Goal: Information Seeking & Learning: Compare options

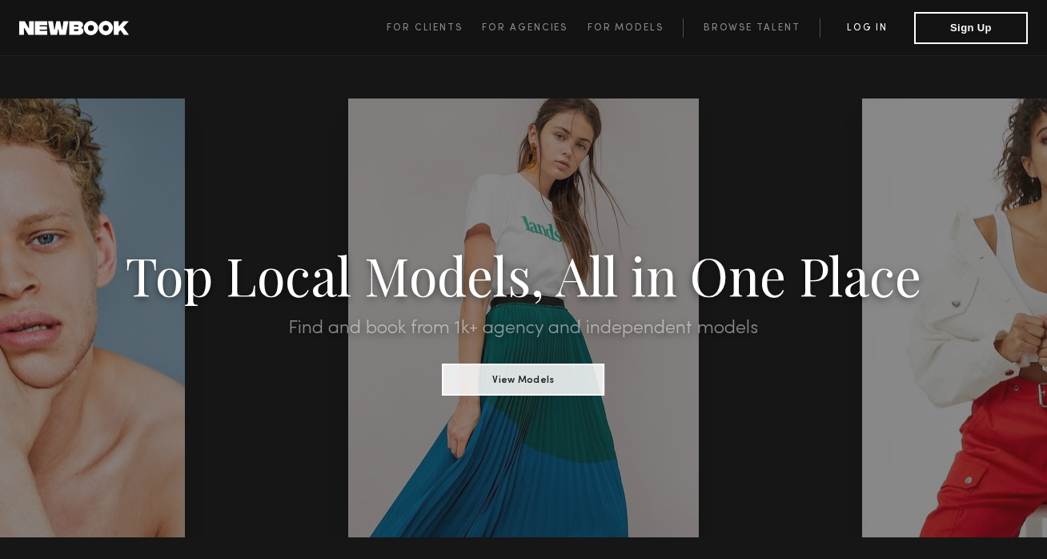
click at [872, 26] on link "Log in" at bounding box center [867, 27] width 94 height 19
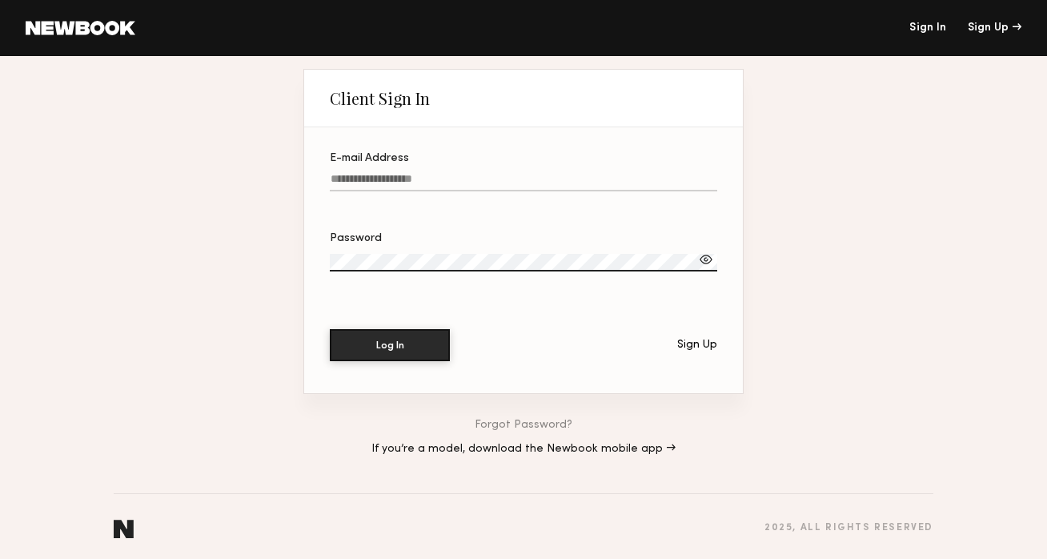
click at [576, 173] on label "E-mail Address" at bounding box center [523, 180] width 387 height 54
click at [576, 173] on input "E-mail Address" at bounding box center [523, 182] width 387 height 18
click at [404, 354] on button "Log In" at bounding box center [390, 344] width 120 height 32
click at [388, 179] on input "E-mail Address Required" at bounding box center [523, 182] width 387 height 18
type input "**********"
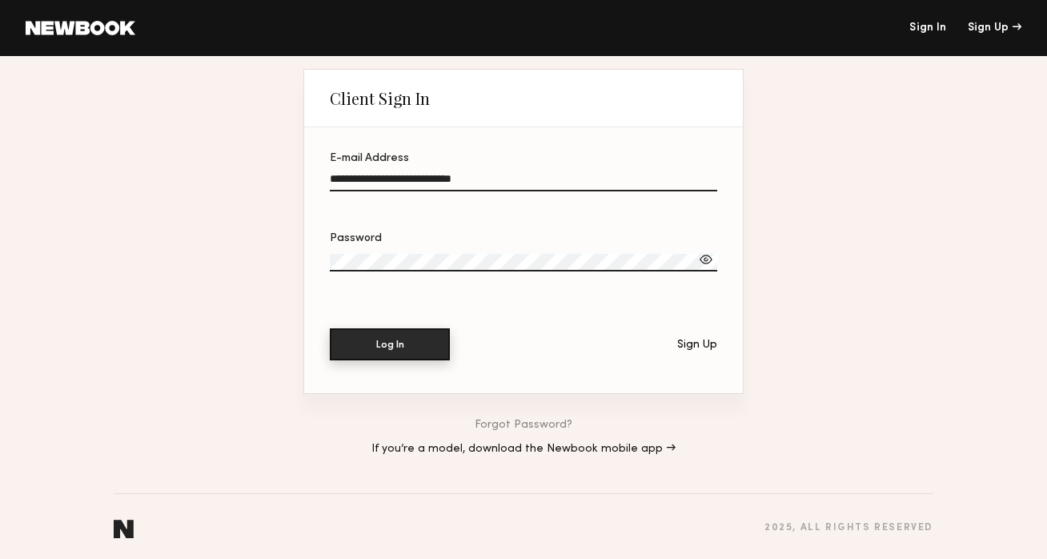
click at [407, 347] on button "Log In" at bounding box center [390, 344] width 120 height 32
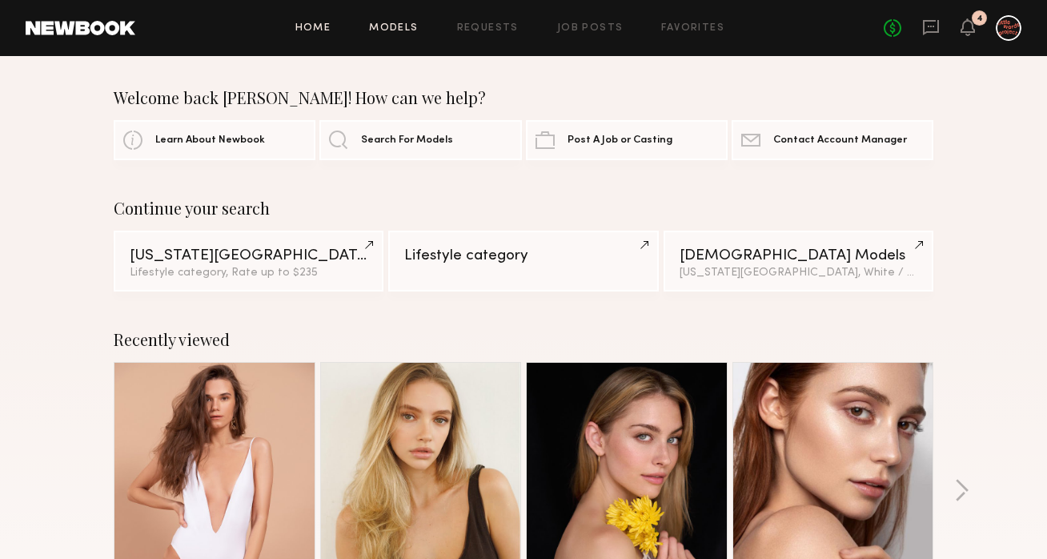
click at [400, 29] on link "Models" at bounding box center [393, 28] width 49 height 10
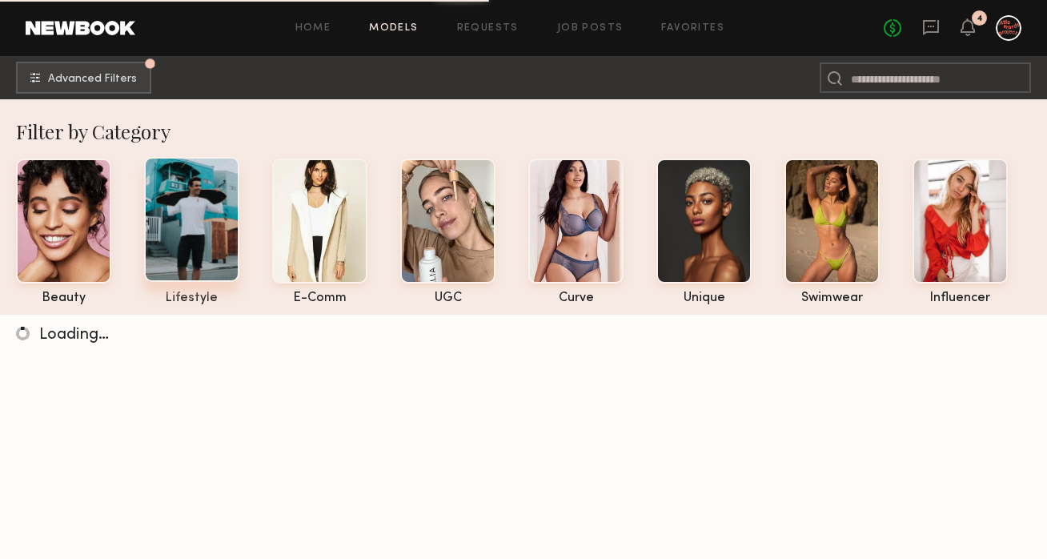
click at [184, 219] on div at bounding box center [191, 219] width 95 height 125
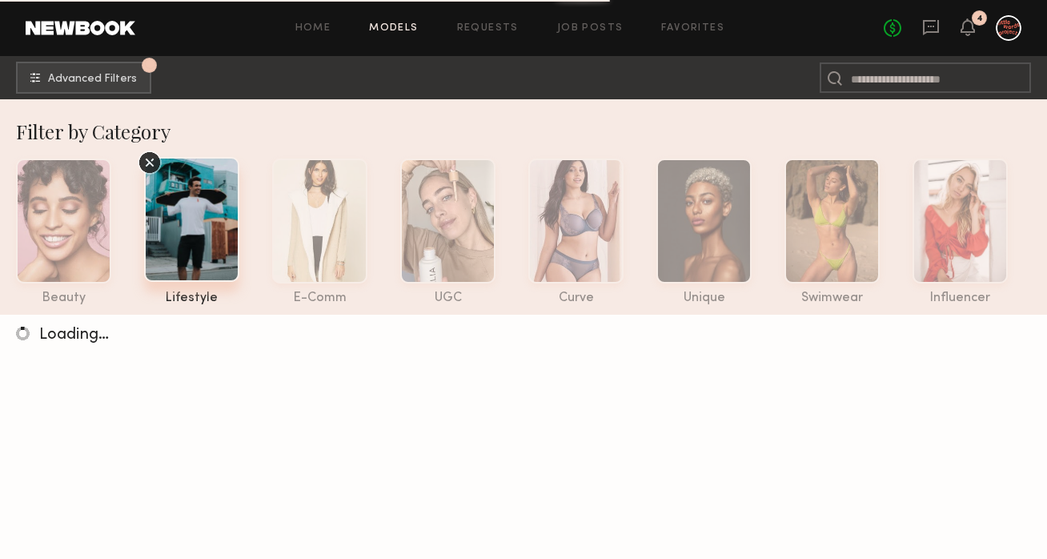
click at [184, 219] on div at bounding box center [191, 219] width 95 height 125
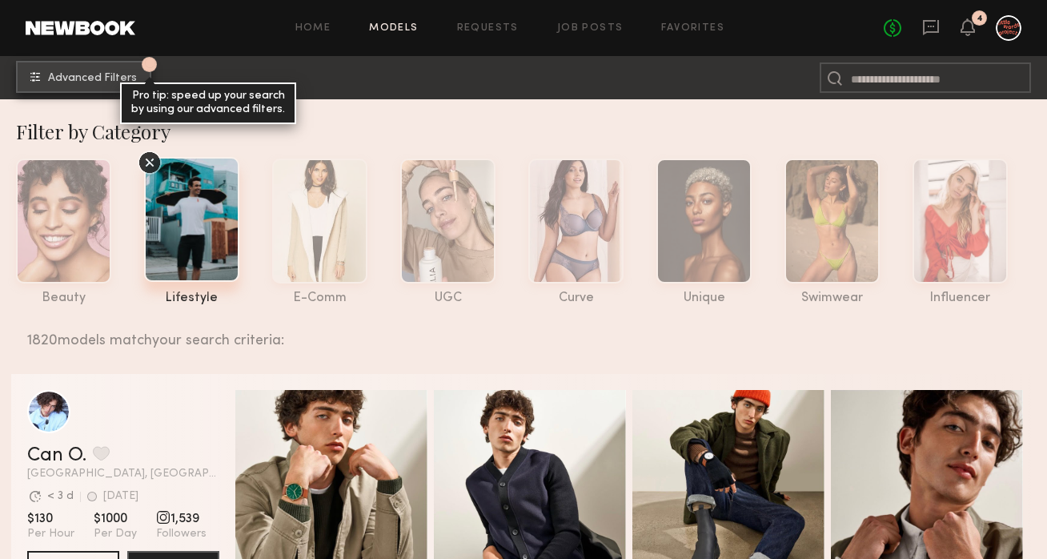
click at [127, 88] on div "Pro tip: speed up your search by using our advanced filters." at bounding box center [208, 103] width 176 height 42
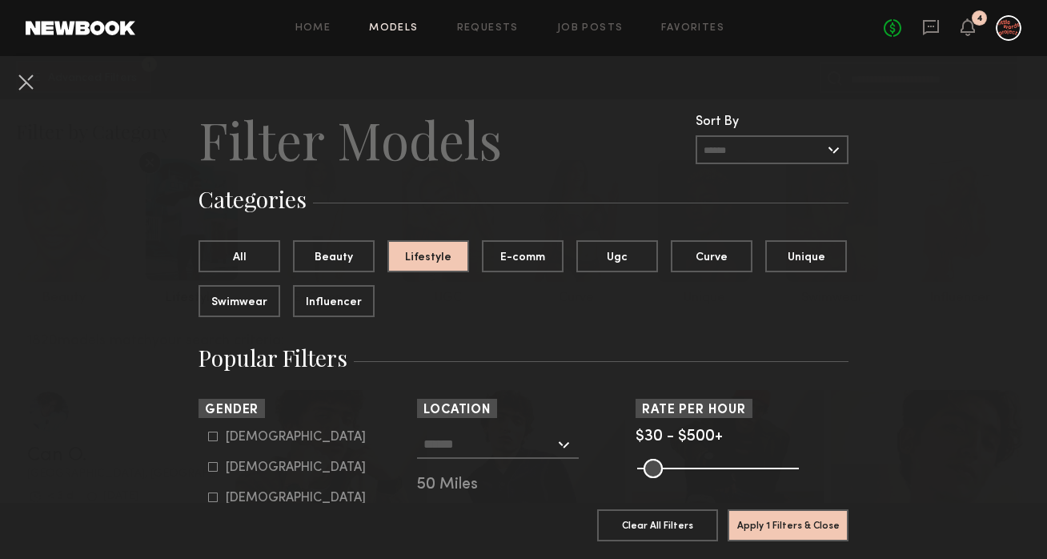
click at [239, 464] on div "Female" at bounding box center [296, 468] width 140 height 10
type input "**"
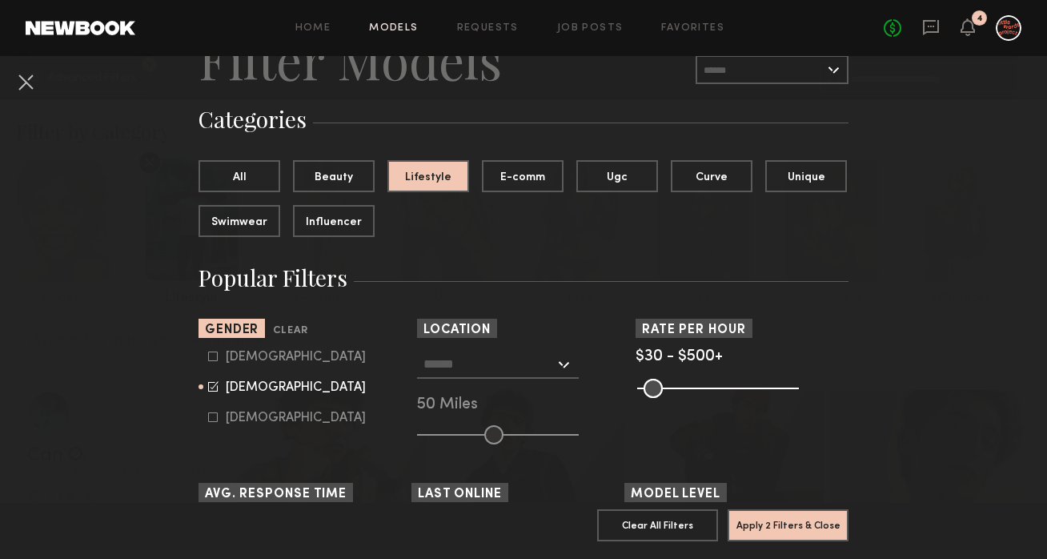
click at [453, 359] on input "text" at bounding box center [488, 363] width 131 height 27
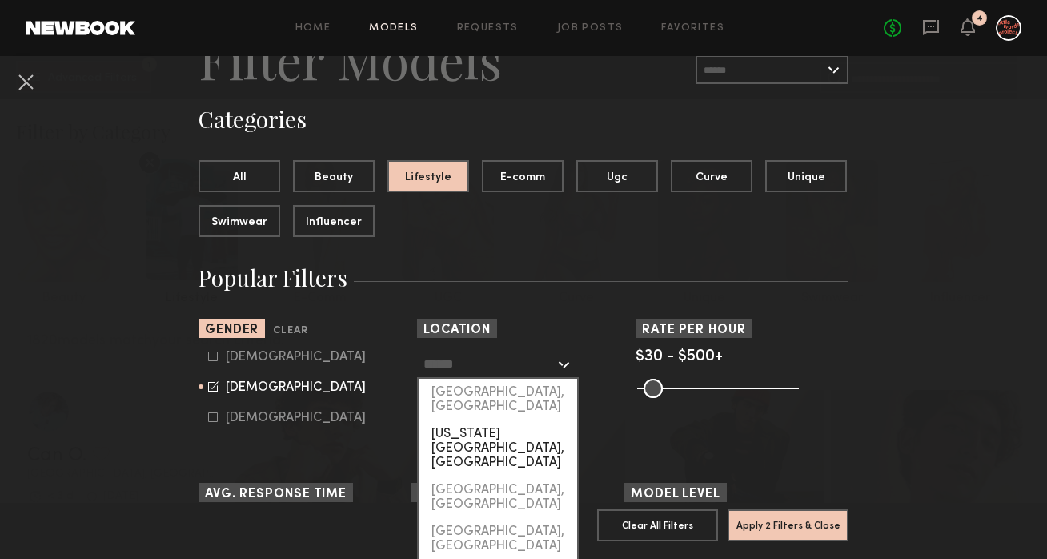
click at [460, 423] on div "[US_STATE][GEOGRAPHIC_DATA], [GEOGRAPHIC_DATA]" at bounding box center [498, 448] width 159 height 56
type input "**********"
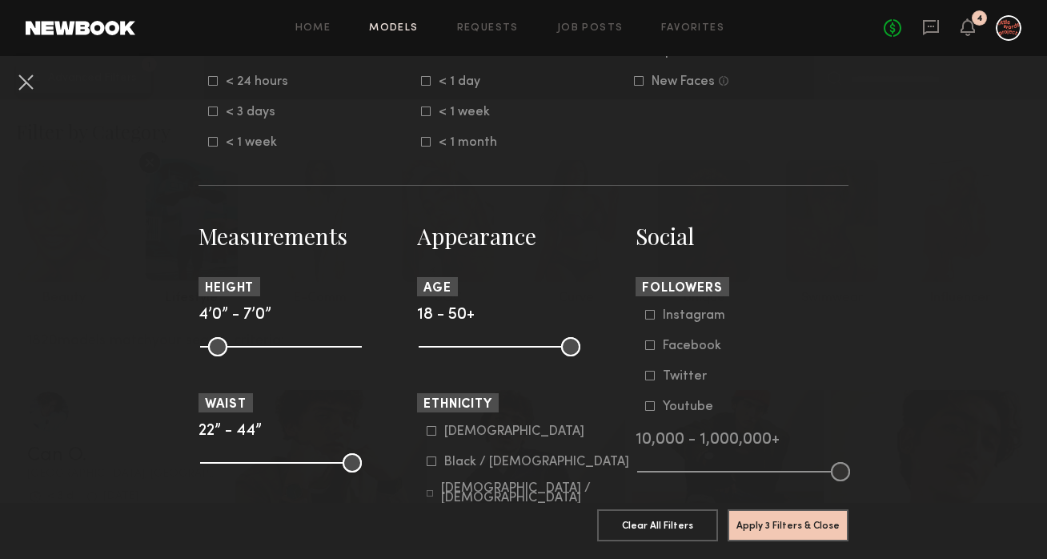
scroll to position [553, 0]
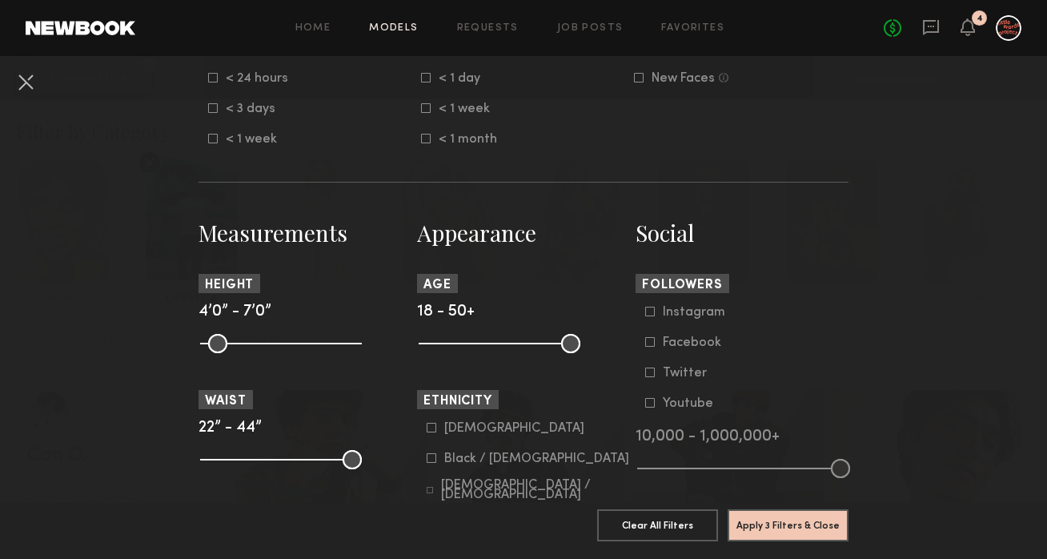
click at [429, 457] on icon at bounding box center [432, 458] width 10 height 10
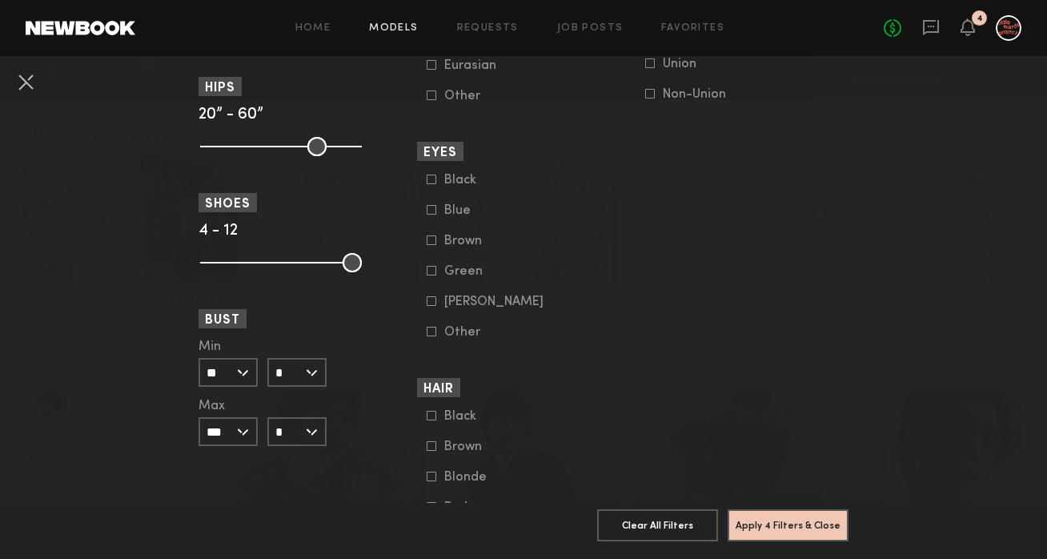
scroll to position [1177, 0]
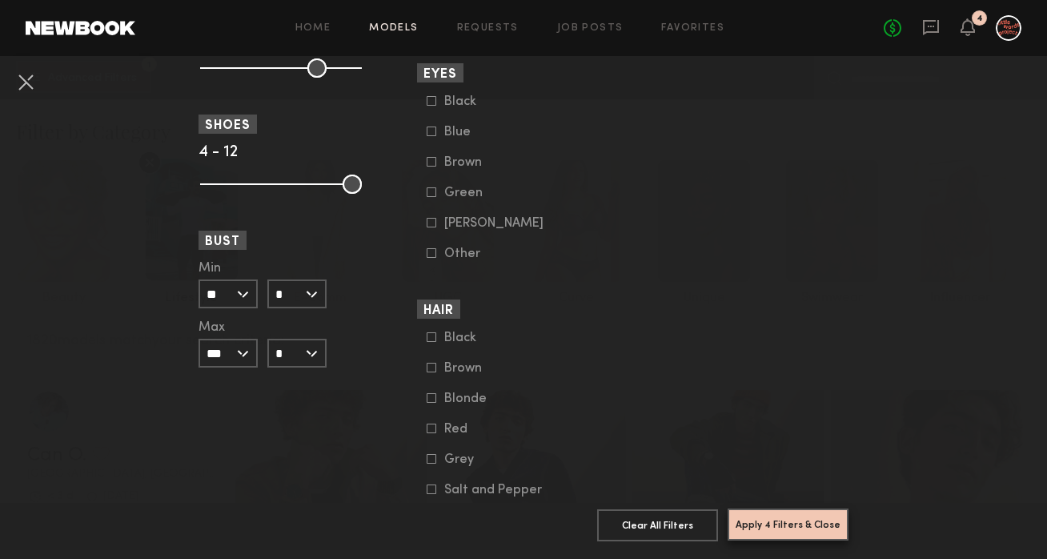
click at [773, 525] on button "Apply 4 Filters & Close" at bounding box center [788, 524] width 121 height 32
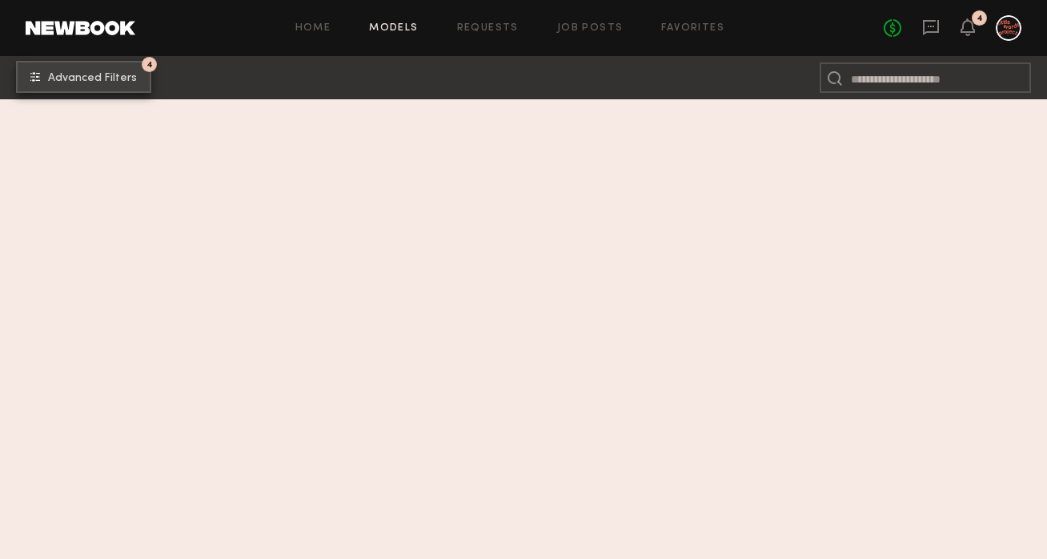
scroll to position [15179, 0]
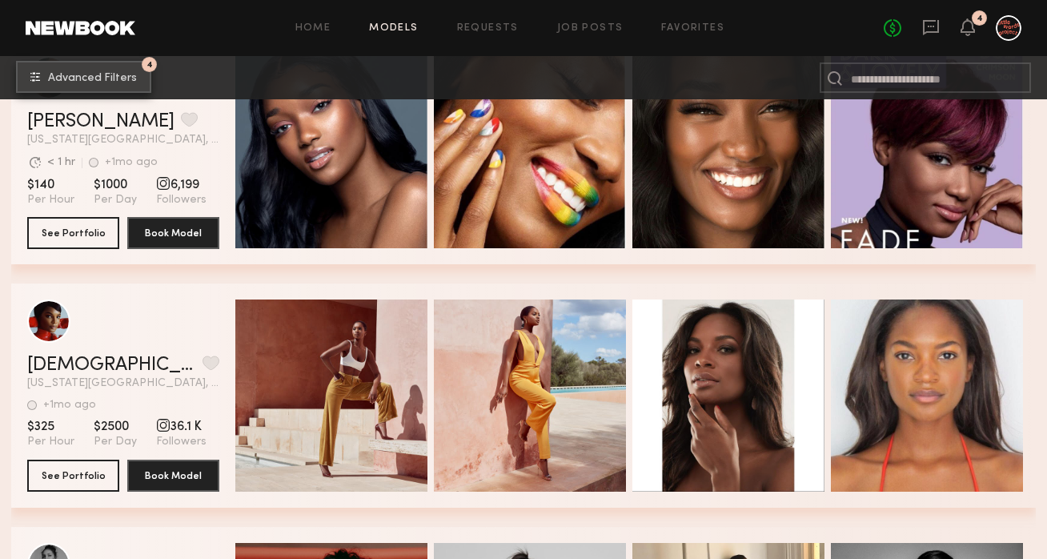
click at [121, 69] on button "4 Advanced Filters" at bounding box center [83, 77] width 135 height 32
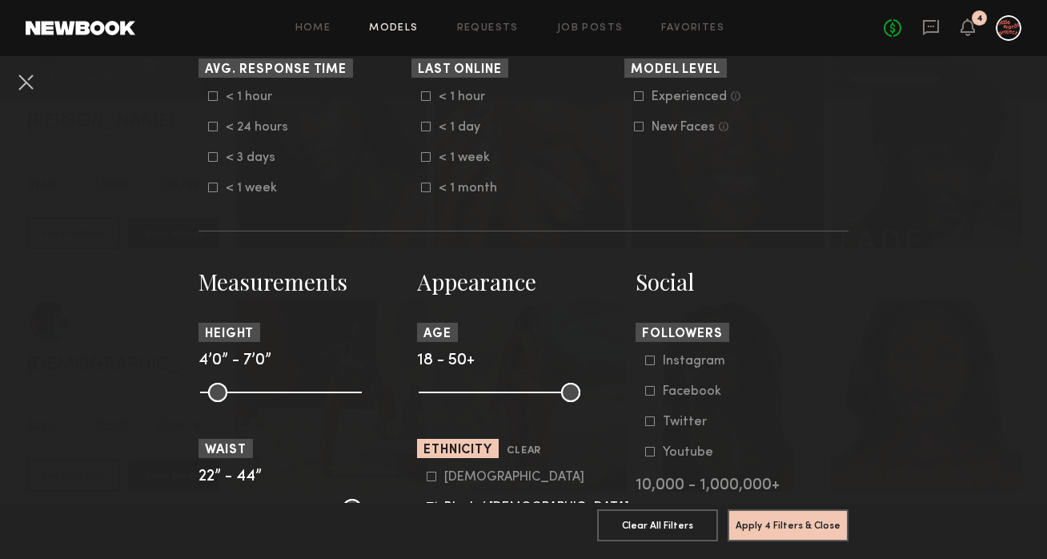
scroll to position [510, 0]
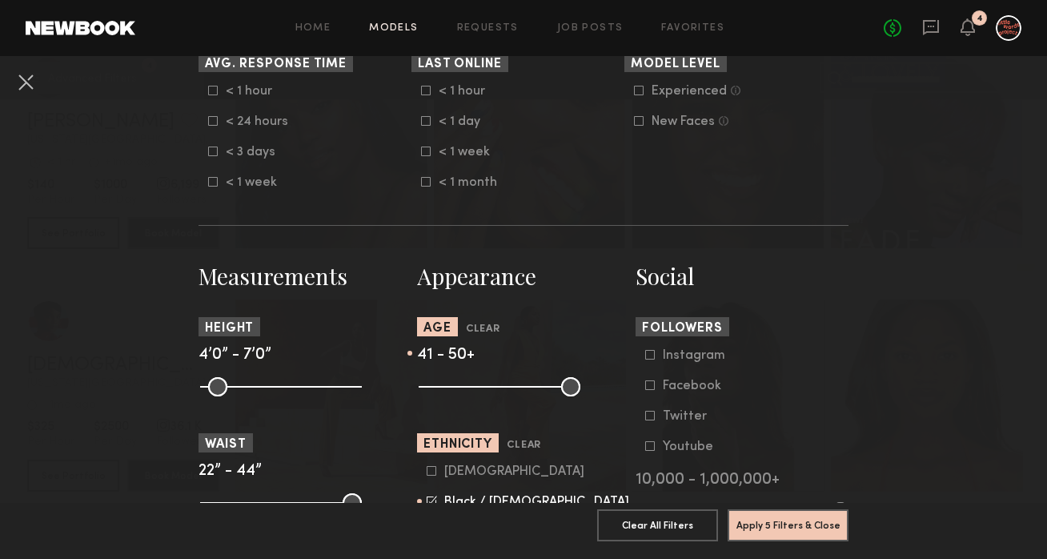
drag, startPoint x: 420, startPoint y: 387, endPoint x: 528, endPoint y: 388, distance: 108.1
type input "**"
click at [528, 388] on input "range" at bounding box center [500, 386] width 162 height 19
click at [747, 526] on button "Apply 5 Filters & Close" at bounding box center [788, 524] width 121 height 32
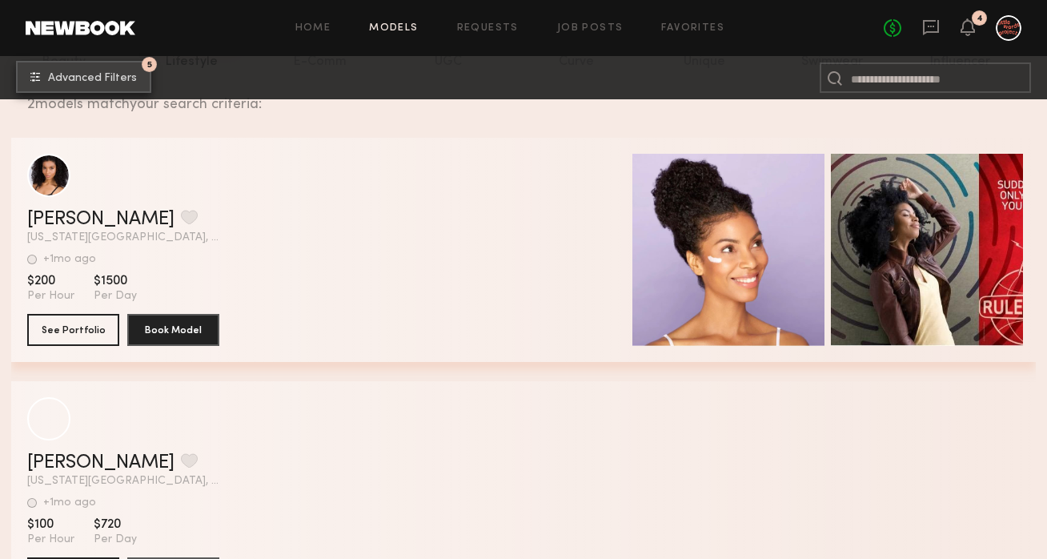
scroll to position [216, 0]
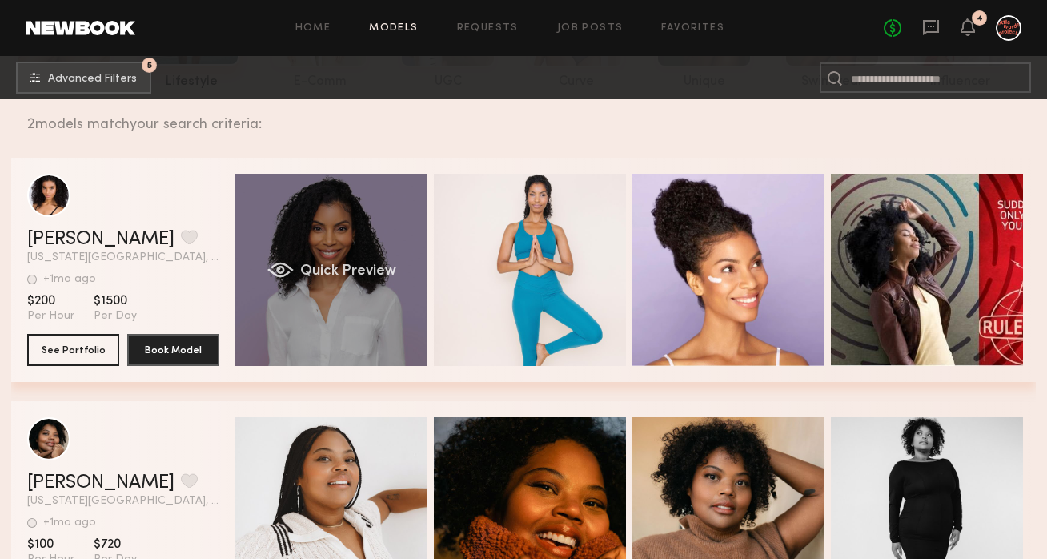
click at [303, 253] on div "Quick Preview" at bounding box center [331, 270] width 192 height 192
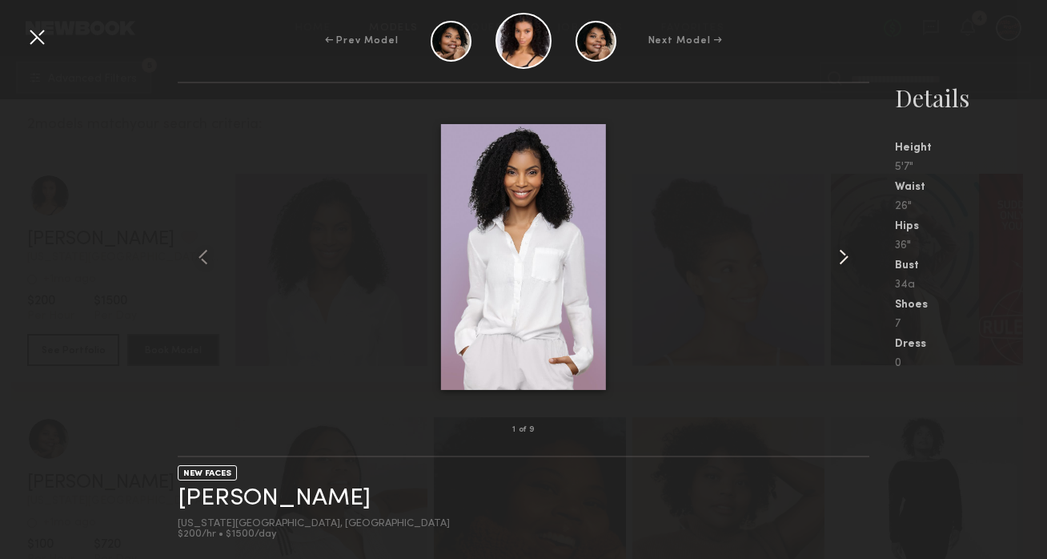
click at [845, 248] on common-icon at bounding box center [844, 257] width 26 height 26
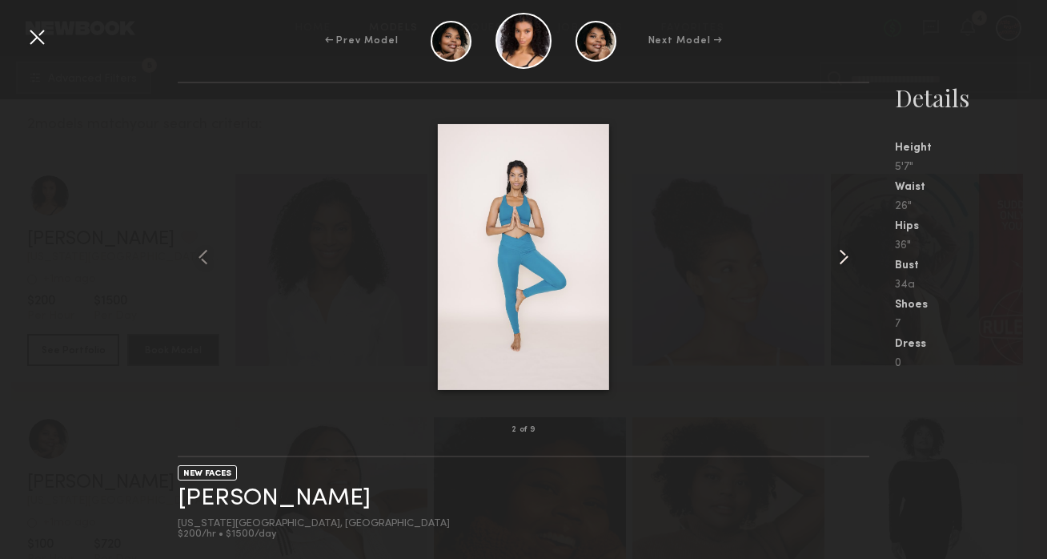
click at [845, 248] on common-icon at bounding box center [844, 257] width 26 height 26
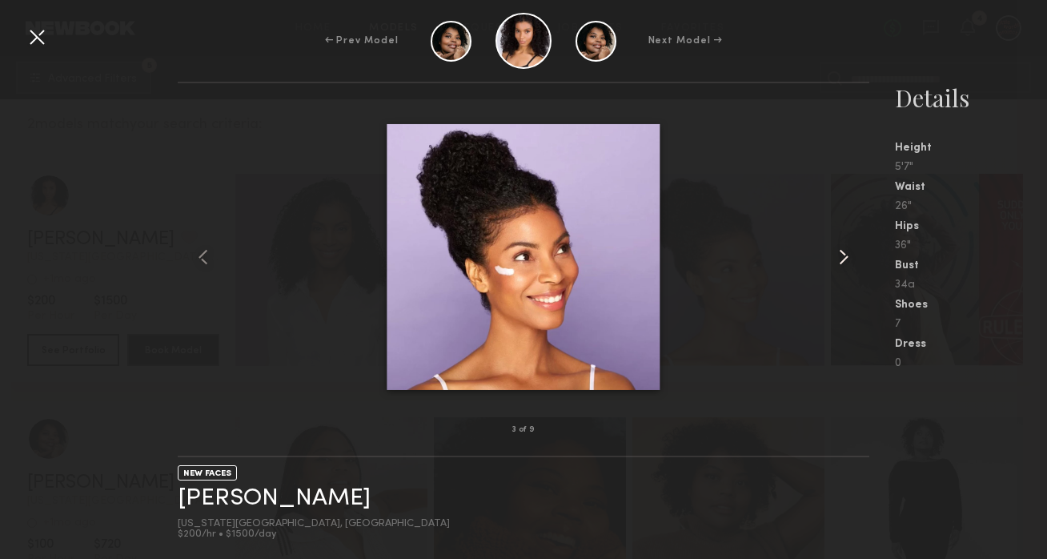
click at [845, 248] on common-icon at bounding box center [844, 257] width 26 height 26
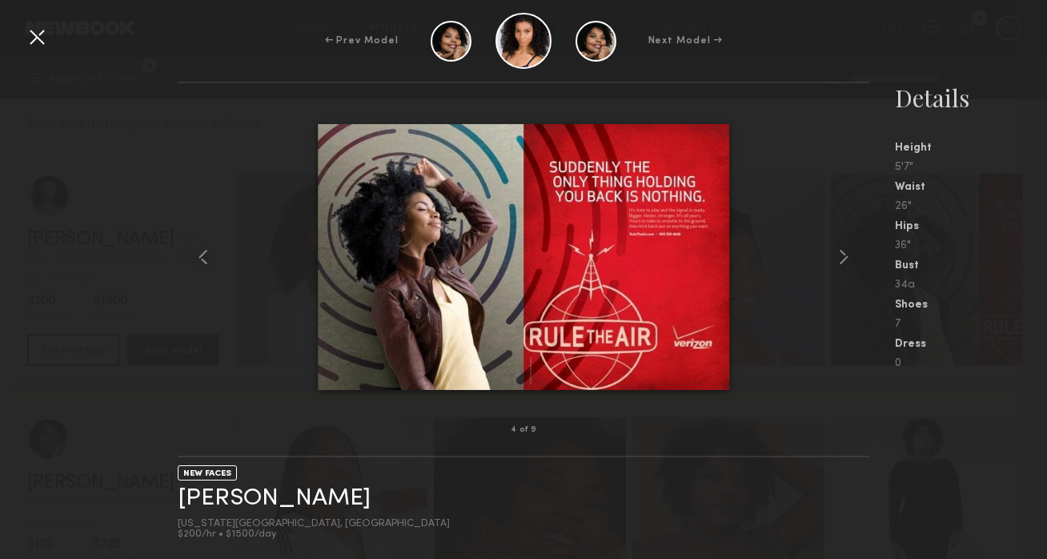
click at [38, 39] on div at bounding box center [37, 37] width 26 height 26
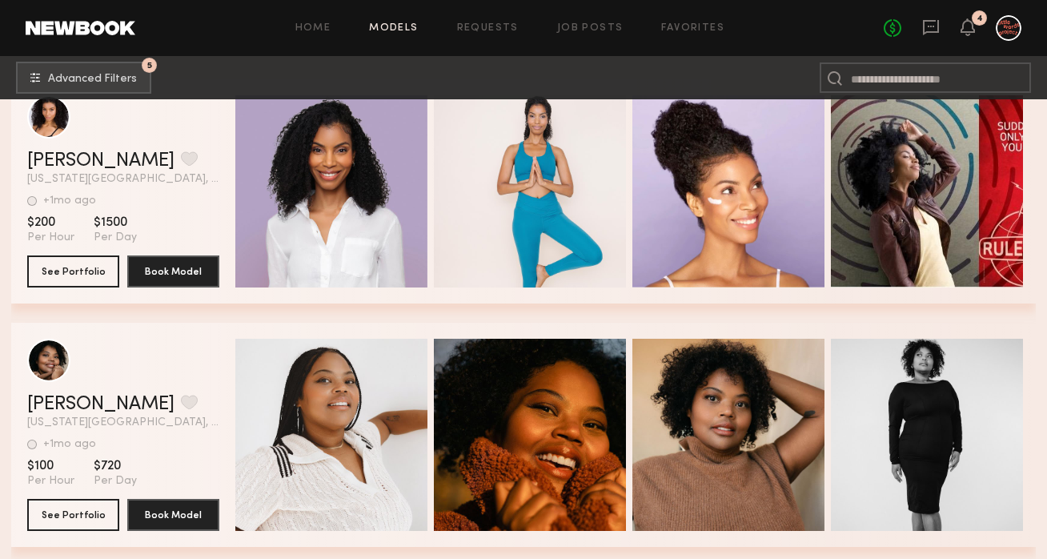
scroll to position [28, 0]
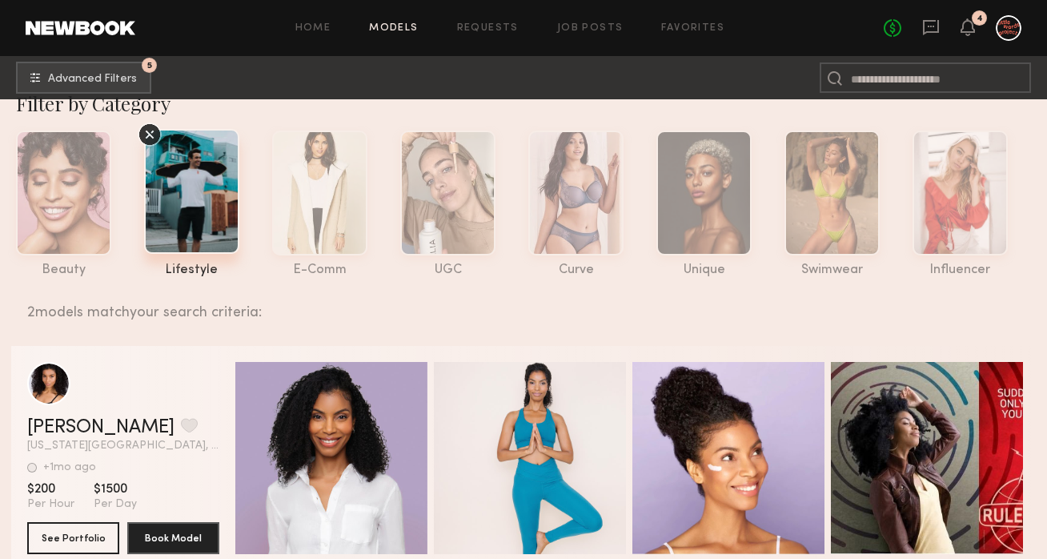
click at [156, 134] on icon at bounding box center [150, 134] width 24 height 24
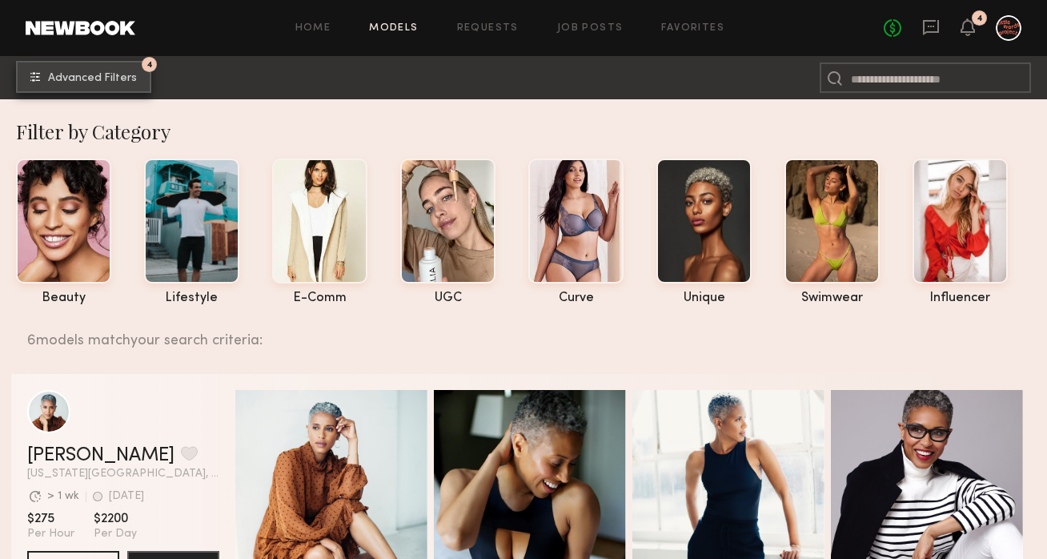
click at [107, 90] on button "4 Advanced Filters" at bounding box center [83, 77] width 135 height 32
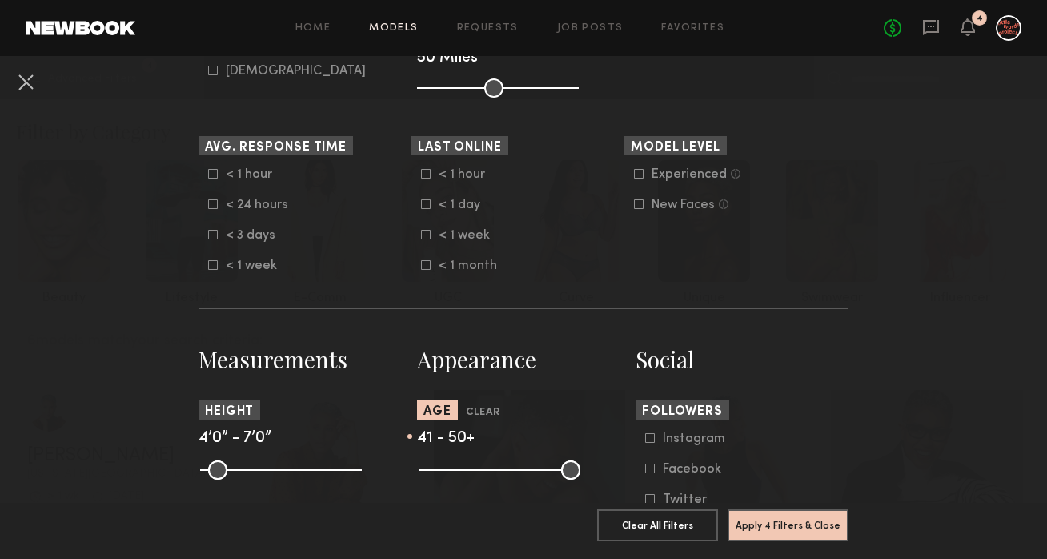
scroll to position [430, 0]
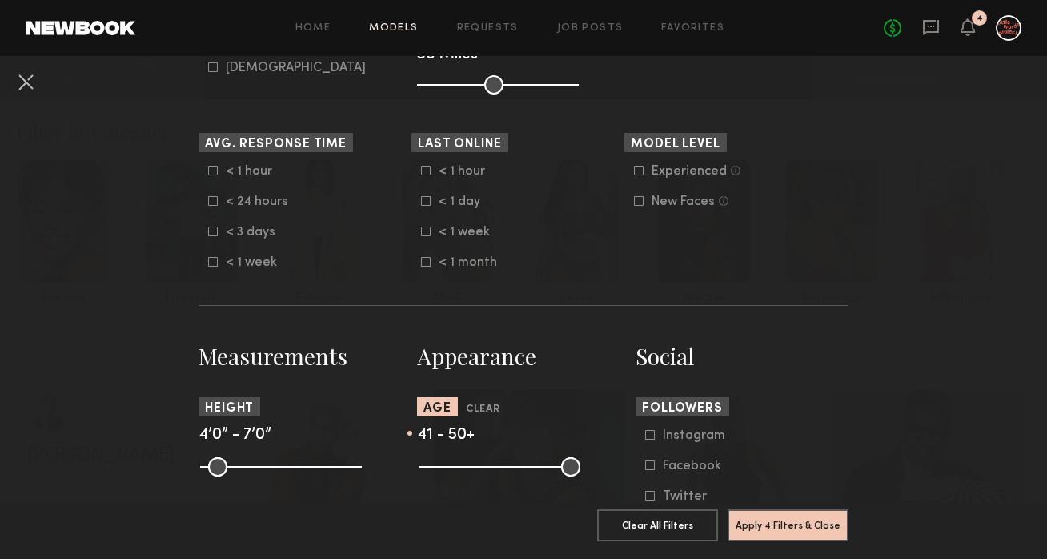
drag, startPoint x: 518, startPoint y: 466, endPoint x: 495, endPoint y: 466, distance: 23.2
click at [495, 466] on common-range-minmax at bounding box center [498, 465] width 162 height 19
drag, startPoint x: 533, startPoint y: 470, endPoint x: 408, endPoint y: 474, distance: 125.0
type input "**"
click at [419, 474] on input "range" at bounding box center [500, 466] width 162 height 19
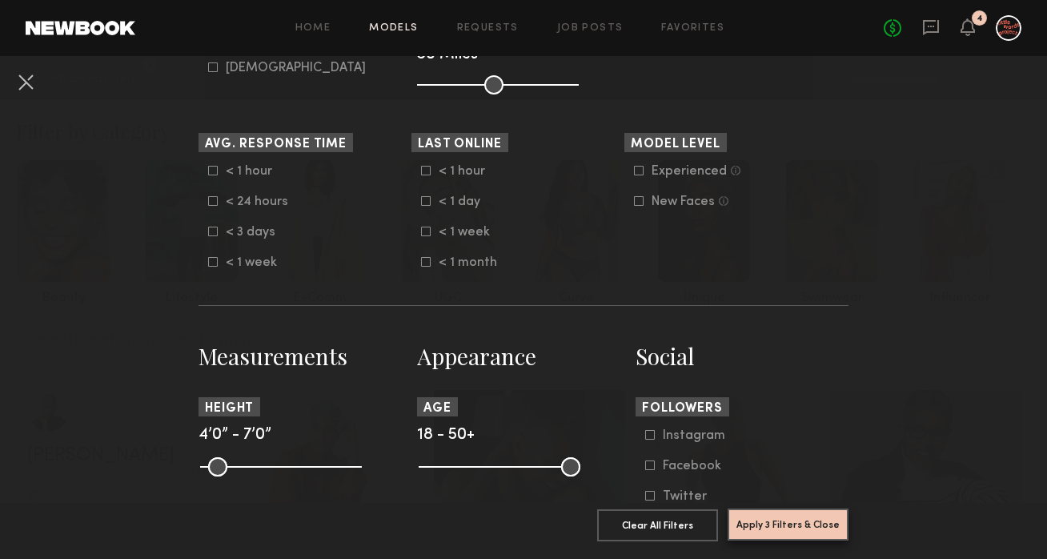
click at [775, 518] on button "Apply 3 Filters & Close" at bounding box center [788, 524] width 121 height 32
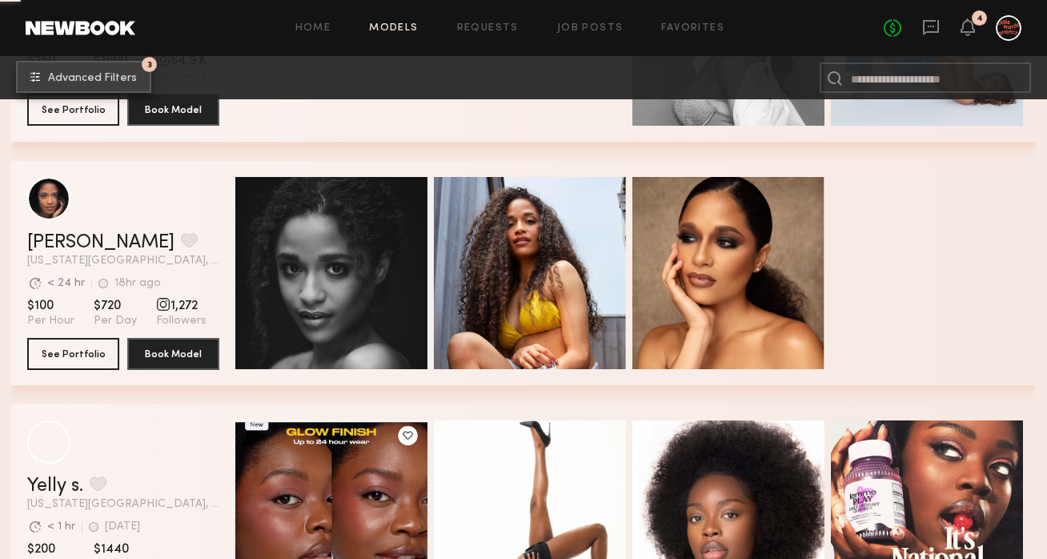
scroll to position [2162, 0]
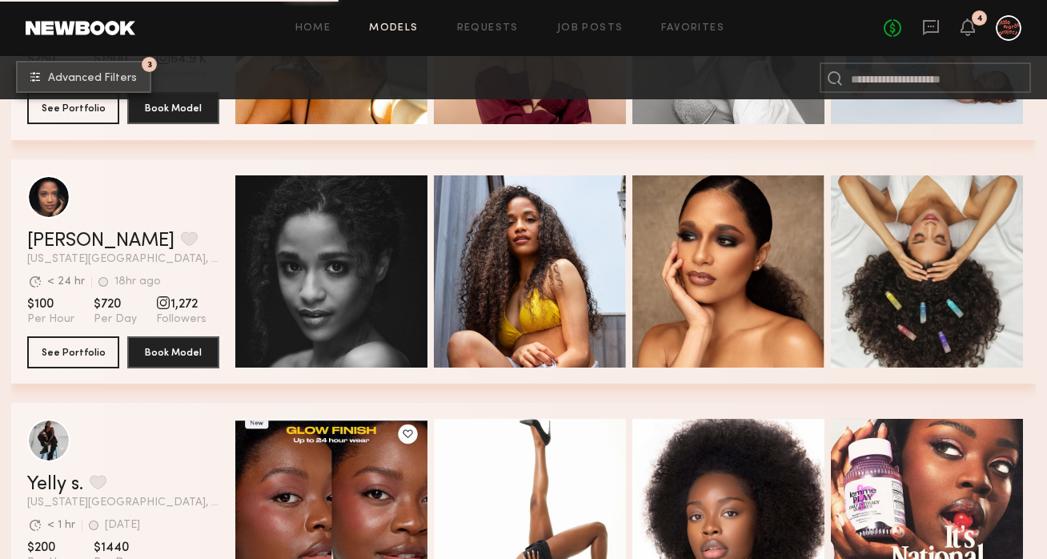
click at [135, 76] on button "3 Advanced Filters" at bounding box center [83, 77] width 135 height 32
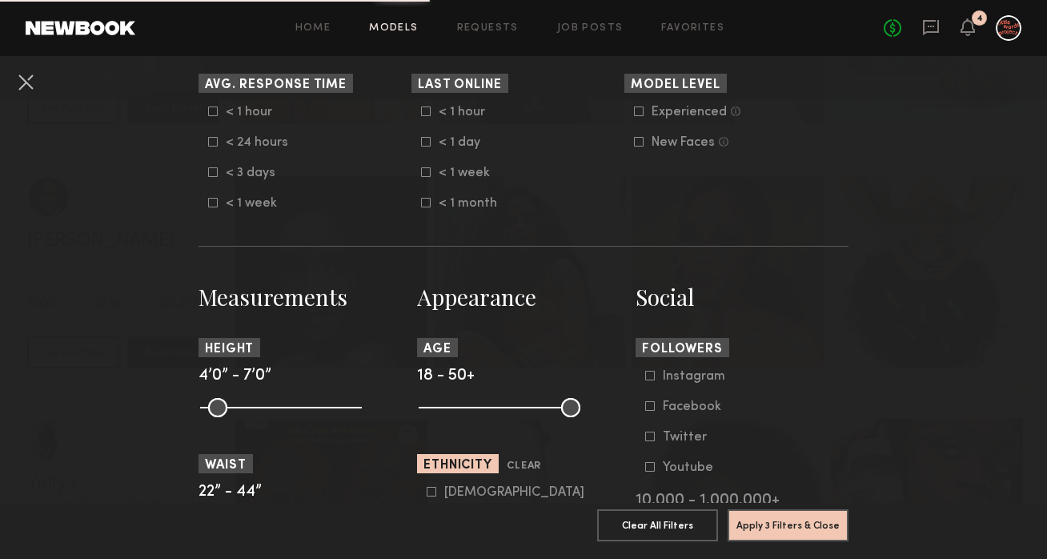
scroll to position [508, 0]
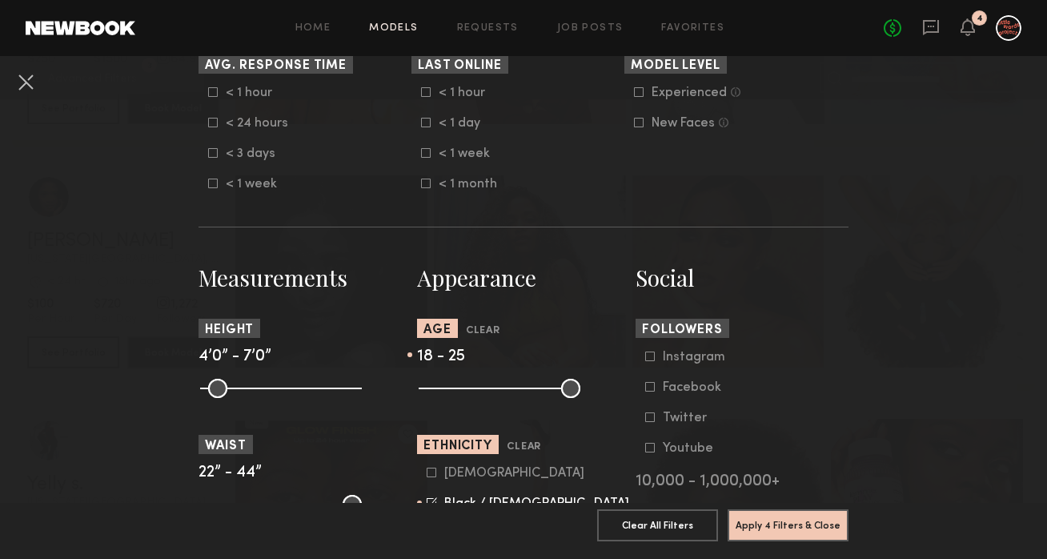
drag, startPoint x: 559, startPoint y: 393, endPoint x: 459, endPoint y: 395, distance: 100.1
type input "**"
click at [459, 395] on input "range" at bounding box center [500, 388] width 162 height 19
click at [757, 528] on button "Apply 4 Filters & Close" at bounding box center [788, 524] width 121 height 32
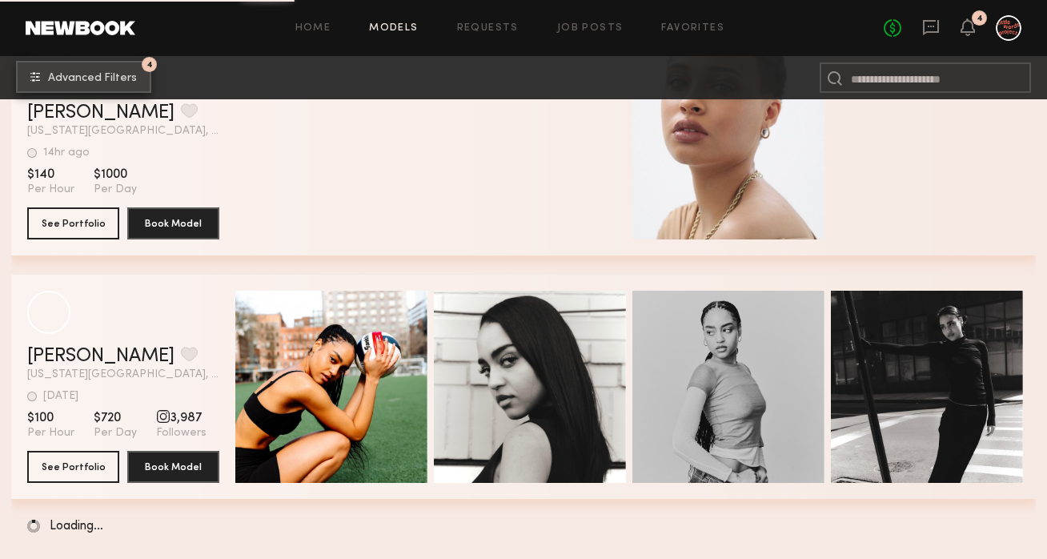
scroll to position [2780, 0]
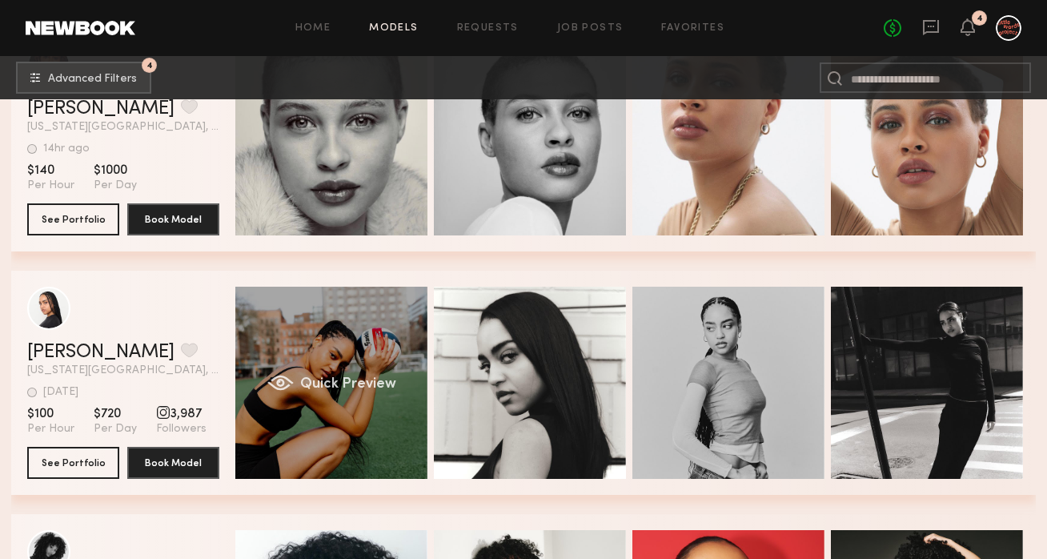
click at [347, 414] on div "Quick Preview" at bounding box center [331, 383] width 192 height 192
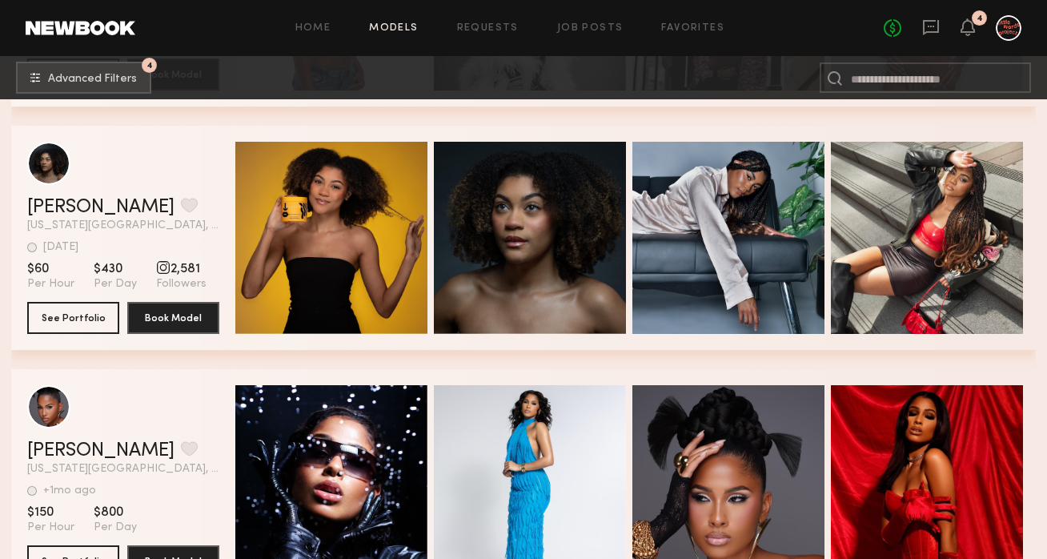
scroll to position [7794, 0]
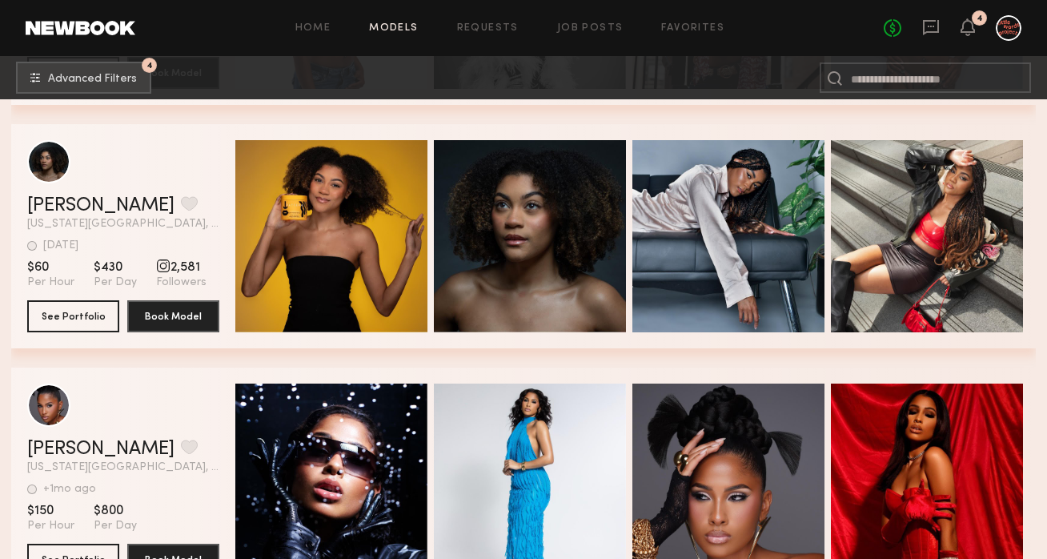
click at [389, 296] on div "Quick Preview" at bounding box center [331, 236] width 192 height 192
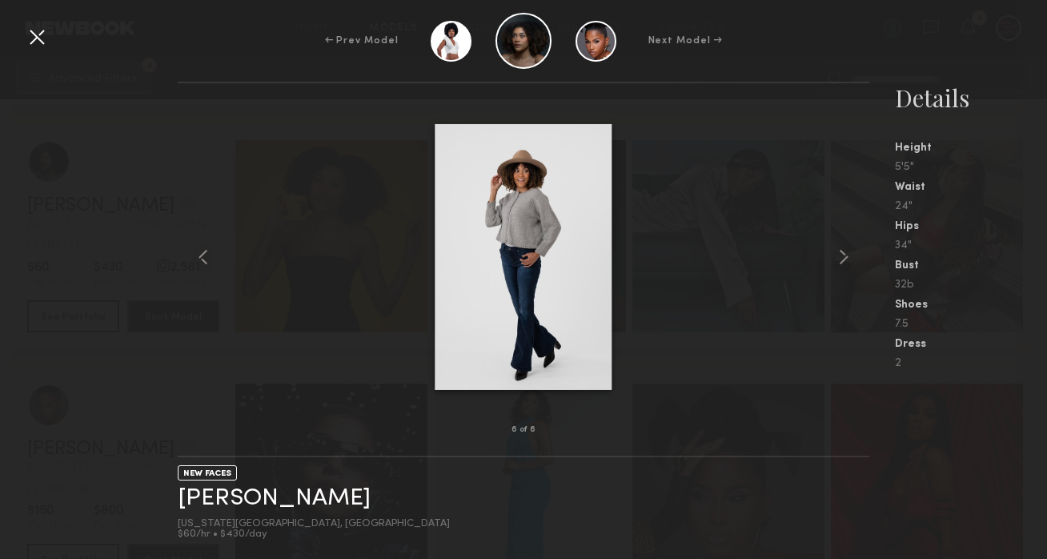
click at [367, 453] on div "6 of 6" at bounding box center [523, 429] width 691 height 51
click at [36, 30] on div at bounding box center [37, 37] width 26 height 26
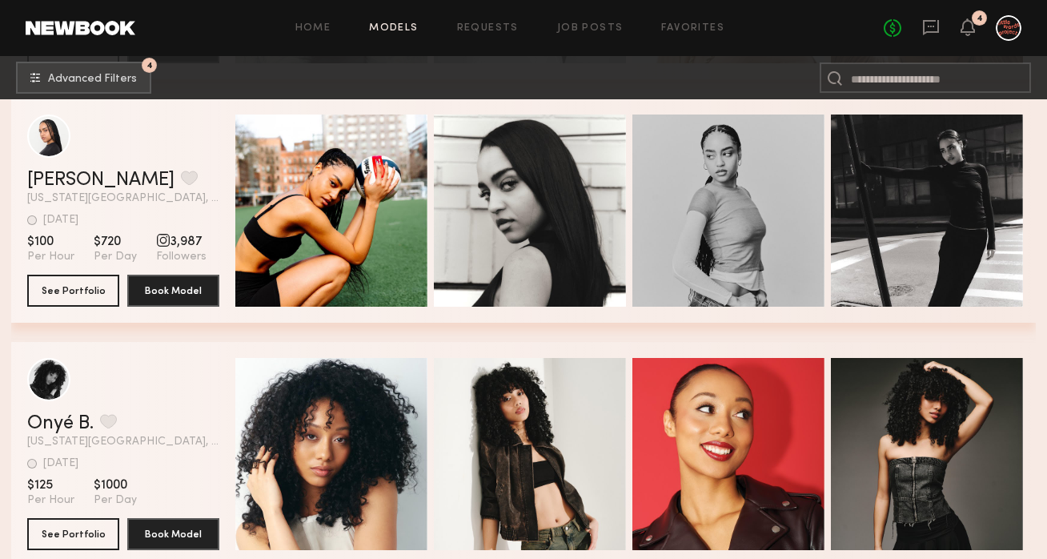
scroll to position [2920, 0]
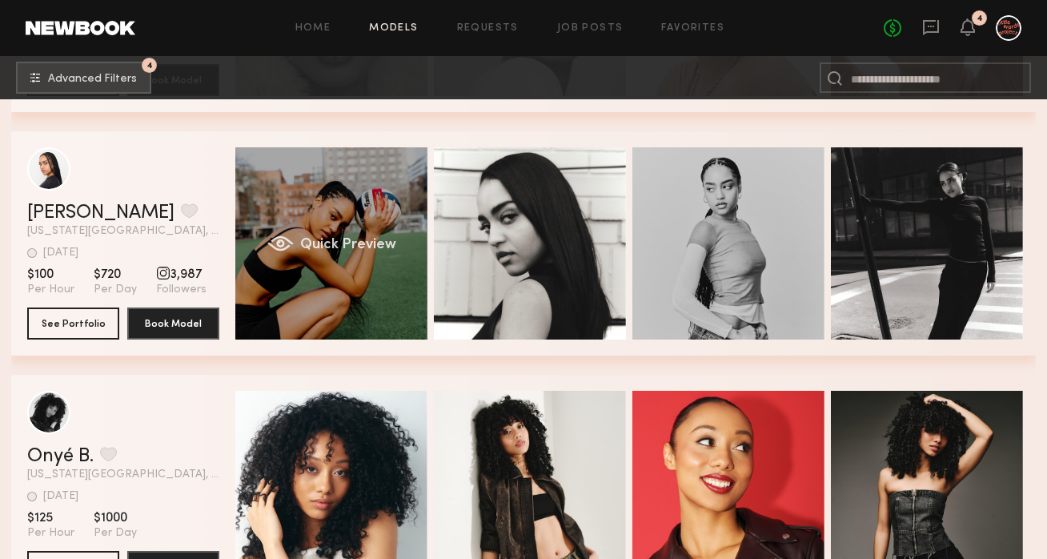
click at [354, 285] on div "Quick Preview" at bounding box center [331, 243] width 192 height 192
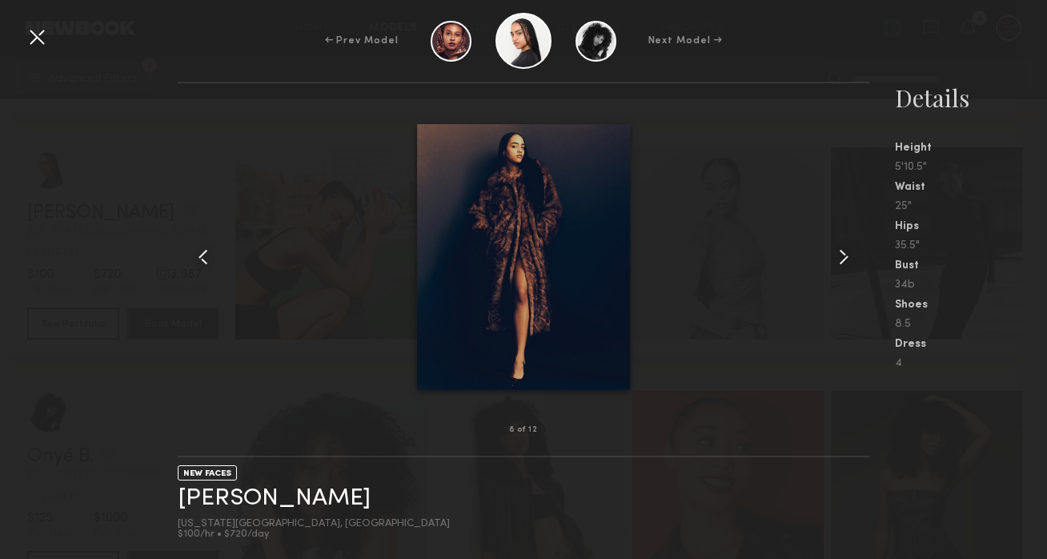
click at [355, 287] on div at bounding box center [523, 256] width 691 height 295
click at [45, 32] on div at bounding box center [37, 37] width 26 height 26
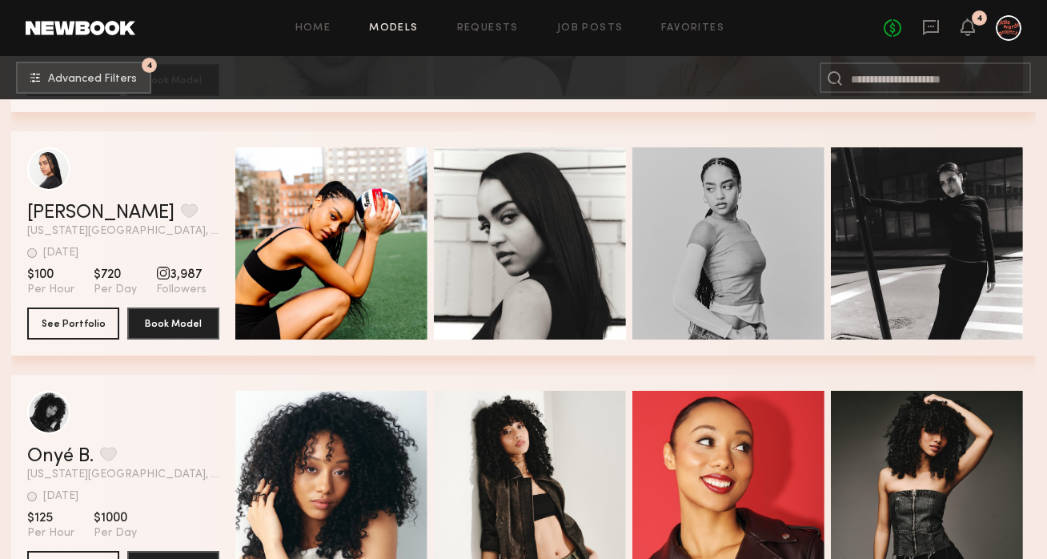
click at [59, 199] on header "Cierra M. Favorite New York City, NY 2d ago Last Online View Portfolio" at bounding box center [123, 192] width 192 height 90
click at [69, 208] on link "Cierra M." at bounding box center [100, 212] width 147 height 19
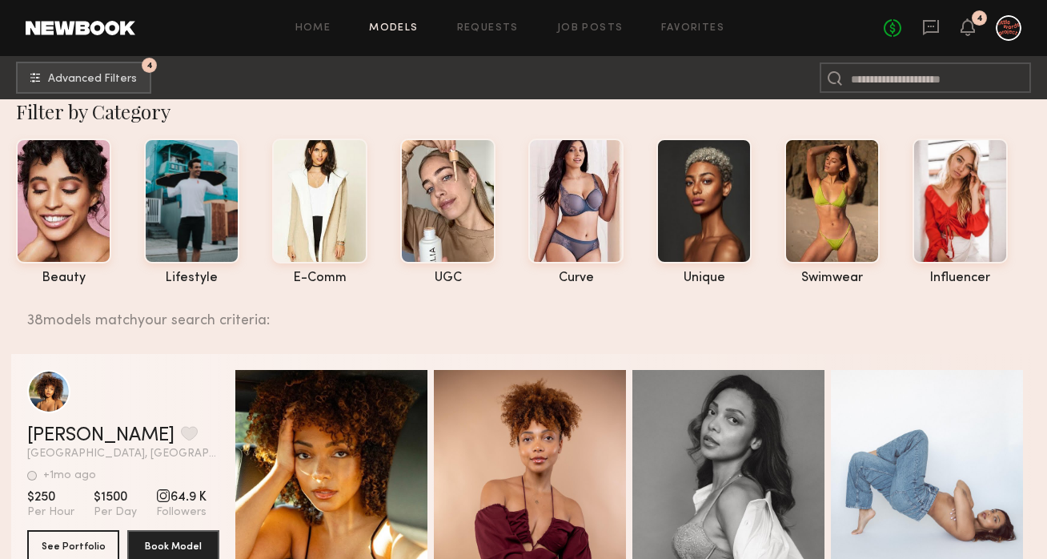
scroll to position [0, 0]
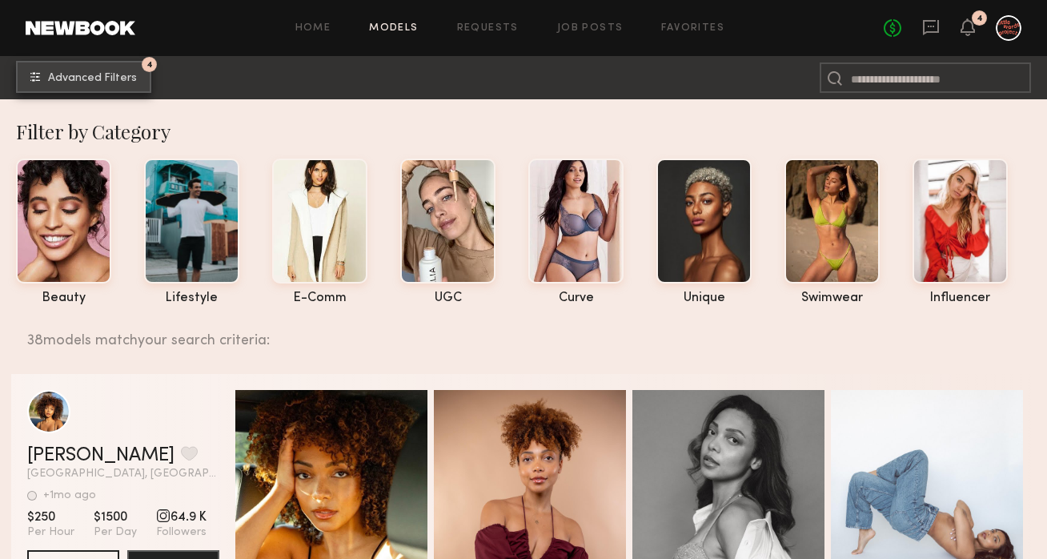
click at [114, 80] on span "Advanced Filters" at bounding box center [92, 78] width 89 height 11
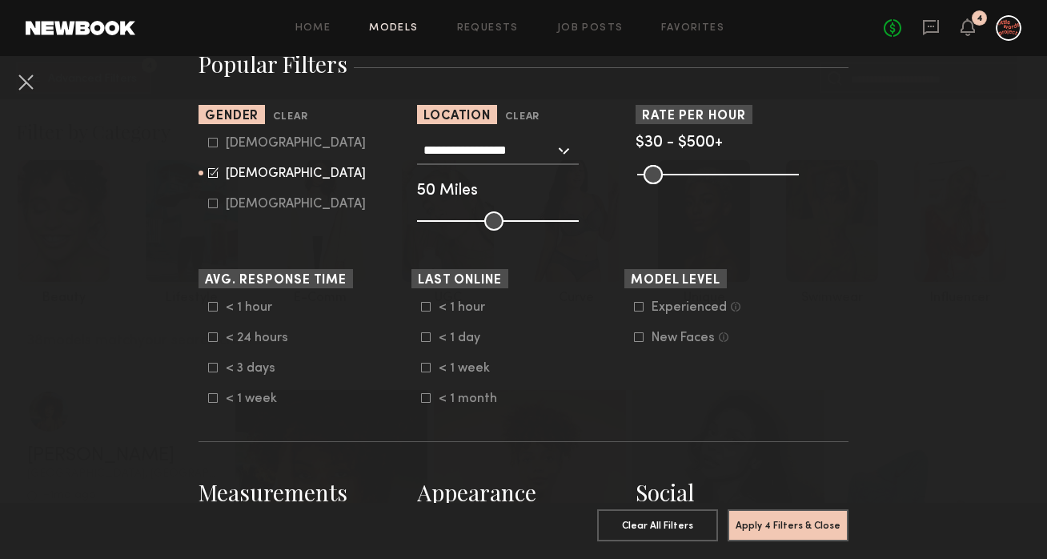
scroll to position [311, 0]
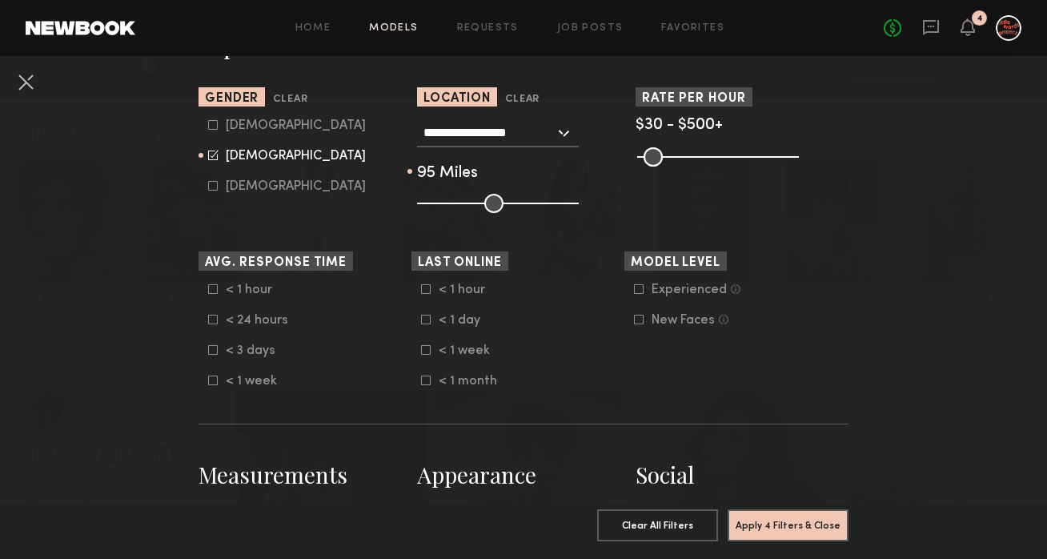
drag, startPoint x: 492, startPoint y: 196, endPoint x: 577, endPoint y: 199, distance: 85.7
type input "***"
click at [577, 199] on input "range" at bounding box center [498, 203] width 162 height 19
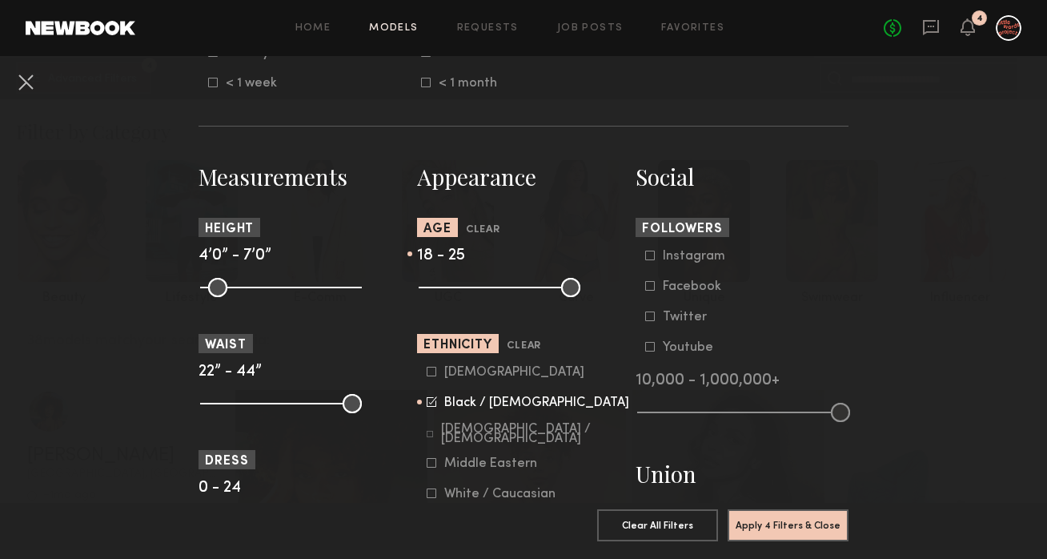
scroll to position [618, 0]
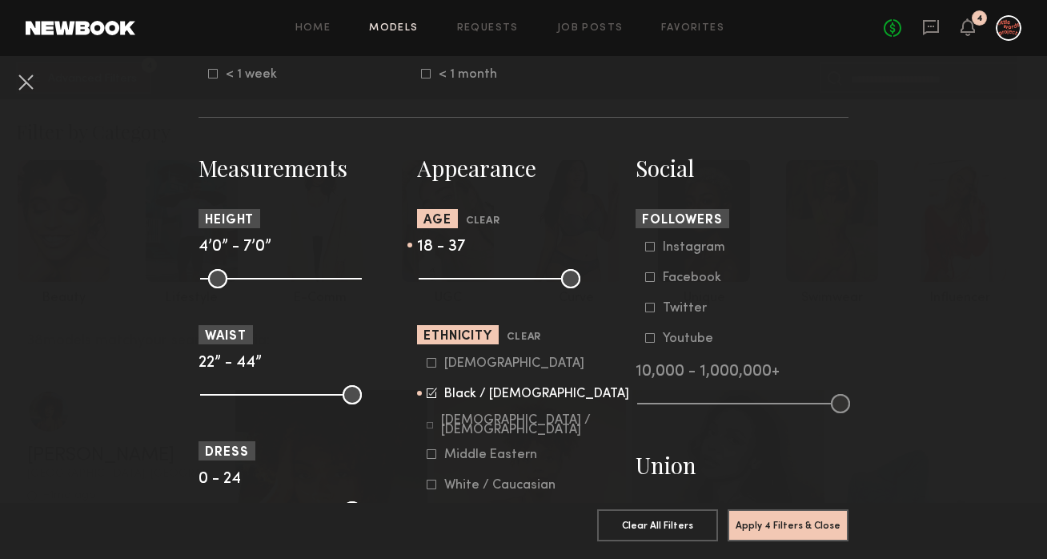
drag, startPoint x: 462, startPoint y: 281, endPoint x: 512, endPoint y: 281, distance: 50.4
type input "**"
click at [512, 281] on input "range" at bounding box center [500, 278] width 162 height 19
click at [766, 530] on button "Apply 4 Filters & Close" at bounding box center [788, 524] width 121 height 32
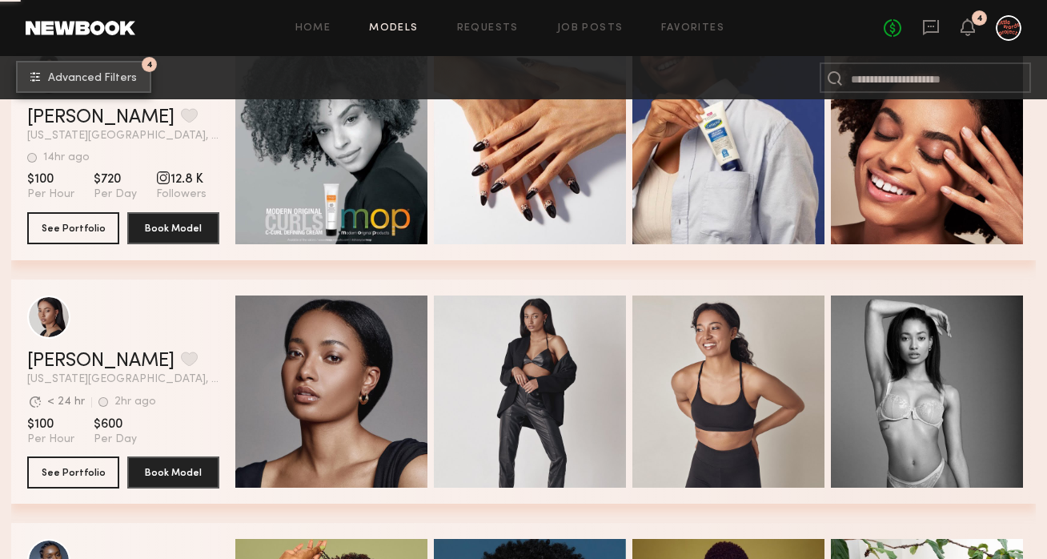
scroll to position [10806, 0]
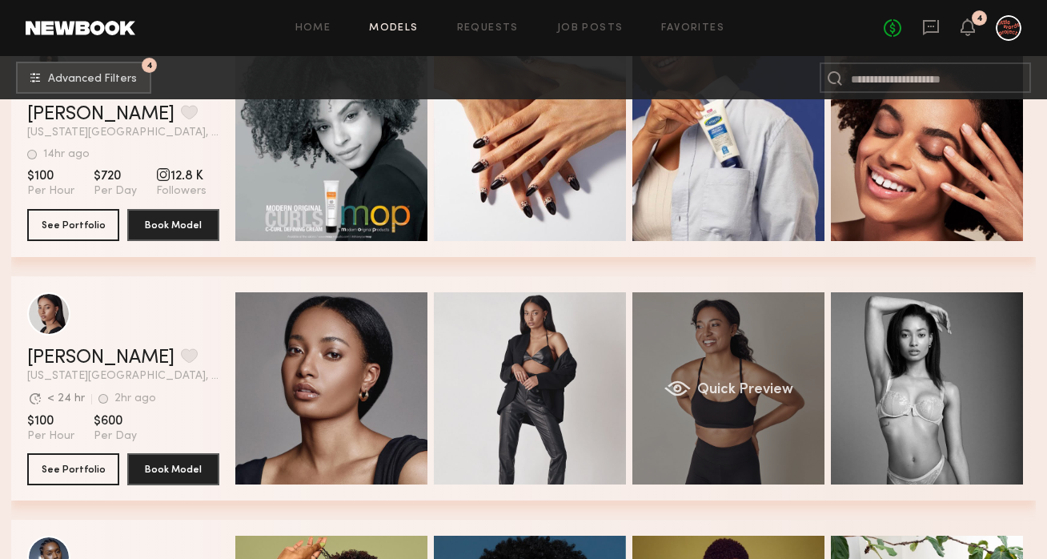
click at [668, 423] on div "Quick Preview" at bounding box center [728, 388] width 192 height 192
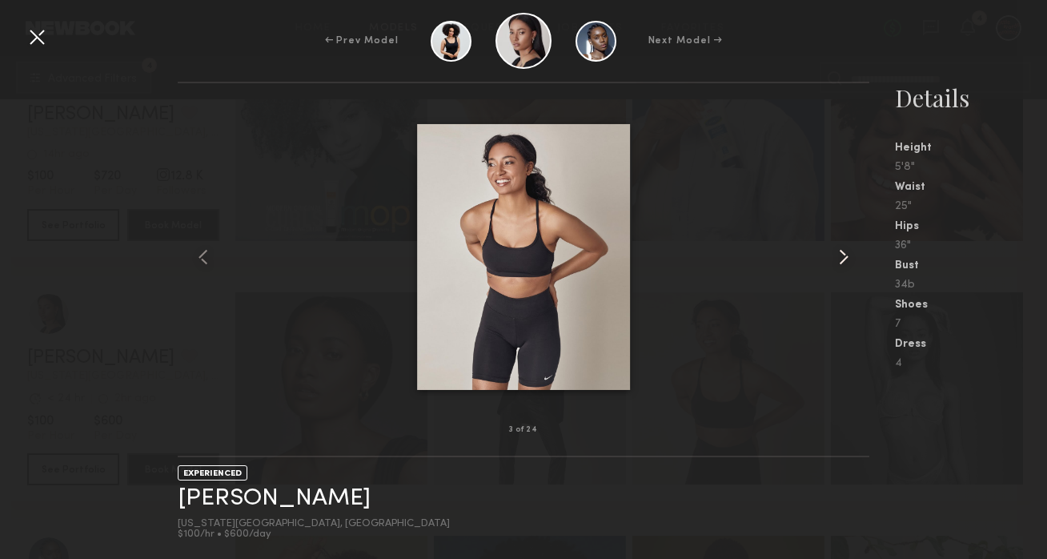
click at [853, 257] on common-icon at bounding box center [844, 257] width 26 height 26
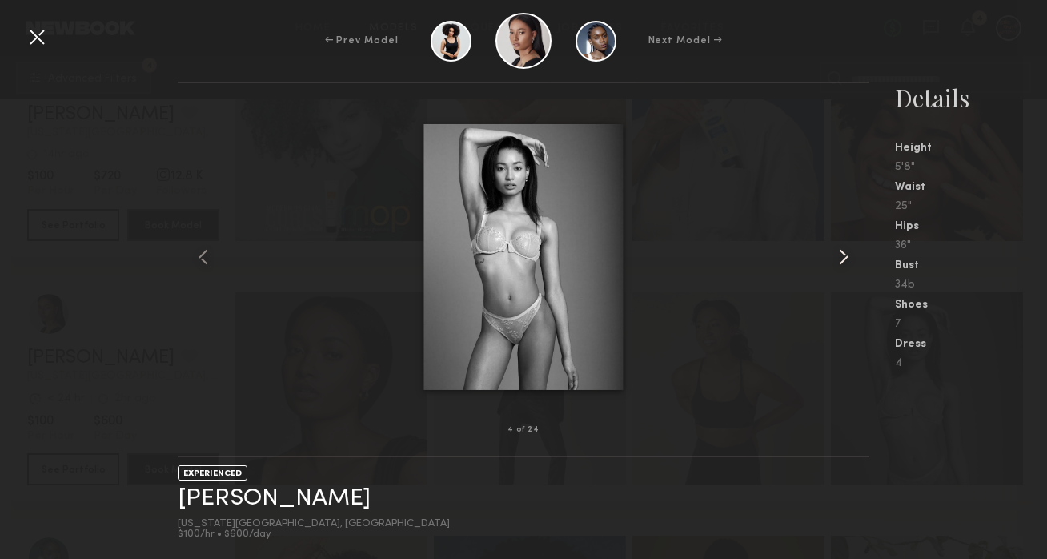
click at [853, 257] on common-icon at bounding box center [844, 257] width 26 height 26
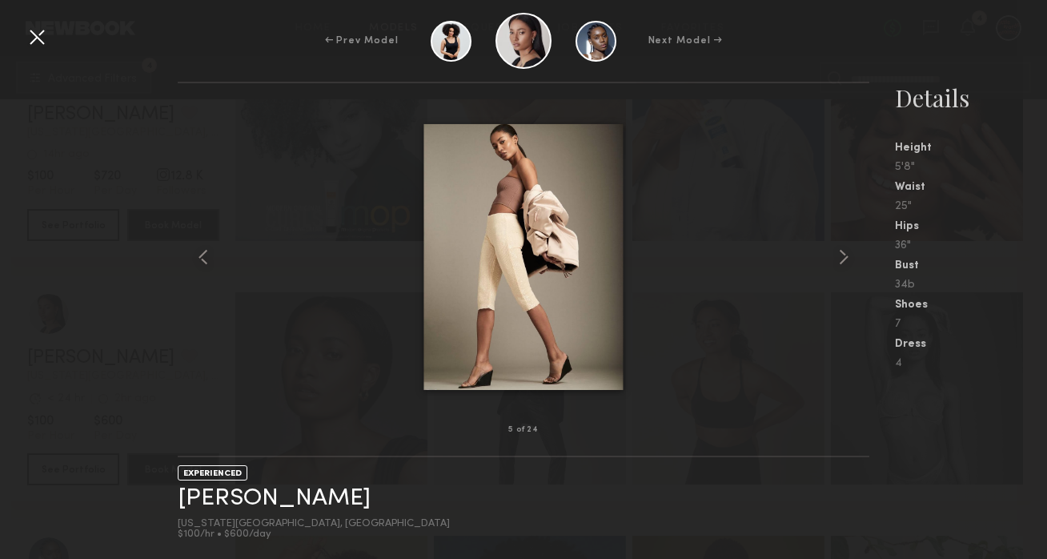
click at [36, 43] on div at bounding box center [37, 37] width 26 height 26
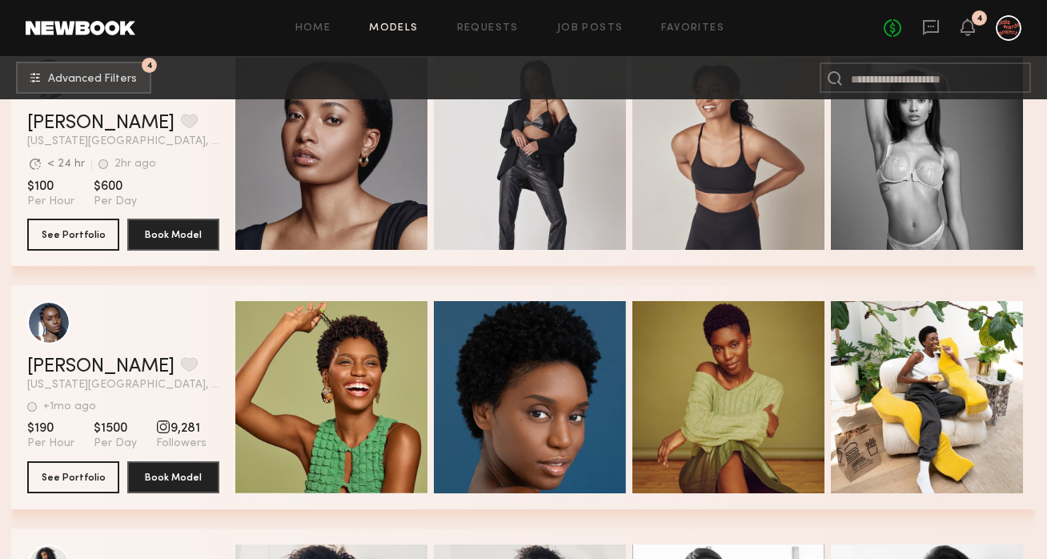
scroll to position [11042, 0]
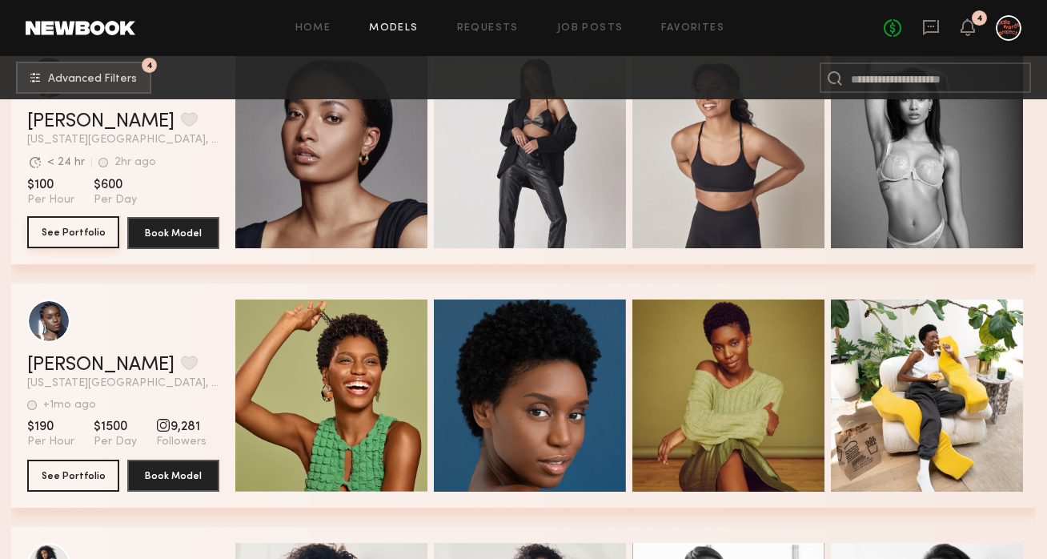
click at [74, 230] on button "See Portfolio" at bounding box center [73, 232] width 92 height 32
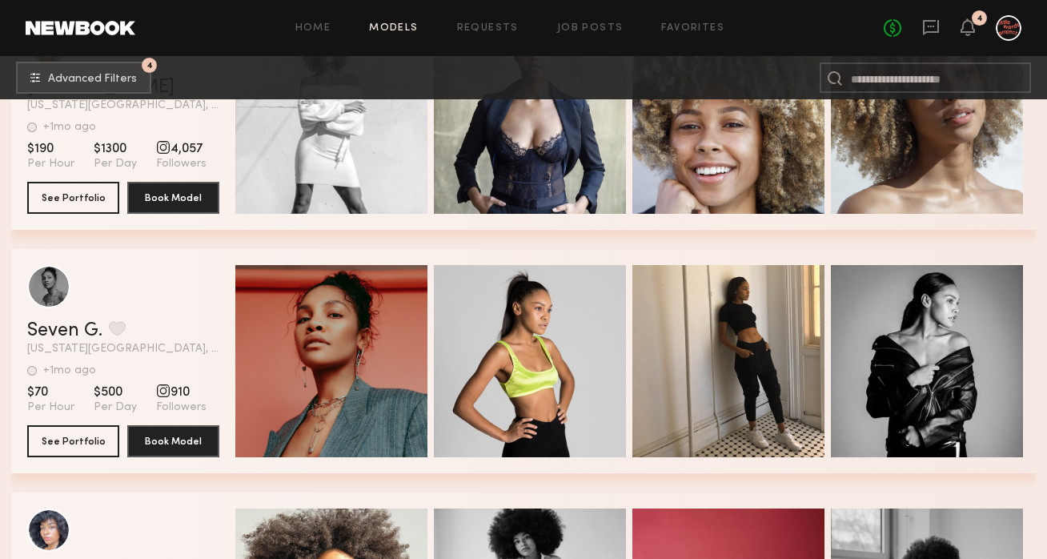
scroll to position [18380, 0]
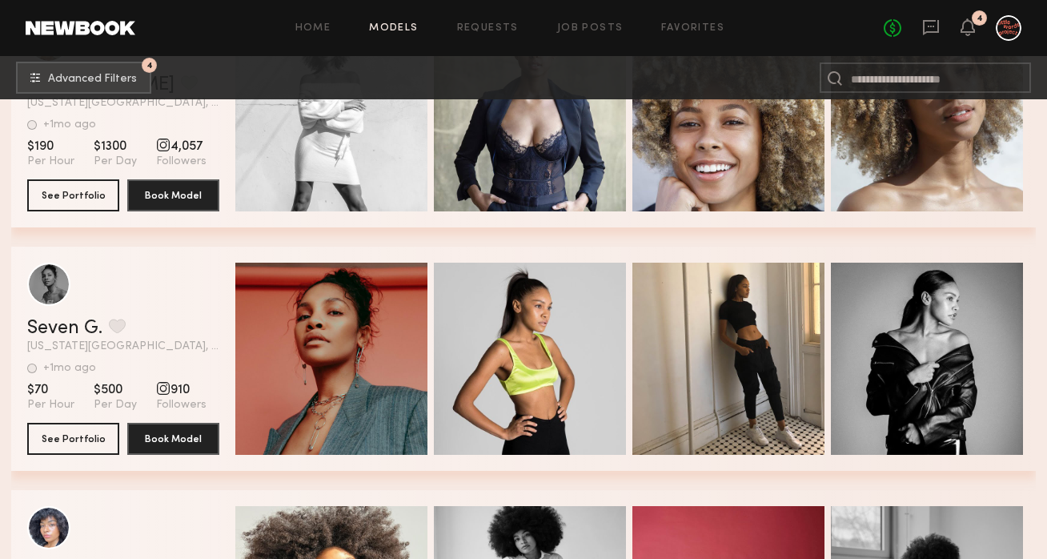
click at [556, 436] on div "Quick Preview" at bounding box center [530, 359] width 192 height 192
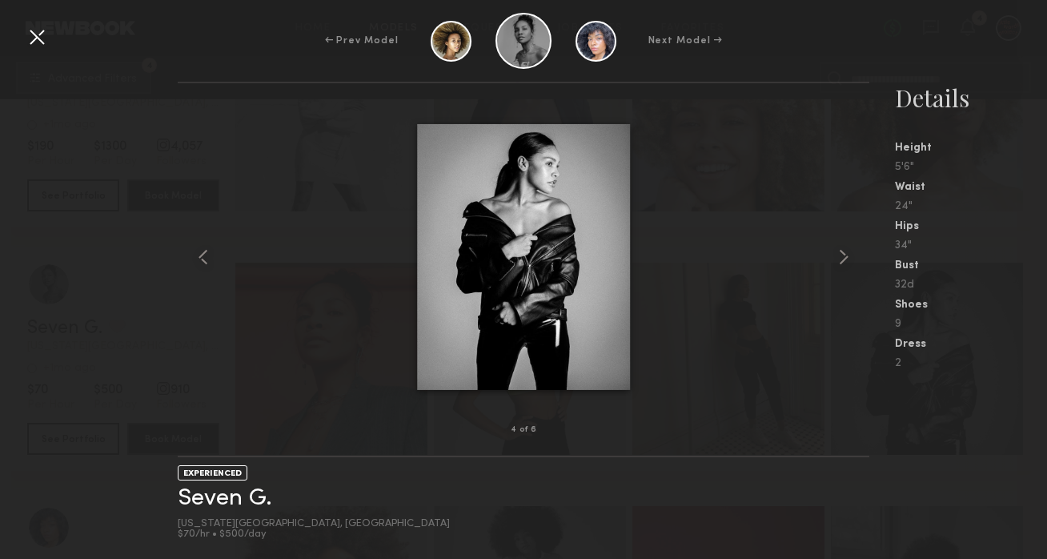
click at [149, 303] on div "4 of 6 EXPERIENCED Seven G. New York City, NY $70/hr • $500/day Details Height …" at bounding box center [523, 320] width 1047 height 477
click at [45, 43] on div at bounding box center [37, 37] width 26 height 26
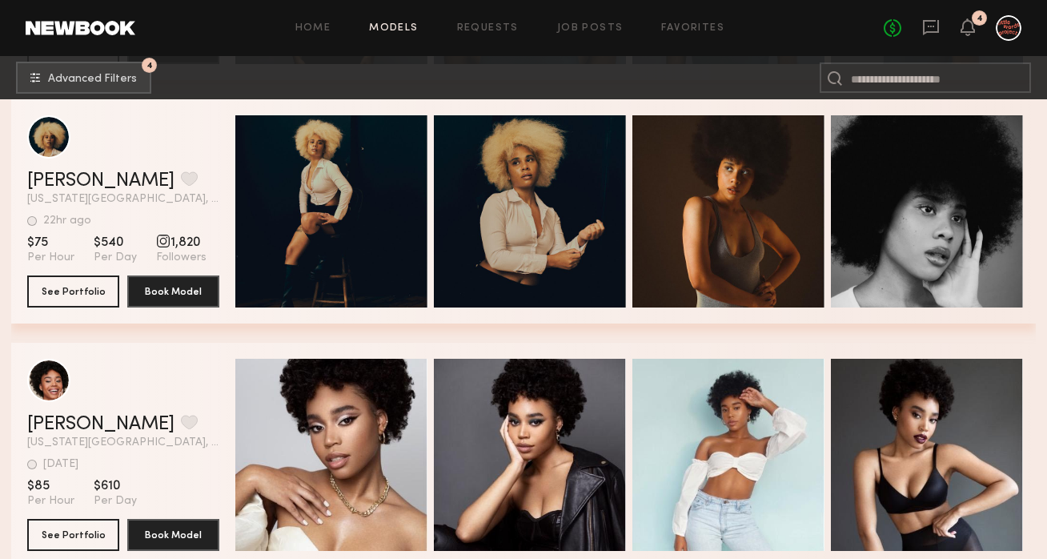
scroll to position [34391, 0]
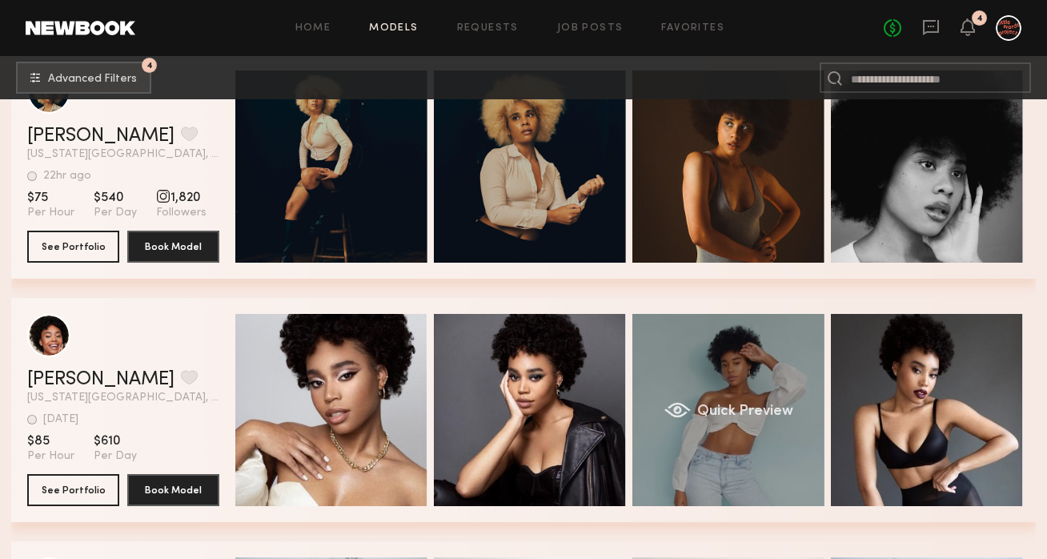
click at [689, 395] on div "Quick Preview" at bounding box center [728, 410] width 192 height 192
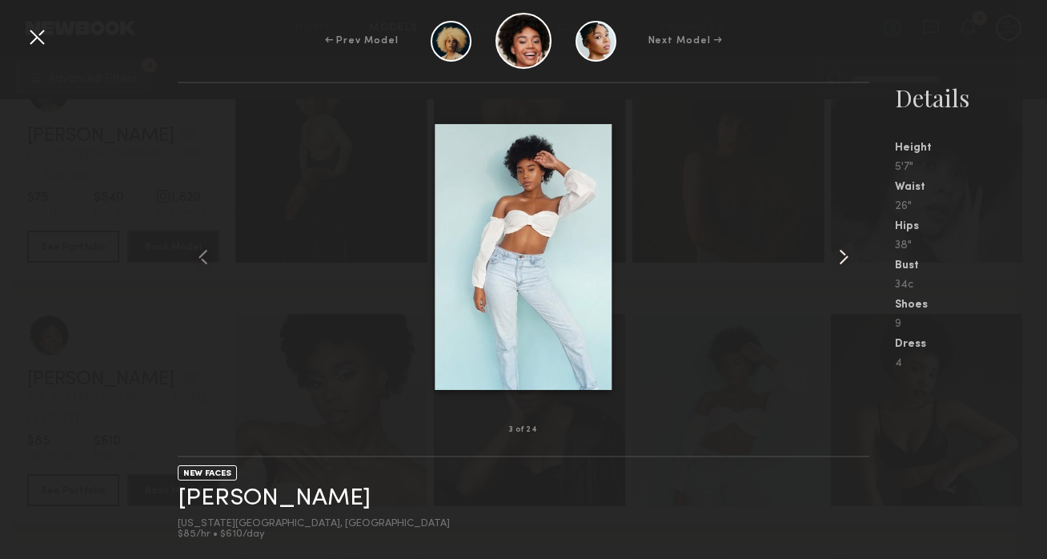
click at [834, 265] on common-icon at bounding box center [844, 257] width 26 height 26
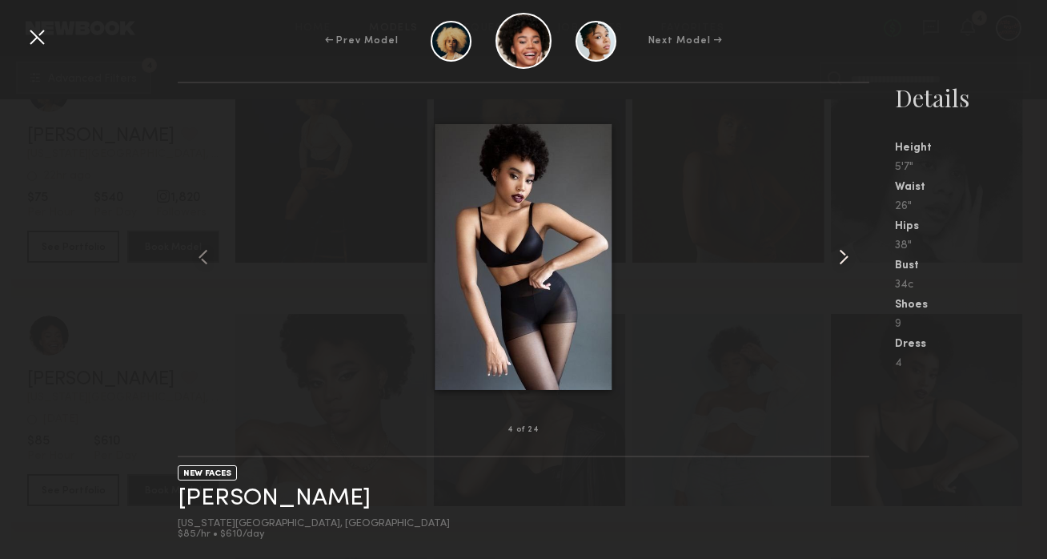
click at [834, 265] on common-icon at bounding box center [844, 257] width 26 height 26
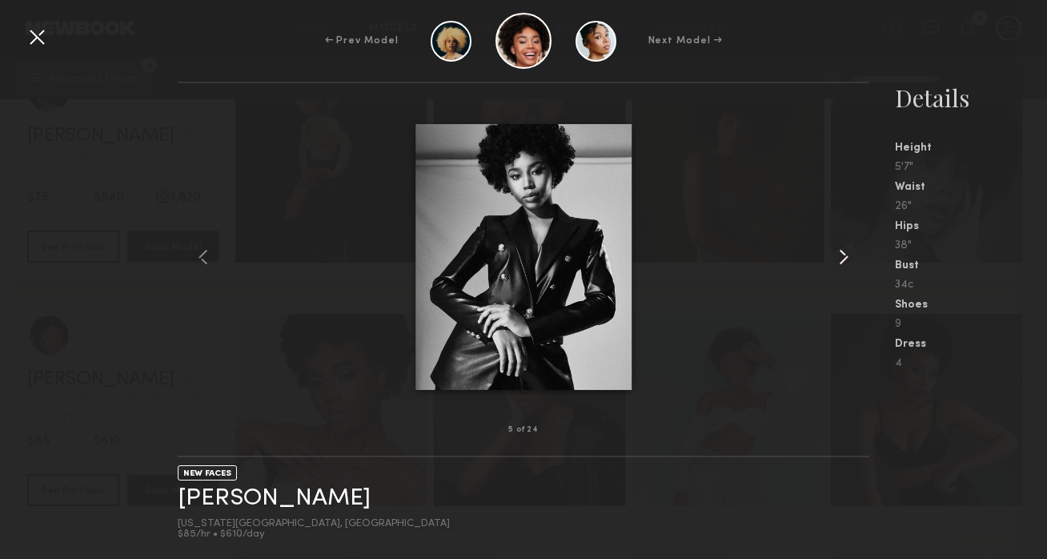
click at [834, 265] on common-icon at bounding box center [844, 257] width 26 height 26
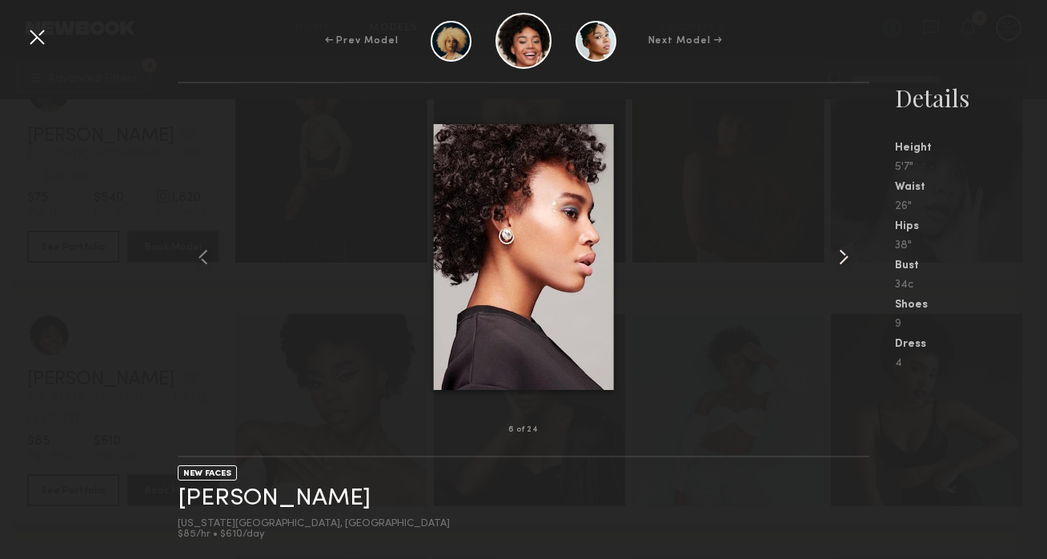
click at [834, 265] on common-icon at bounding box center [844, 257] width 26 height 26
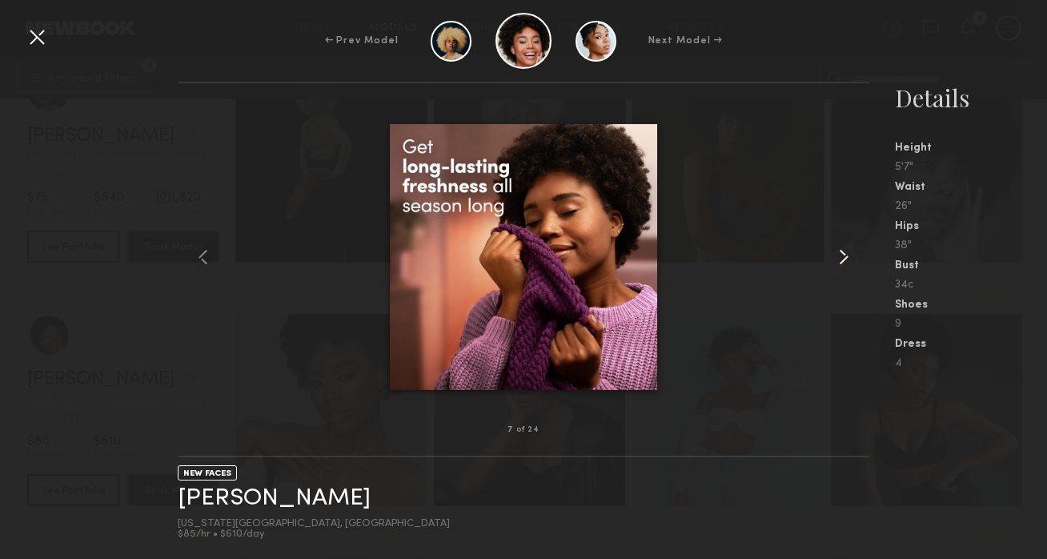
click at [834, 265] on common-icon at bounding box center [844, 257] width 26 height 26
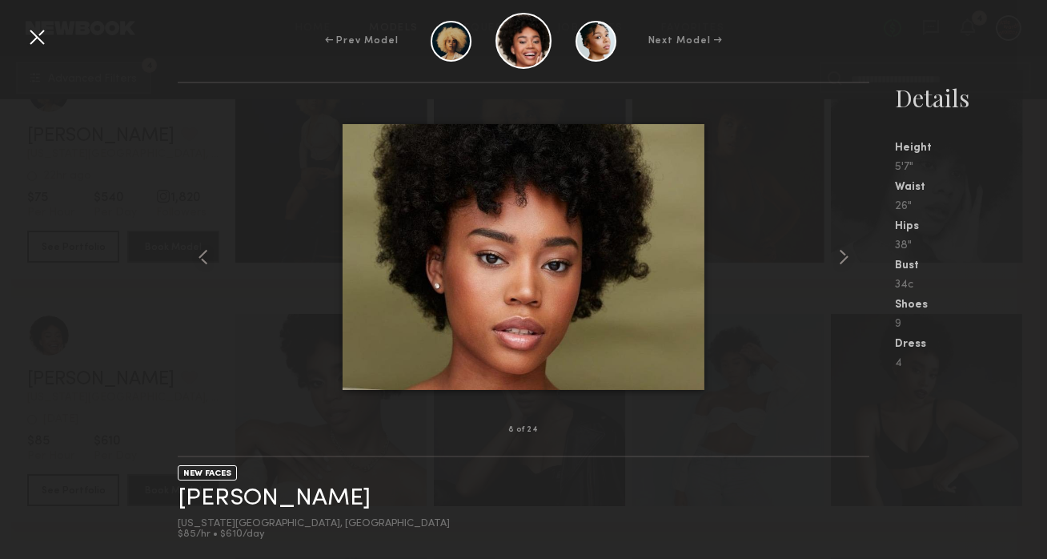
click at [509, 53] on div at bounding box center [524, 41] width 56 height 56
click at [524, 50] on div at bounding box center [524, 41] width 56 height 56
click at [849, 267] on common-icon at bounding box center [844, 257] width 26 height 26
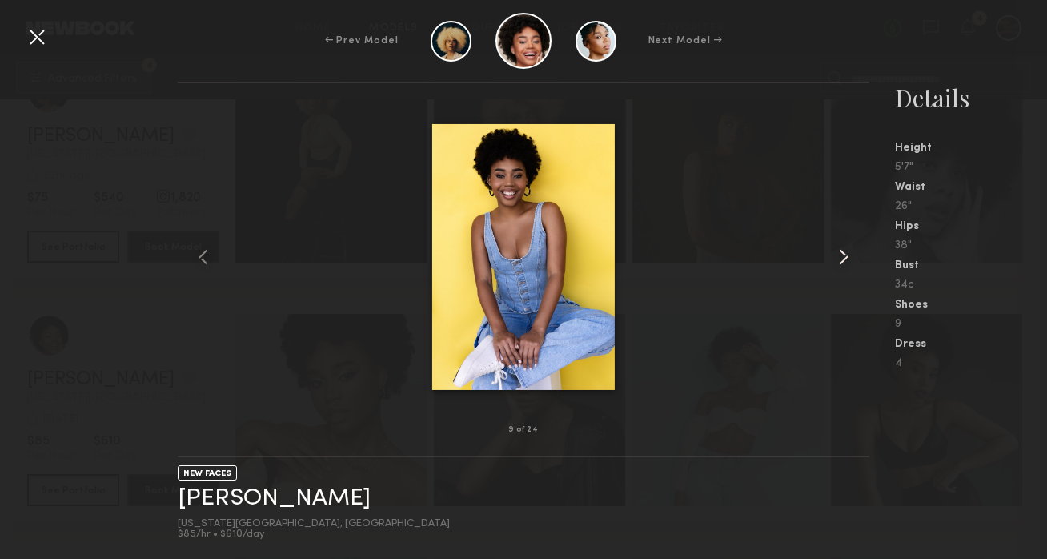
click at [849, 267] on common-icon at bounding box center [844, 257] width 26 height 26
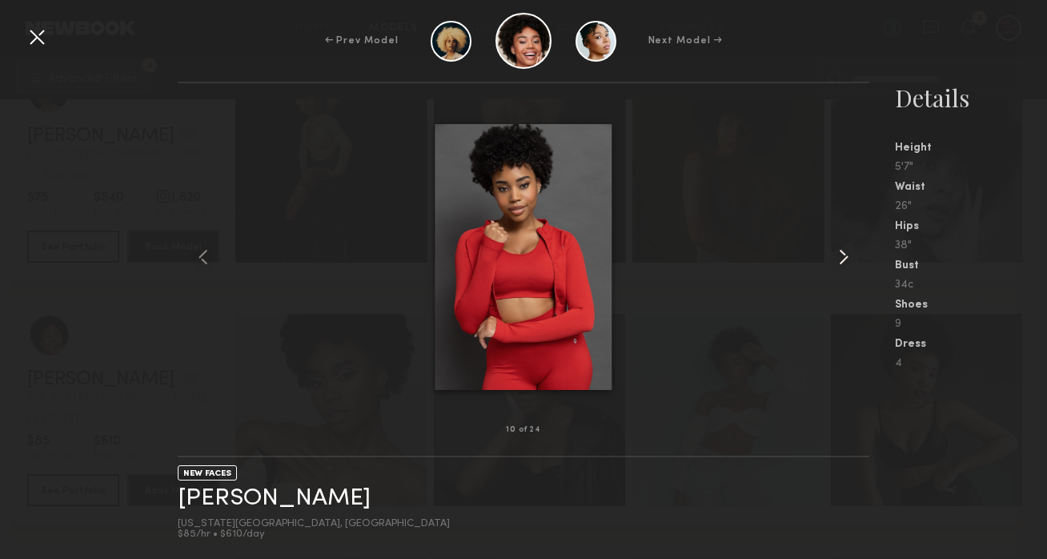
click at [849, 267] on common-icon at bounding box center [844, 257] width 26 height 26
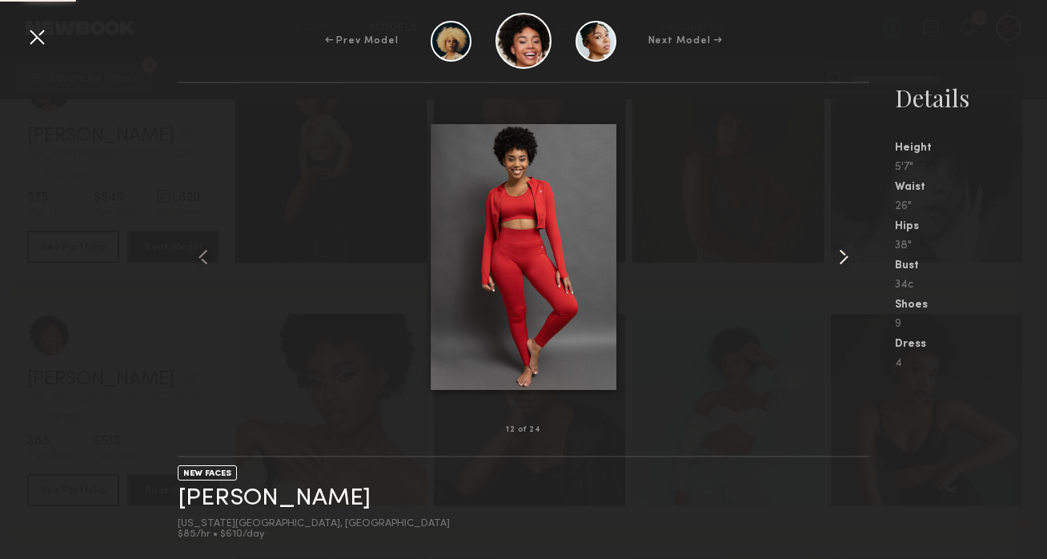
click at [849, 267] on common-icon at bounding box center [844, 257] width 26 height 26
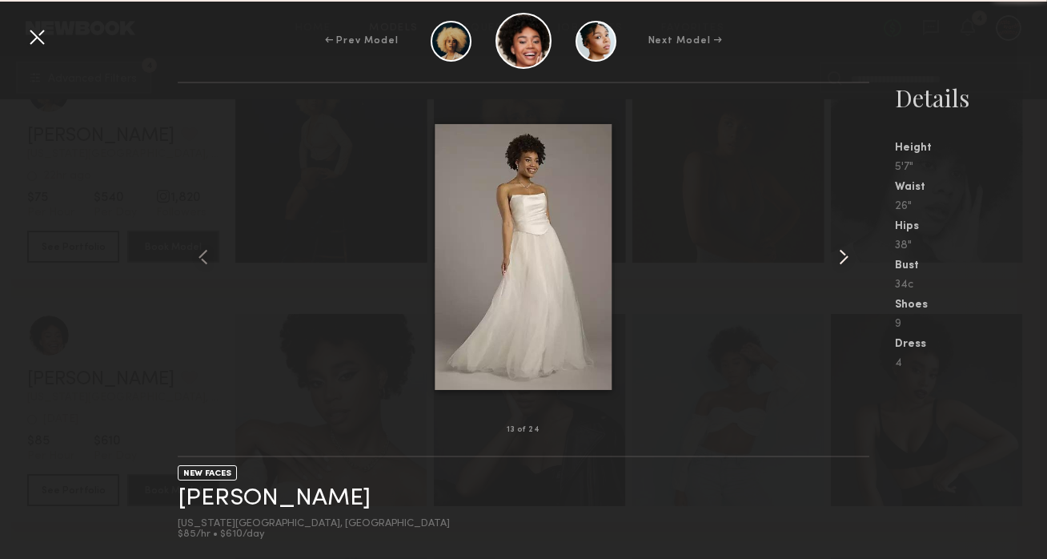
click at [849, 267] on common-icon at bounding box center [844, 257] width 26 height 26
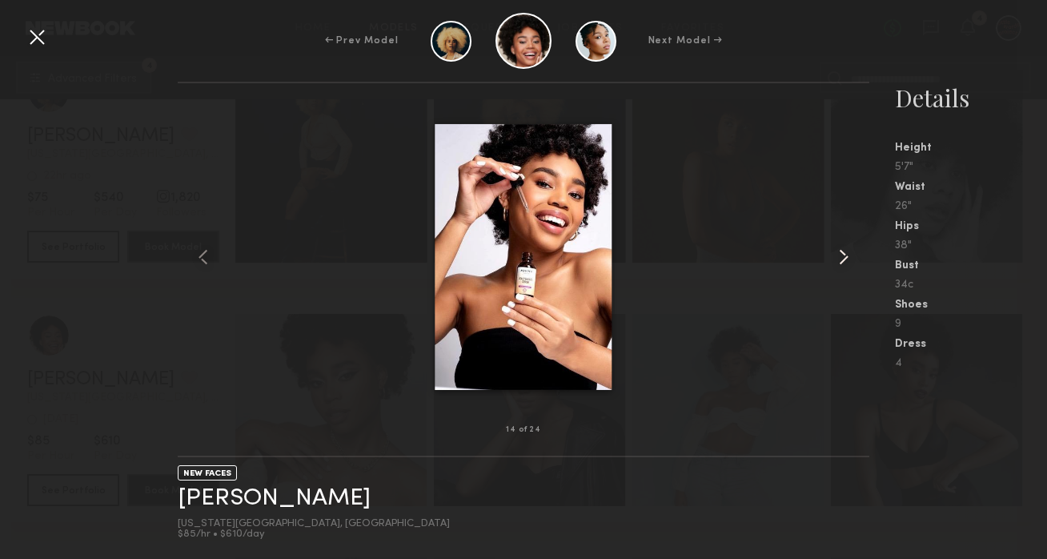
click at [849, 267] on common-icon at bounding box center [844, 257] width 26 height 26
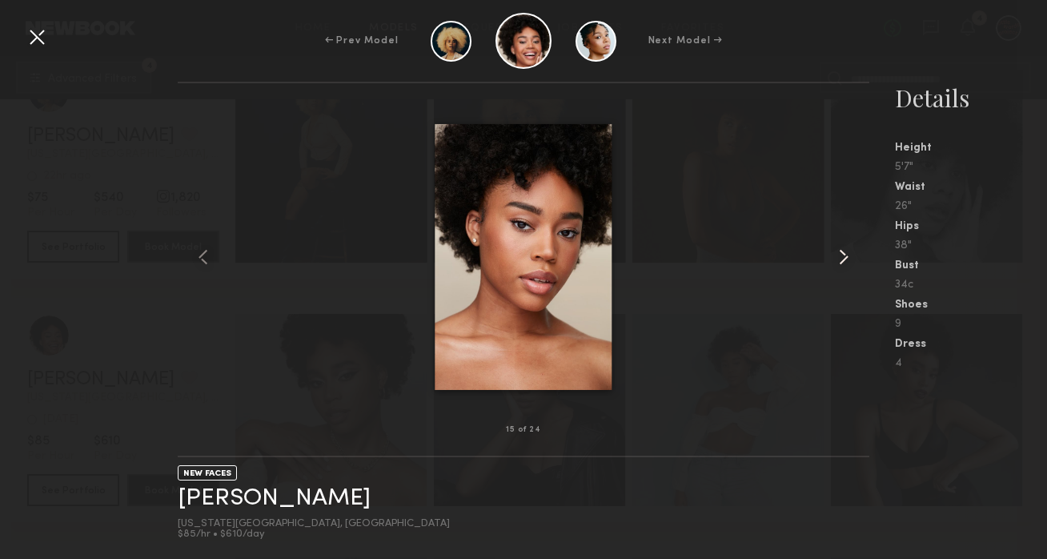
click at [849, 267] on common-icon at bounding box center [844, 257] width 26 height 26
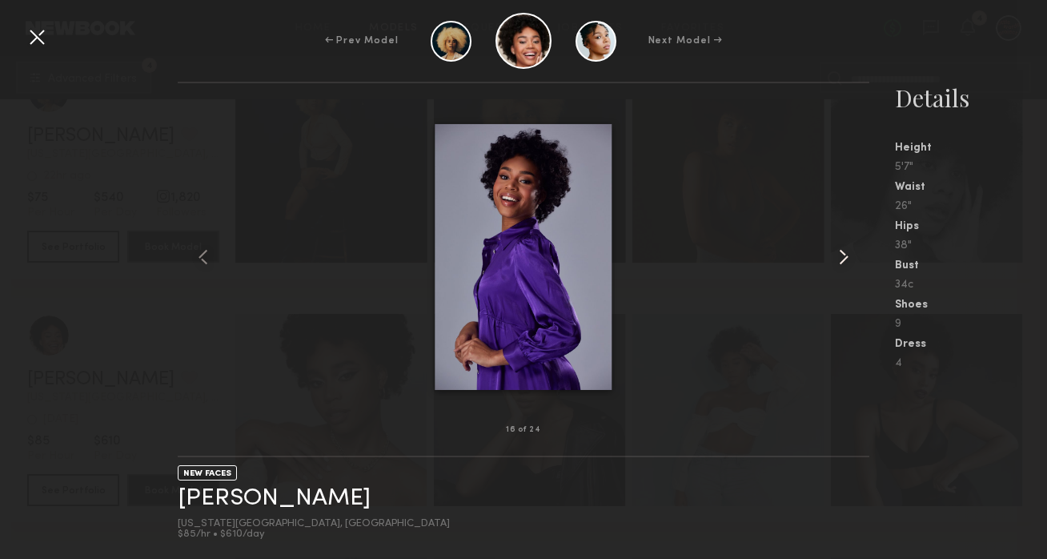
click at [849, 267] on common-icon at bounding box center [844, 257] width 26 height 26
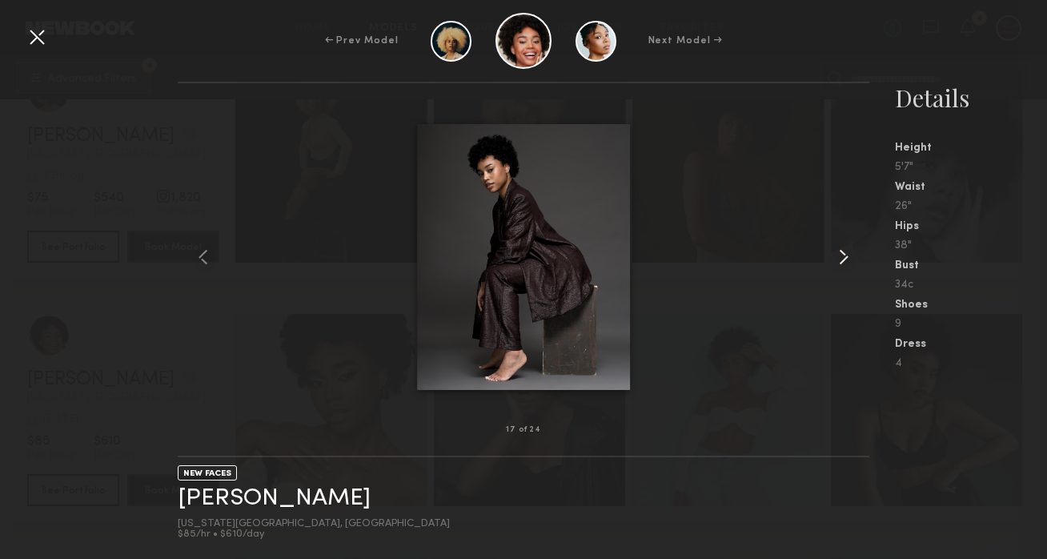
click at [849, 267] on common-icon at bounding box center [844, 257] width 26 height 26
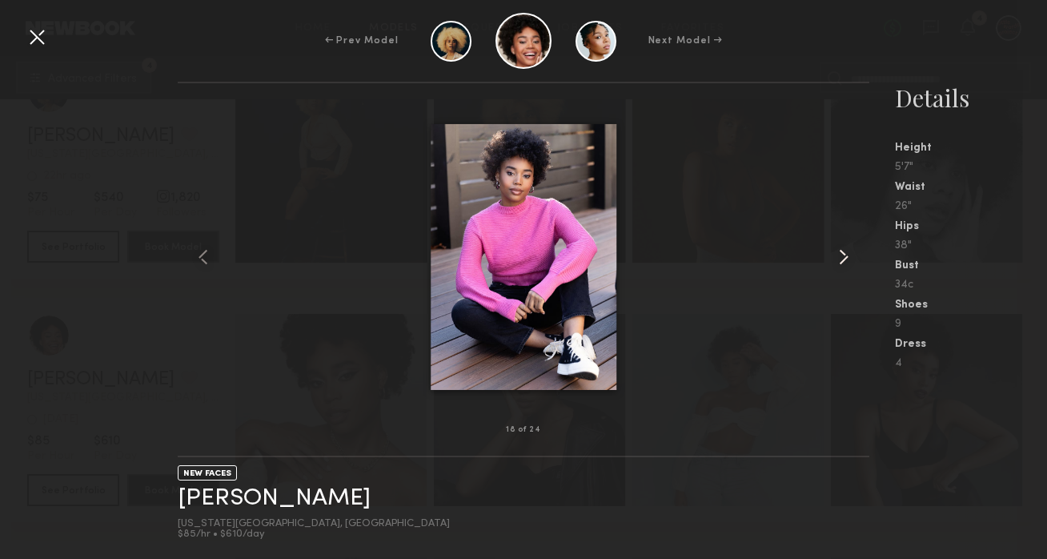
click at [849, 267] on common-icon at bounding box center [844, 257] width 26 height 26
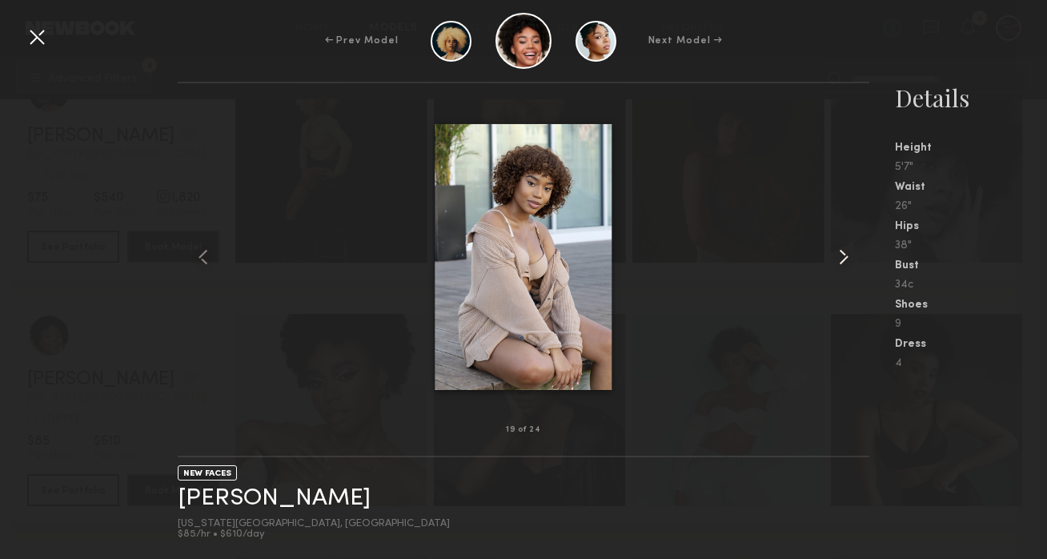
click at [849, 267] on common-icon at bounding box center [844, 257] width 26 height 26
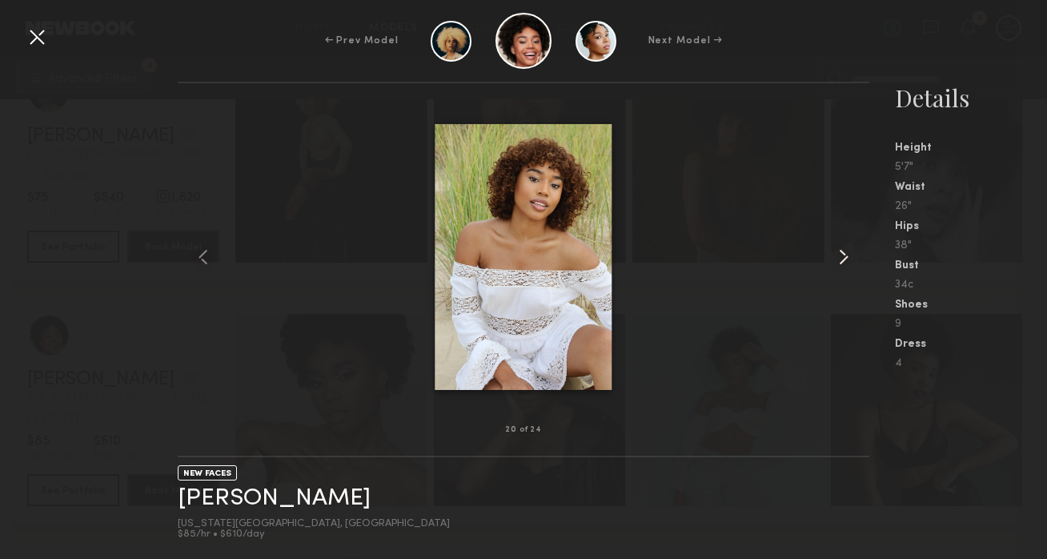
click at [849, 267] on common-icon at bounding box center [844, 257] width 26 height 26
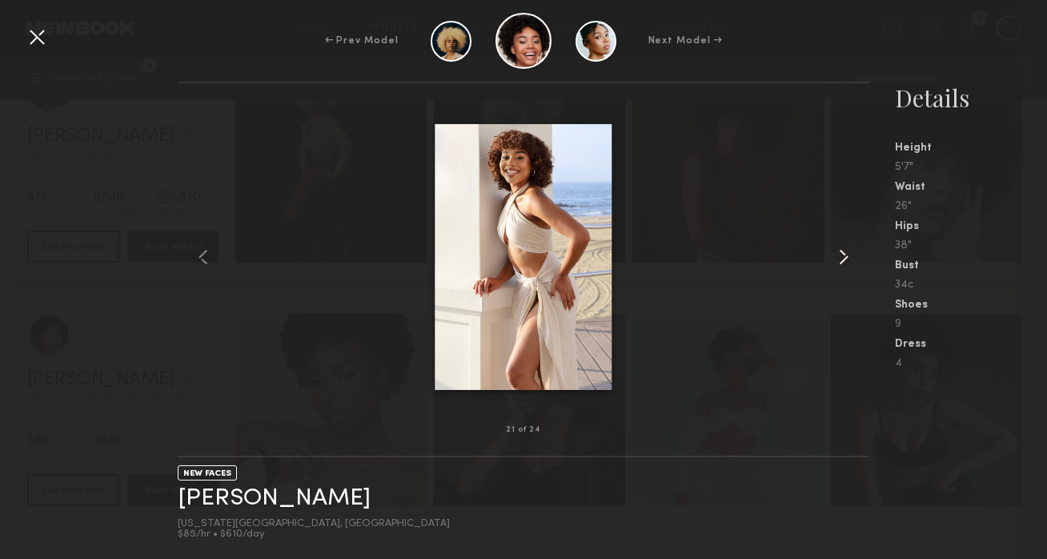
click at [849, 267] on common-icon at bounding box center [844, 257] width 26 height 26
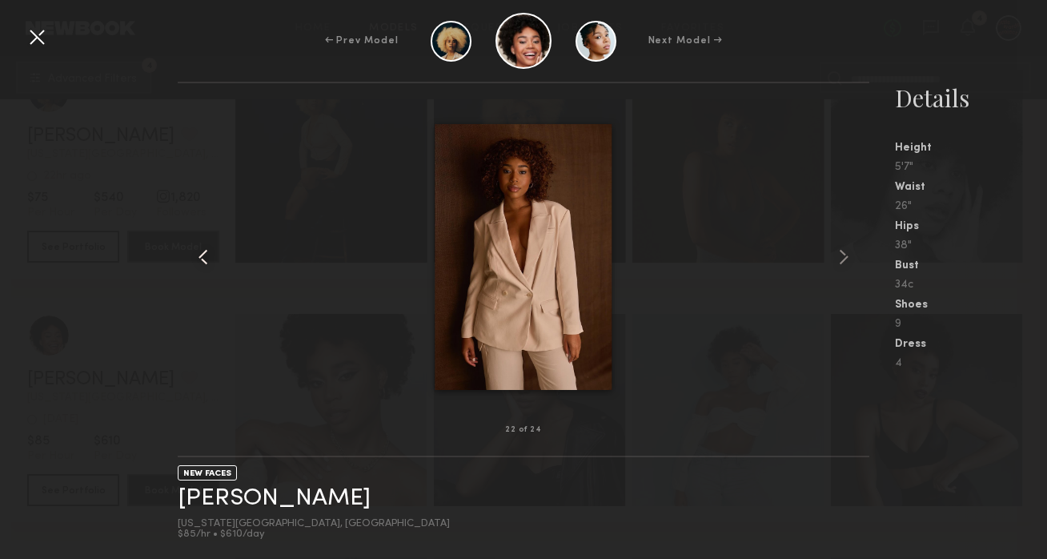
click at [208, 259] on common-icon at bounding box center [204, 257] width 26 height 26
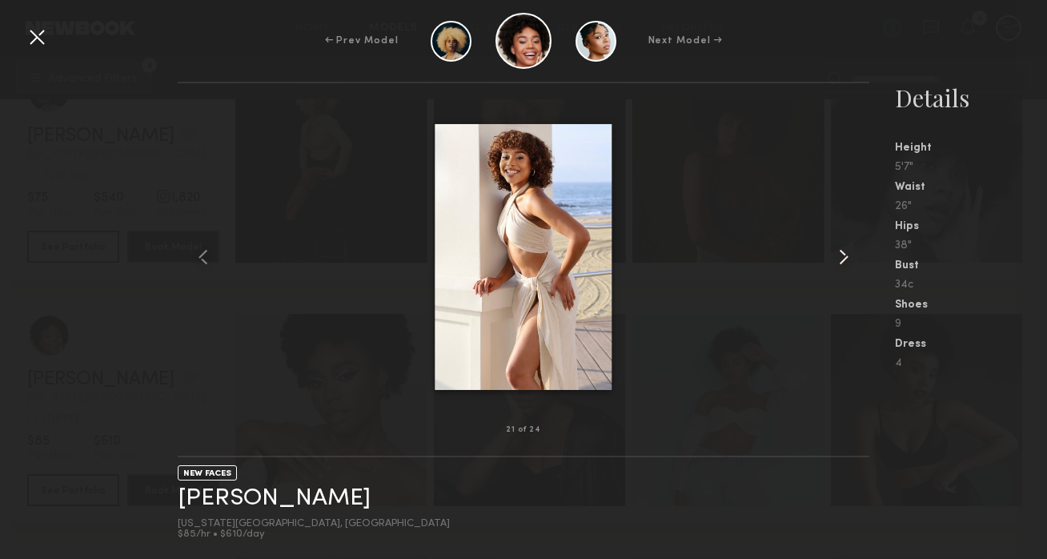
click at [831, 262] on common-icon at bounding box center [844, 257] width 26 height 26
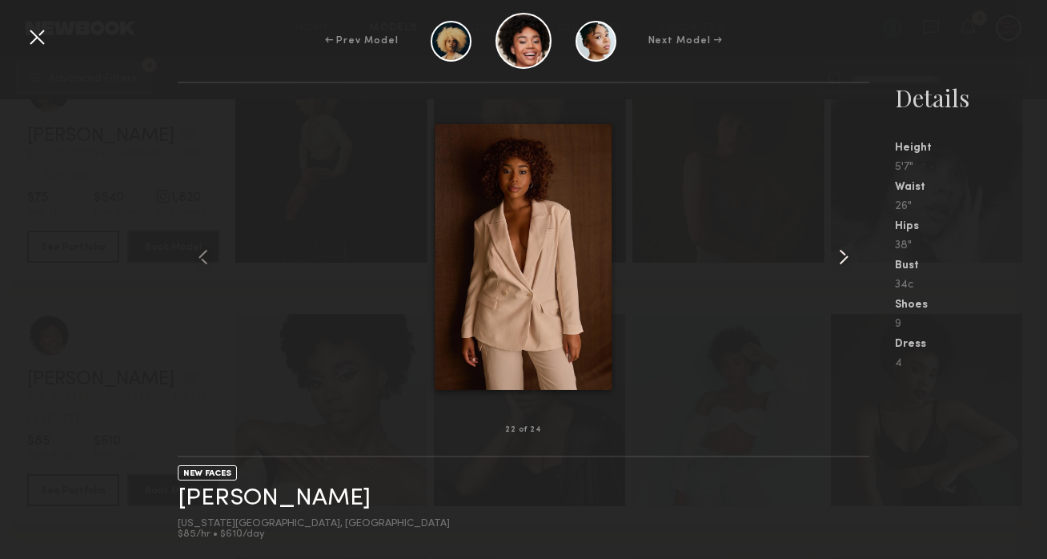
click at [831, 262] on common-icon at bounding box center [844, 257] width 26 height 26
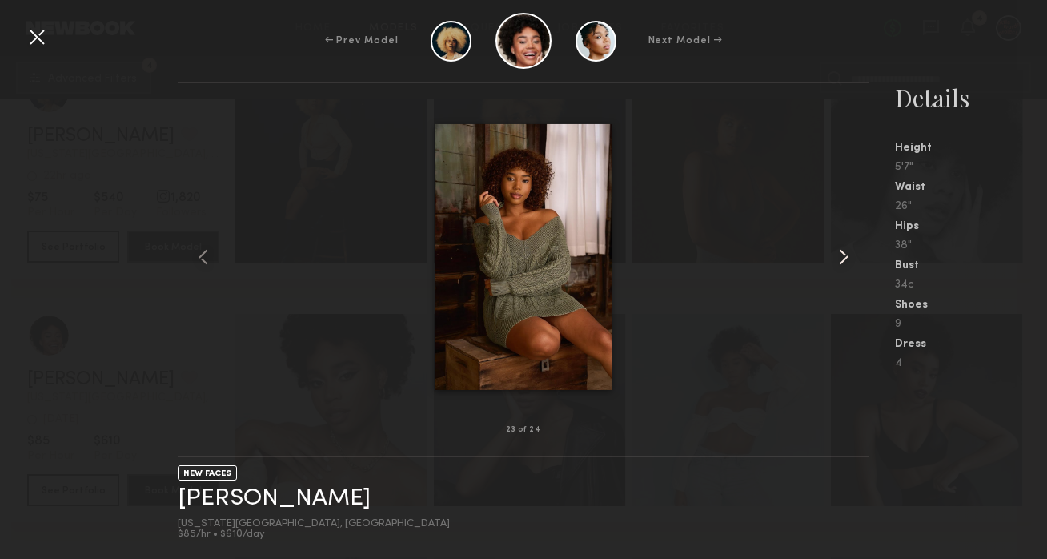
click at [831, 262] on common-icon at bounding box center [844, 257] width 26 height 26
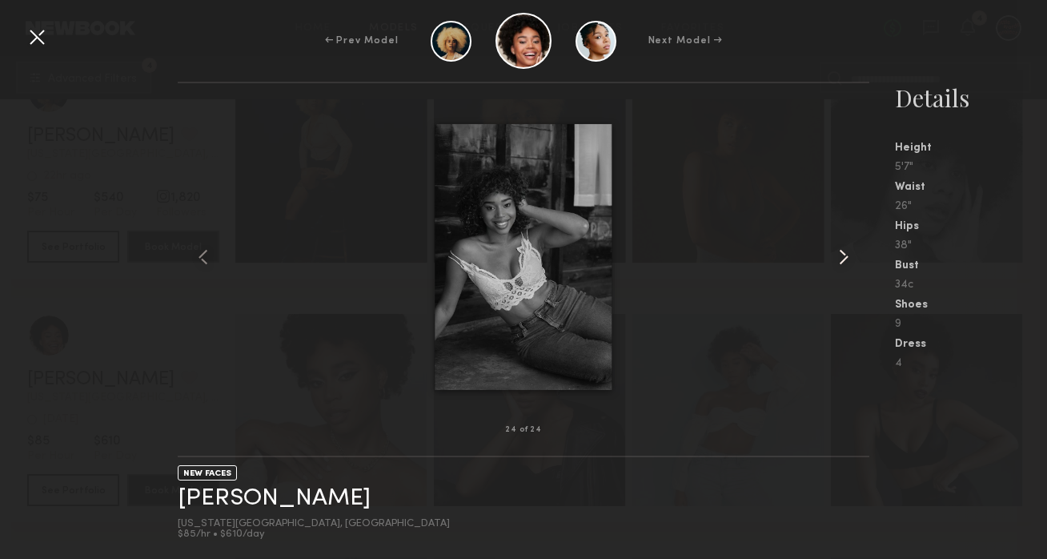
click at [831, 262] on common-icon at bounding box center [844, 257] width 26 height 26
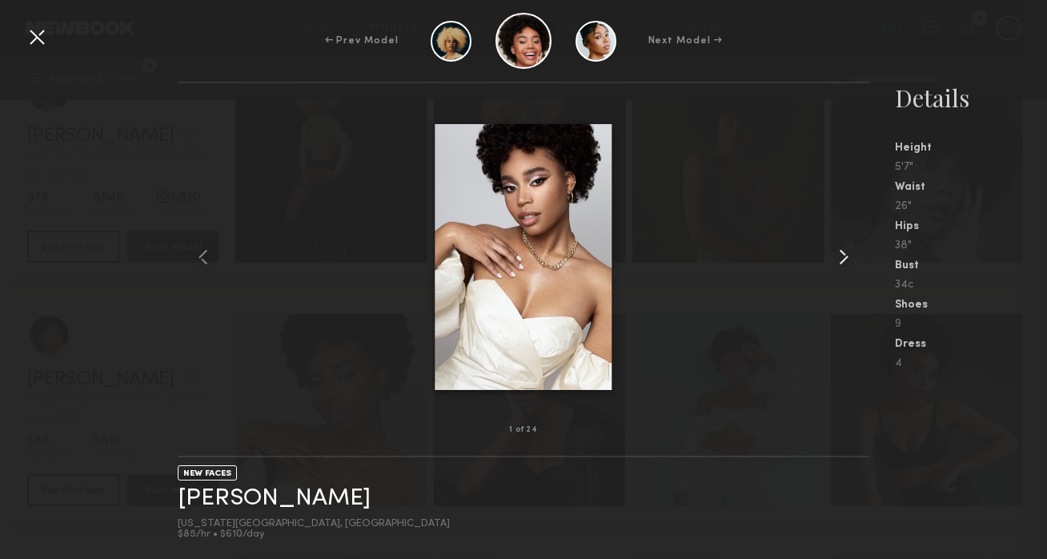
click at [831, 262] on common-icon at bounding box center [844, 257] width 26 height 26
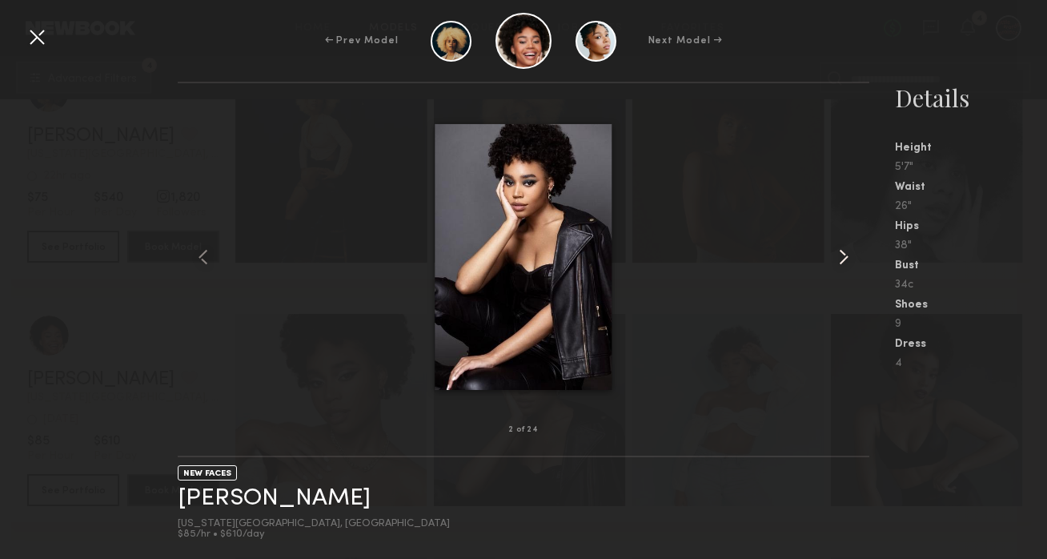
click at [831, 262] on common-icon at bounding box center [844, 257] width 26 height 26
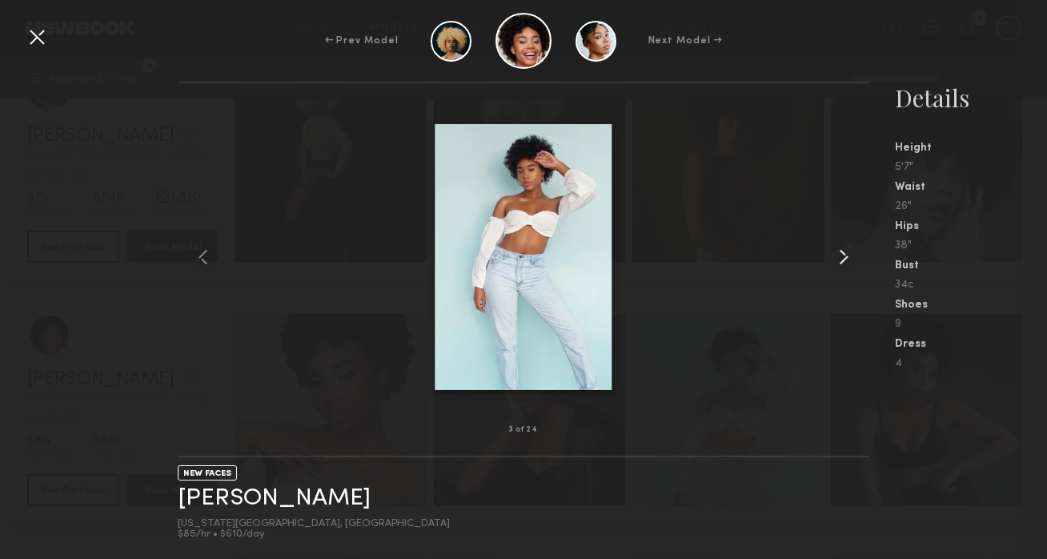
click at [831, 262] on common-icon at bounding box center [844, 257] width 26 height 26
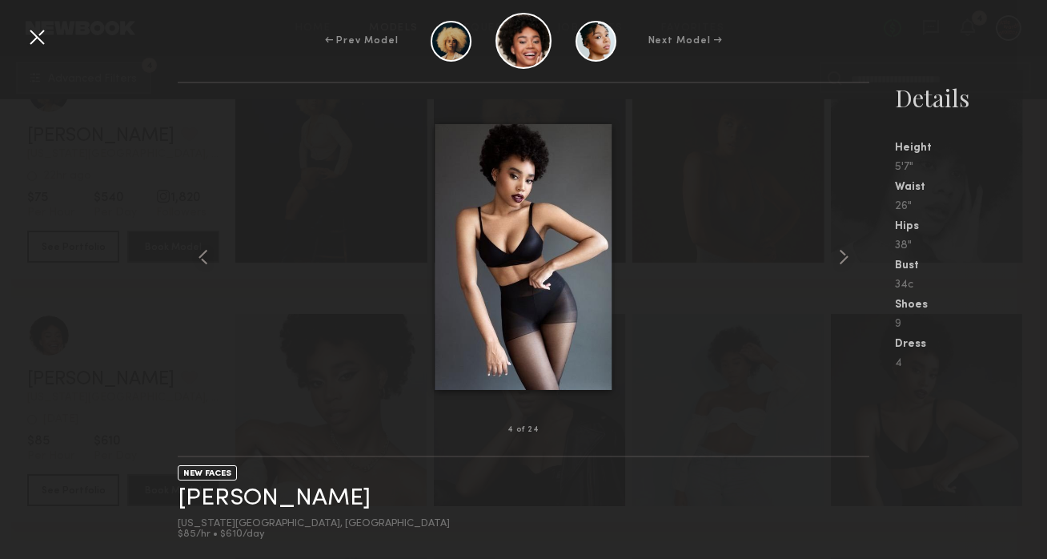
click at [38, 44] on div at bounding box center [37, 37] width 26 height 26
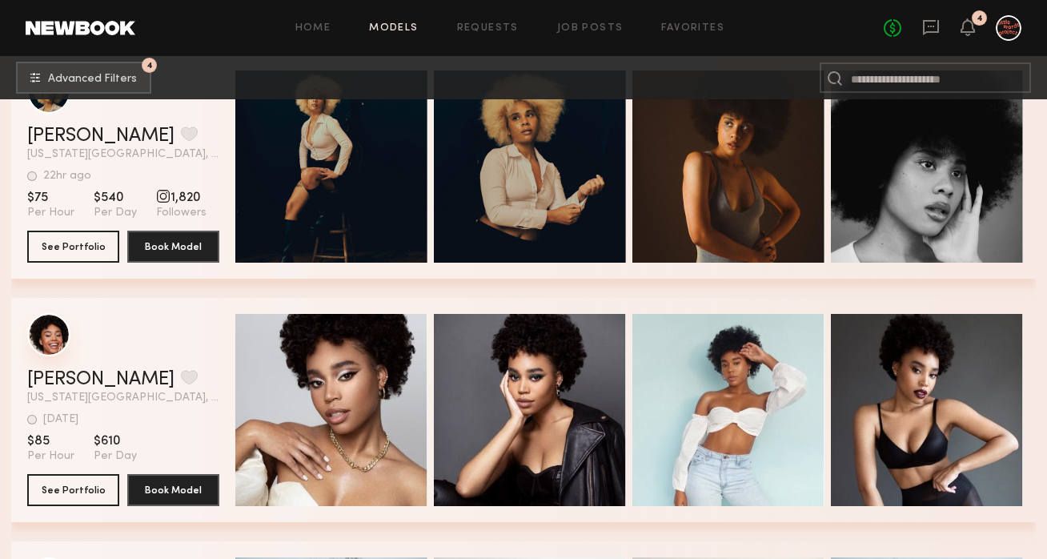
click at [41, 335] on div "grid" at bounding box center [48, 334] width 43 height 43
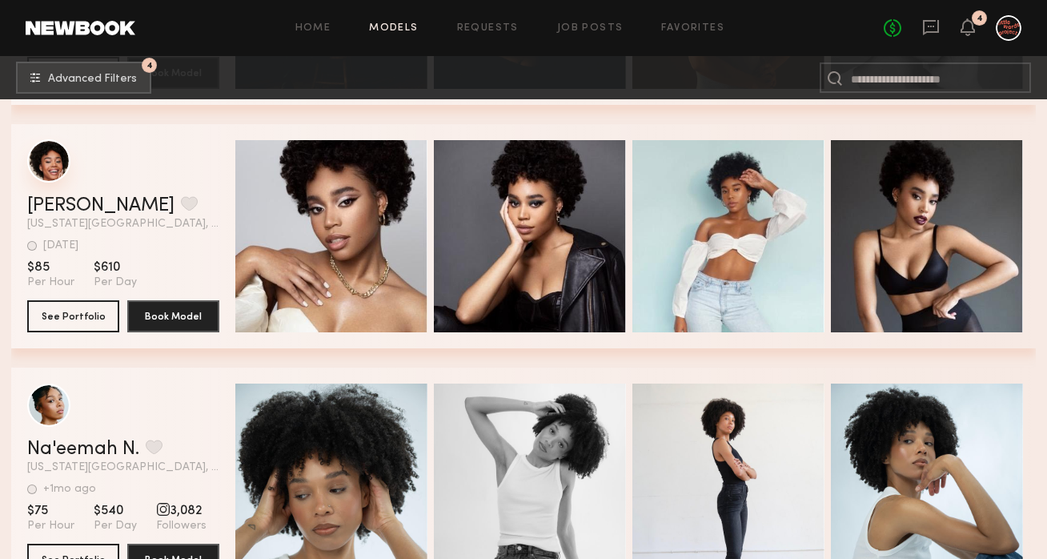
click at [50, 163] on div "grid" at bounding box center [48, 160] width 43 height 43
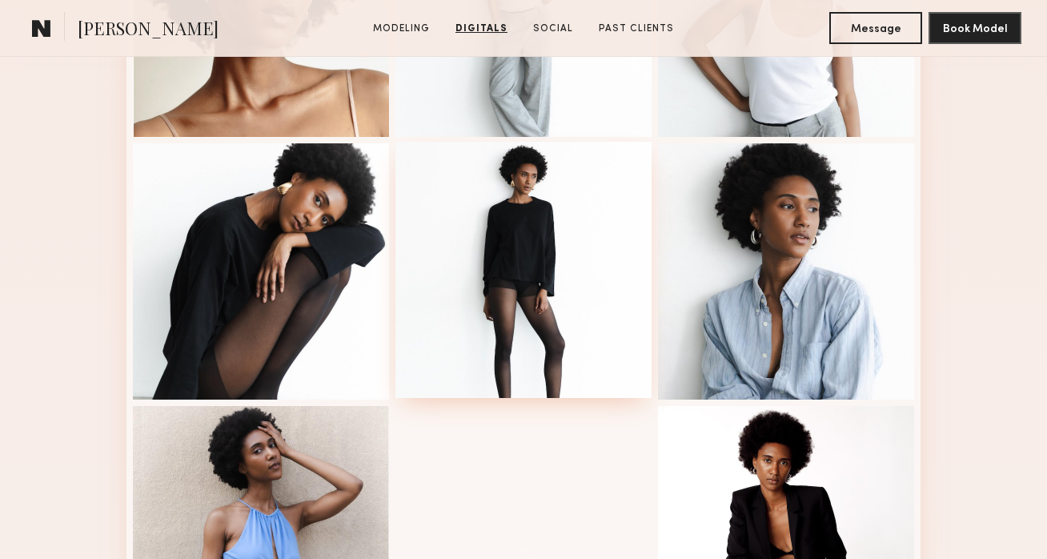
scroll to position [24, 0]
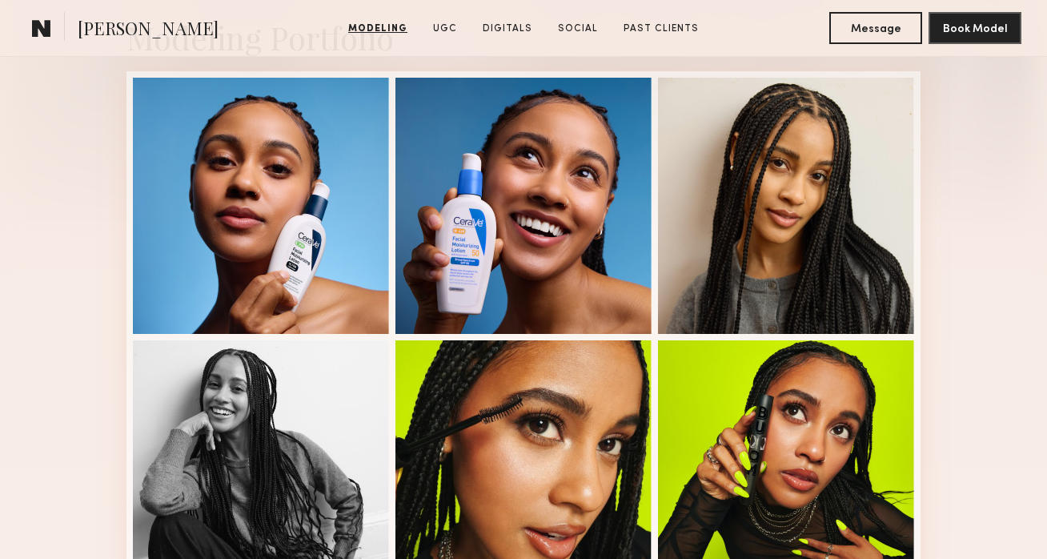
scroll to position [395, 0]
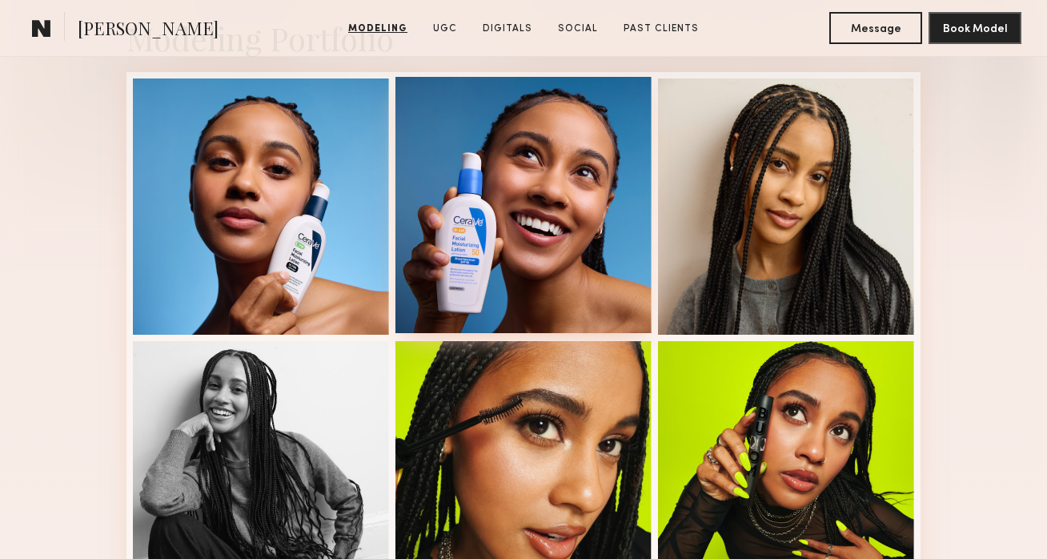
click at [567, 166] on div at bounding box center [523, 205] width 256 height 256
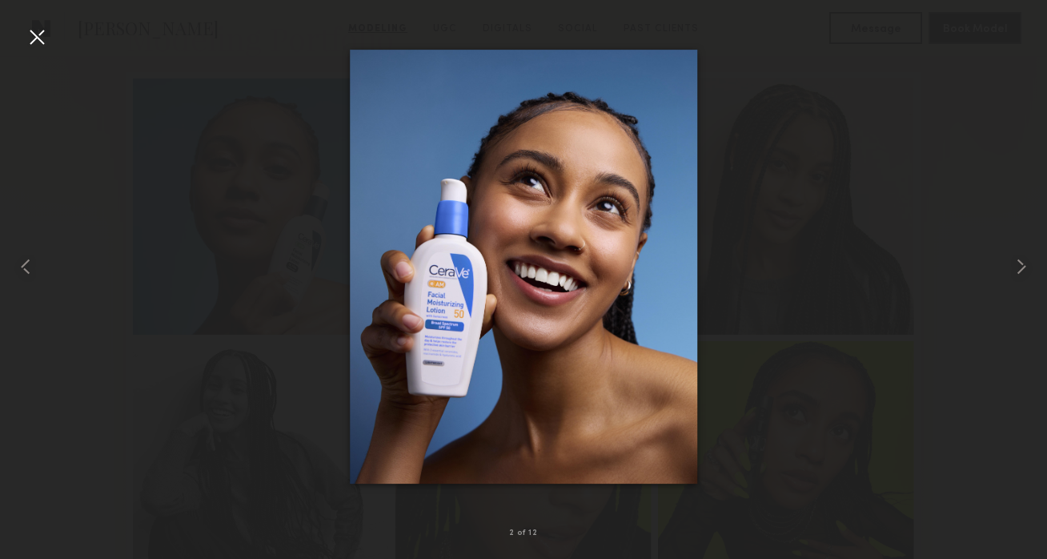
click at [333, 62] on div at bounding box center [523, 267] width 1047 height 482
click at [775, 453] on div at bounding box center [523, 267] width 1047 height 482
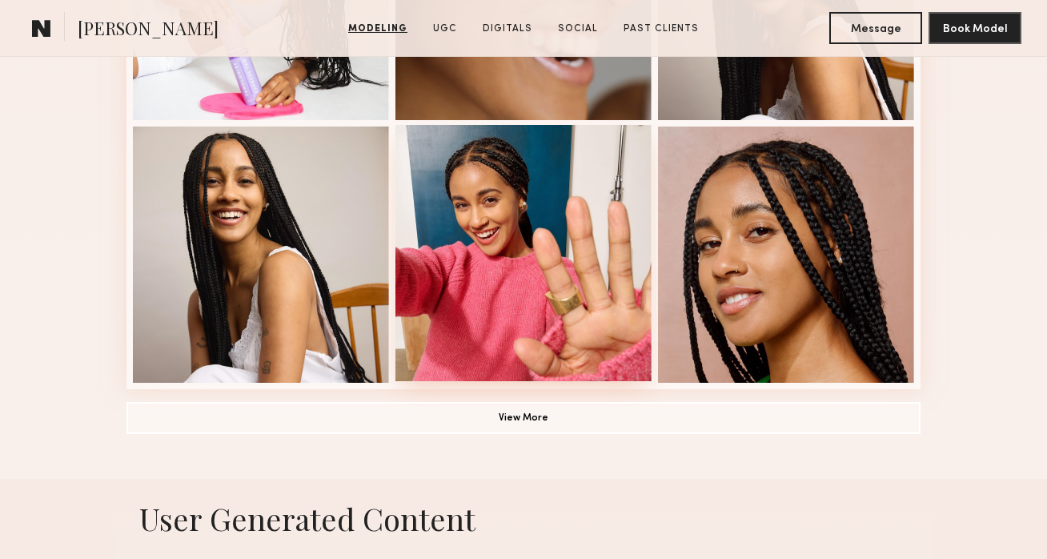
scroll to position [1147, 0]
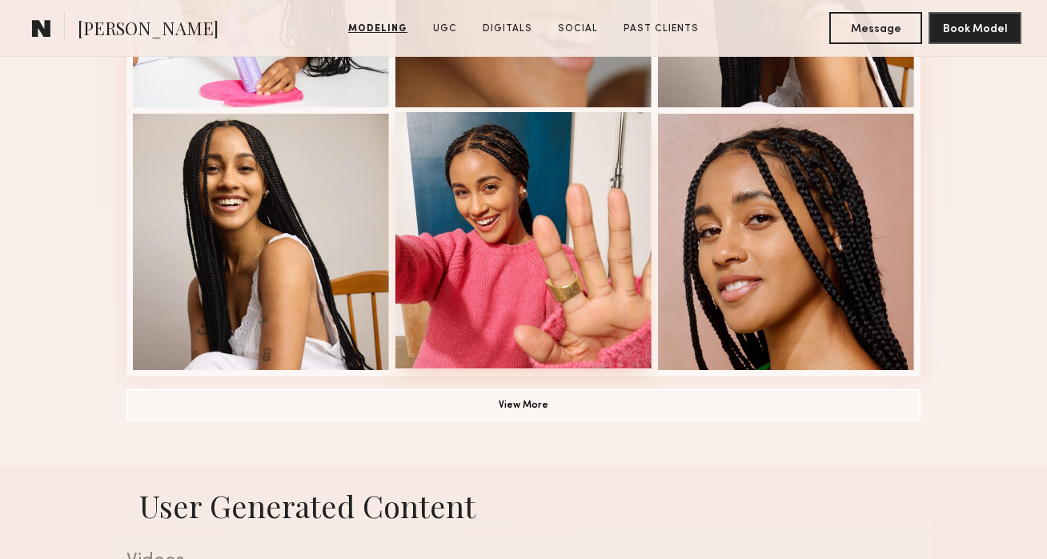
click at [603, 283] on div at bounding box center [523, 240] width 256 height 256
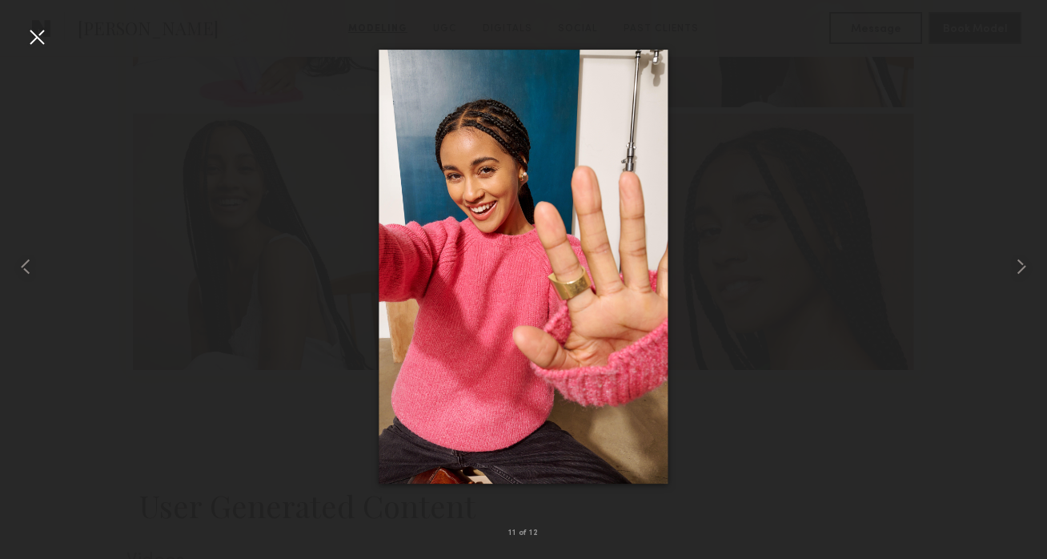
click at [745, 380] on div at bounding box center [523, 267] width 1047 height 482
click at [806, 231] on div at bounding box center [523, 267] width 1047 height 482
click at [50, 40] on div at bounding box center [523, 267] width 1047 height 482
click at [32, 33] on div at bounding box center [37, 37] width 26 height 26
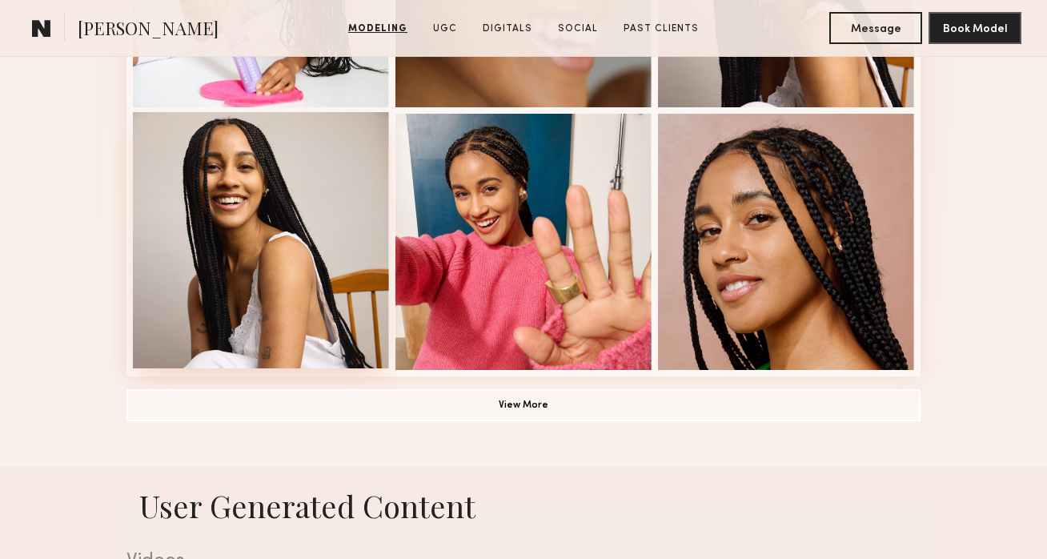
click at [295, 248] on div at bounding box center [261, 240] width 256 height 256
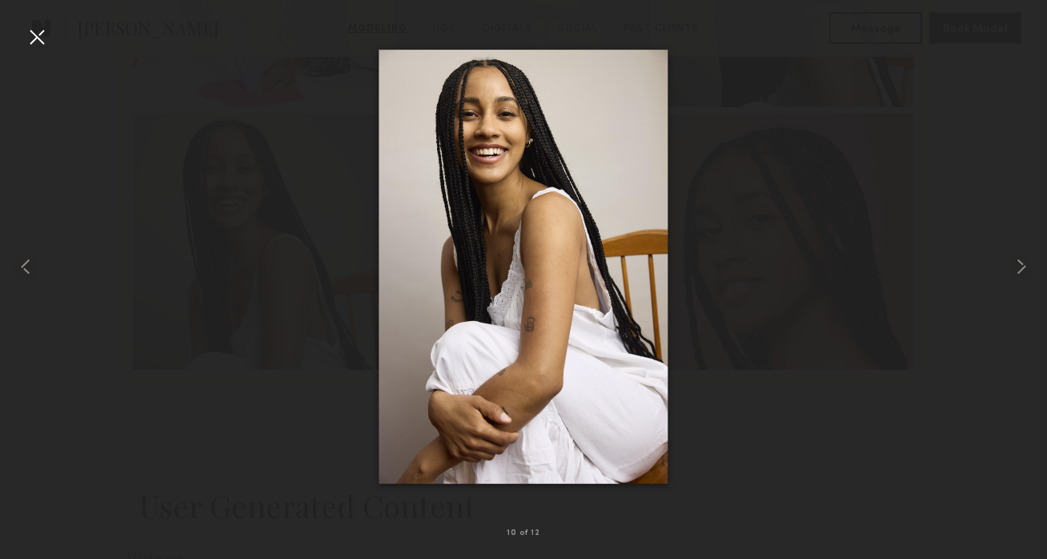
click at [314, 257] on div at bounding box center [523, 267] width 1047 height 482
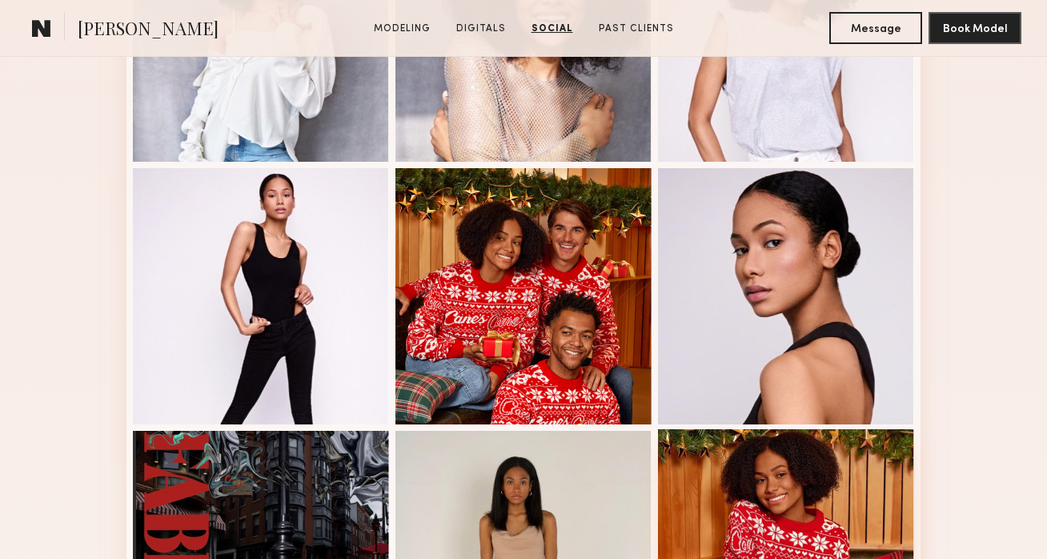
scroll to position [235, 0]
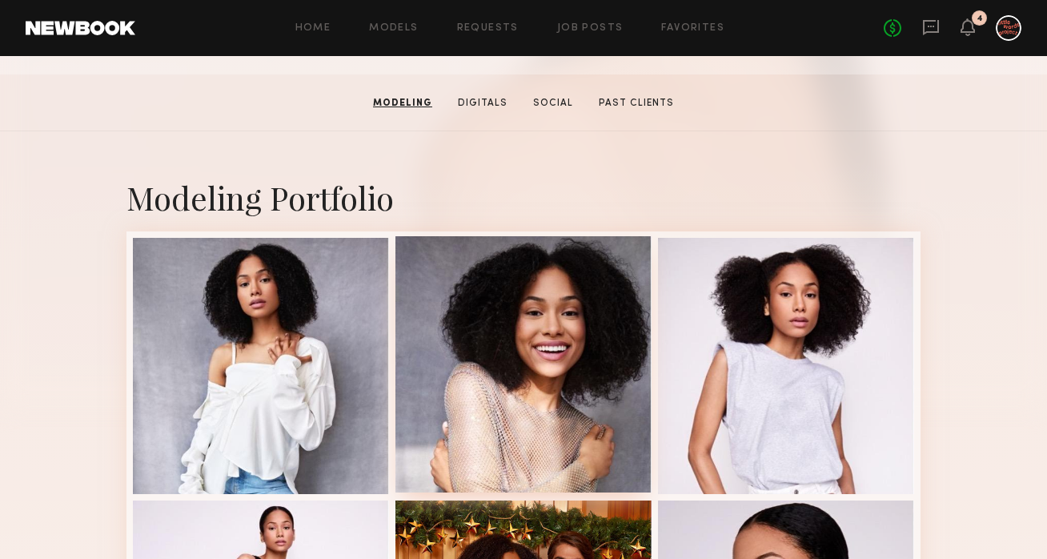
click at [614, 361] on div at bounding box center [523, 364] width 256 height 256
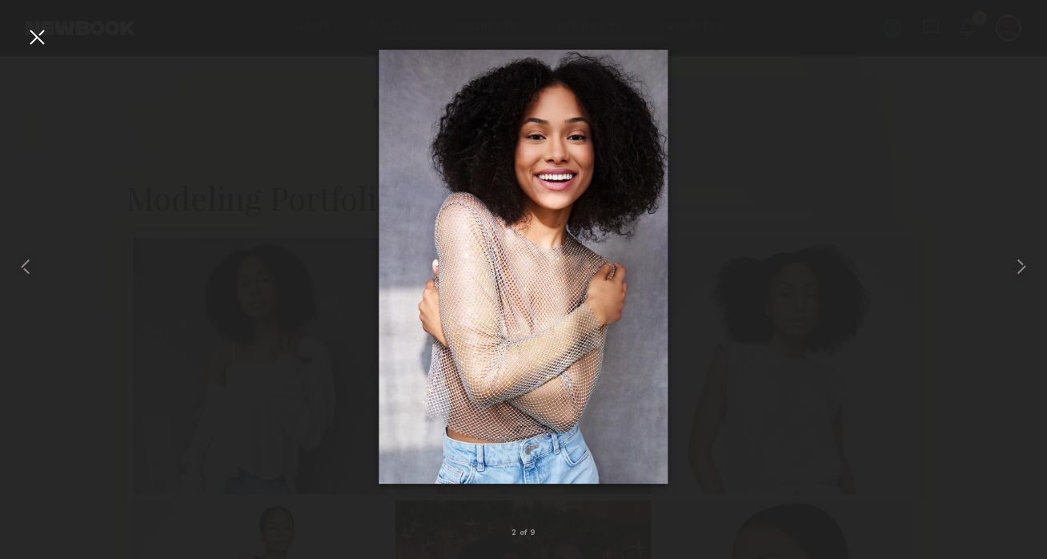
click at [342, 236] on div at bounding box center [523, 267] width 1047 height 482
click at [745, 258] on div at bounding box center [523, 267] width 1047 height 482
click at [44, 34] on div at bounding box center [37, 37] width 26 height 26
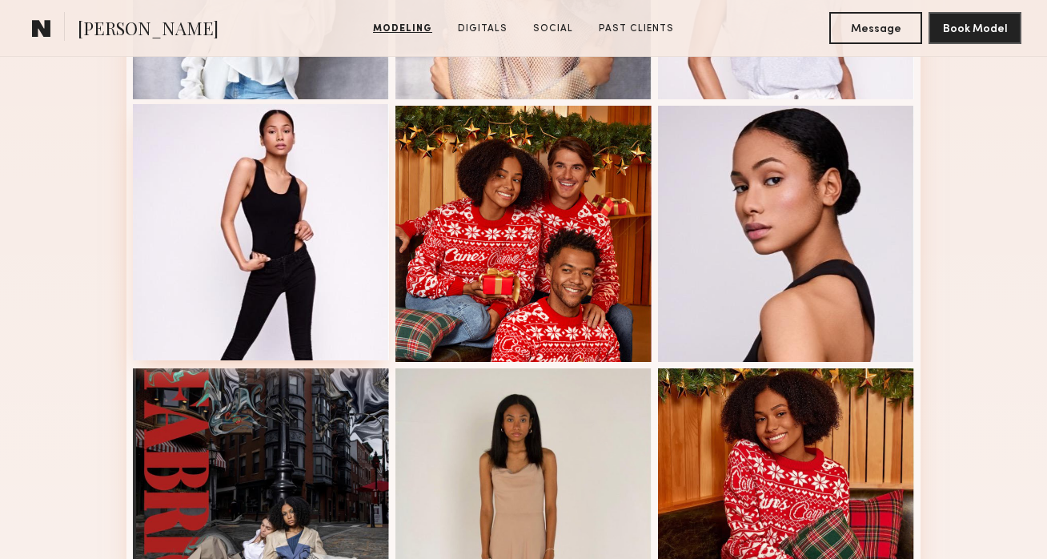
scroll to position [733, 0]
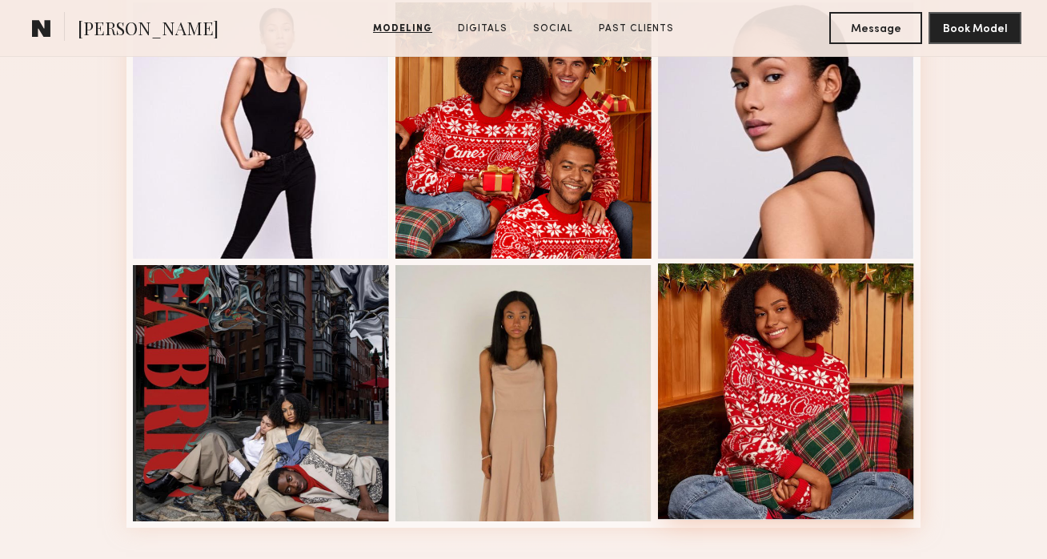
click at [760, 409] on div at bounding box center [786, 391] width 256 height 256
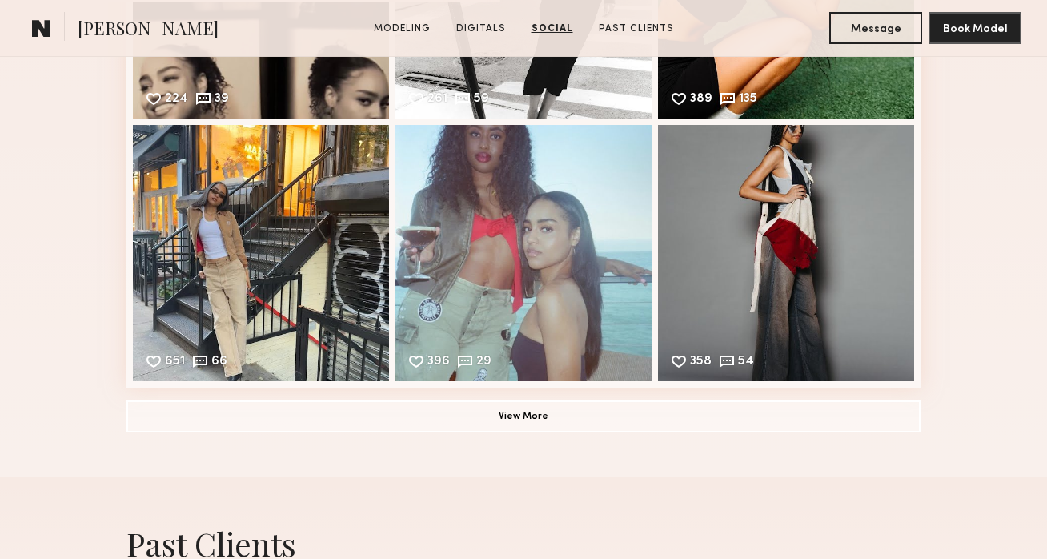
scroll to position [2504, 0]
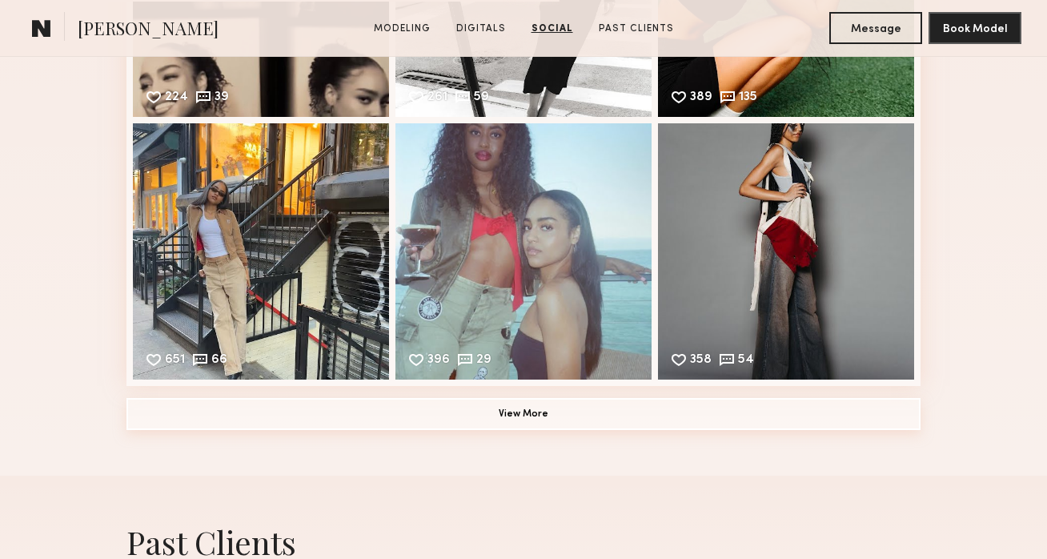
click at [318, 412] on button "View More" at bounding box center [523, 414] width 794 height 32
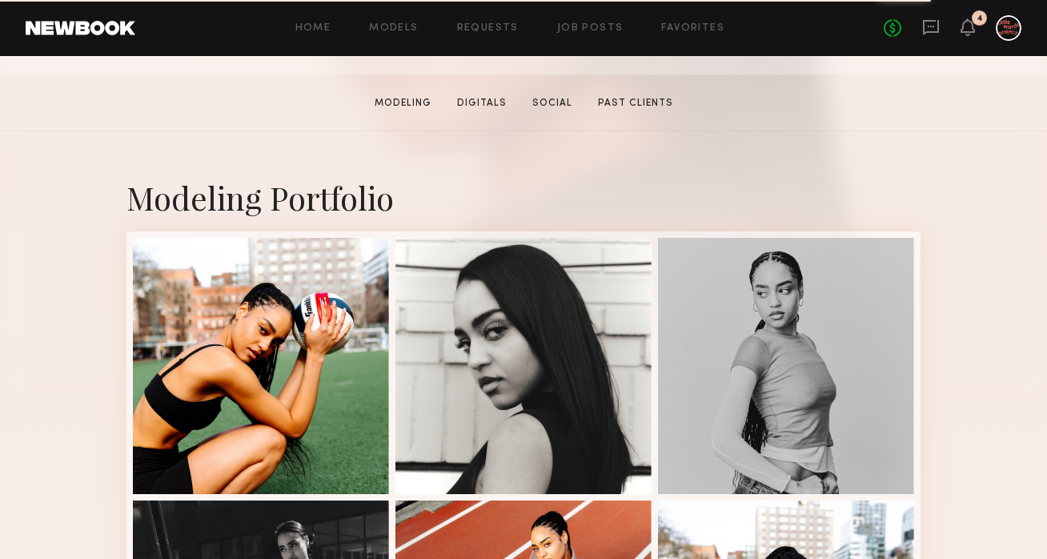
scroll to position [237, 0]
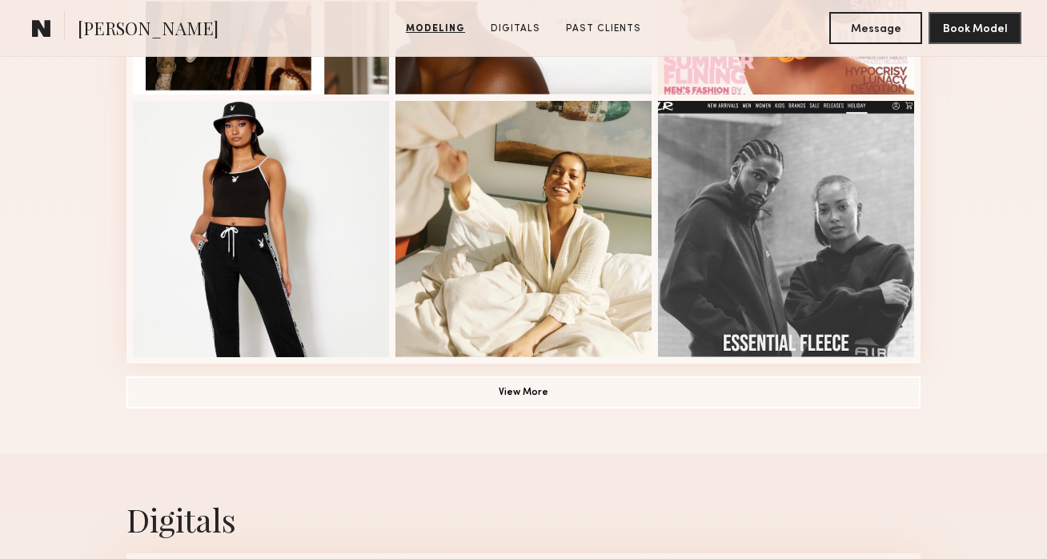
scroll to position [1170, 0]
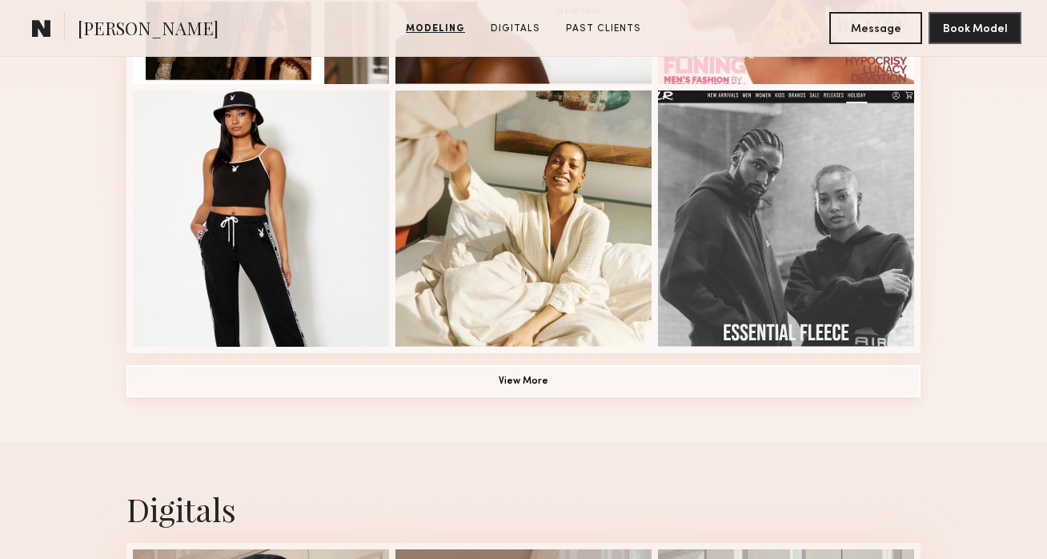
click at [391, 371] on button "View More" at bounding box center [523, 381] width 794 height 32
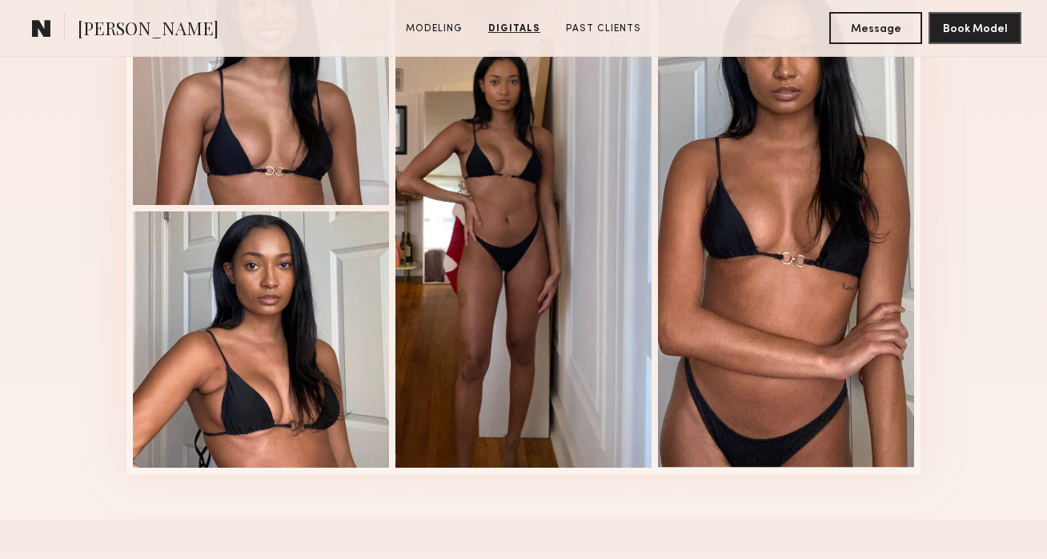
scroll to position [2781, 0]
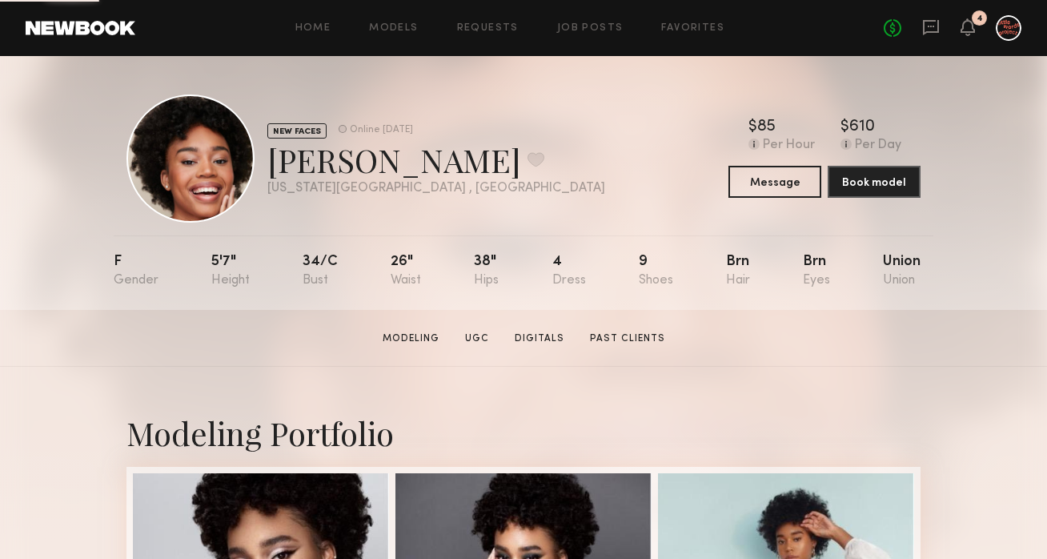
click at [219, 192] on div at bounding box center [190, 158] width 128 height 128
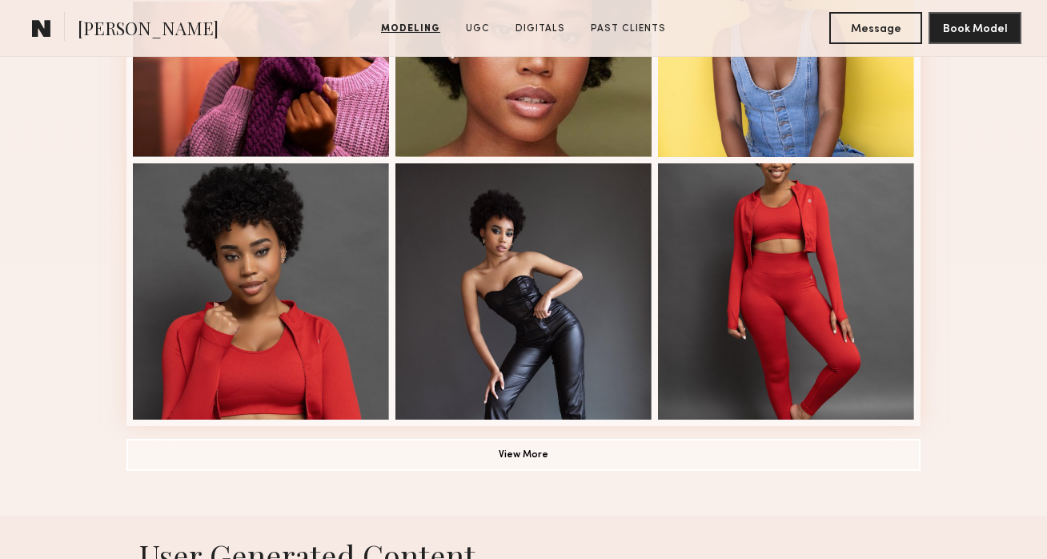
scroll to position [1099, 0]
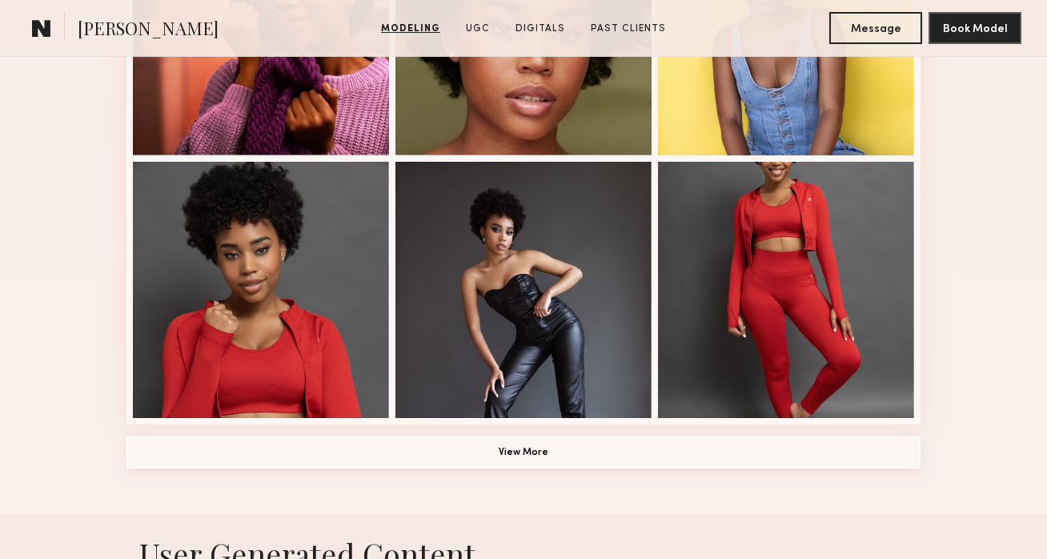
click at [292, 444] on button "View More" at bounding box center [523, 452] width 794 height 32
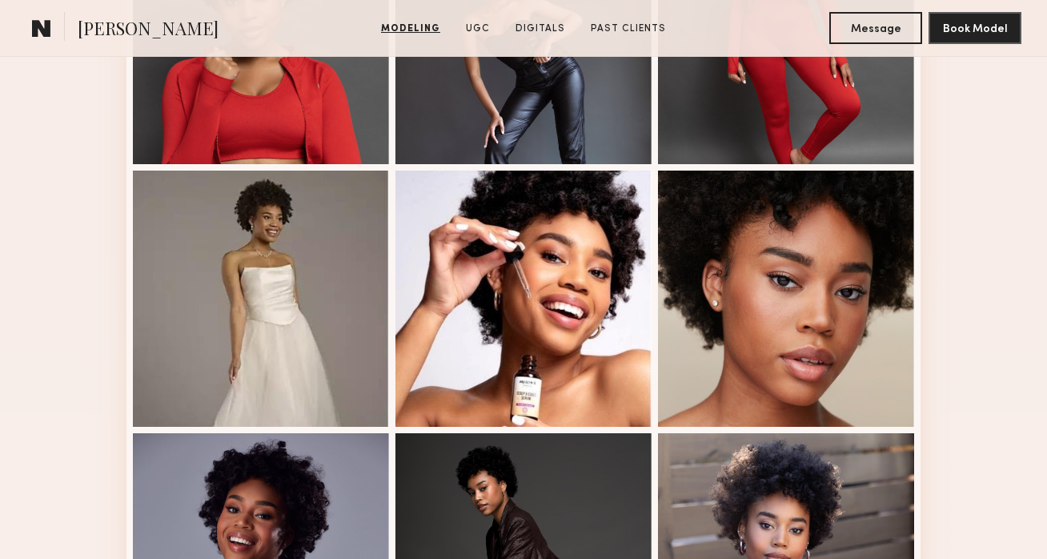
scroll to position [1307, 0]
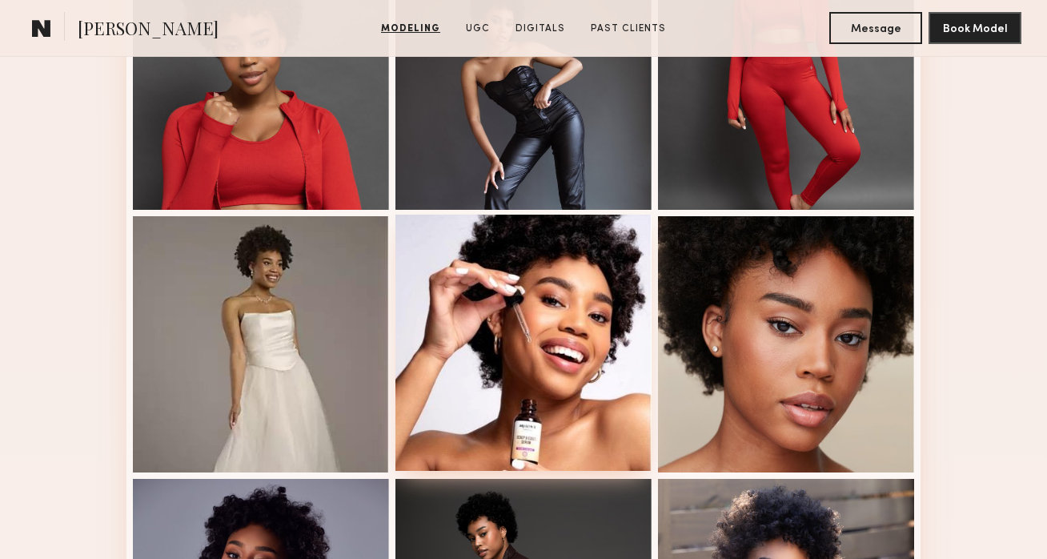
click at [448, 379] on div at bounding box center [523, 343] width 256 height 256
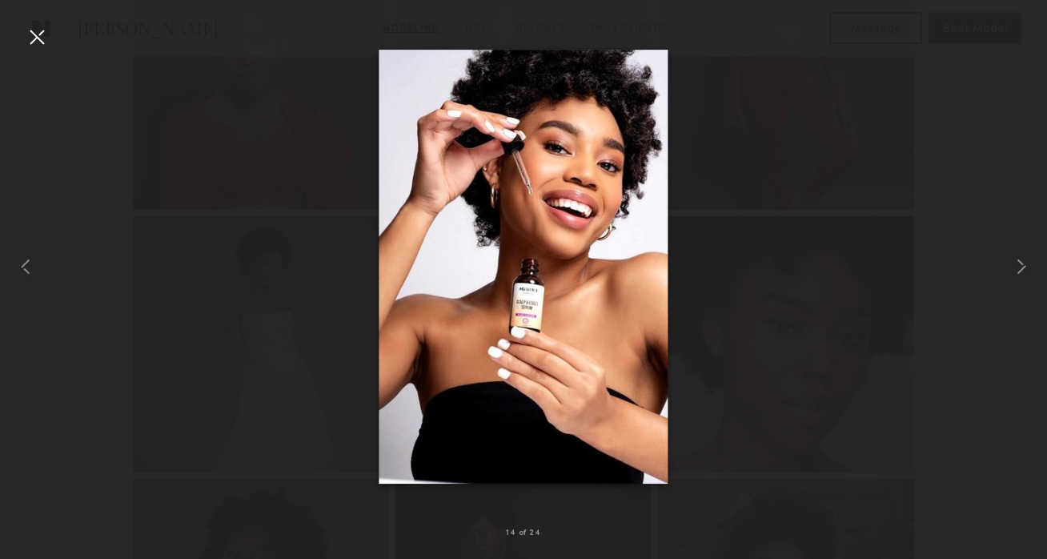
click at [788, 251] on div at bounding box center [523, 267] width 1047 height 482
click at [39, 30] on div at bounding box center [37, 37] width 26 height 26
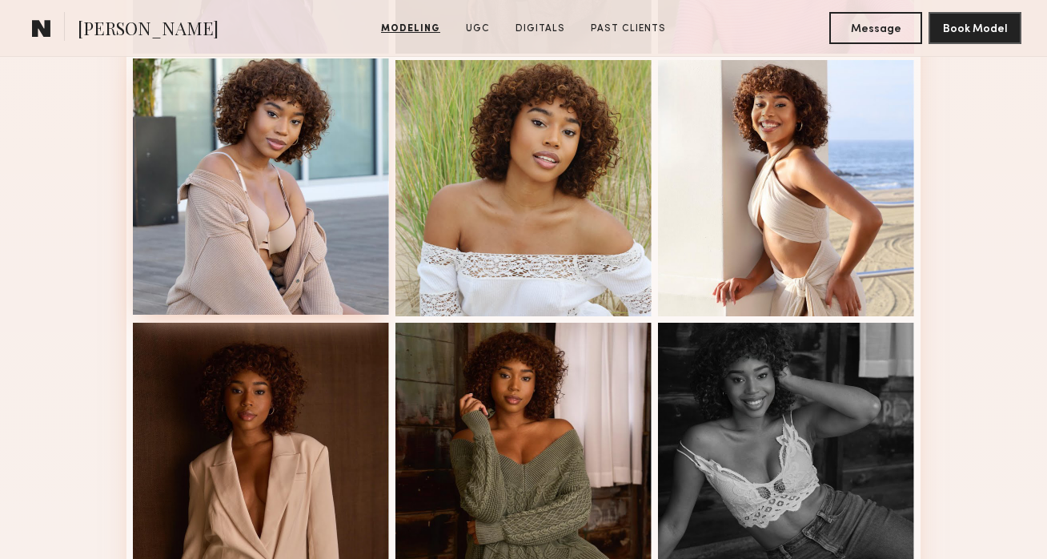
scroll to position [0, 0]
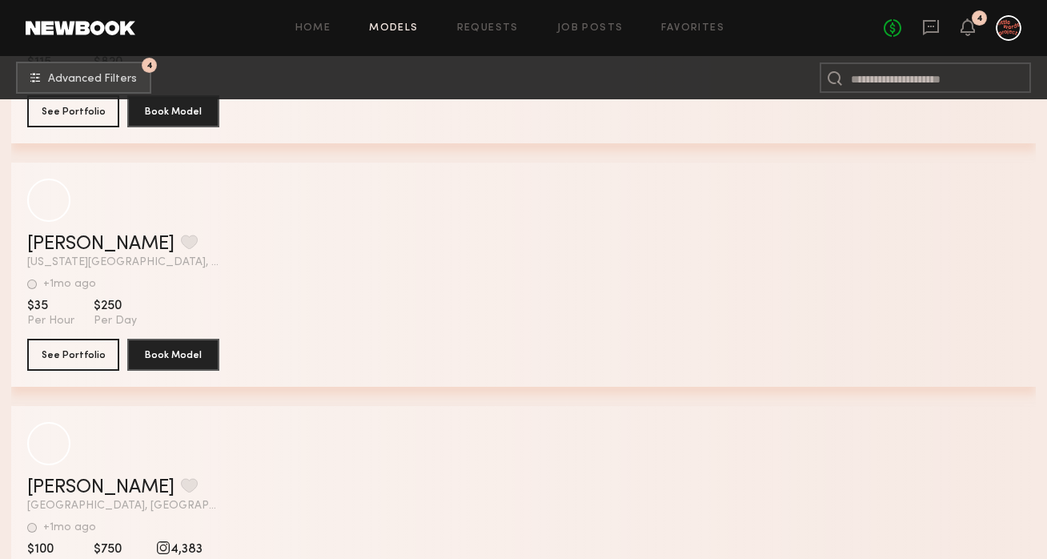
scroll to position [54073, 0]
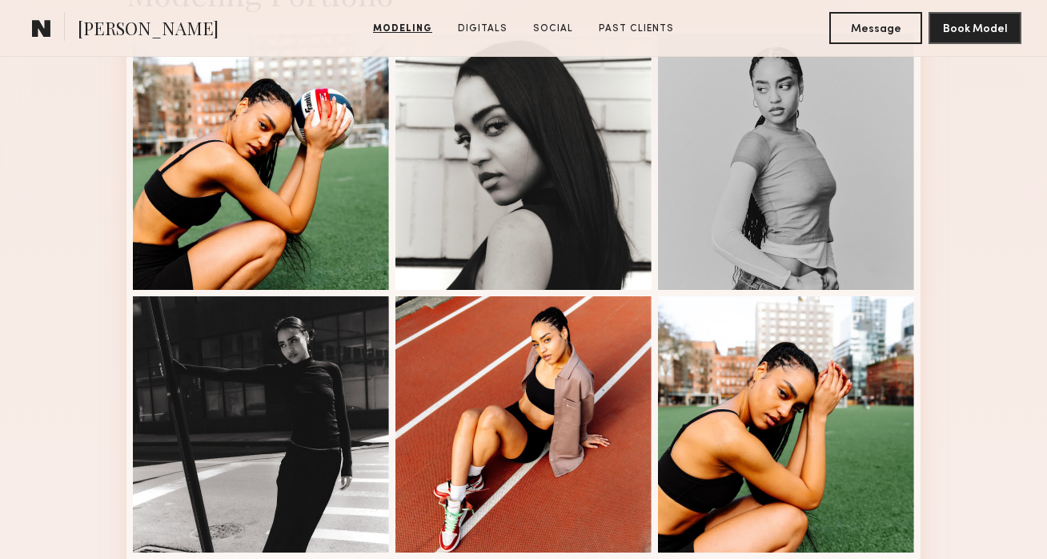
scroll to position [229, 0]
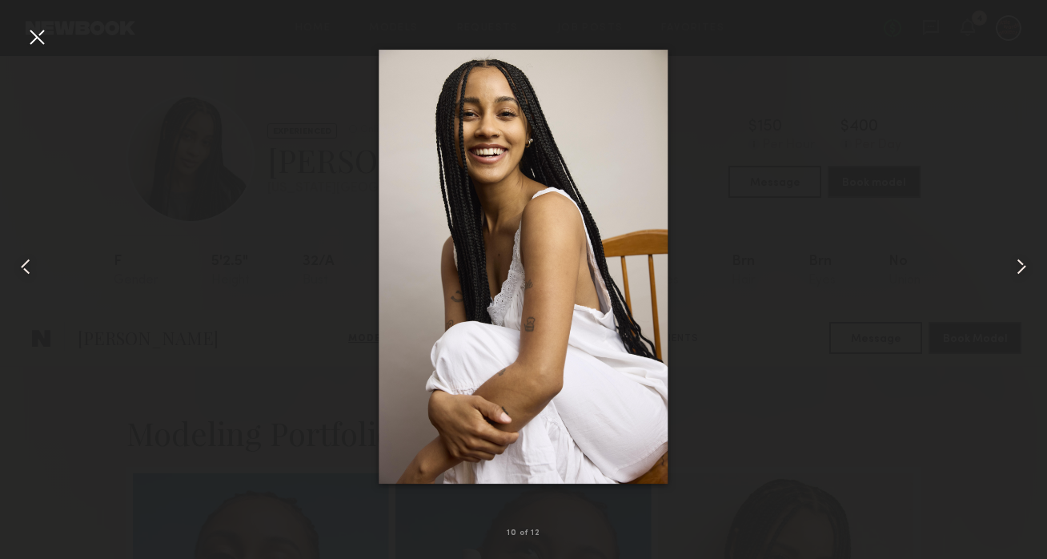
scroll to position [1147, 0]
click at [298, 239] on div at bounding box center [523, 267] width 1047 height 482
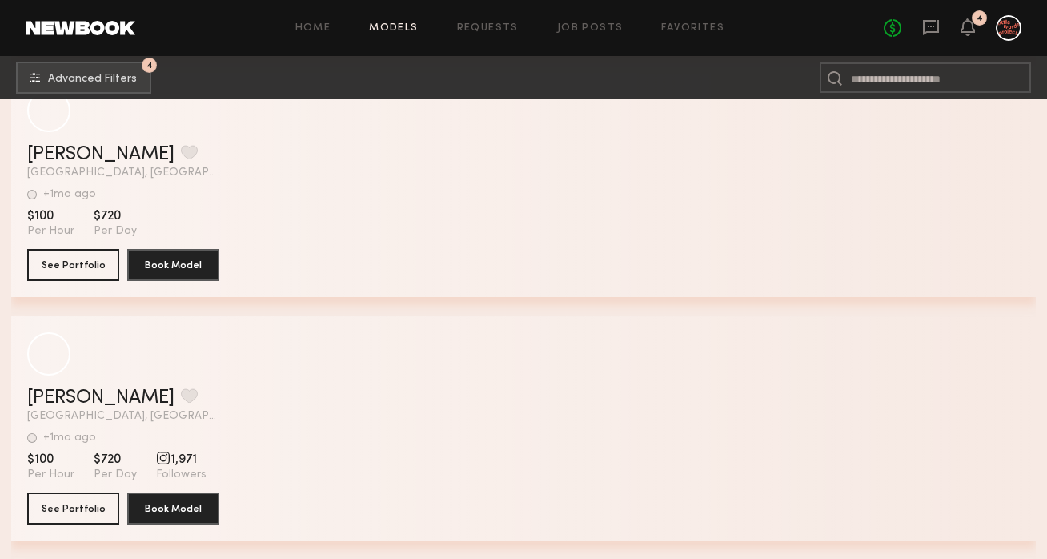
scroll to position [57002, 0]
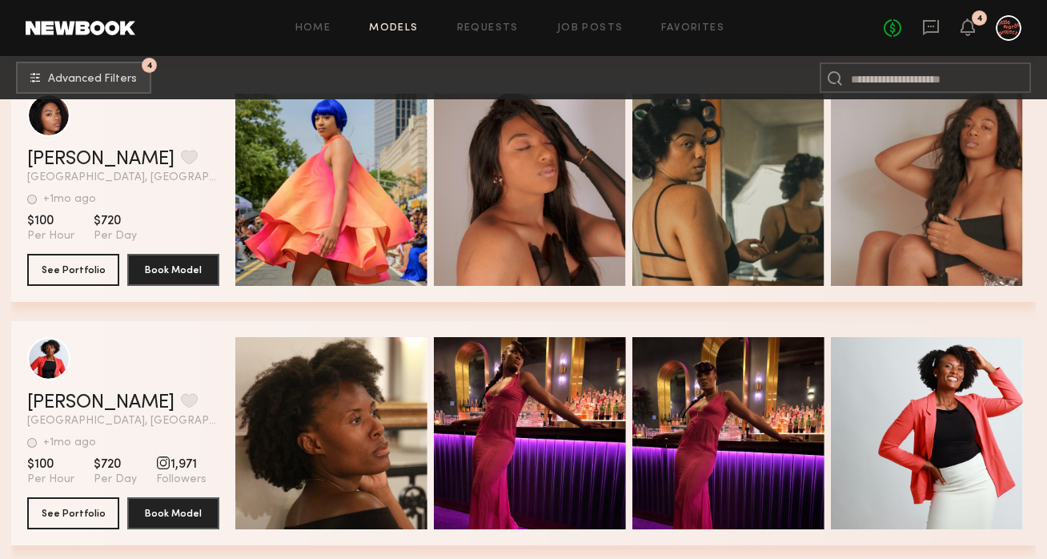
click at [68, 94] on nb-browse-subheader "4 Advanced Filters 4" at bounding box center [523, 77] width 1047 height 43
click at [83, 89] on button "4 Advanced Filters" at bounding box center [83, 77] width 135 height 32
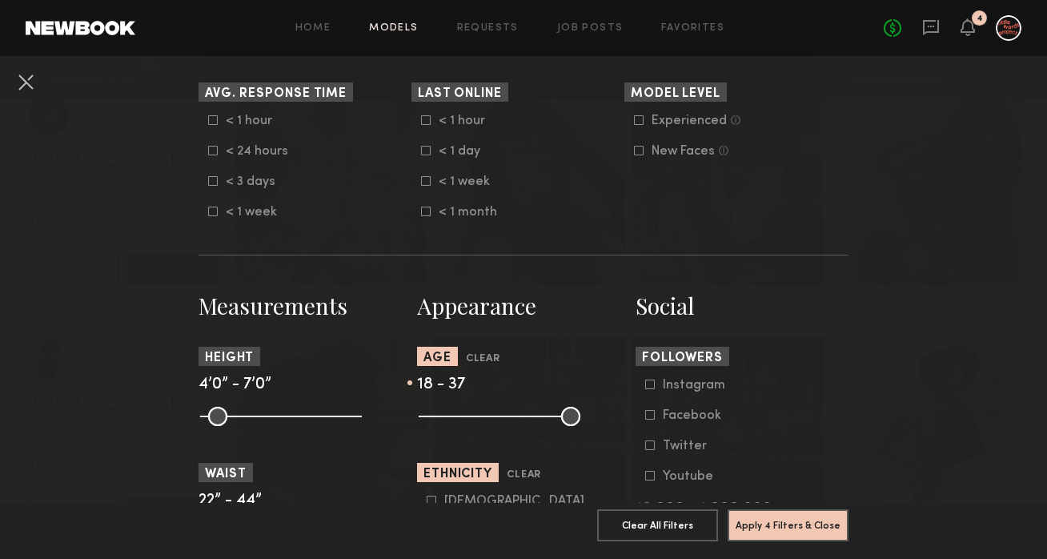
scroll to position [504, 0]
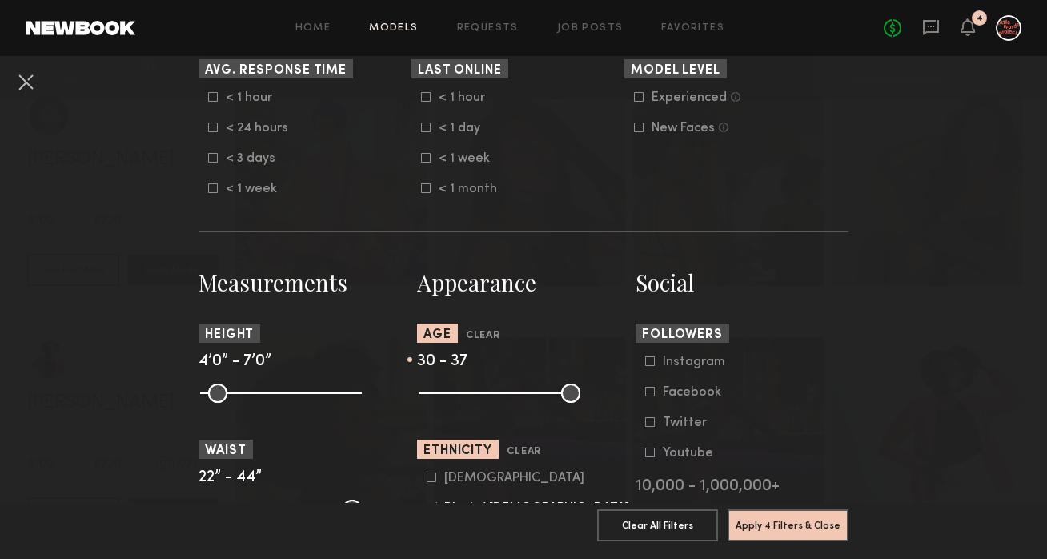
drag, startPoint x: 433, startPoint y: 397, endPoint x: 483, endPoint y: 402, distance: 49.9
type input "**"
click at [483, 402] on input "range" at bounding box center [500, 392] width 162 height 19
drag, startPoint x: 512, startPoint y: 395, endPoint x: 581, endPoint y: 399, distance: 69.7
type input "**"
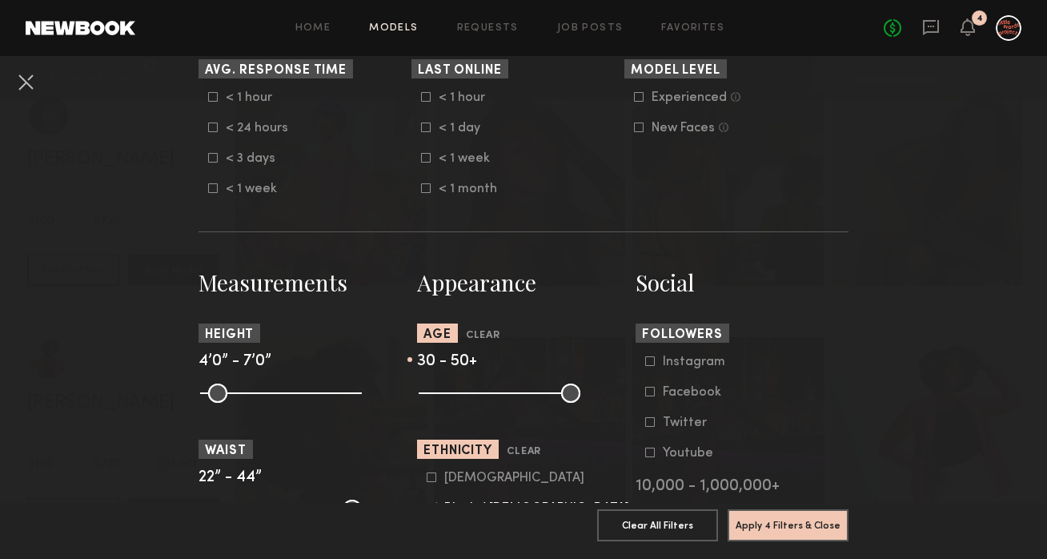
click at [580, 399] on input "range" at bounding box center [500, 392] width 162 height 19
drag, startPoint x: 484, startPoint y: 393, endPoint x: 526, endPoint y: 400, distance: 42.2
click at [526, 400] on input "range" at bounding box center [500, 392] width 162 height 19
drag, startPoint x: 526, startPoint y: 400, endPoint x: 504, endPoint y: 401, distance: 21.6
type input "**"
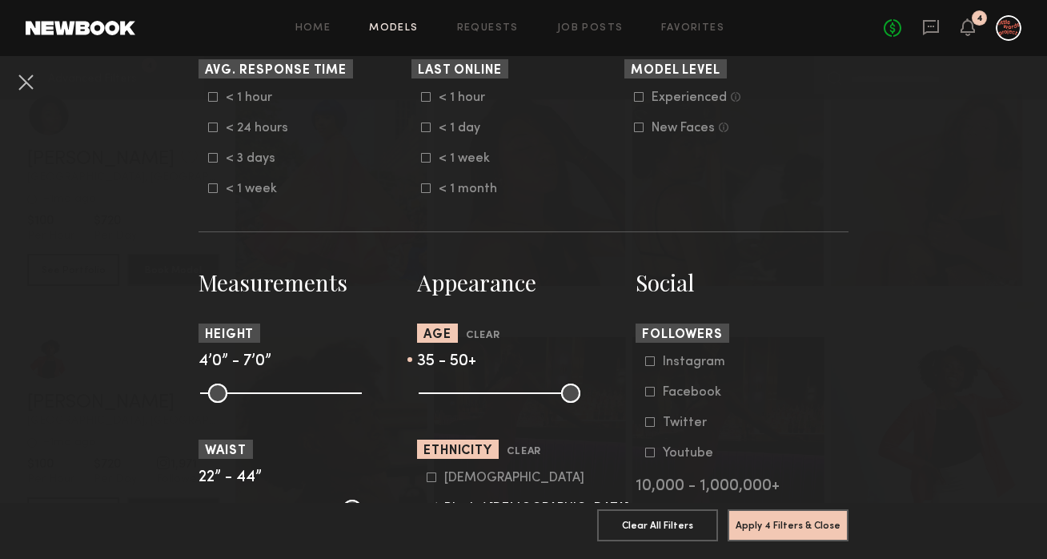
click at [504, 401] on input "range" at bounding box center [500, 392] width 162 height 19
click at [750, 530] on button "Apply 4 Filters & Close" at bounding box center [788, 524] width 121 height 32
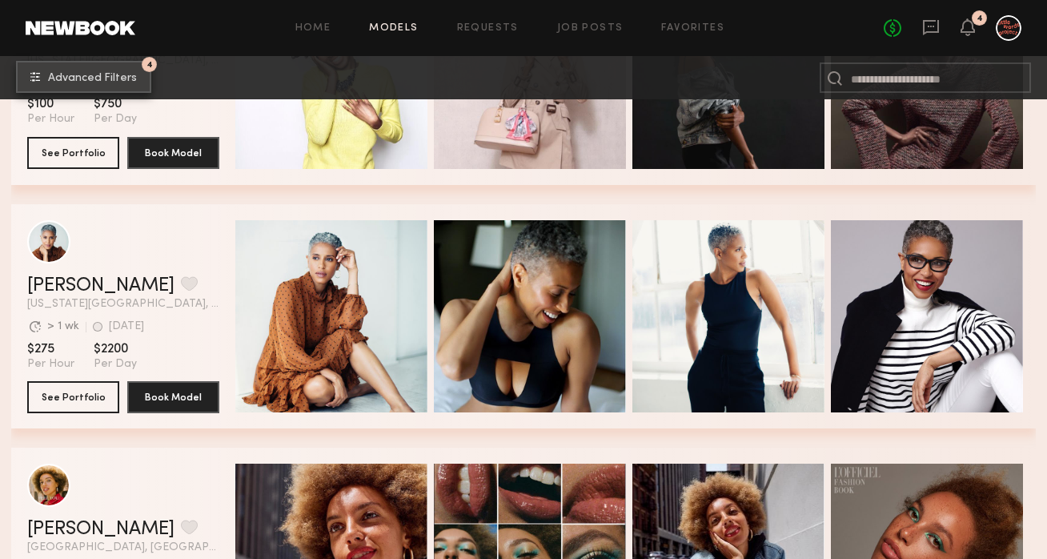
scroll to position [1680, 0]
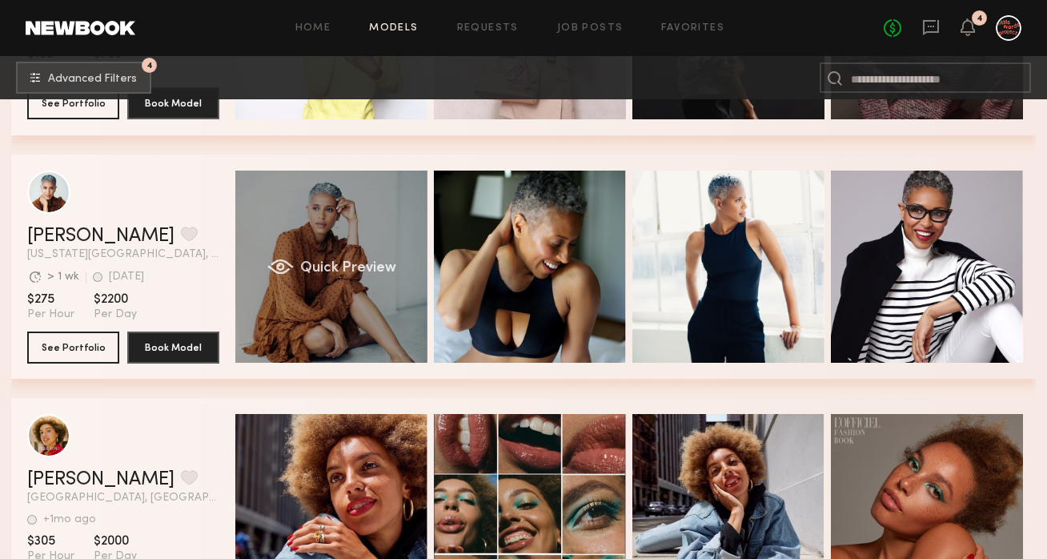
click at [318, 326] on div "Quick Preview" at bounding box center [331, 267] width 192 height 192
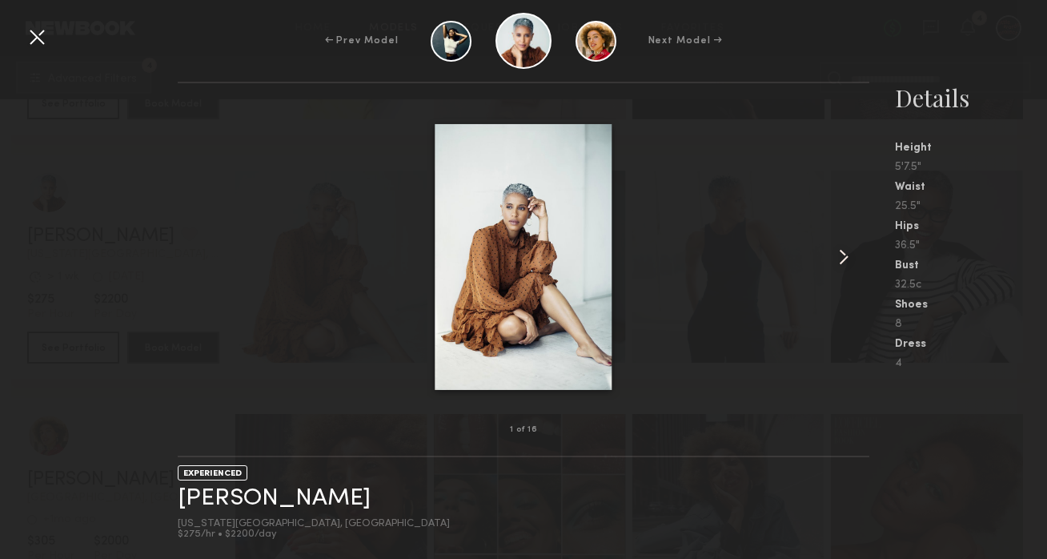
click at [853, 261] on common-icon at bounding box center [844, 257] width 26 height 26
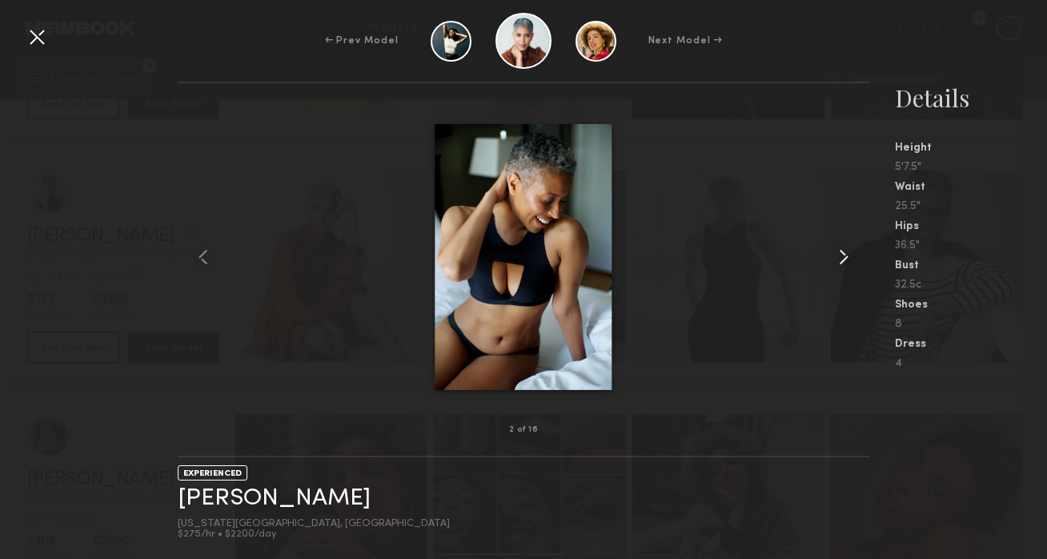
click at [853, 261] on common-icon at bounding box center [844, 257] width 26 height 26
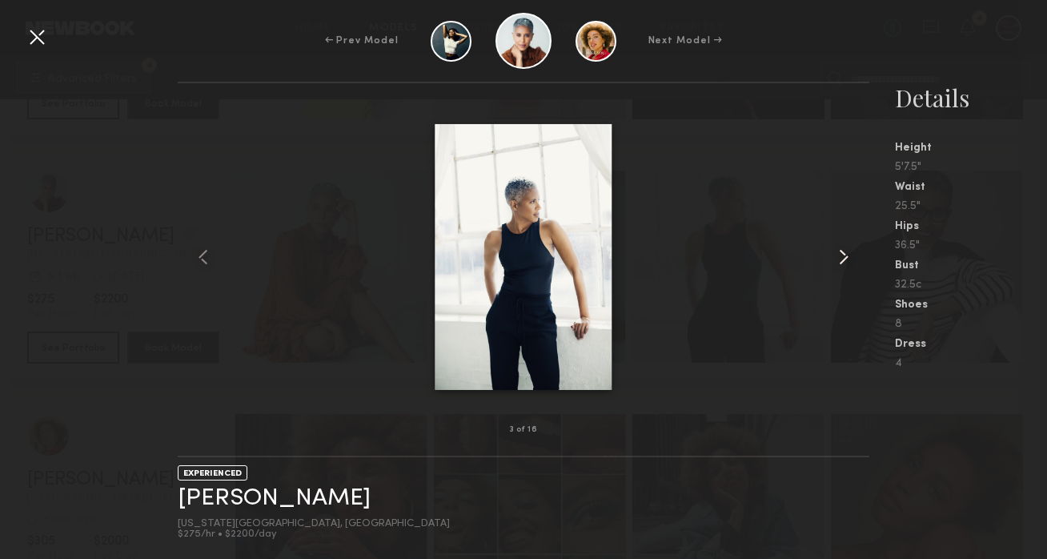
click at [853, 261] on common-icon at bounding box center [844, 257] width 26 height 26
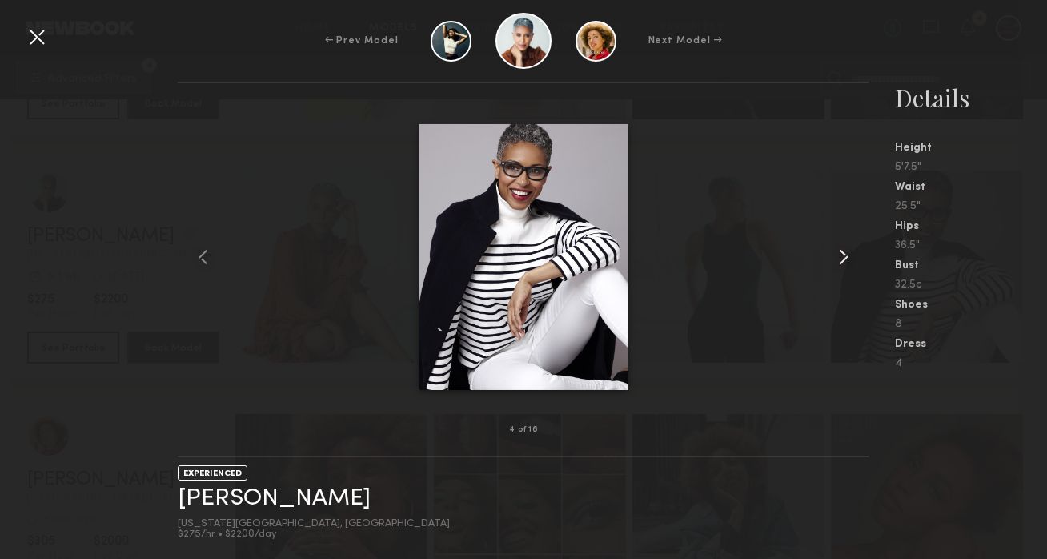
click at [853, 261] on common-icon at bounding box center [844, 257] width 26 height 26
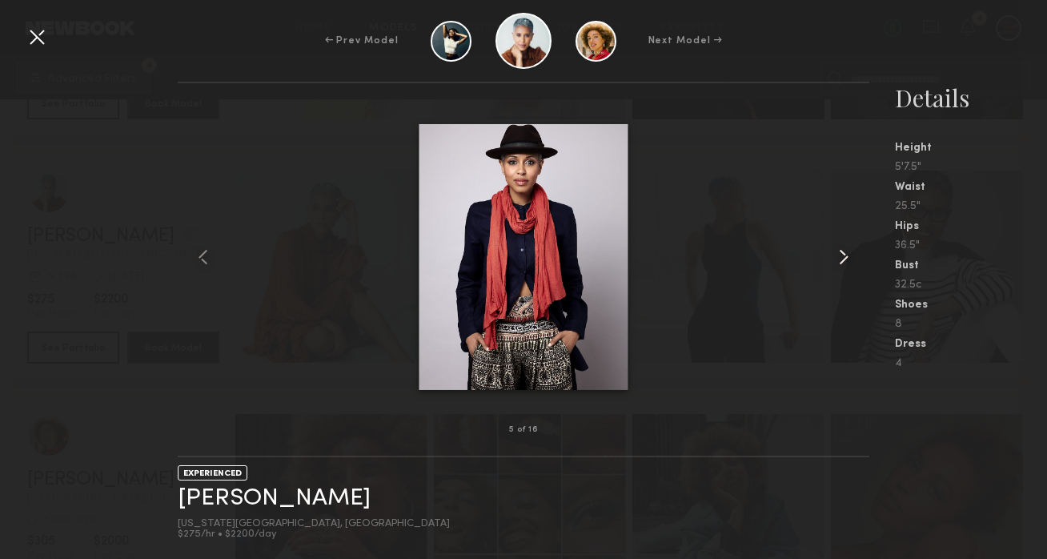
click at [853, 261] on common-icon at bounding box center [844, 257] width 26 height 26
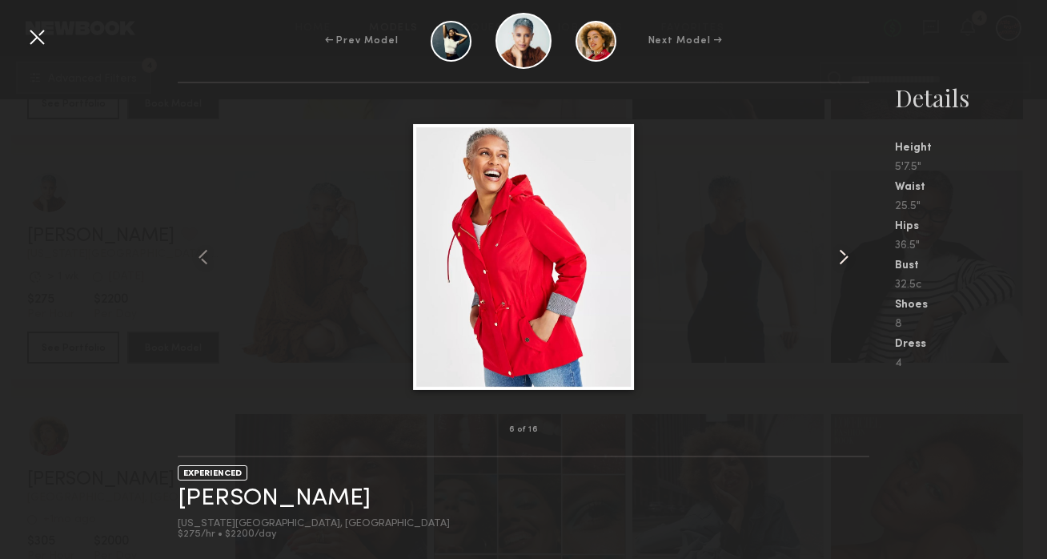
click at [853, 261] on common-icon at bounding box center [844, 257] width 26 height 26
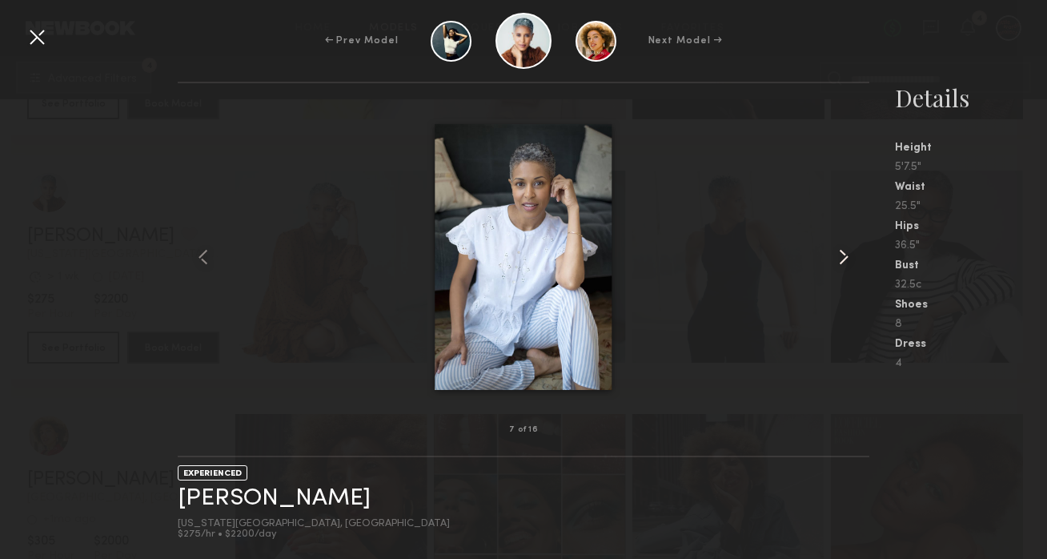
click at [853, 261] on common-icon at bounding box center [844, 257] width 26 height 26
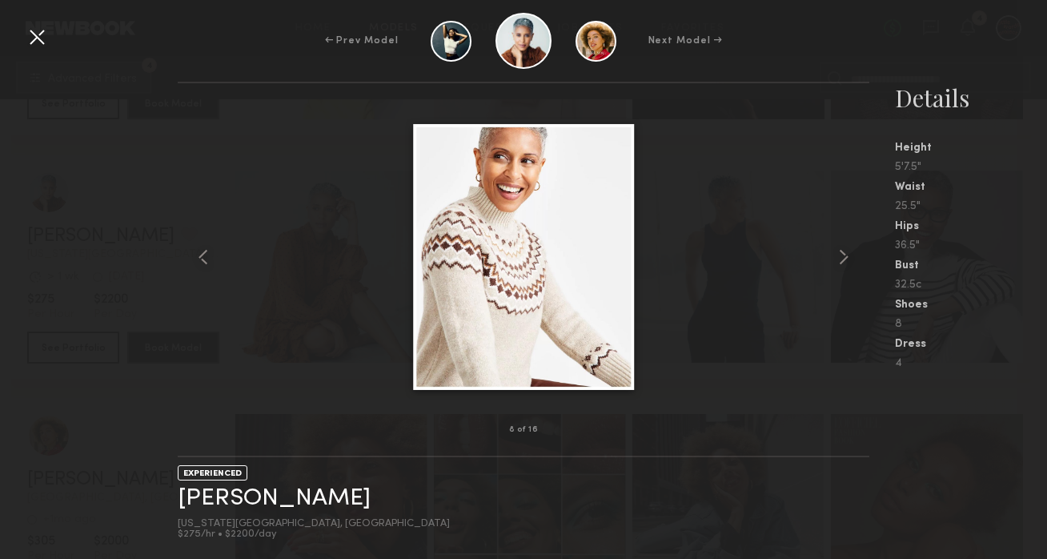
click at [720, 371] on div at bounding box center [523, 256] width 691 height 295
click at [848, 240] on div at bounding box center [855, 256] width 28 height 295
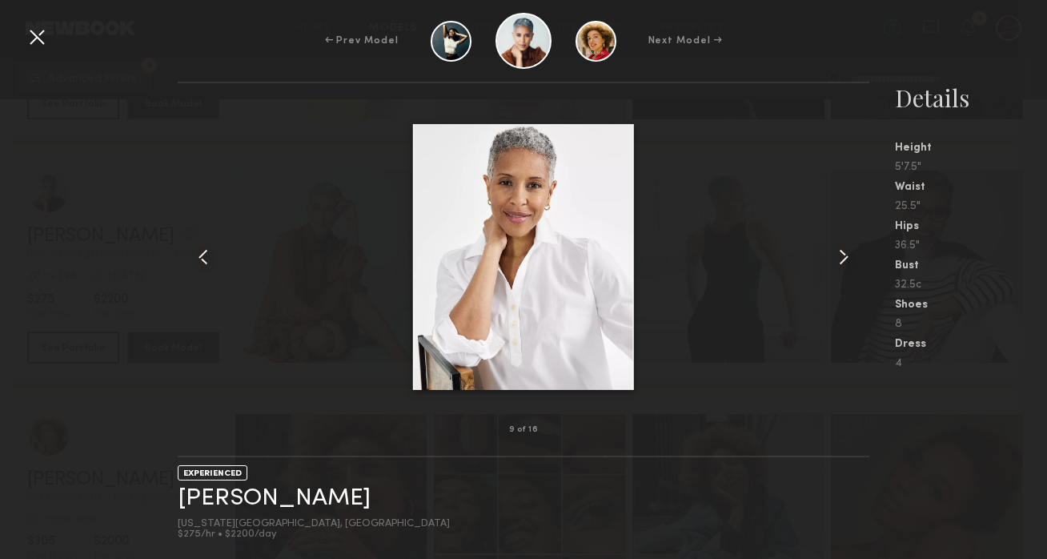
click at [849, 241] on div at bounding box center [855, 256] width 28 height 295
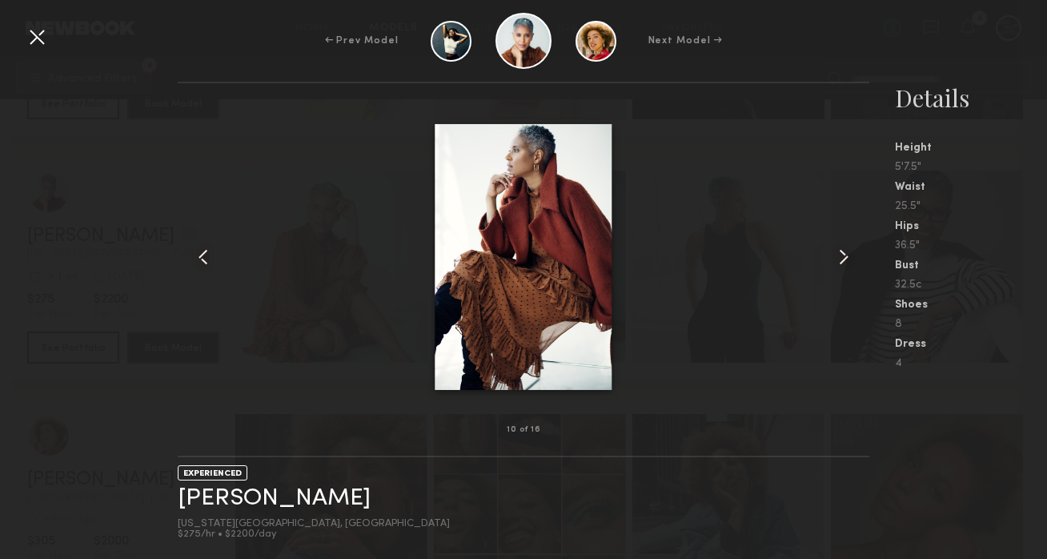
click at [849, 241] on div at bounding box center [855, 256] width 28 height 295
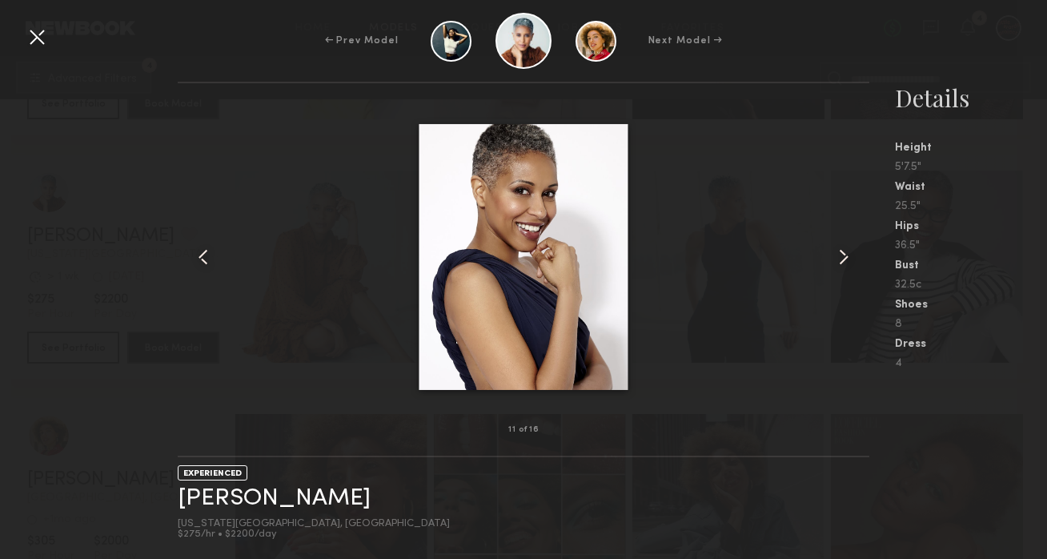
click at [722, 348] on div at bounding box center [523, 256] width 691 height 295
click at [680, 492] on div "EXPERIENCED Roxanne H. New York City, NY $275/hr • $2200/day" at bounding box center [523, 508] width 691 height 102
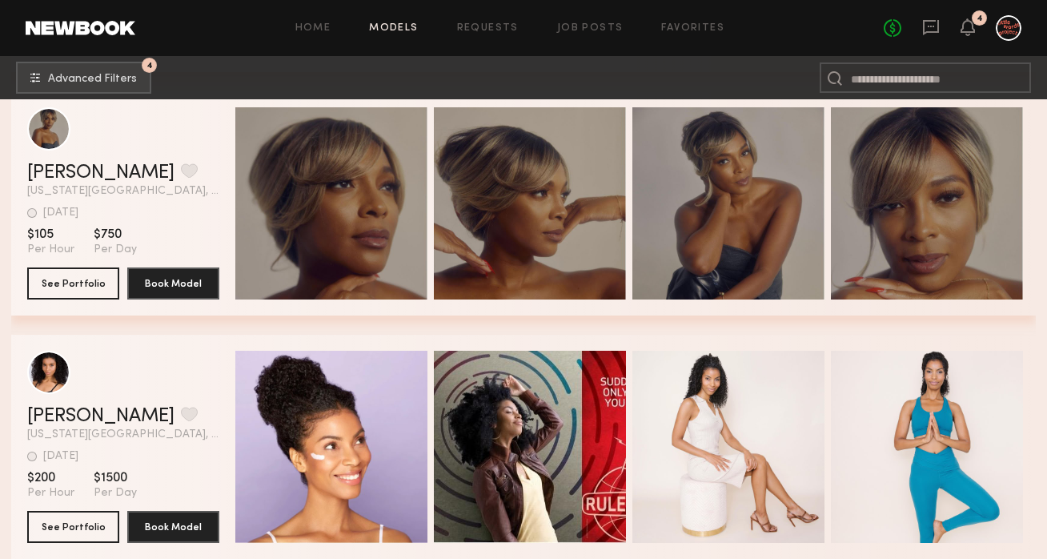
scroll to position [4470, 0]
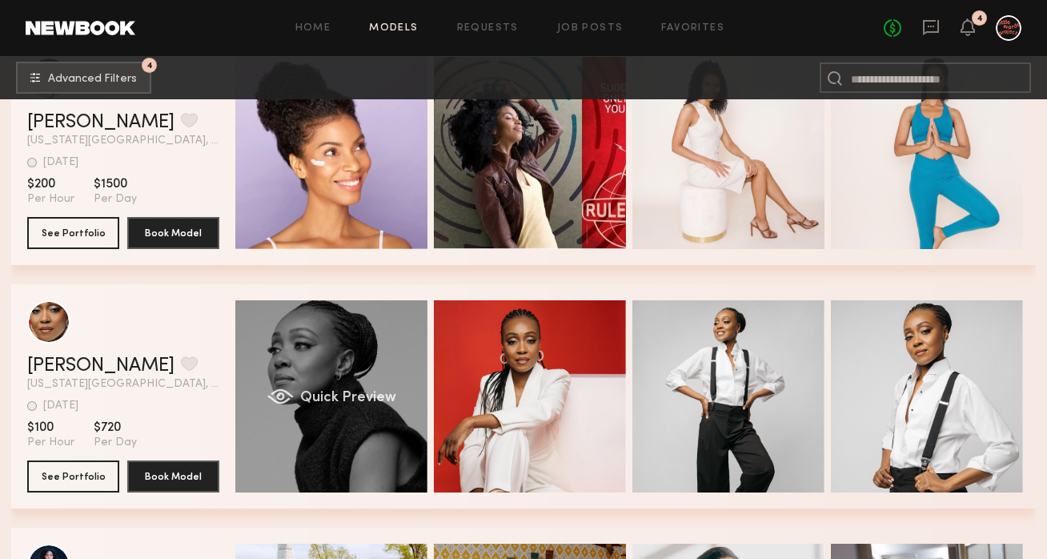
click at [371, 455] on div "Quick Preview" at bounding box center [331, 396] width 192 height 192
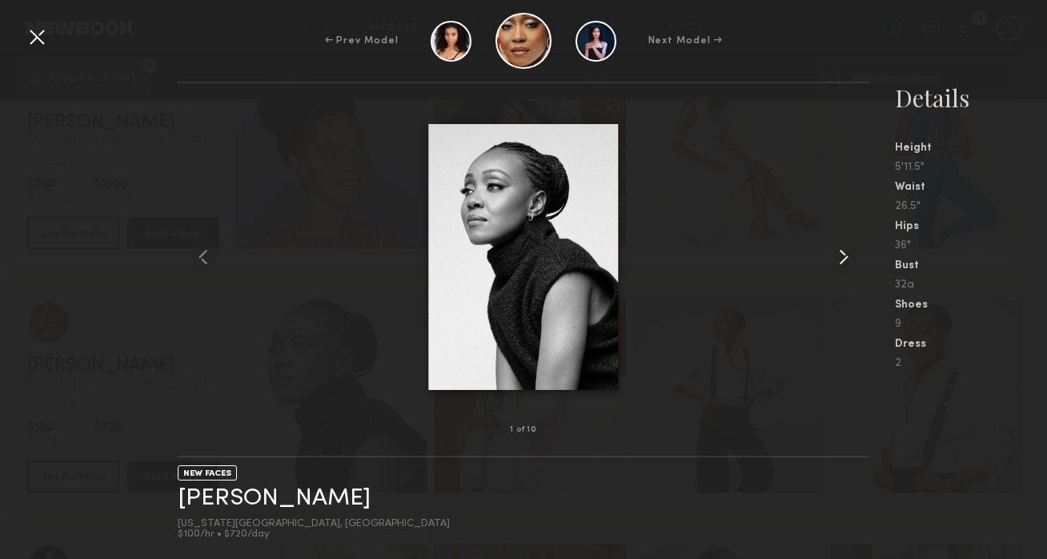
click at [865, 257] on div at bounding box center [855, 256] width 28 height 295
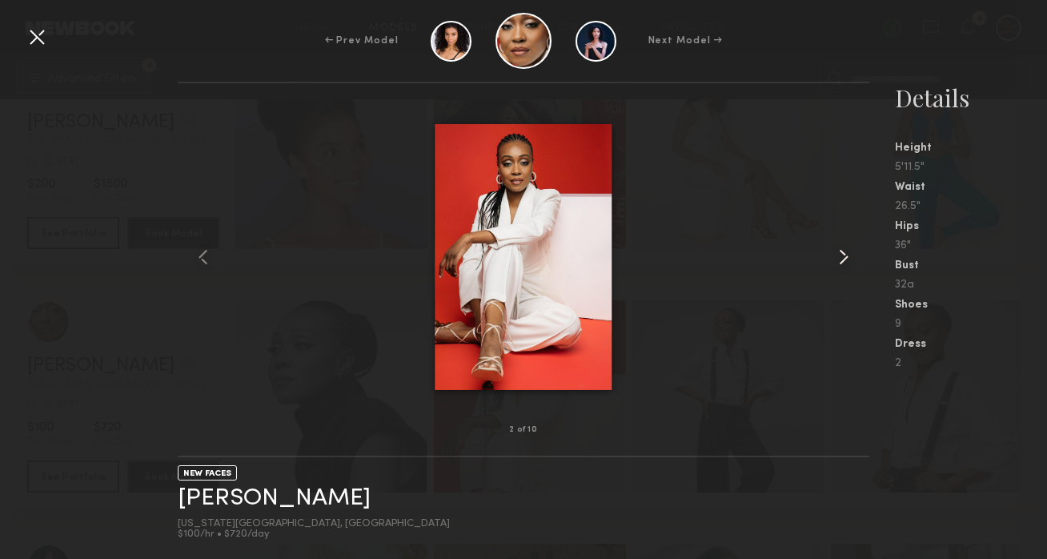
click at [865, 257] on div at bounding box center [855, 256] width 28 height 295
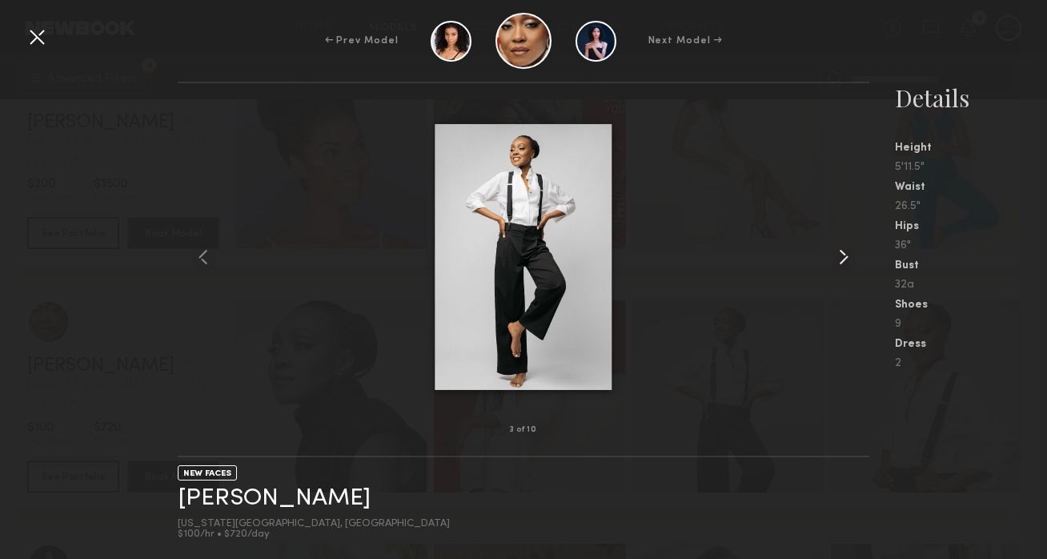
click at [865, 257] on div at bounding box center [855, 256] width 28 height 295
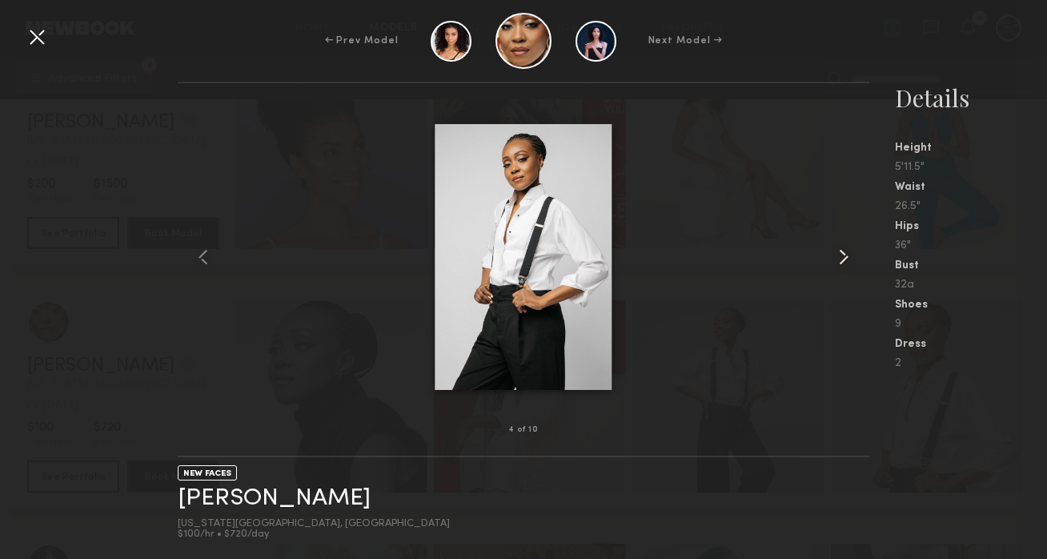
click at [865, 257] on div at bounding box center [855, 256] width 28 height 295
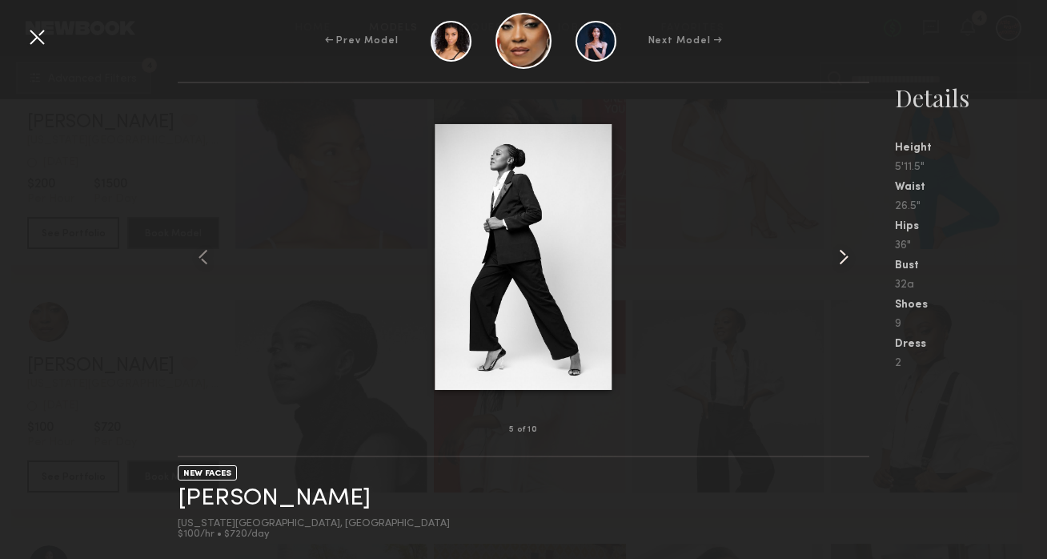
click at [865, 257] on div at bounding box center [855, 256] width 28 height 295
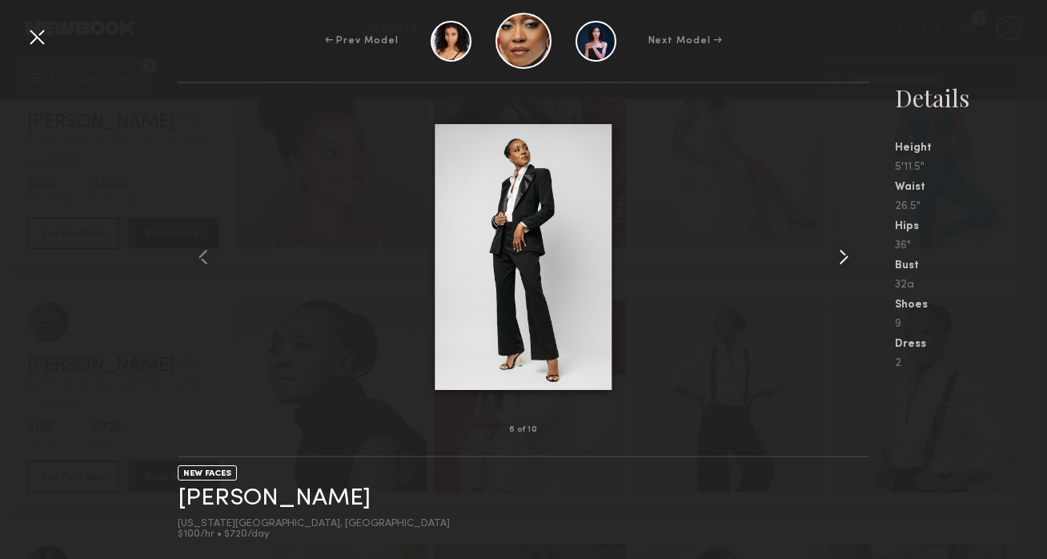
click at [865, 257] on div at bounding box center [855, 256] width 28 height 295
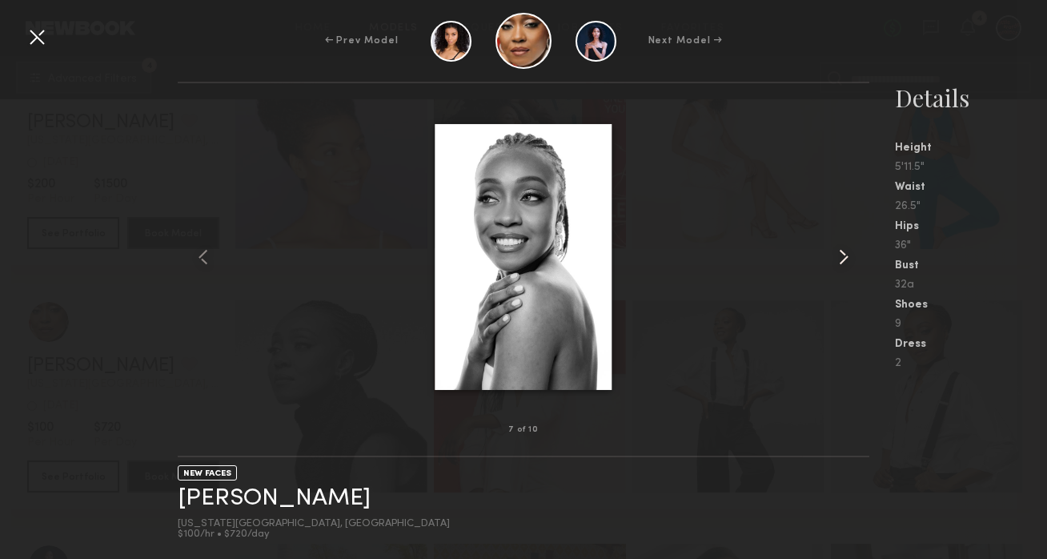
click at [865, 257] on div at bounding box center [855, 256] width 28 height 295
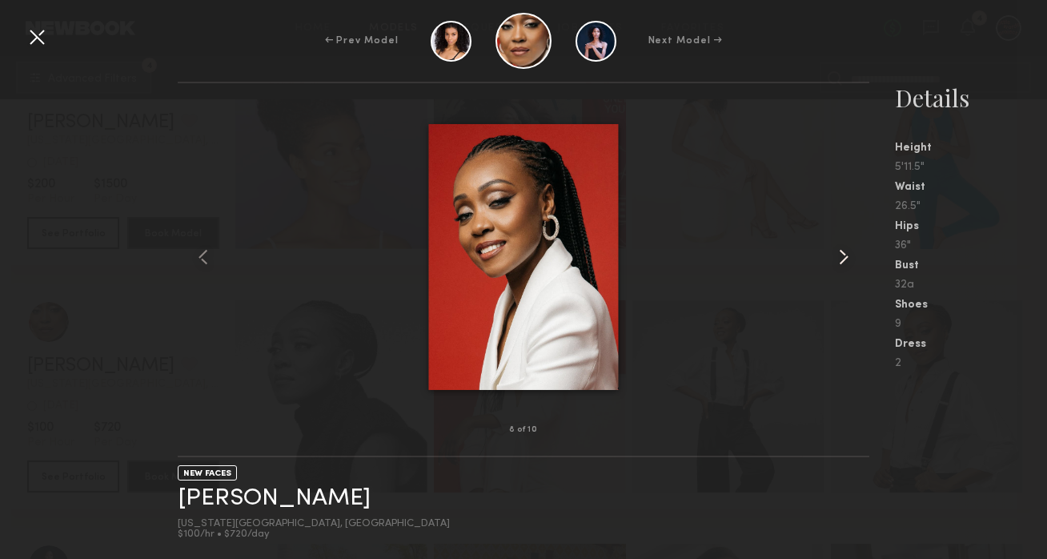
click at [865, 257] on div at bounding box center [855, 256] width 28 height 295
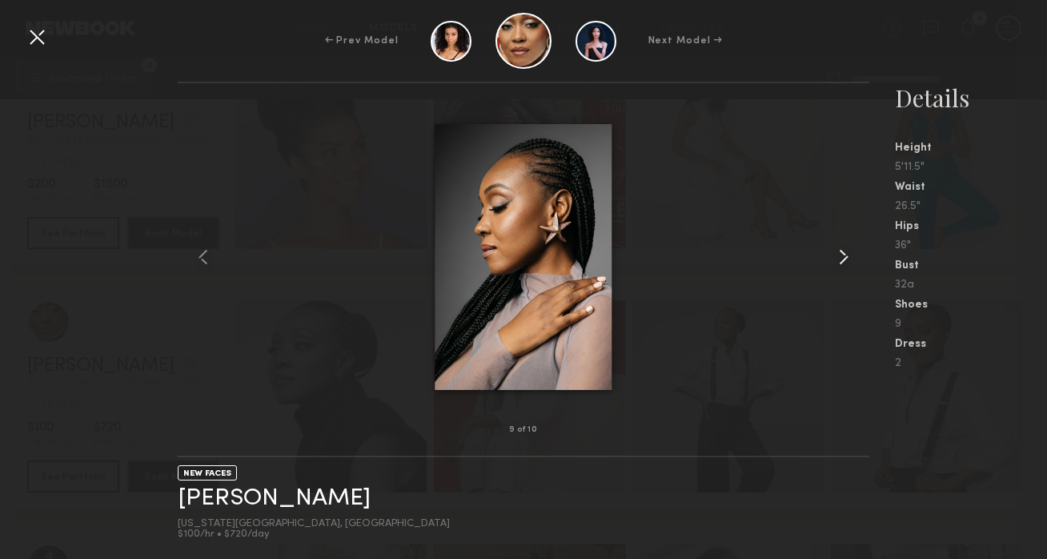
click at [865, 257] on div at bounding box center [855, 256] width 28 height 295
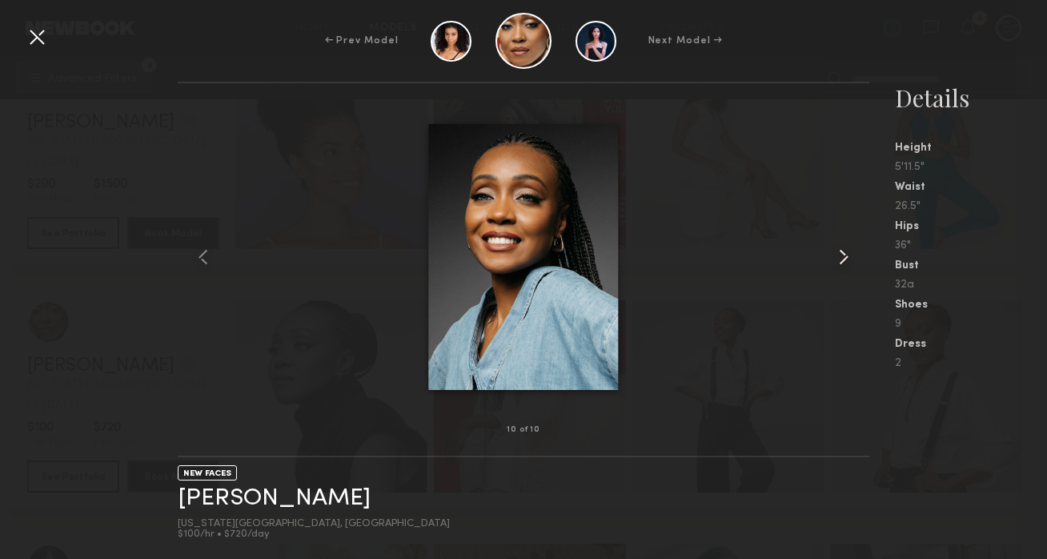
click at [843, 259] on common-icon at bounding box center [844, 257] width 26 height 26
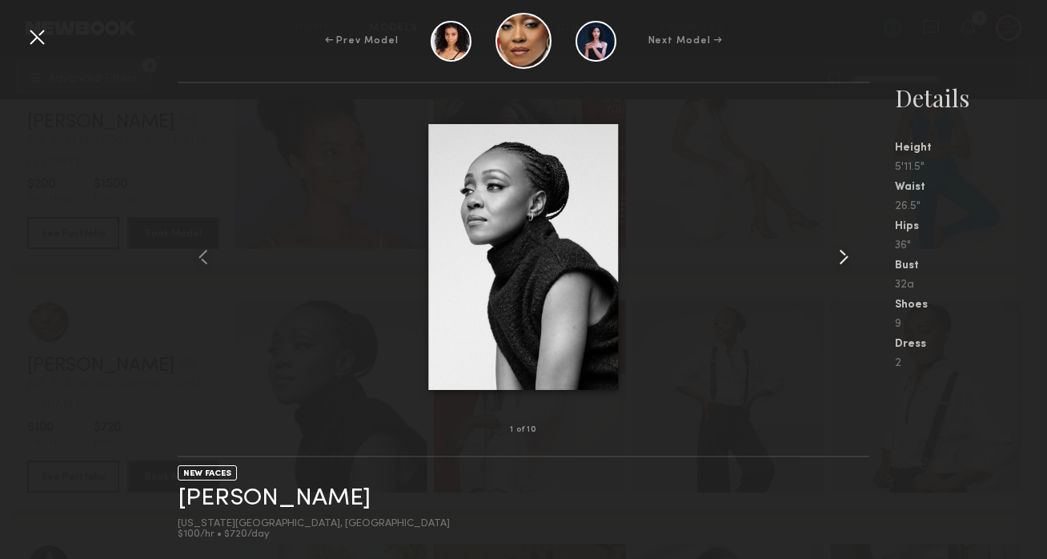
click at [843, 259] on common-icon at bounding box center [844, 257] width 26 height 26
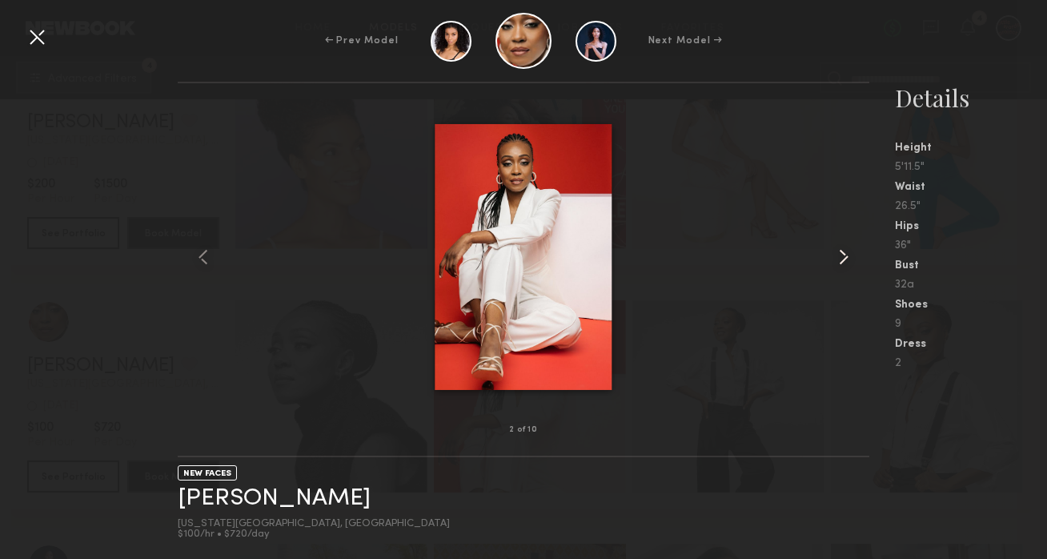
click at [844, 259] on common-icon at bounding box center [844, 257] width 26 height 26
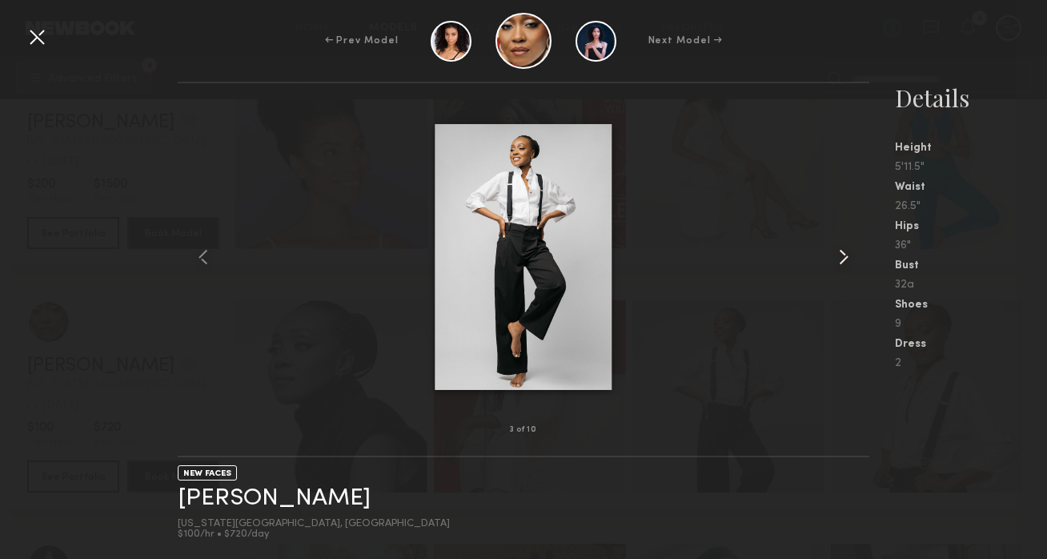
click at [844, 259] on common-icon at bounding box center [844, 257] width 26 height 26
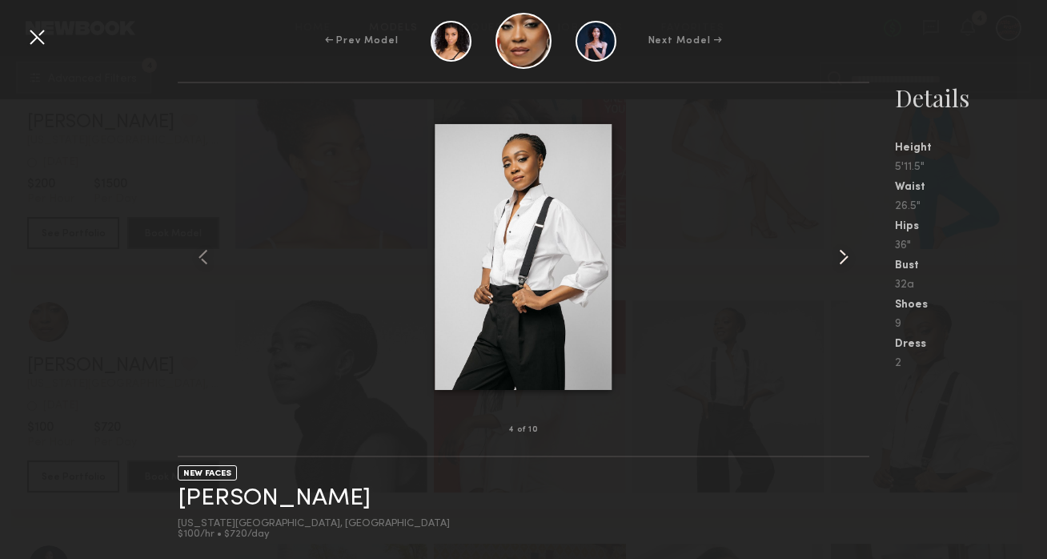
click at [844, 259] on common-icon at bounding box center [844, 257] width 26 height 26
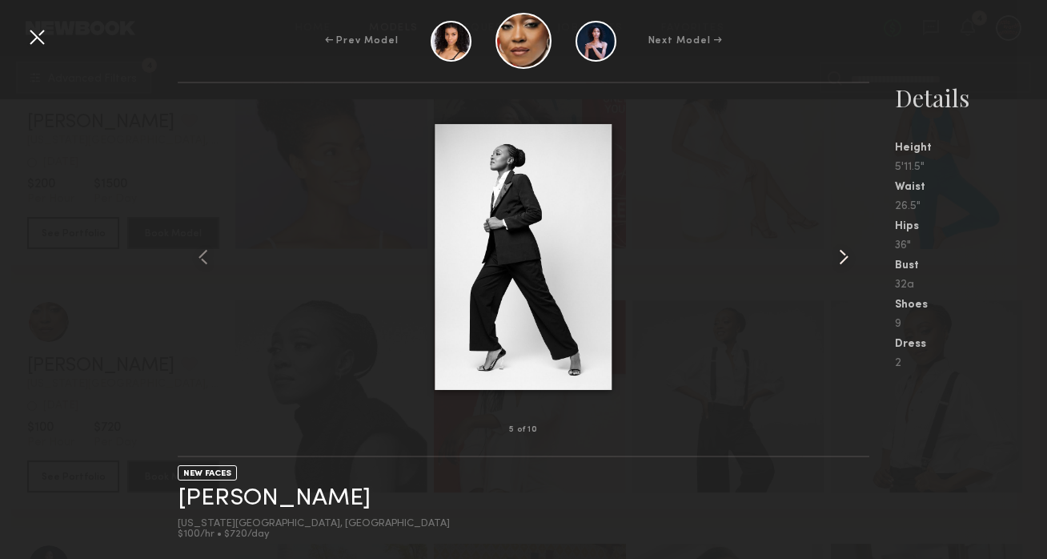
click at [844, 259] on common-icon at bounding box center [844, 257] width 26 height 26
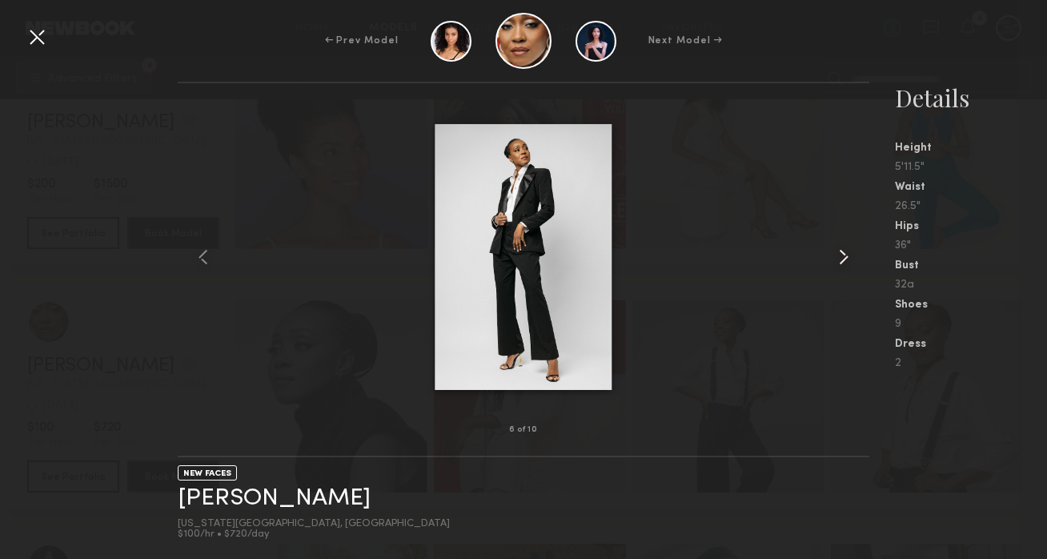
click at [844, 259] on common-icon at bounding box center [844, 257] width 26 height 26
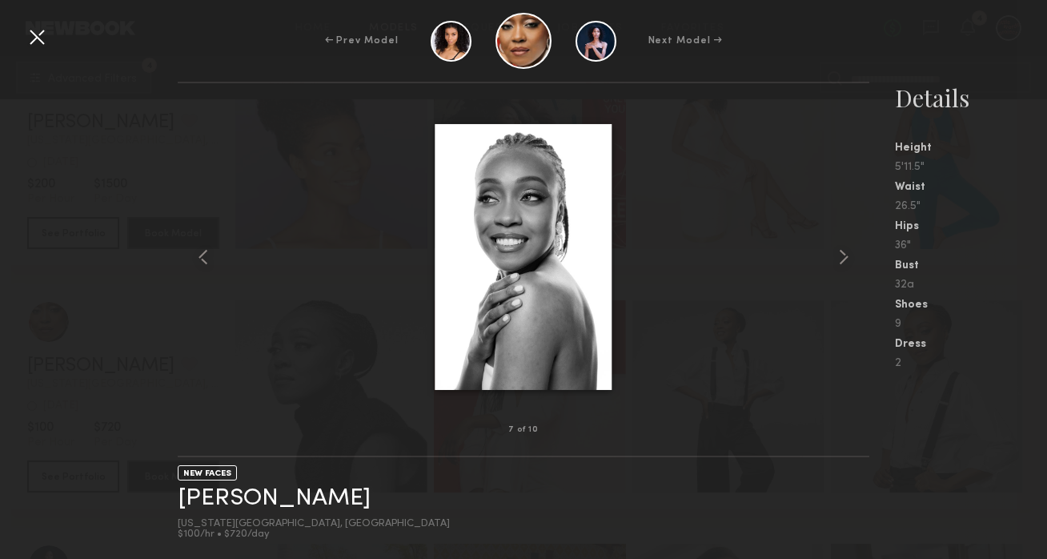
click at [775, 293] on div at bounding box center [523, 256] width 691 height 295
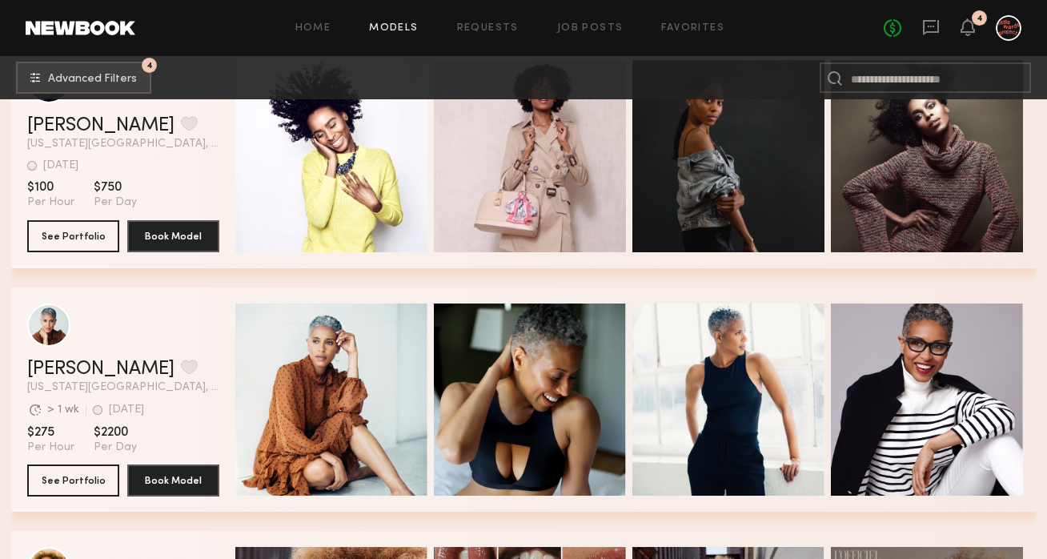
scroll to position [1545, 0]
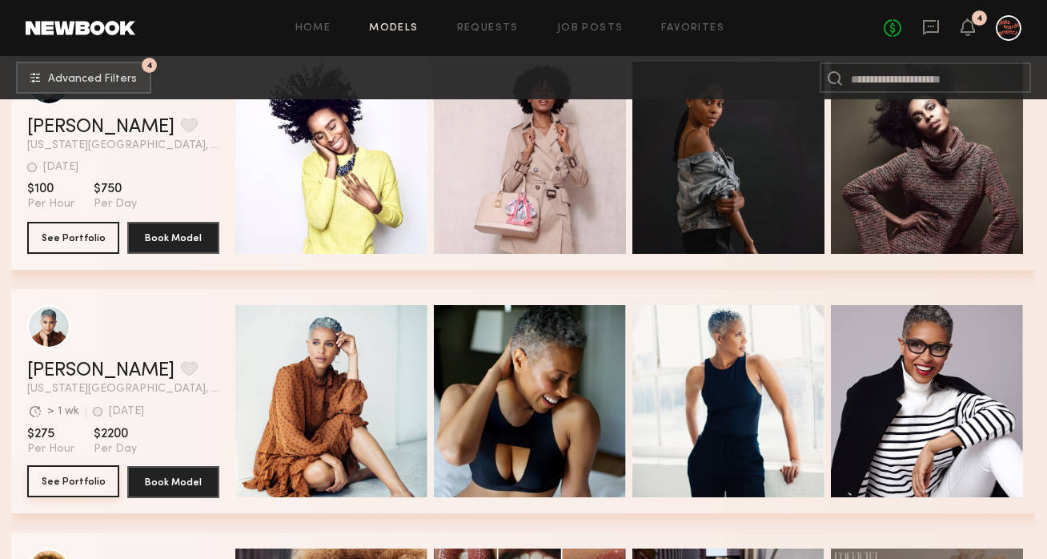
click at [83, 480] on button "See Portfolio" at bounding box center [73, 481] width 92 height 32
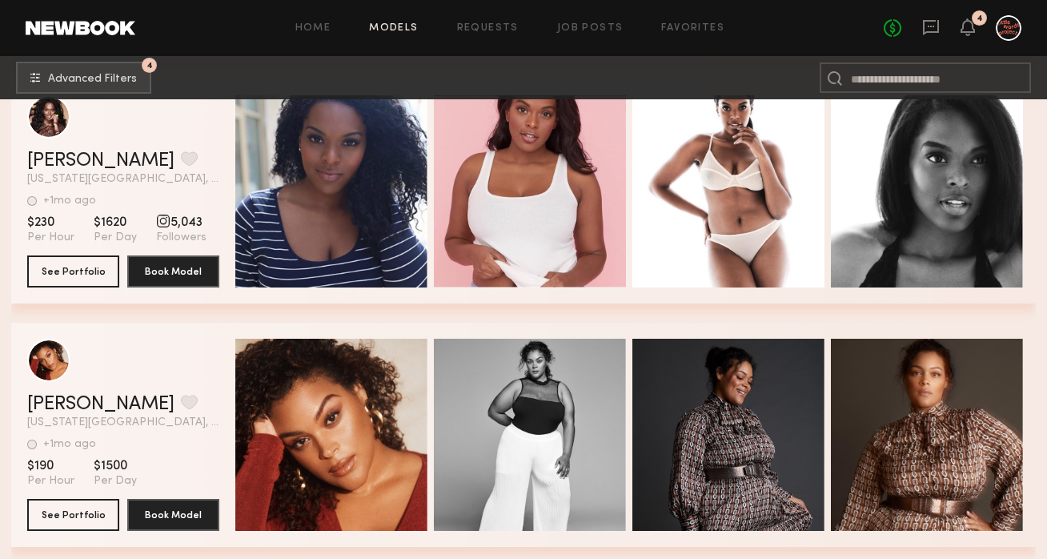
scroll to position [2619, 0]
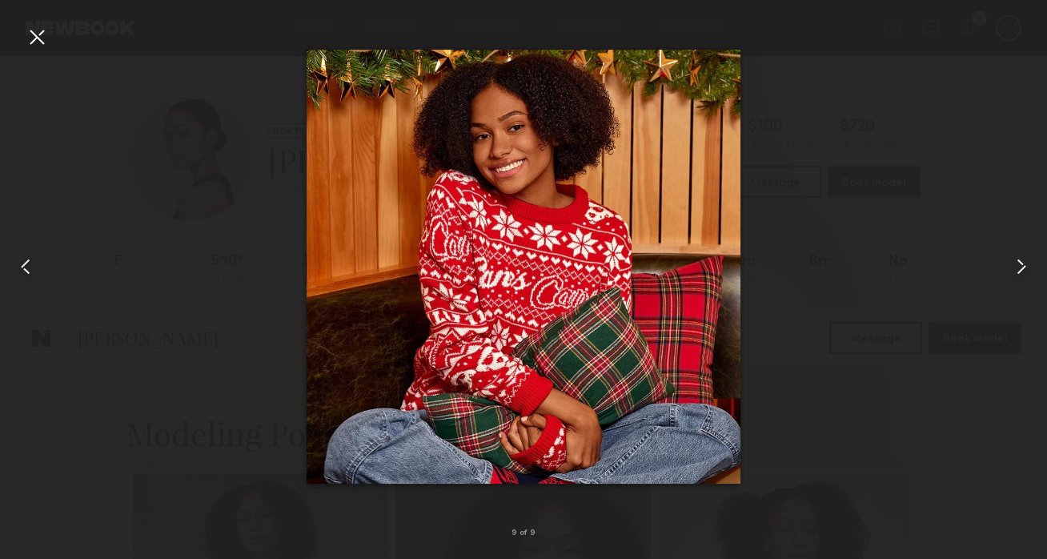
scroll to position [733, 0]
click at [29, 34] on div at bounding box center [37, 37] width 26 height 26
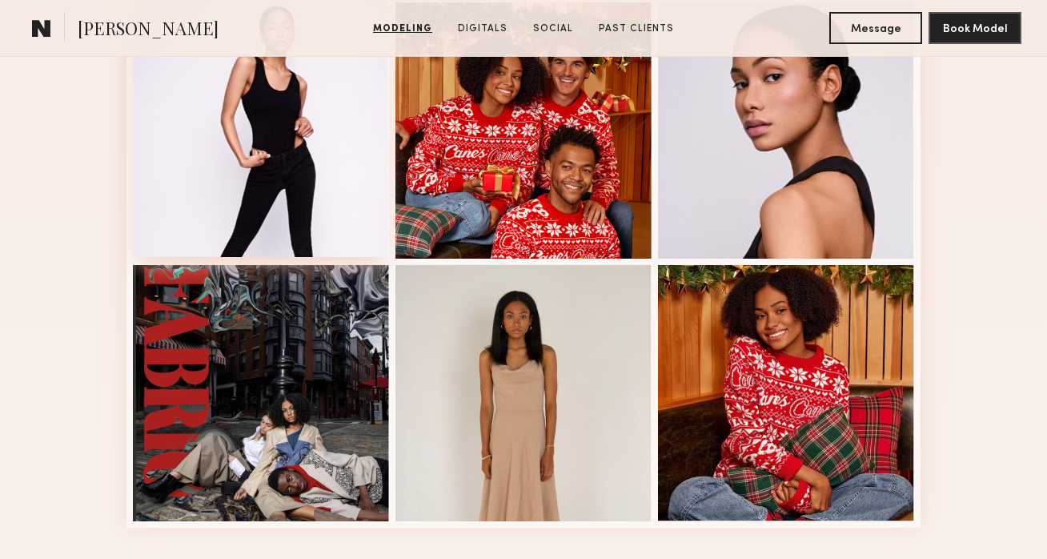
scroll to position [0, 0]
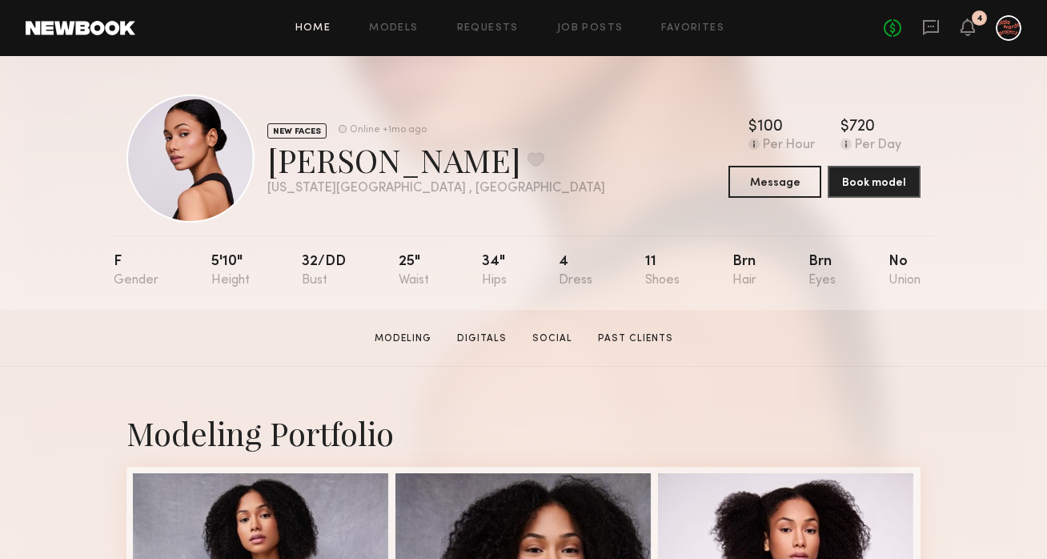
click at [325, 30] on link "Home" at bounding box center [313, 28] width 36 height 10
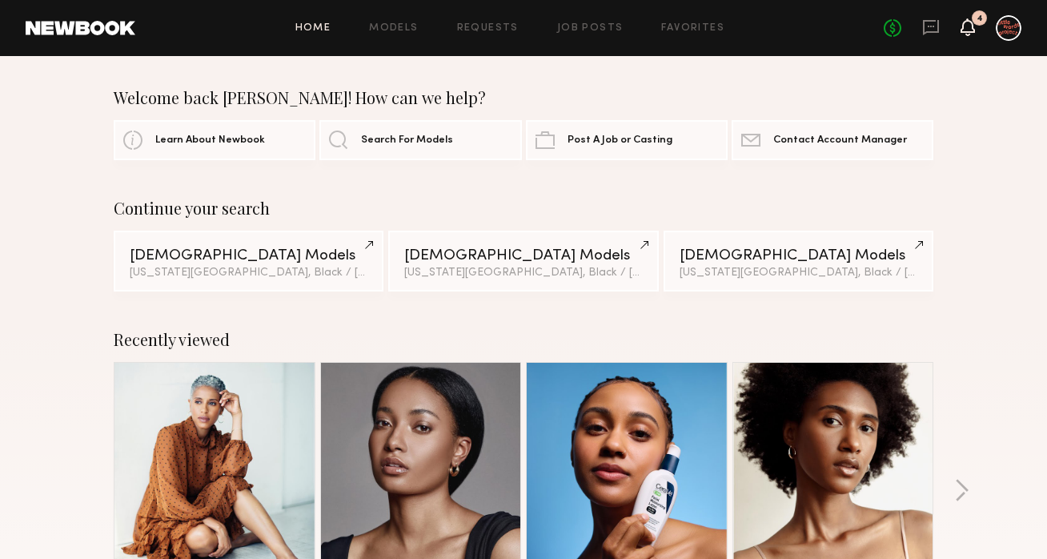
click at [970, 25] on icon at bounding box center [967, 26] width 13 height 11
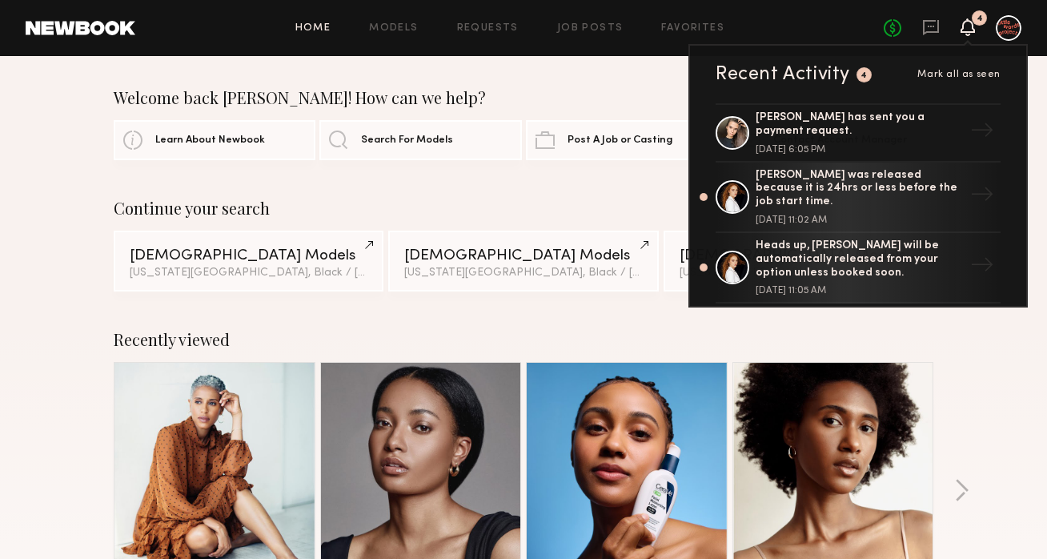
click at [998, 379] on div "Recently viewed [PERSON_NAME] Favorite [US_STATE][GEOGRAPHIC_DATA], [GEOGRAPHIC…" at bounding box center [523, 498] width 1047 height 375
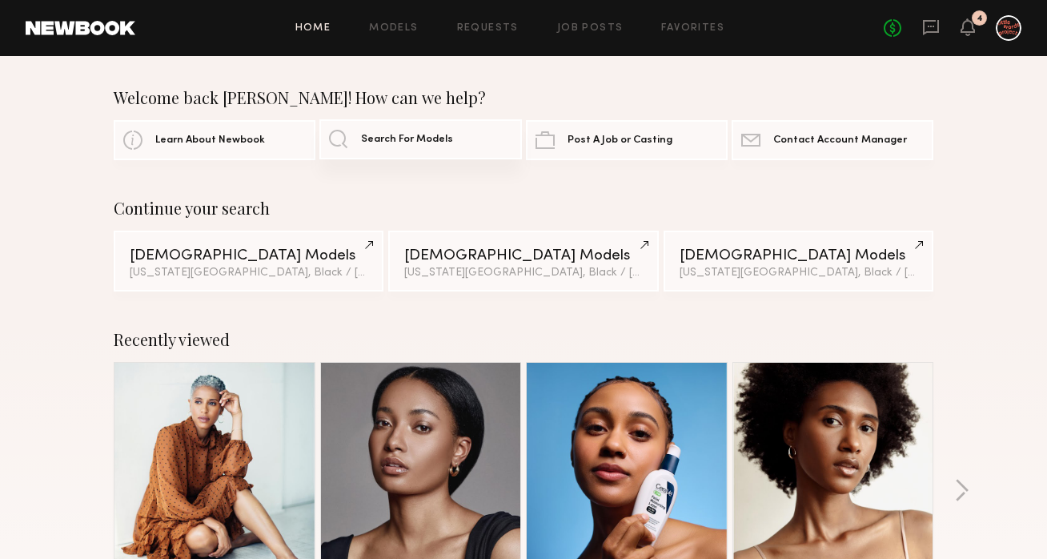
click at [361, 125] on link "Search For Models" at bounding box center [420, 139] width 202 height 40
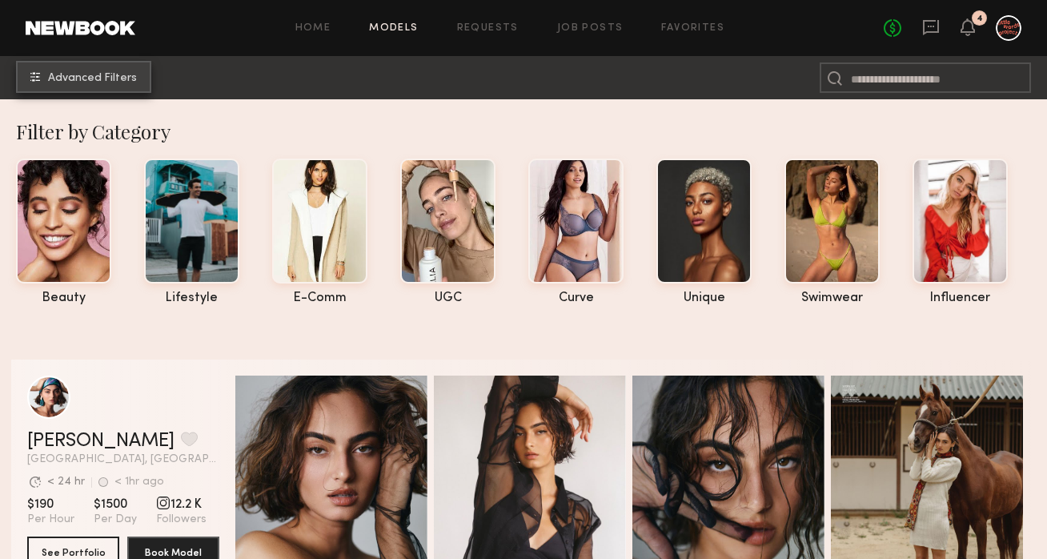
click at [86, 77] on span "Advanced Filters" at bounding box center [92, 78] width 89 height 11
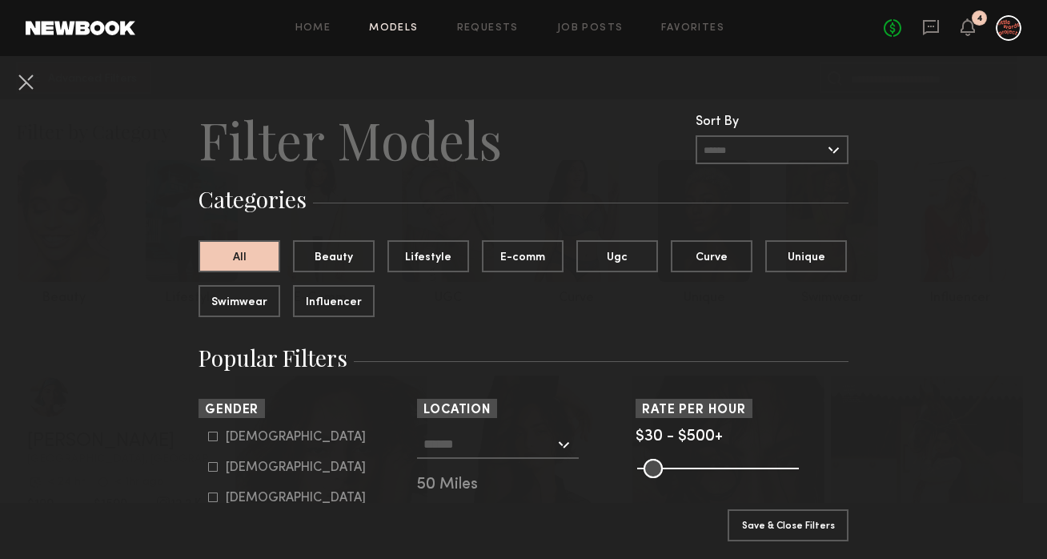
click at [471, 444] on input "text" at bounding box center [488, 443] width 131 height 27
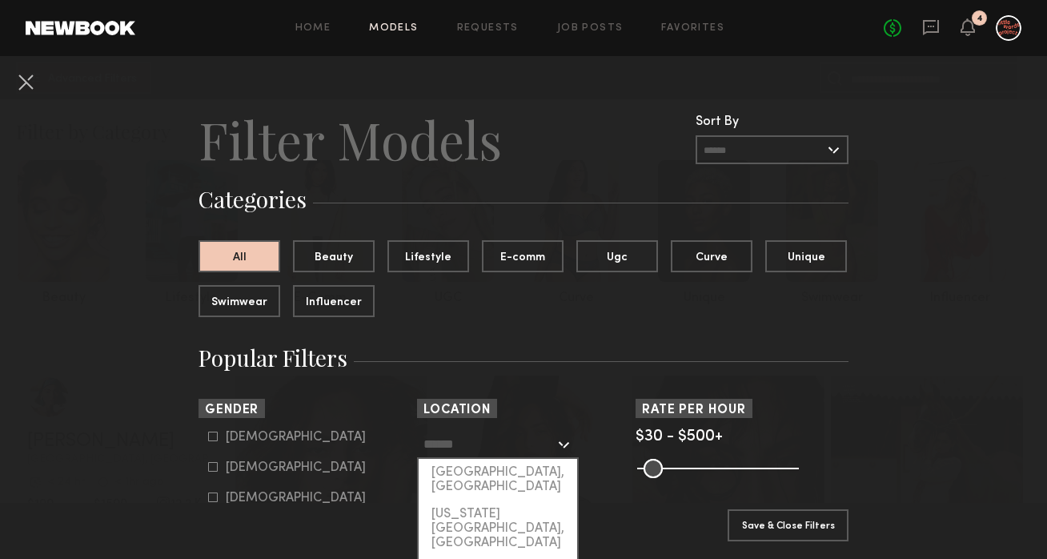
scroll to position [76, 0]
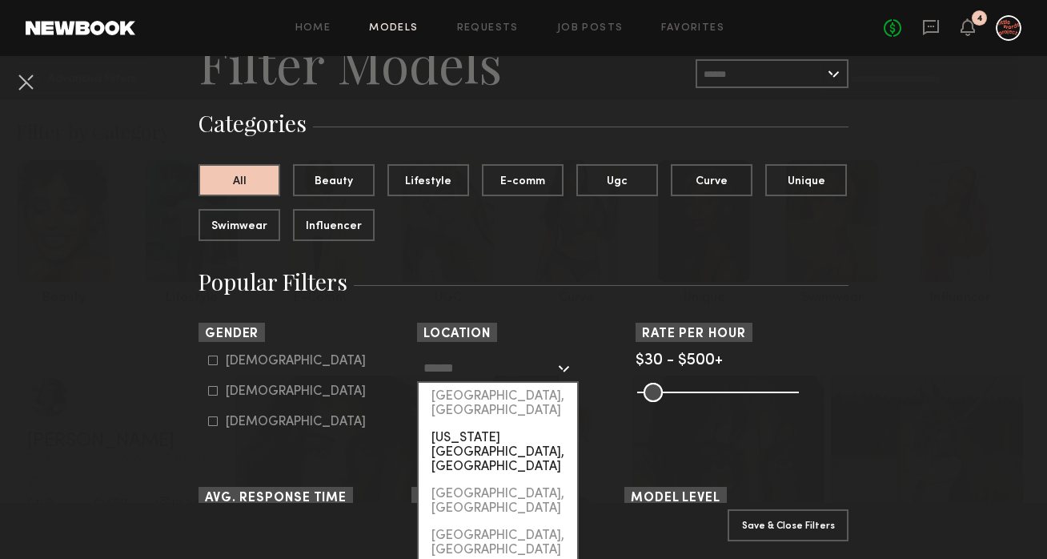
click at [475, 430] on div "[US_STATE][GEOGRAPHIC_DATA], [GEOGRAPHIC_DATA]" at bounding box center [498, 452] width 159 height 56
type input "**********"
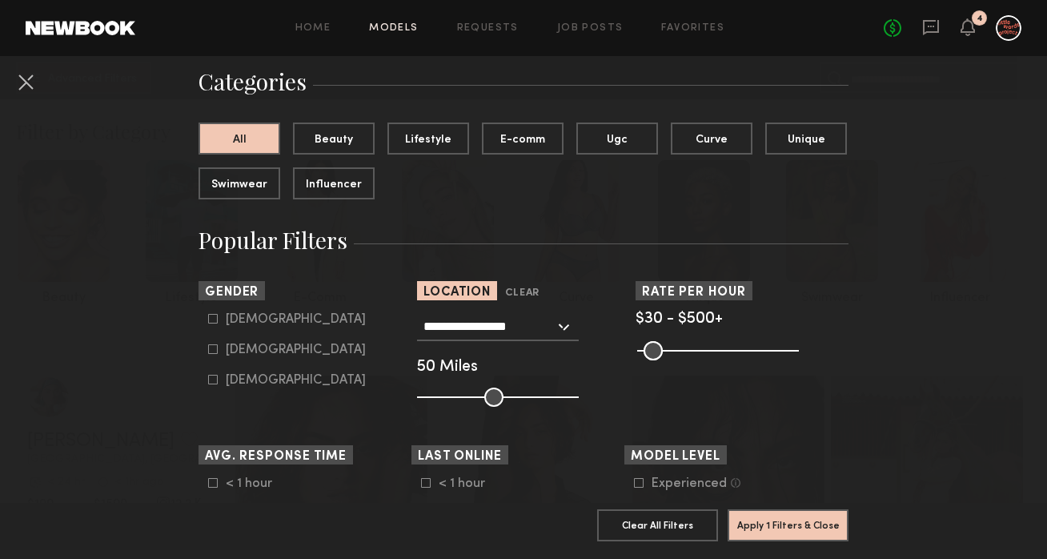
scroll to position [144, 0]
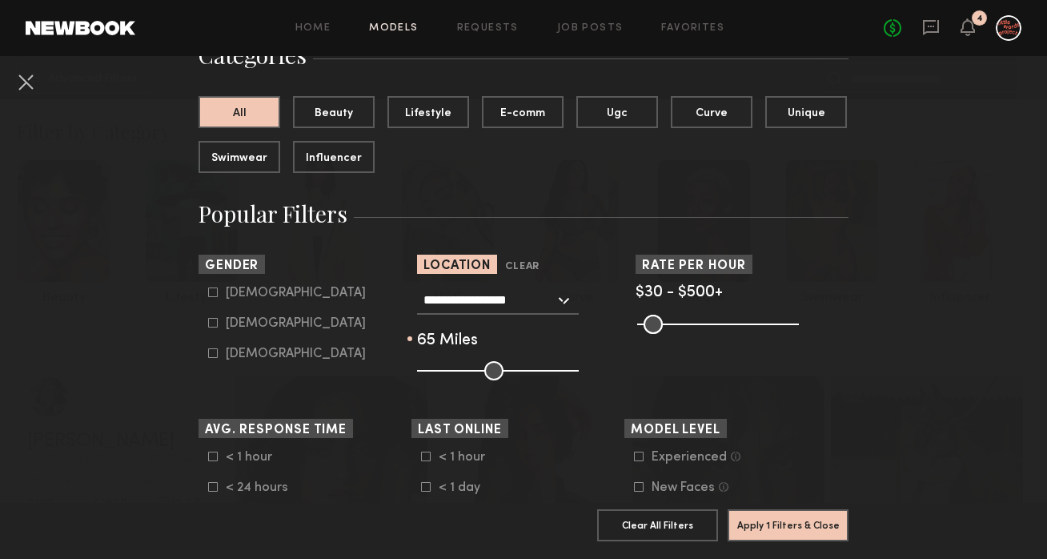
drag, startPoint x: 492, startPoint y: 374, endPoint x: 518, endPoint y: 374, distance: 26.4
type input "**"
click at [520, 374] on input "range" at bounding box center [498, 370] width 162 height 19
click at [243, 327] on div "[DEMOGRAPHIC_DATA]" at bounding box center [296, 324] width 140 height 10
type input "**"
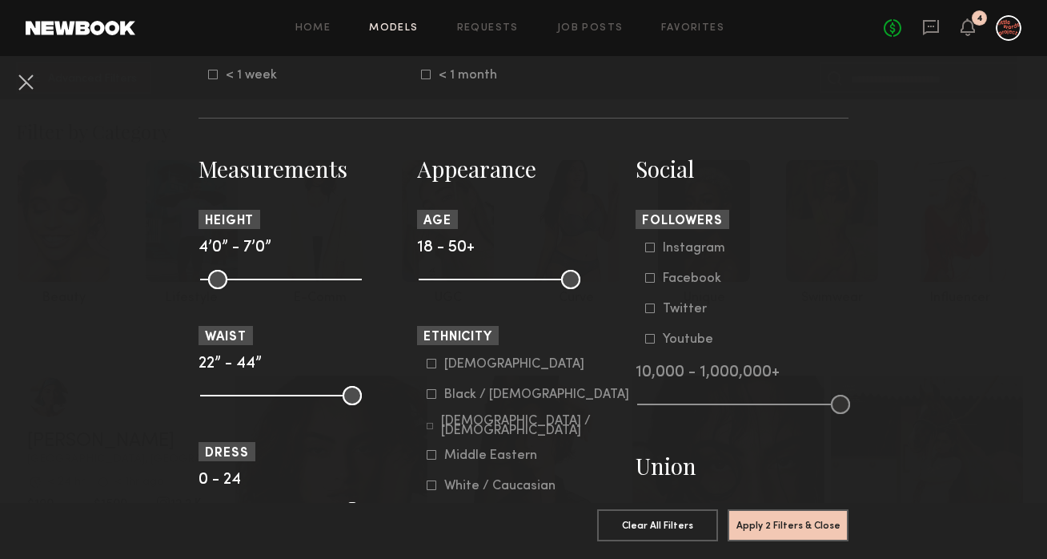
scroll to position [620, 0]
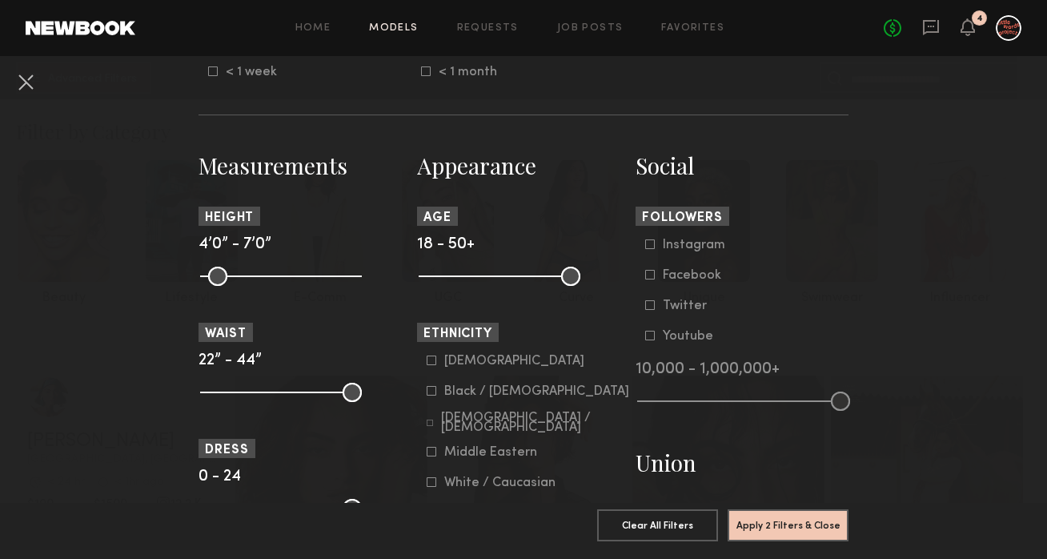
click at [512, 396] on div "Black / [DEMOGRAPHIC_DATA]" at bounding box center [536, 392] width 185 height 10
click at [782, 528] on button "Apply 3 Filters & Close" at bounding box center [788, 524] width 121 height 32
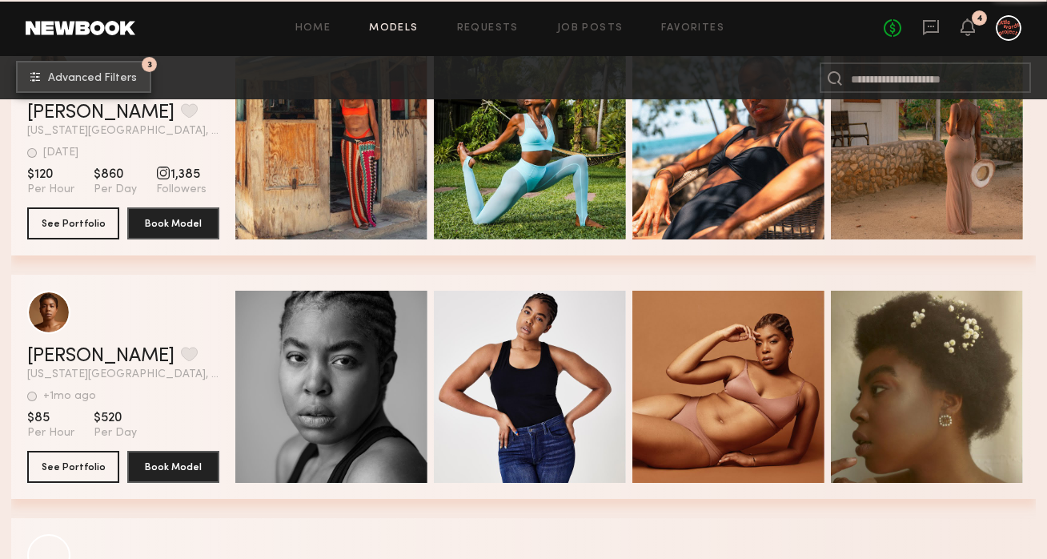
scroll to position [2777, 0]
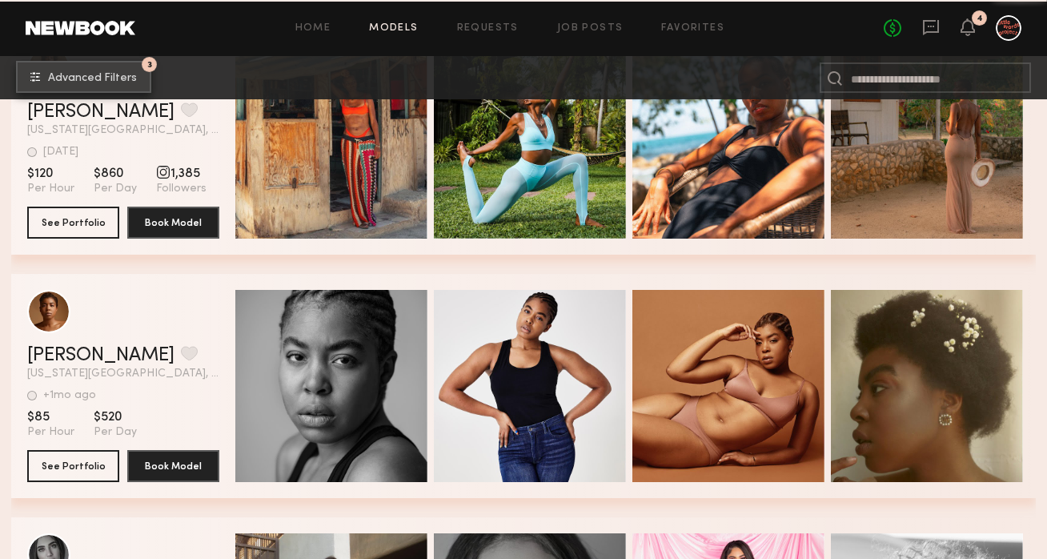
click at [132, 78] on span "Advanced Filters" at bounding box center [92, 78] width 89 height 11
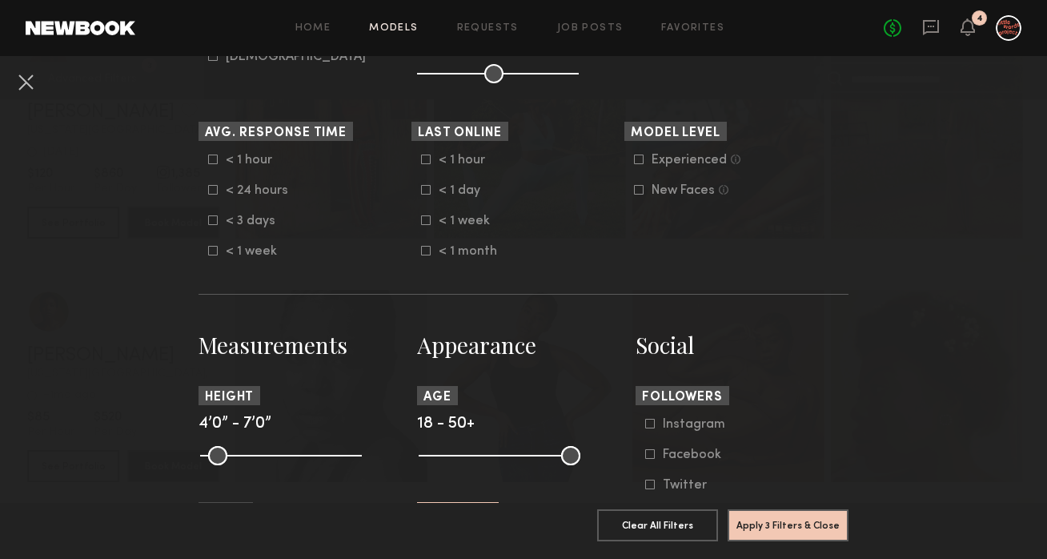
scroll to position [447, 0]
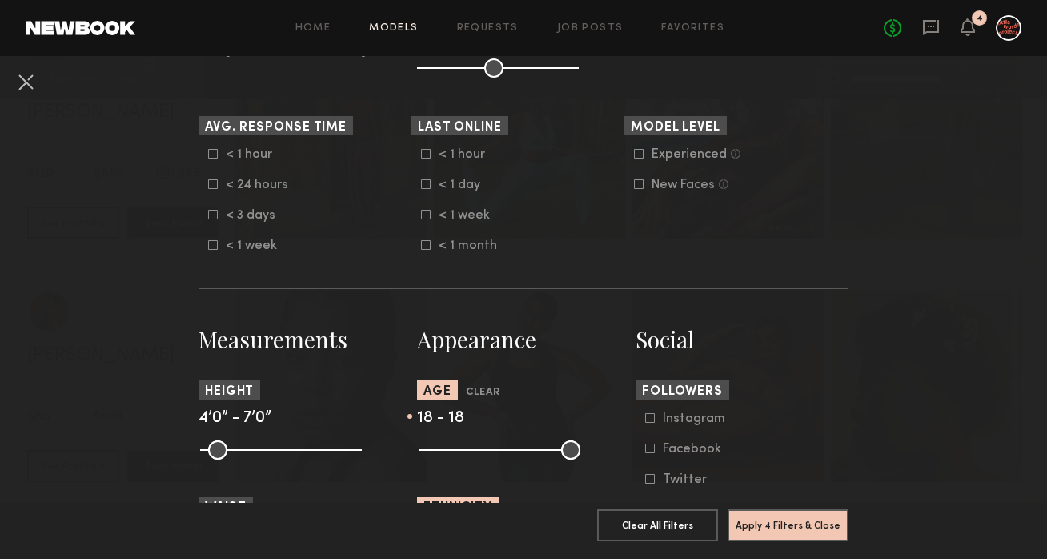
drag, startPoint x: 564, startPoint y: 451, endPoint x: 419, endPoint y: 459, distance: 145.1
type input "**"
click at [419, 459] on input "range" at bounding box center [500, 449] width 162 height 19
click at [754, 518] on button "Apply 4 Filters & Close" at bounding box center [788, 524] width 121 height 32
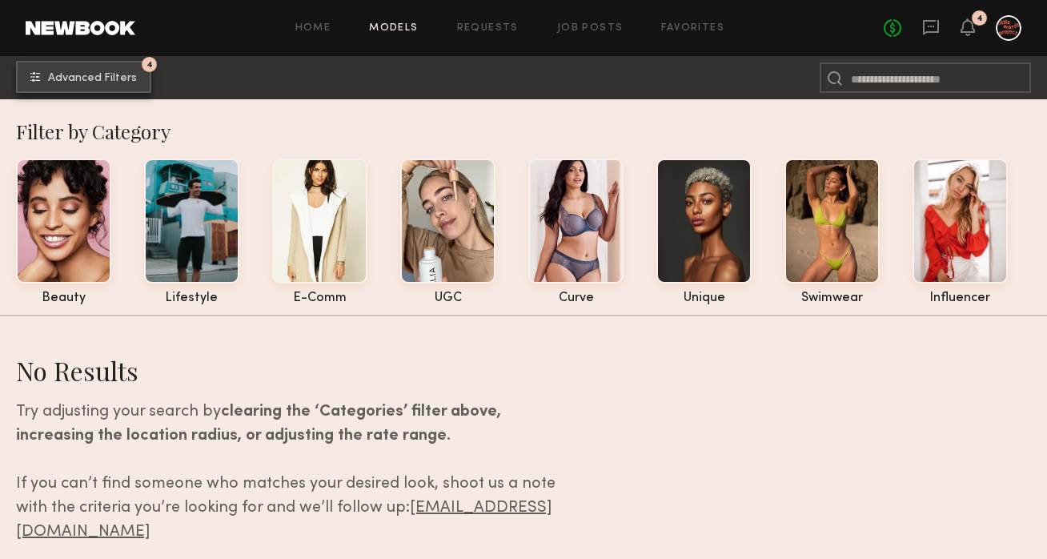
click at [146, 74] on button "4 Advanced Filters" at bounding box center [83, 77] width 135 height 32
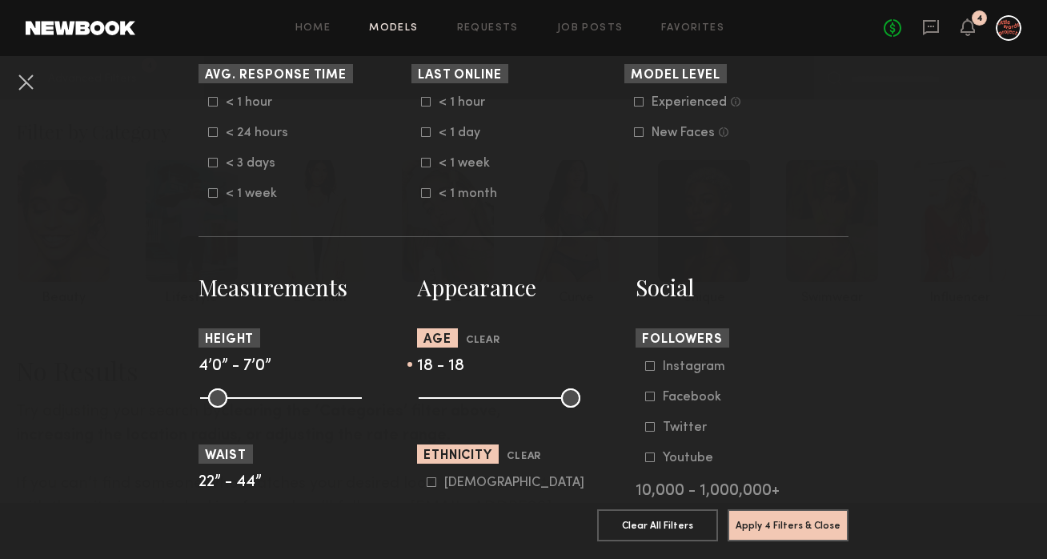
scroll to position [500, 0]
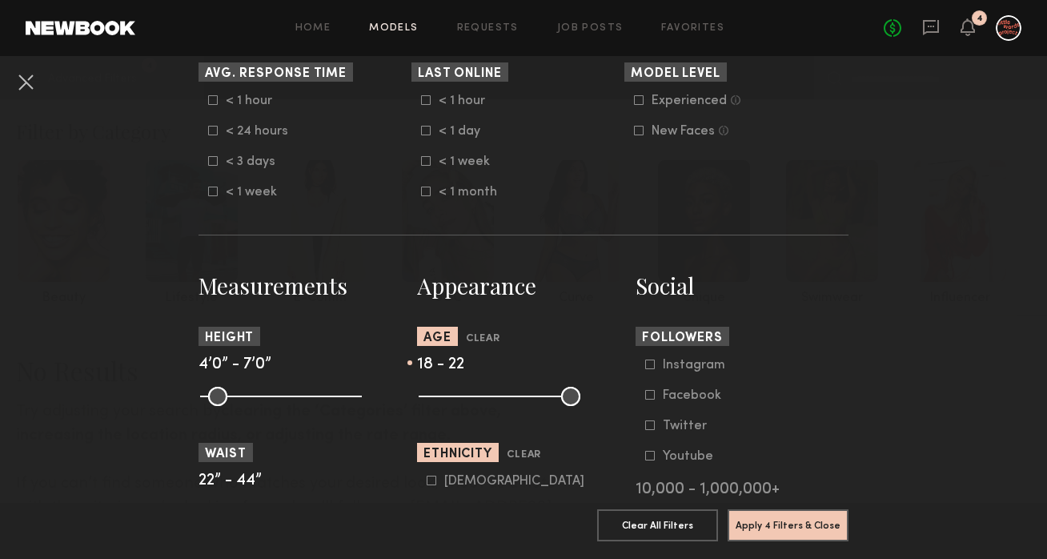
drag, startPoint x: 432, startPoint y: 392, endPoint x: 446, endPoint y: 392, distance: 14.4
type input "**"
click at [446, 392] on input "range" at bounding box center [500, 396] width 162 height 19
click at [759, 526] on button "Apply 4 Filters & Close" at bounding box center [788, 524] width 121 height 32
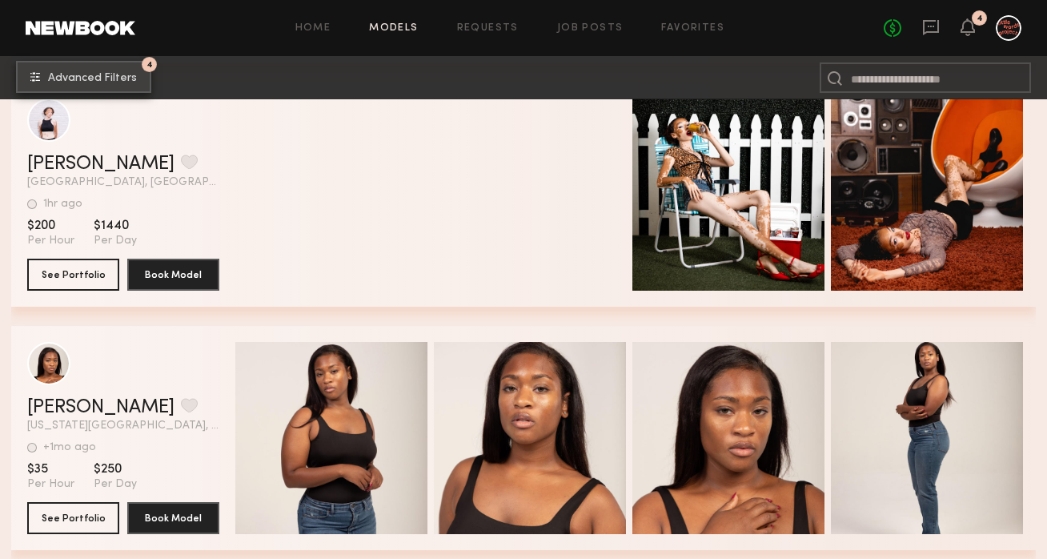
scroll to position [539, 0]
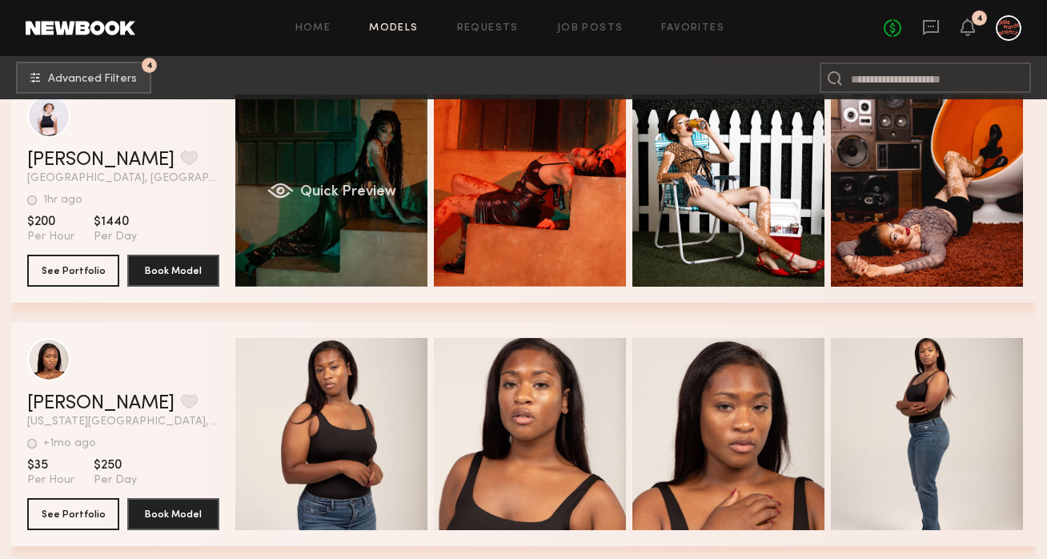
click at [378, 155] on div "Quick Preview" at bounding box center [331, 190] width 192 height 192
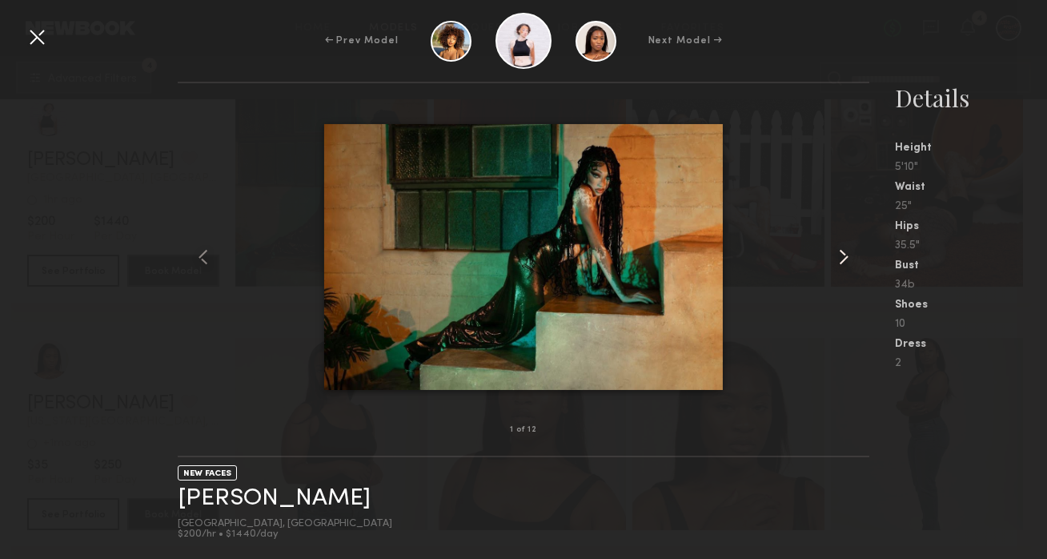
click at [843, 256] on common-icon at bounding box center [844, 257] width 26 height 26
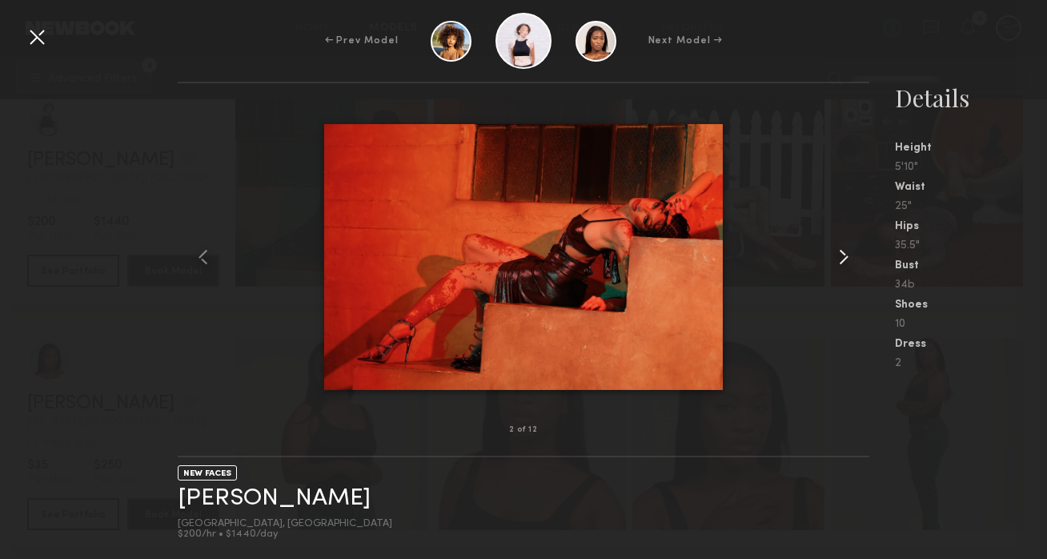
click at [843, 256] on common-icon at bounding box center [844, 257] width 26 height 26
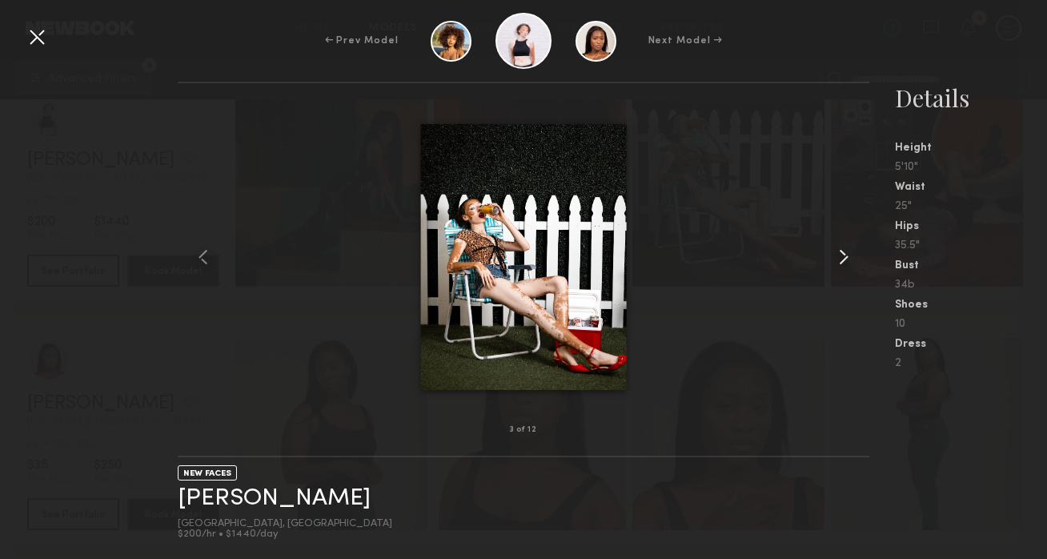
click at [843, 256] on common-icon at bounding box center [844, 257] width 26 height 26
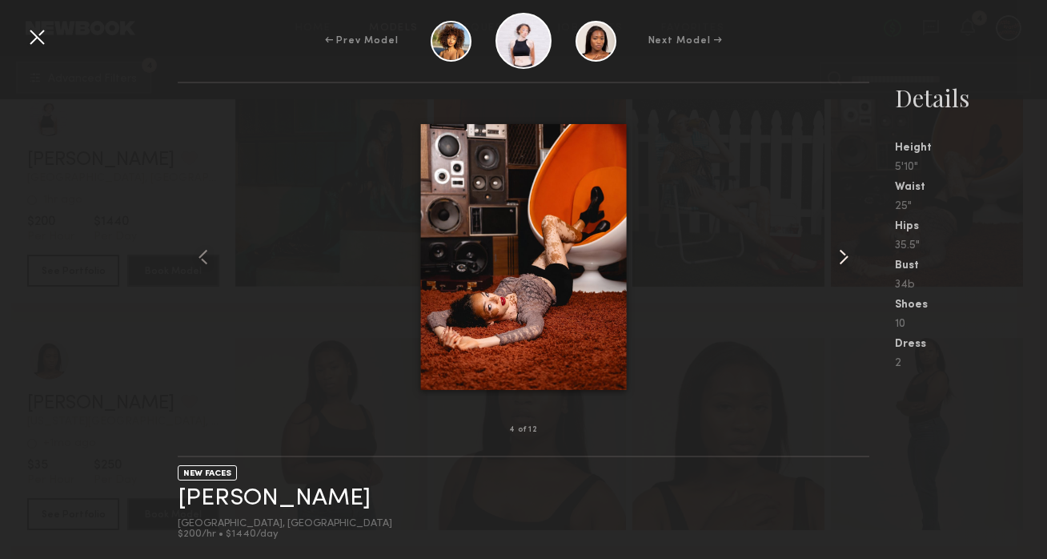
click at [844, 257] on common-icon at bounding box center [844, 257] width 26 height 26
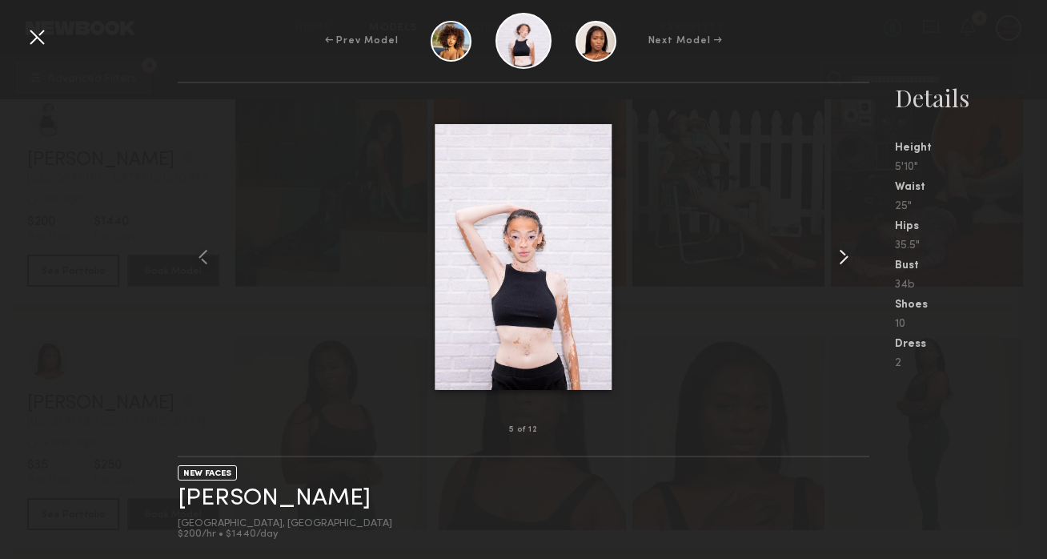
click at [845, 257] on common-icon at bounding box center [844, 257] width 26 height 26
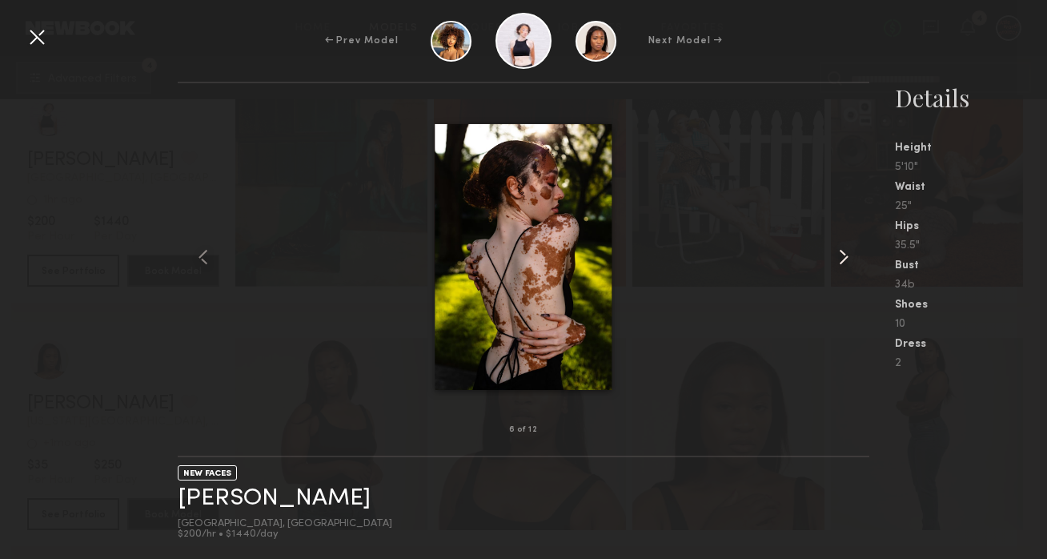
click at [845, 257] on common-icon at bounding box center [844, 257] width 26 height 26
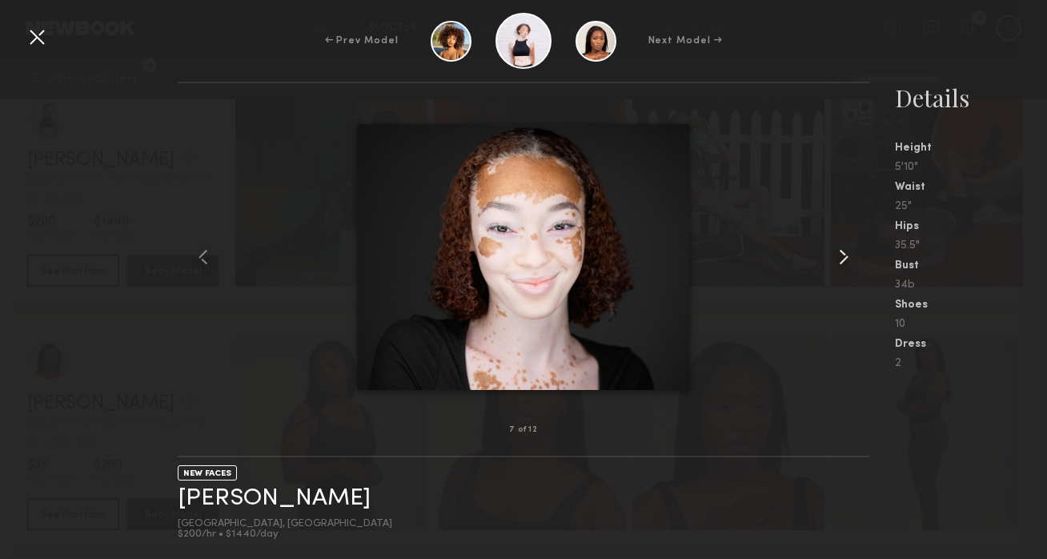
click at [845, 257] on common-icon at bounding box center [844, 257] width 26 height 26
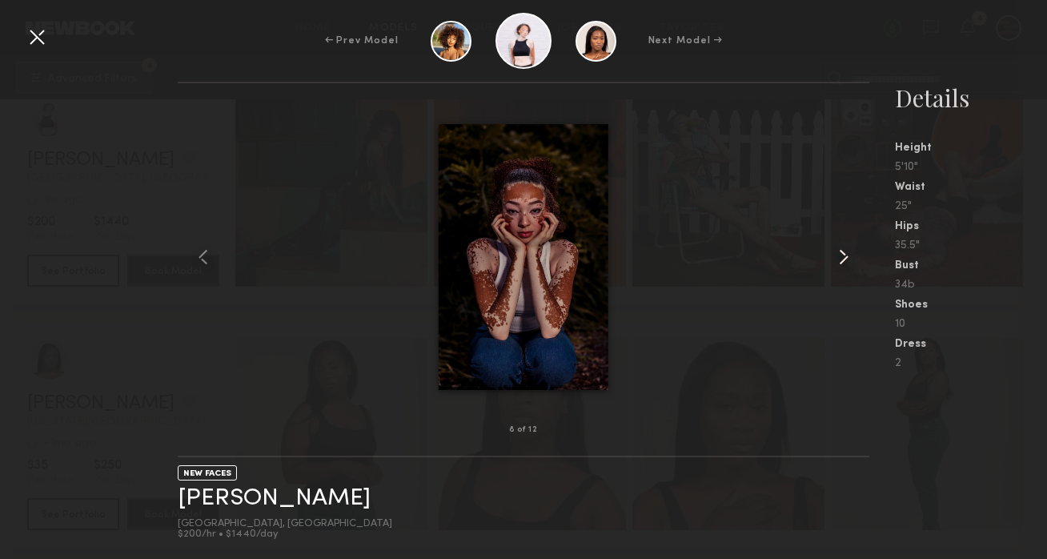
click at [845, 257] on common-icon at bounding box center [844, 257] width 26 height 26
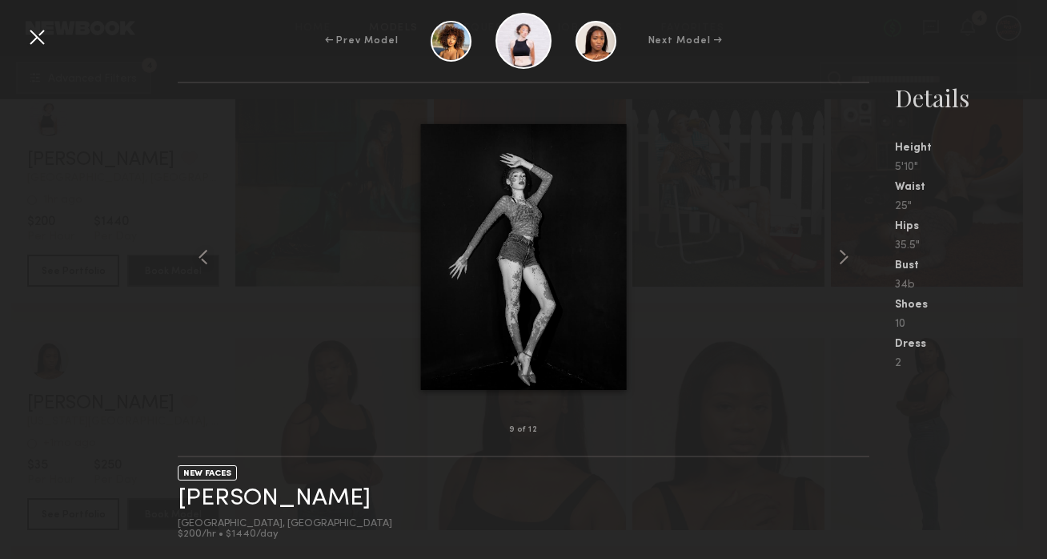
click at [32, 38] on div at bounding box center [37, 37] width 26 height 26
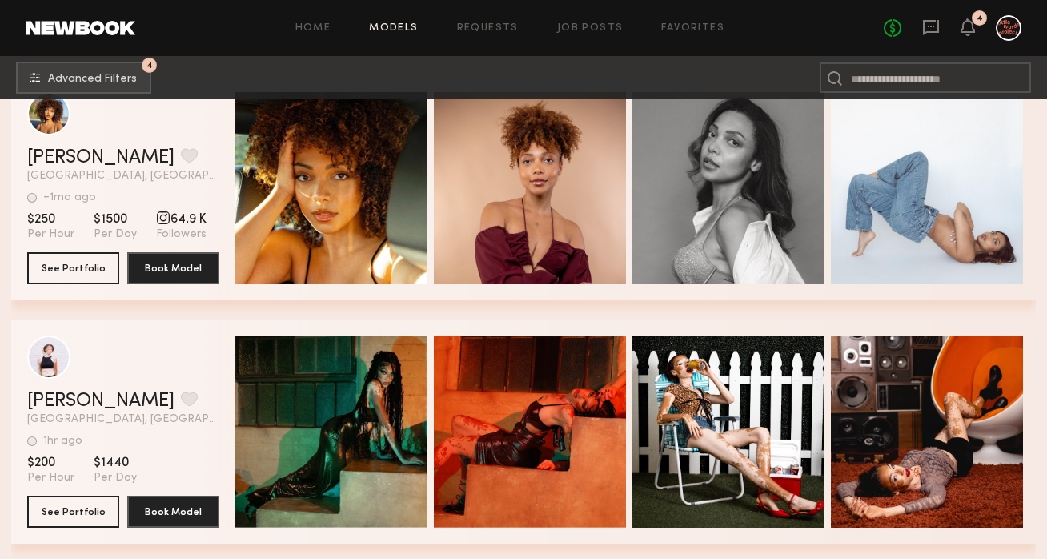
scroll to position [0, 0]
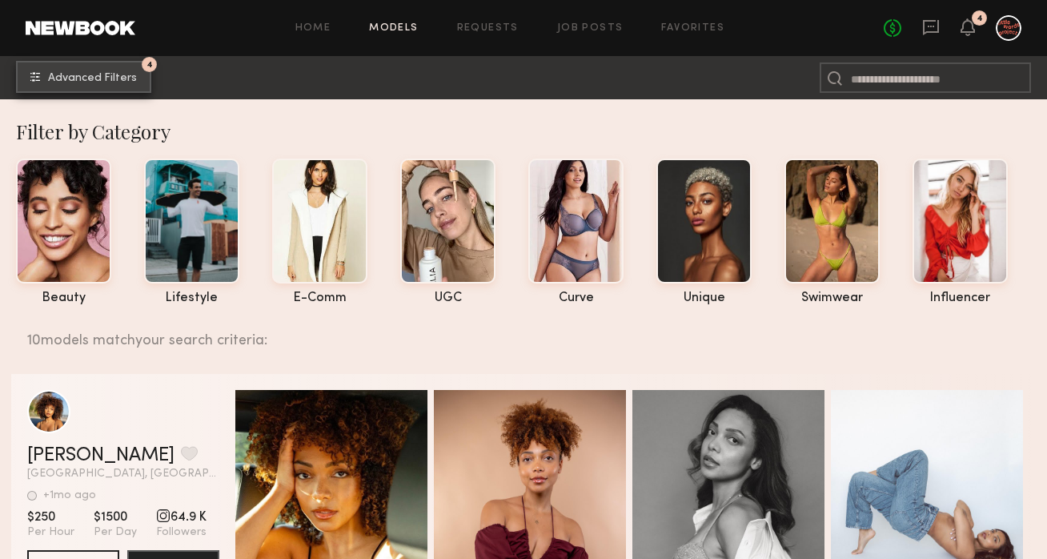
click at [122, 81] on span "Advanced Filters" at bounding box center [92, 78] width 89 height 11
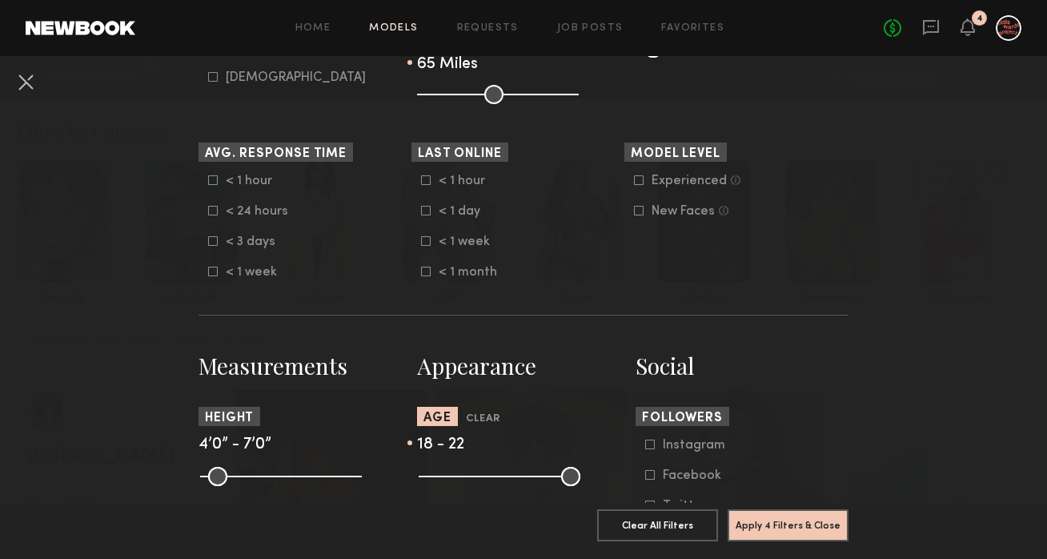
scroll to position [480, 0]
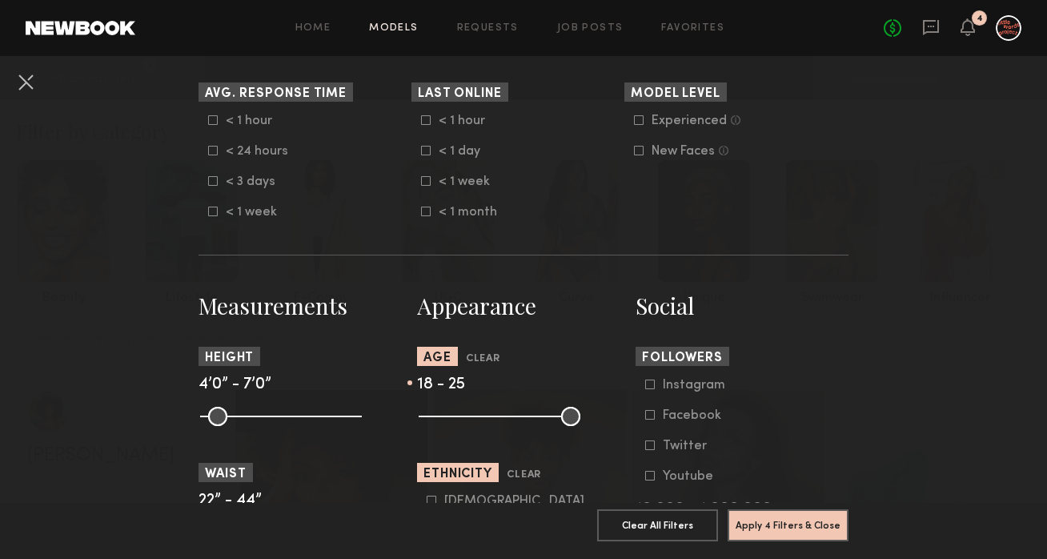
drag, startPoint x: 444, startPoint y: 411, endPoint x: 461, endPoint y: 412, distance: 17.6
type input "**"
click at [461, 412] on input "range" at bounding box center [500, 416] width 162 height 19
click at [759, 516] on button "Apply 4 Filters & Close" at bounding box center [788, 524] width 121 height 32
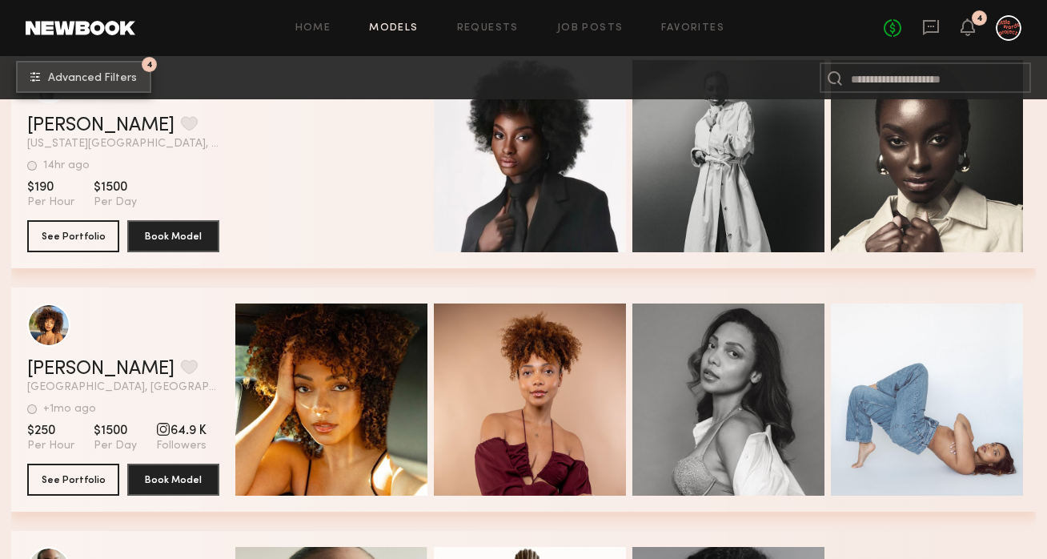
scroll to position [439, 0]
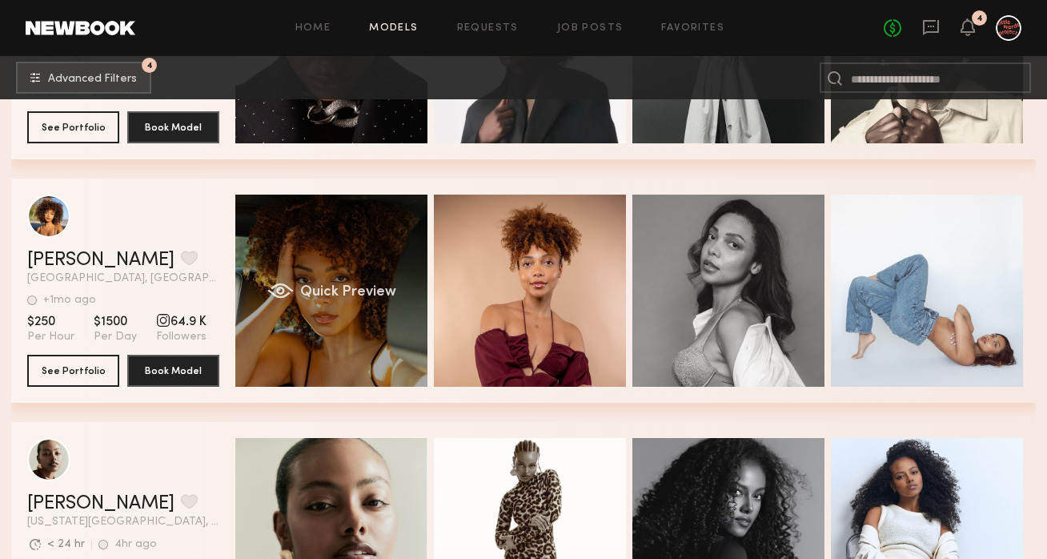
click at [351, 317] on div "Quick Preview" at bounding box center [331, 291] width 192 height 192
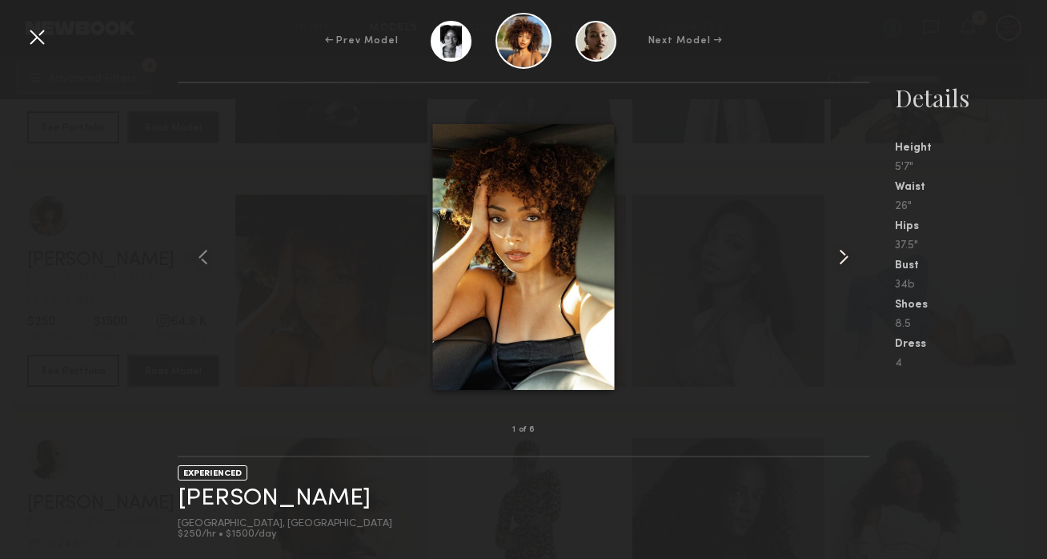
click at [849, 253] on common-icon at bounding box center [844, 257] width 26 height 26
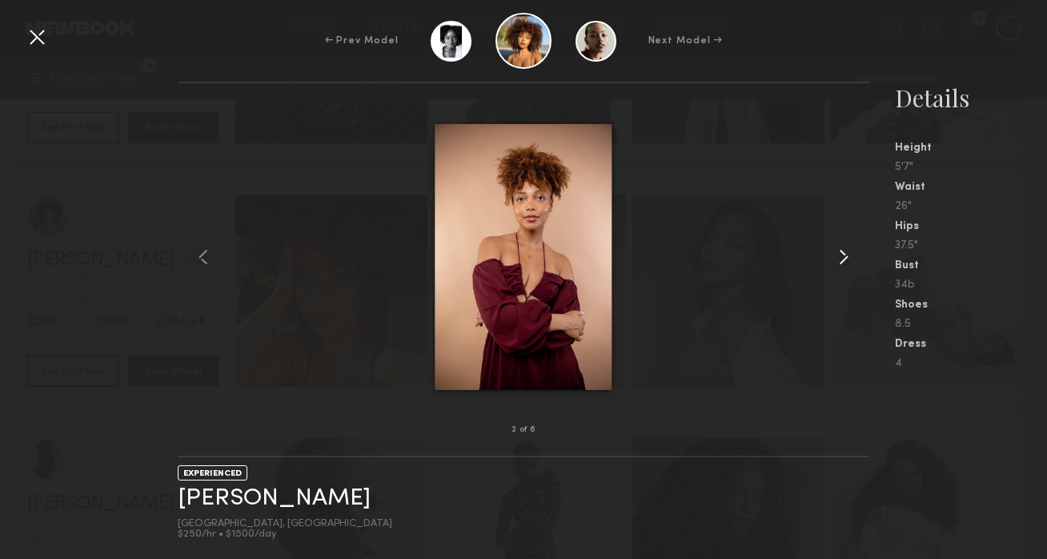
click at [849, 252] on common-icon at bounding box center [844, 257] width 26 height 26
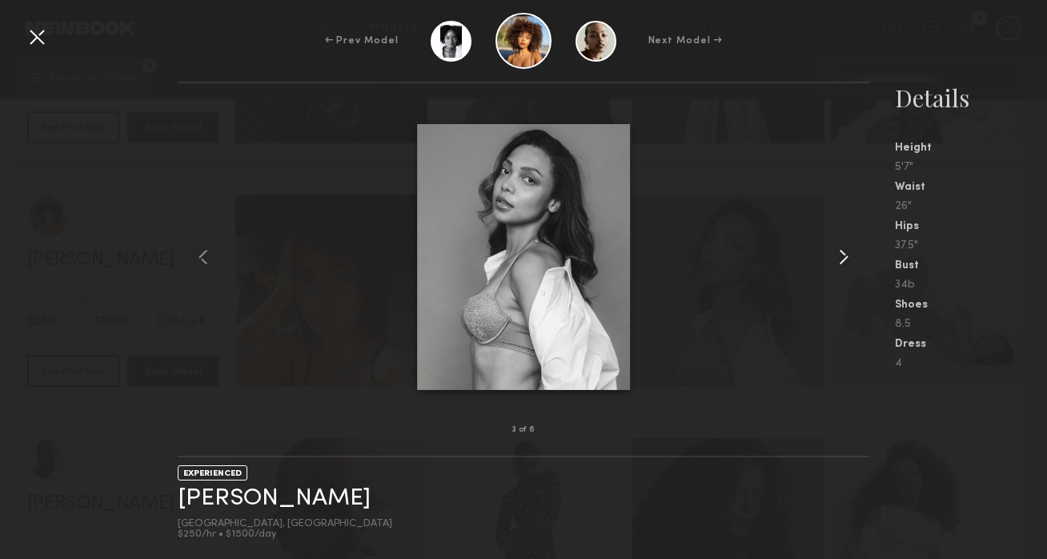
click at [849, 252] on common-icon at bounding box center [844, 257] width 26 height 26
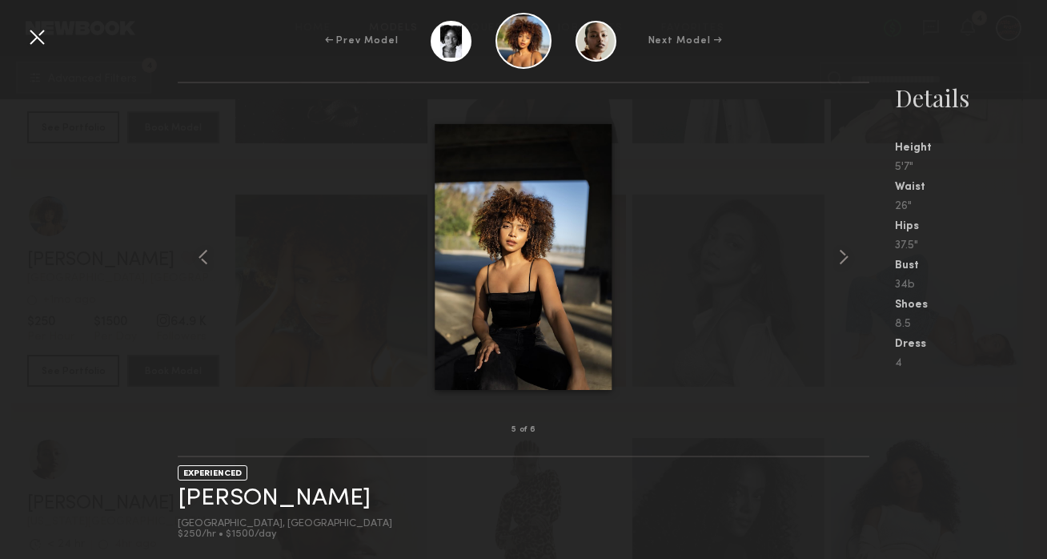
click at [48, 45] on div at bounding box center [37, 37] width 26 height 26
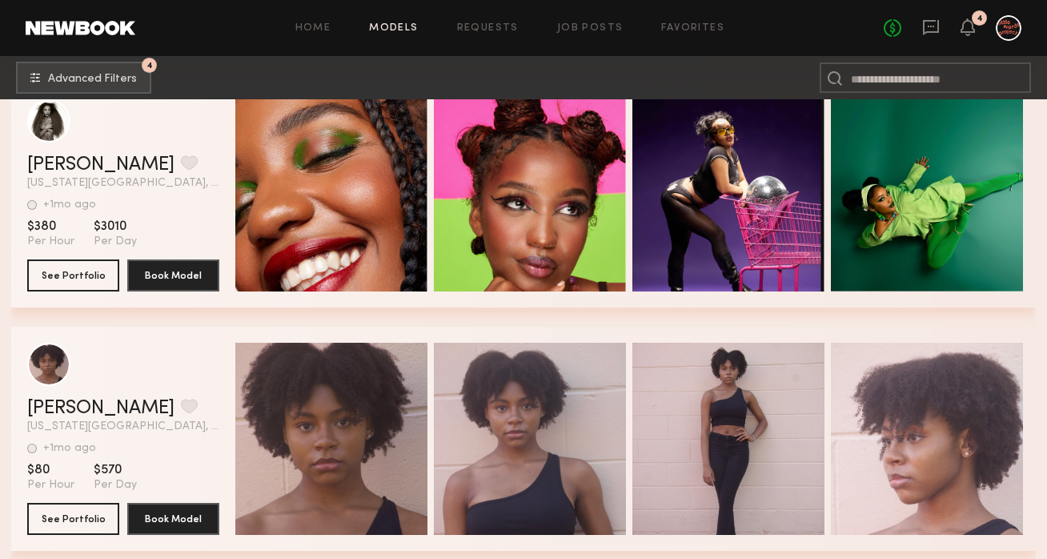
scroll to position [3523, 0]
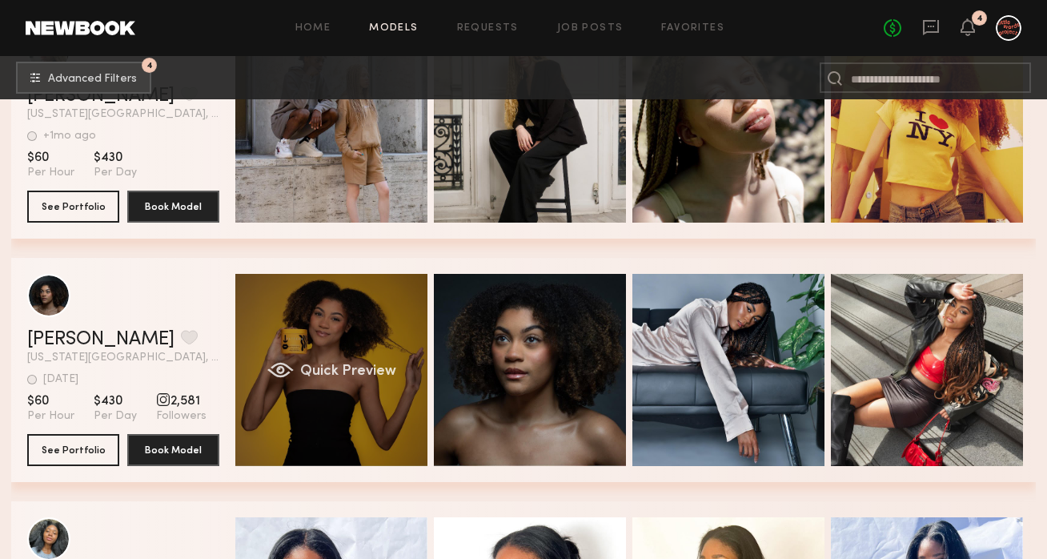
click at [329, 394] on div "Quick Preview" at bounding box center [331, 370] width 192 height 192
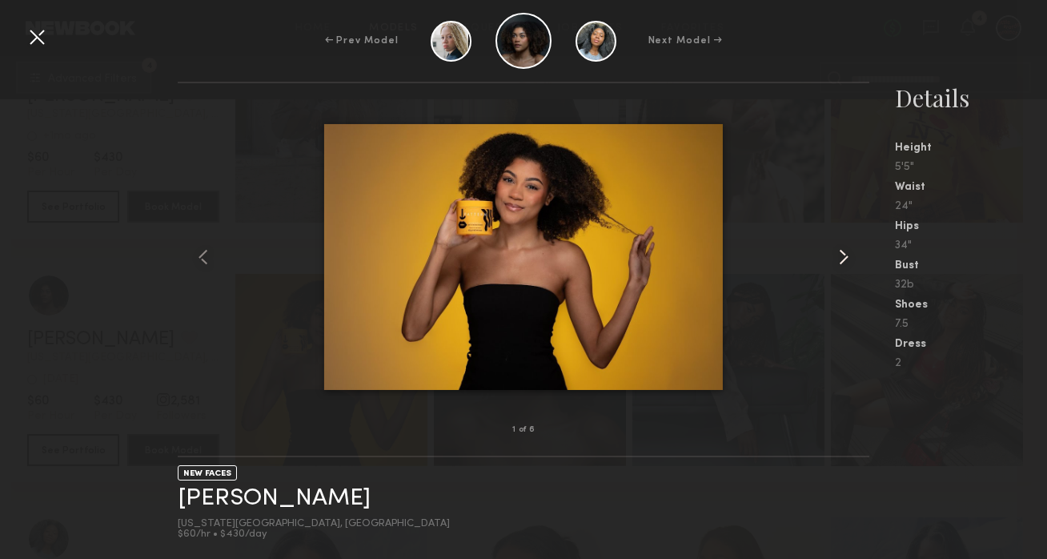
click at [837, 259] on common-icon at bounding box center [844, 257] width 26 height 26
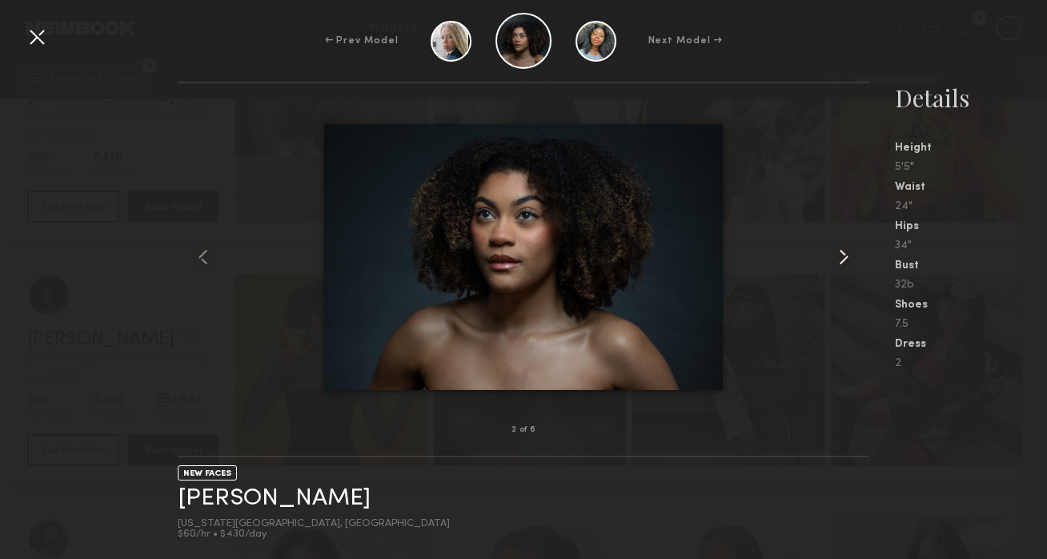
click at [837, 259] on common-icon at bounding box center [844, 257] width 26 height 26
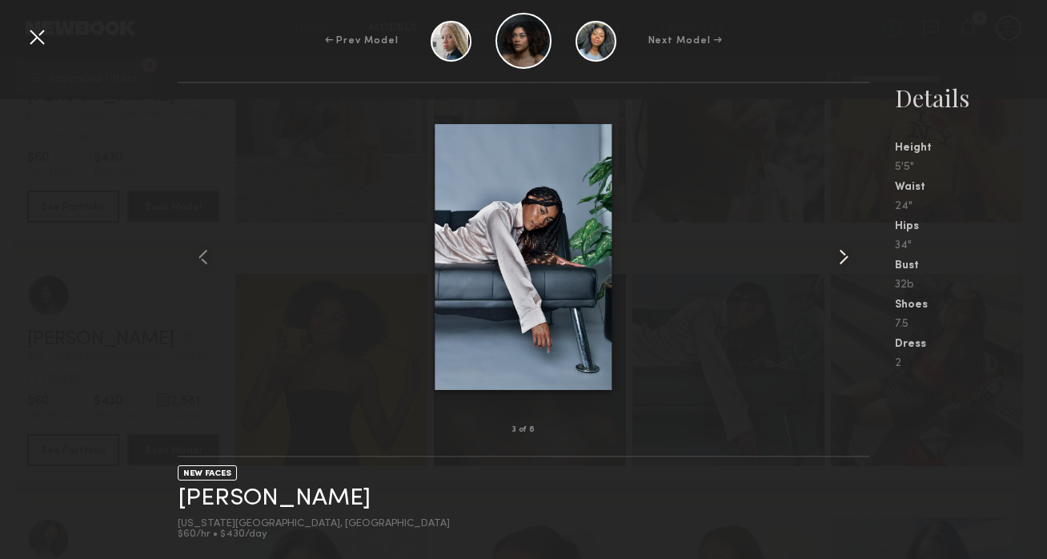
click at [837, 259] on common-icon at bounding box center [844, 257] width 26 height 26
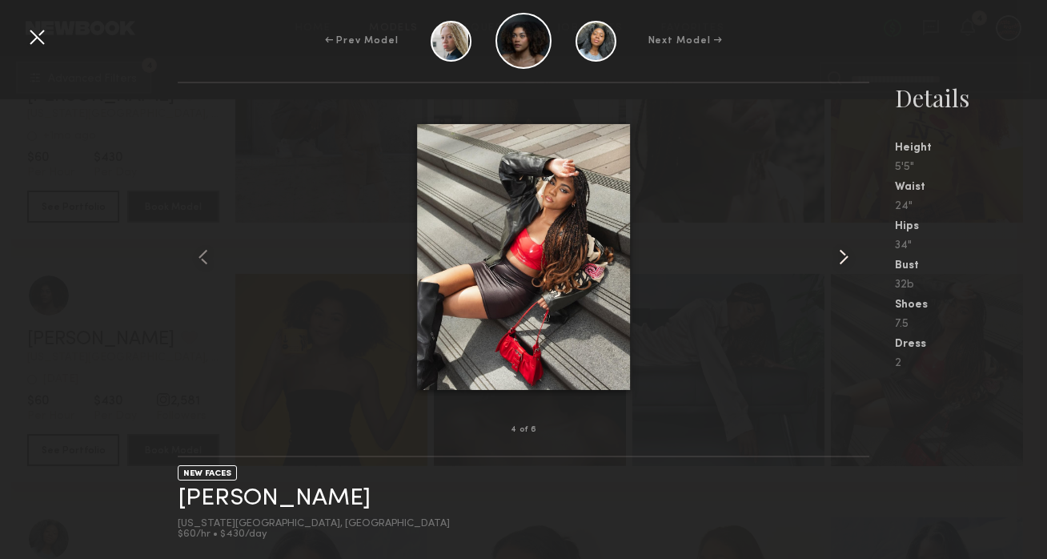
click at [837, 259] on common-icon at bounding box center [844, 257] width 26 height 26
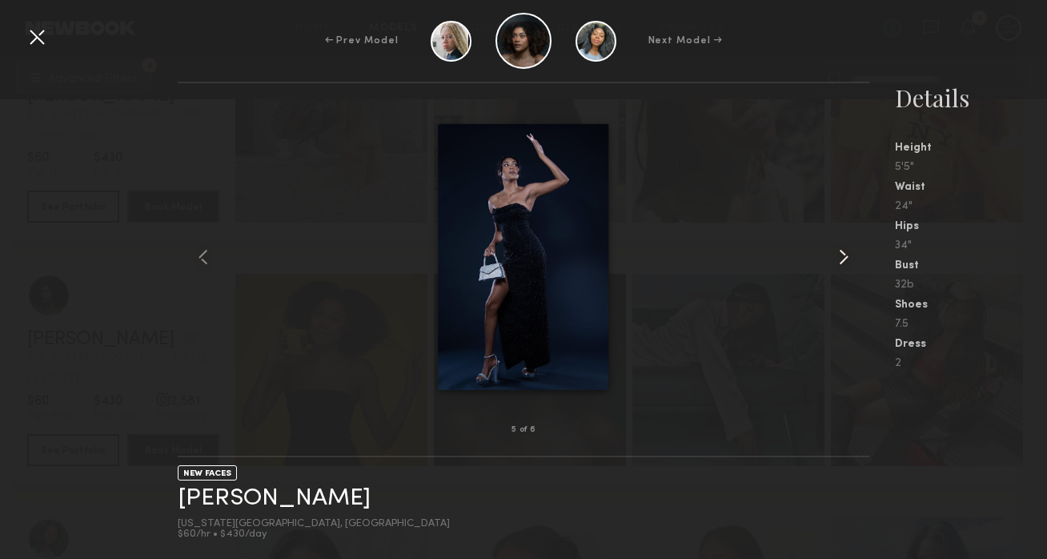
click at [837, 259] on common-icon at bounding box center [844, 257] width 26 height 26
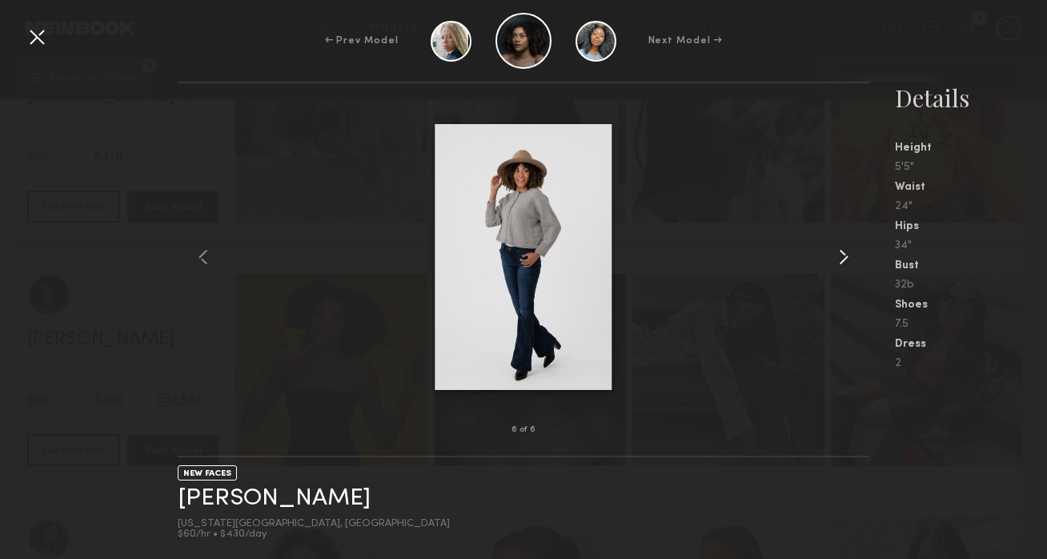
click at [837, 259] on common-icon at bounding box center [844, 257] width 26 height 26
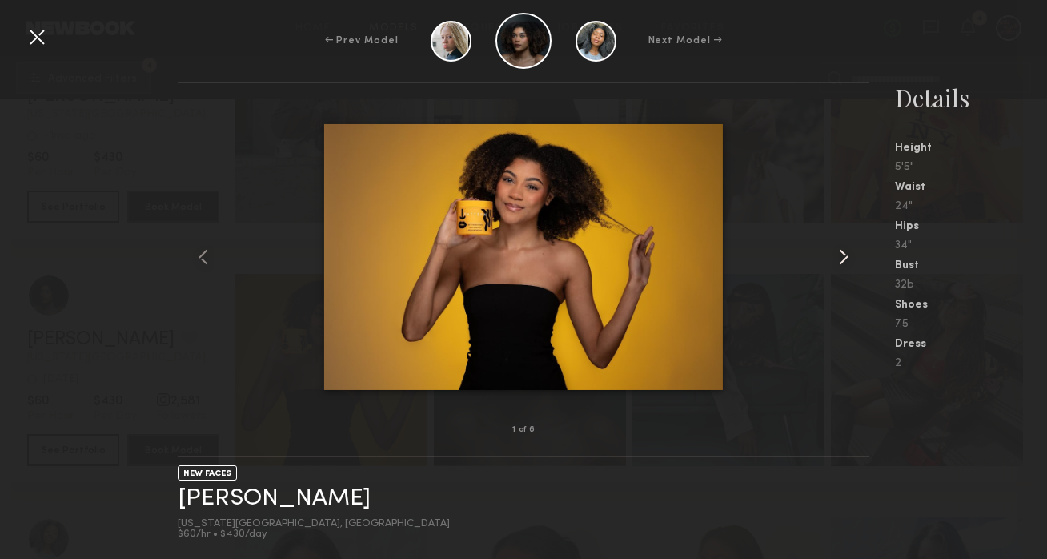
click at [837, 259] on common-icon at bounding box center [844, 257] width 26 height 26
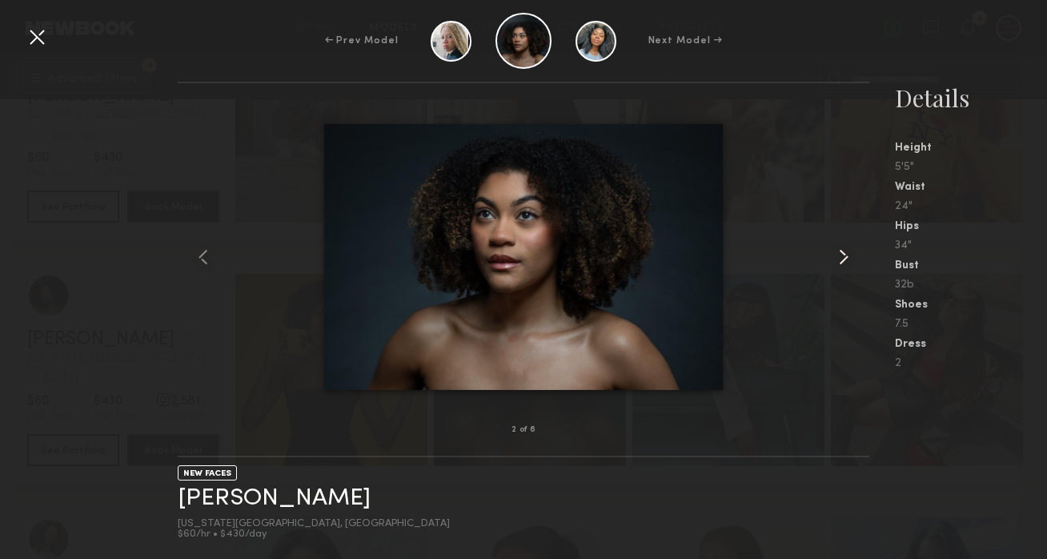
click at [838, 259] on common-icon at bounding box center [844, 257] width 26 height 26
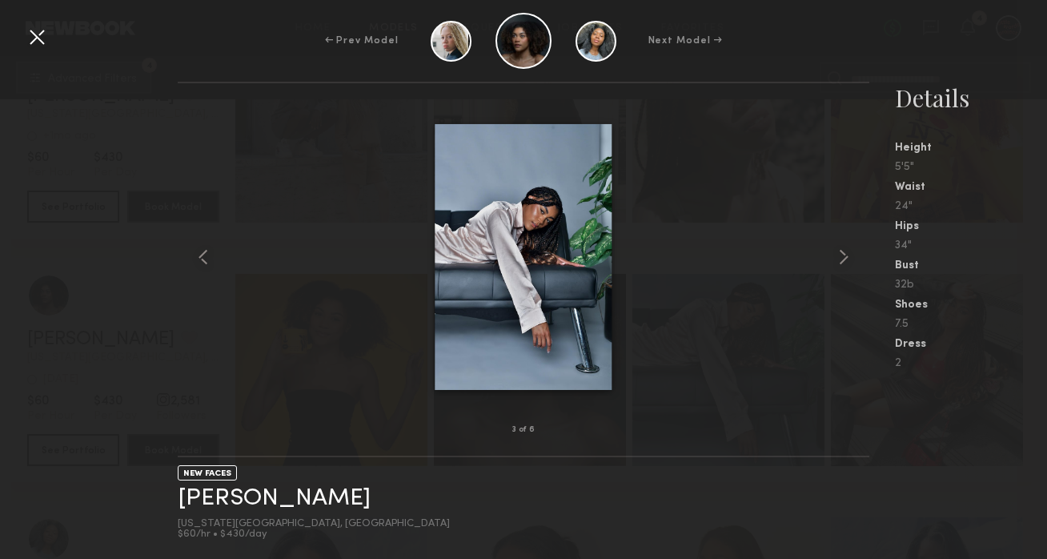
click at [659, 42] on div "Next Model →" at bounding box center [685, 41] width 74 height 14
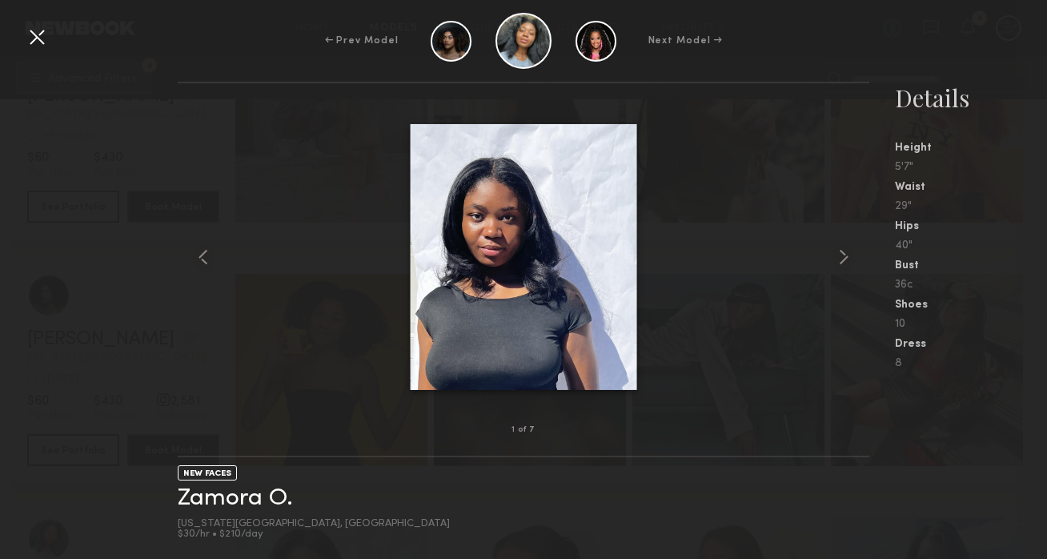
click at [659, 42] on div "Next Model →" at bounding box center [685, 41] width 74 height 14
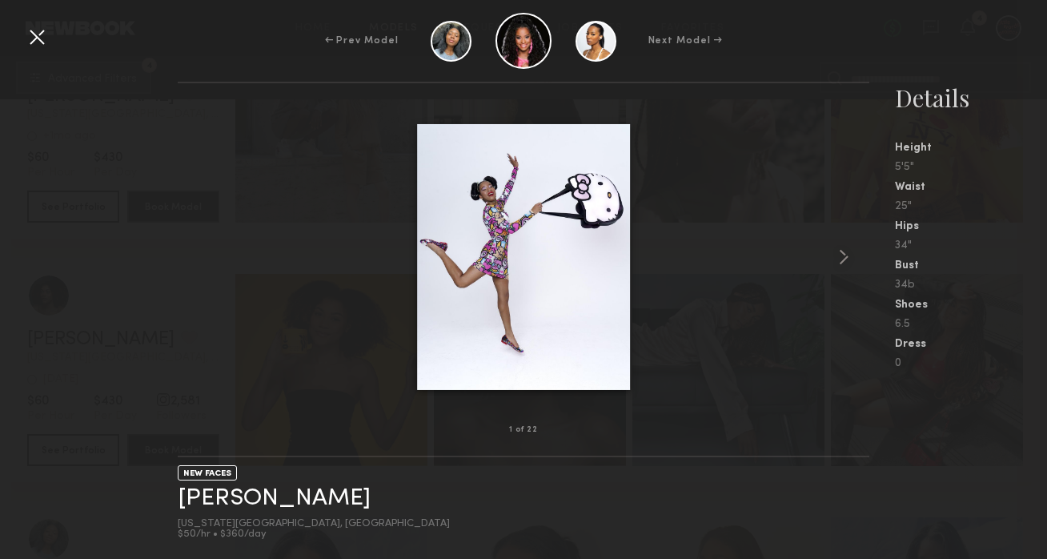
click at [659, 42] on div "Next Model →" at bounding box center [685, 41] width 74 height 14
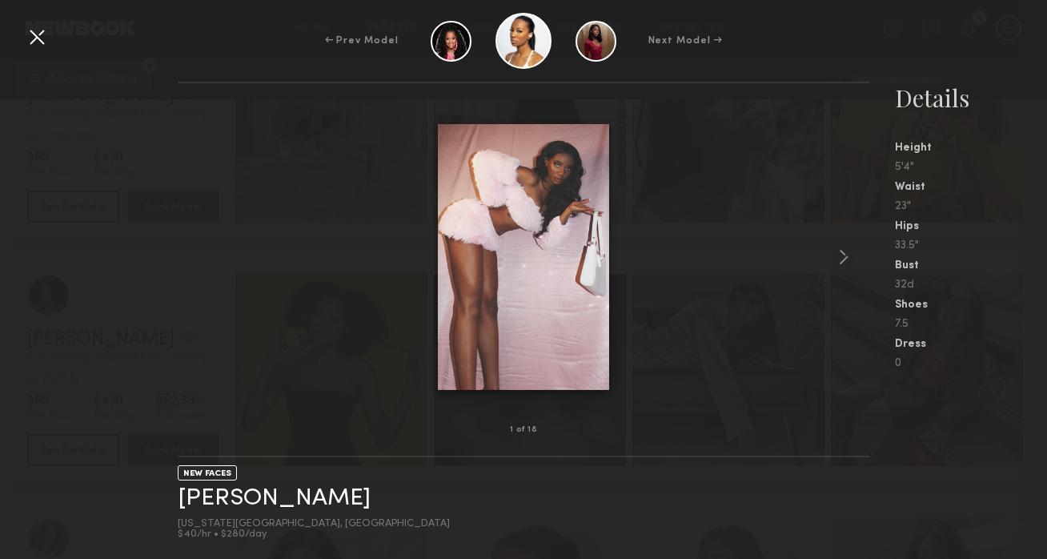
click at [660, 42] on div "Next Model →" at bounding box center [685, 41] width 74 height 14
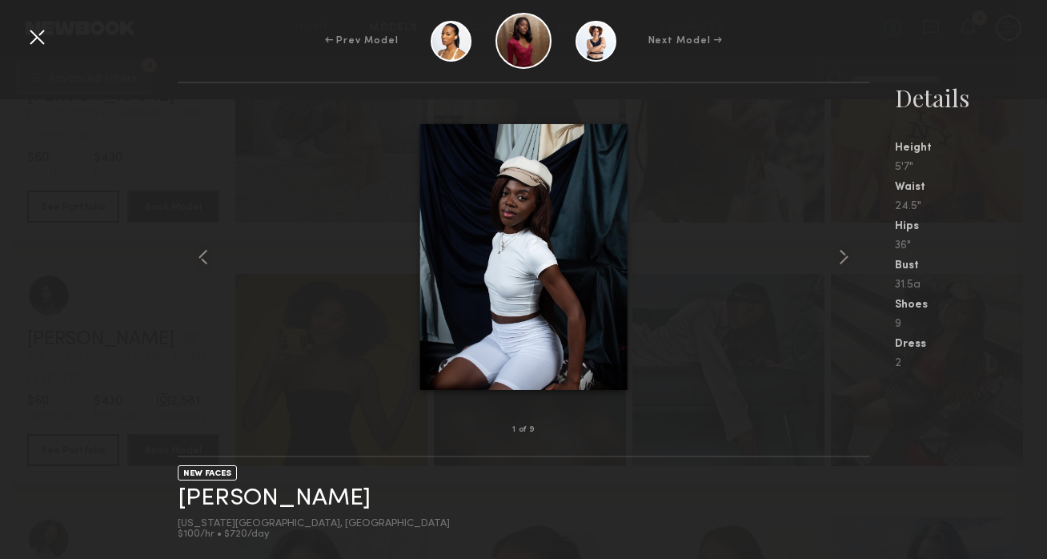
click at [660, 42] on div "Next Model →" at bounding box center [685, 41] width 74 height 14
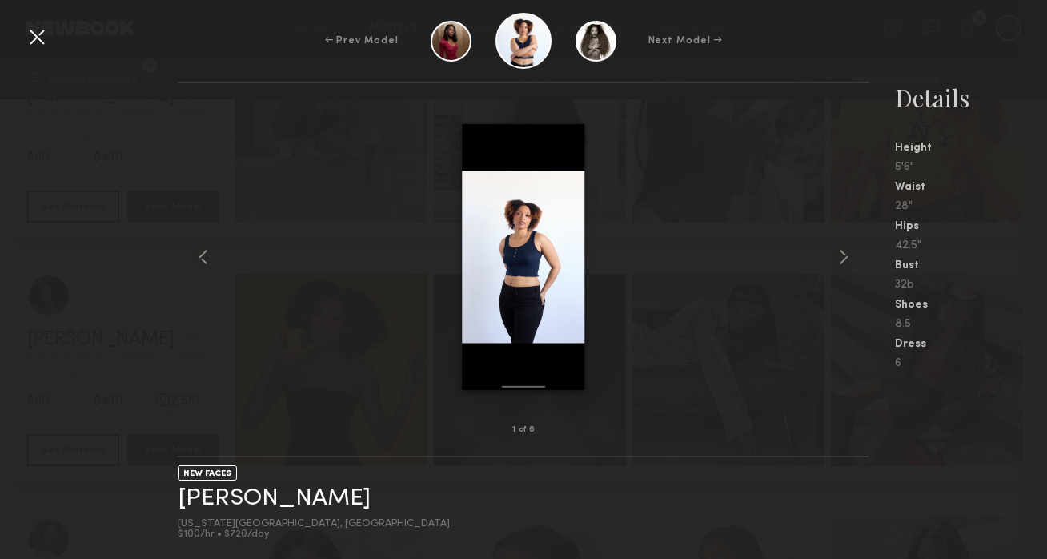
click at [31, 23] on div "← Prev Model Next Model → 1 of 6 NEW FACES Michelle R. New York City, NY $100/h…" at bounding box center [523, 279] width 1047 height 559
click at [40, 30] on div at bounding box center [37, 37] width 26 height 26
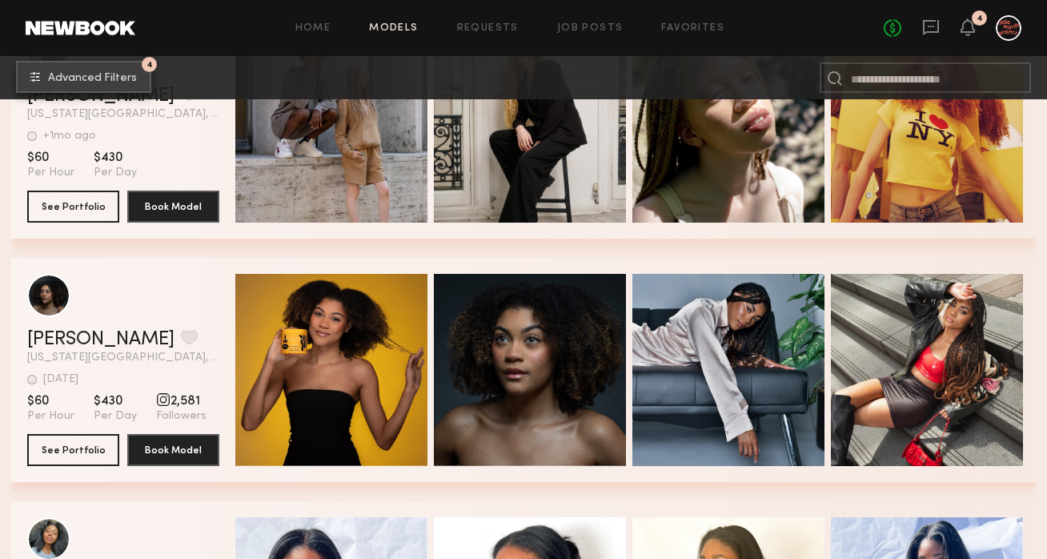
click at [105, 75] on span "Advanced Filters" at bounding box center [92, 78] width 89 height 11
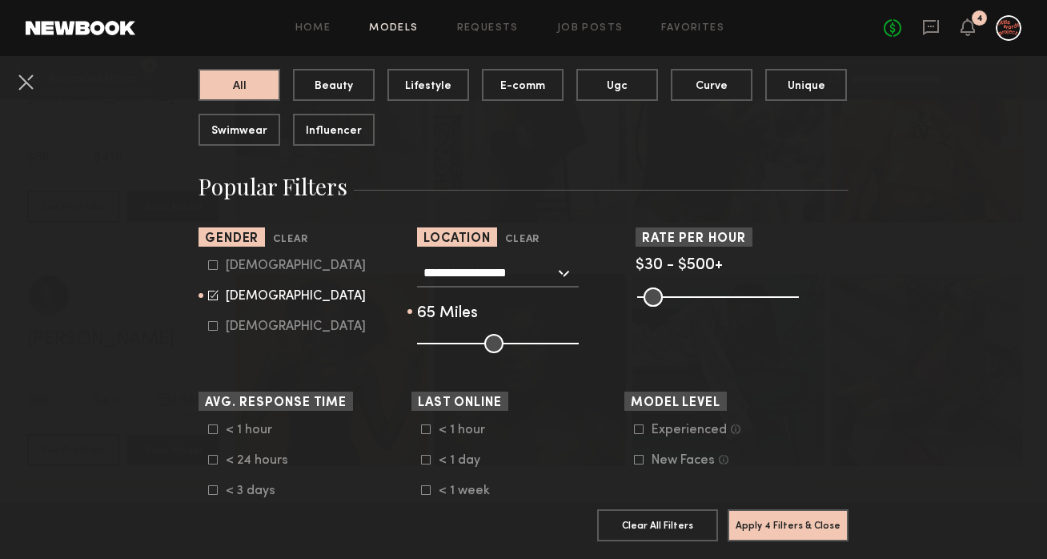
scroll to position [173, 0]
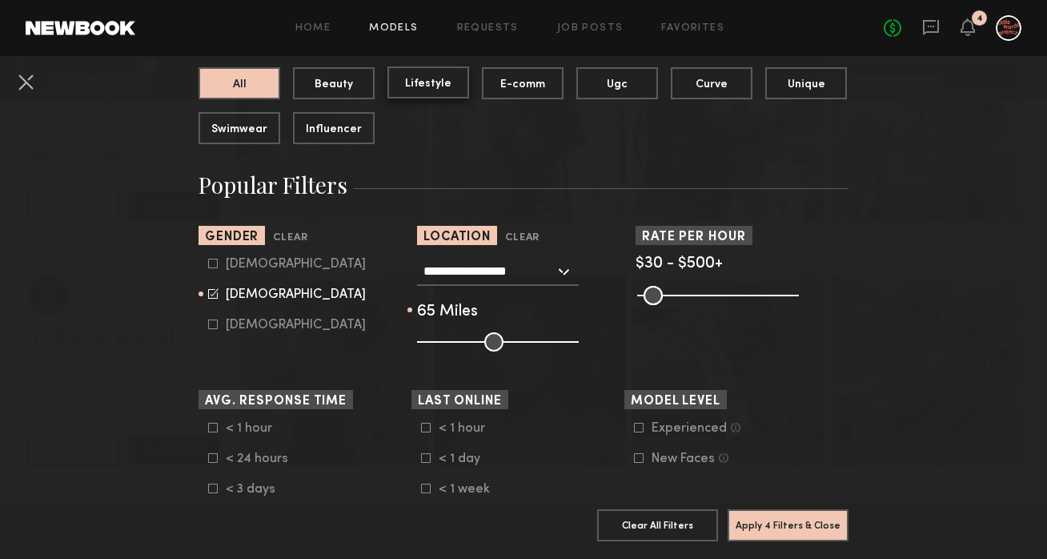
click at [450, 78] on button "Lifestyle" at bounding box center [428, 82] width 82 height 32
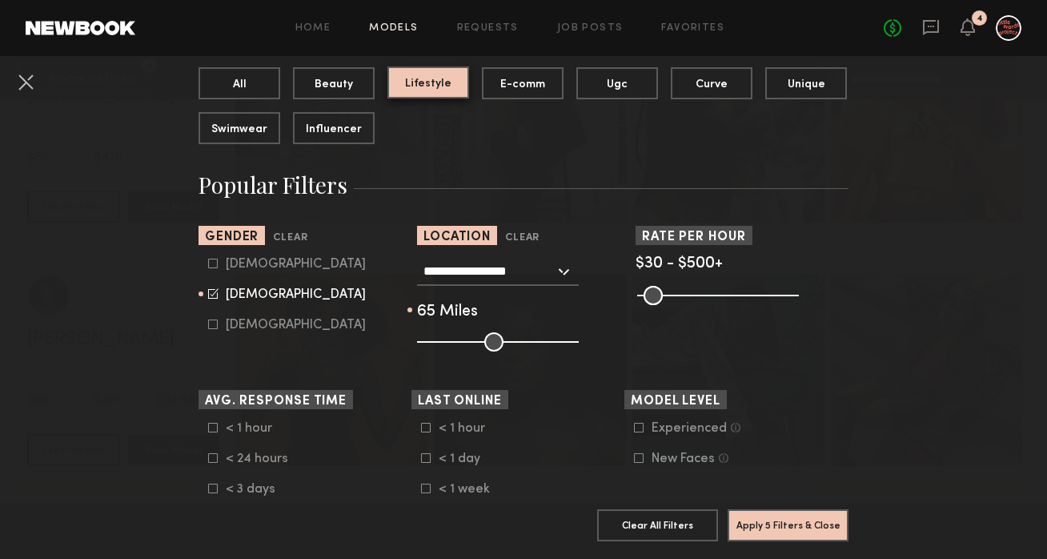
scroll to position [175, 0]
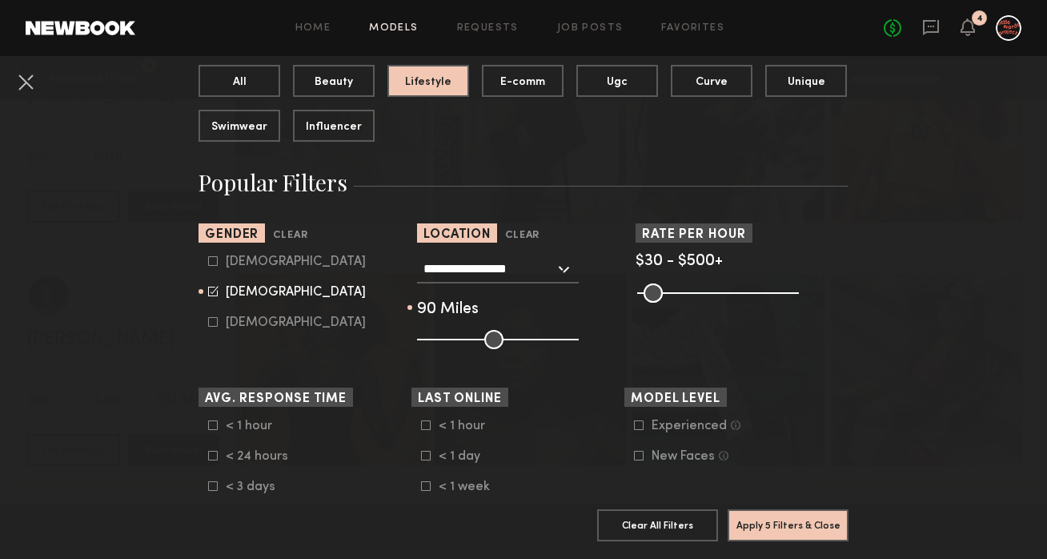
drag, startPoint x: 524, startPoint y: 337, endPoint x: 550, endPoint y: 336, distance: 26.4
type input "**"
click at [551, 337] on input "range" at bounding box center [498, 339] width 162 height 19
click at [781, 527] on button "Apply 5 Filters & Close" at bounding box center [788, 524] width 121 height 32
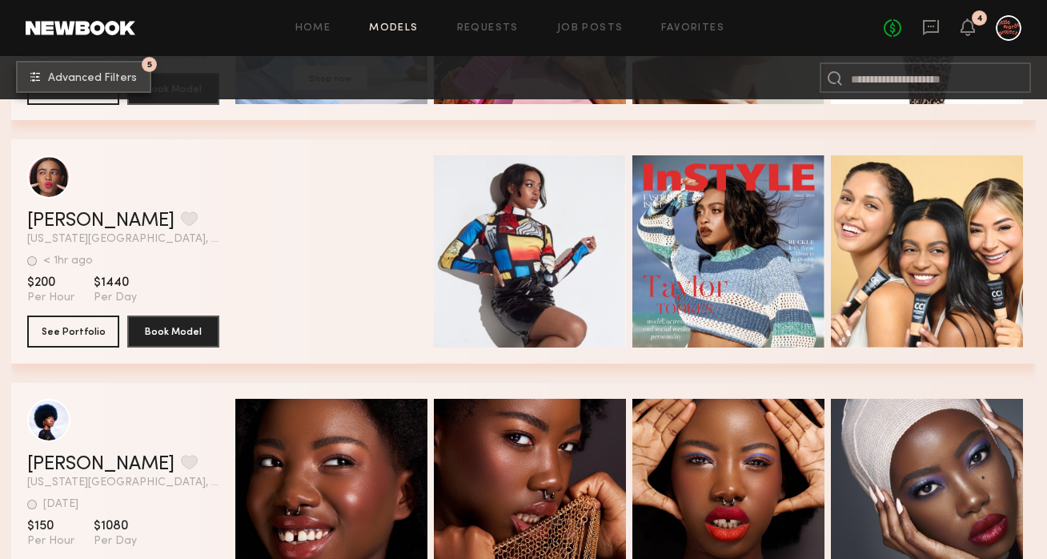
scroll to position [684, 0]
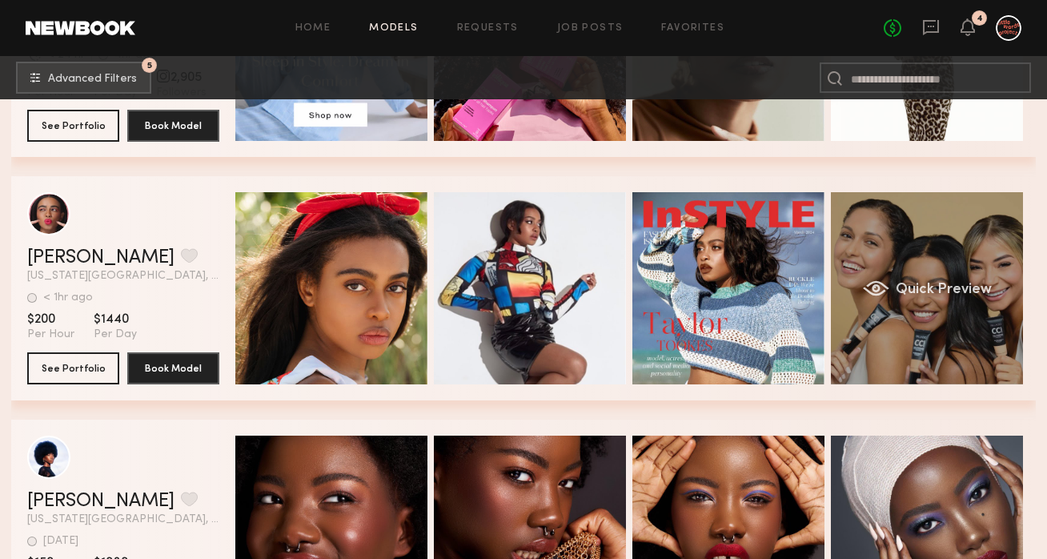
click at [913, 300] on div "Quick Preview" at bounding box center [927, 288] width 192 height 192
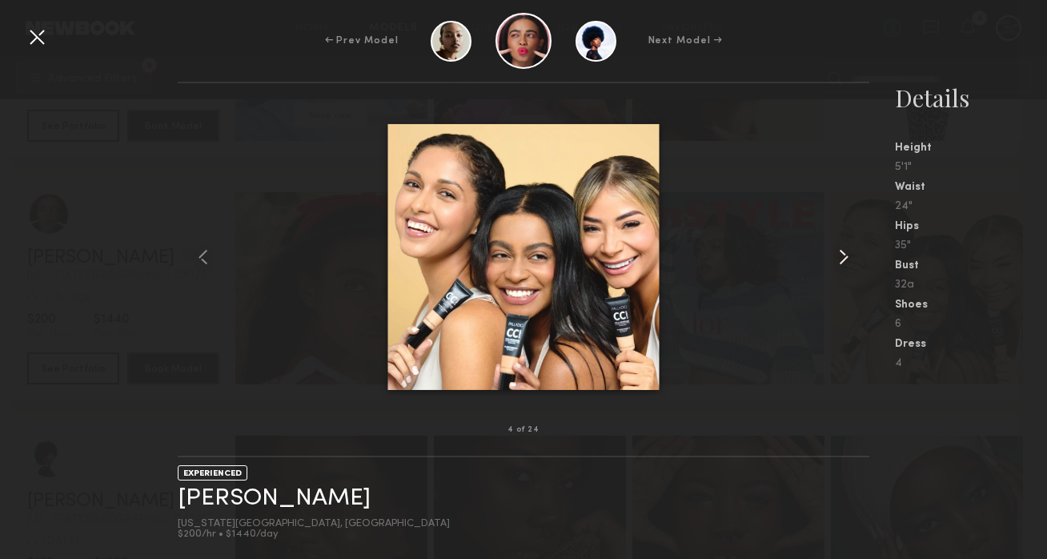
click at [857, 249] on div at bounding box center [855, 256] width 28 height 295
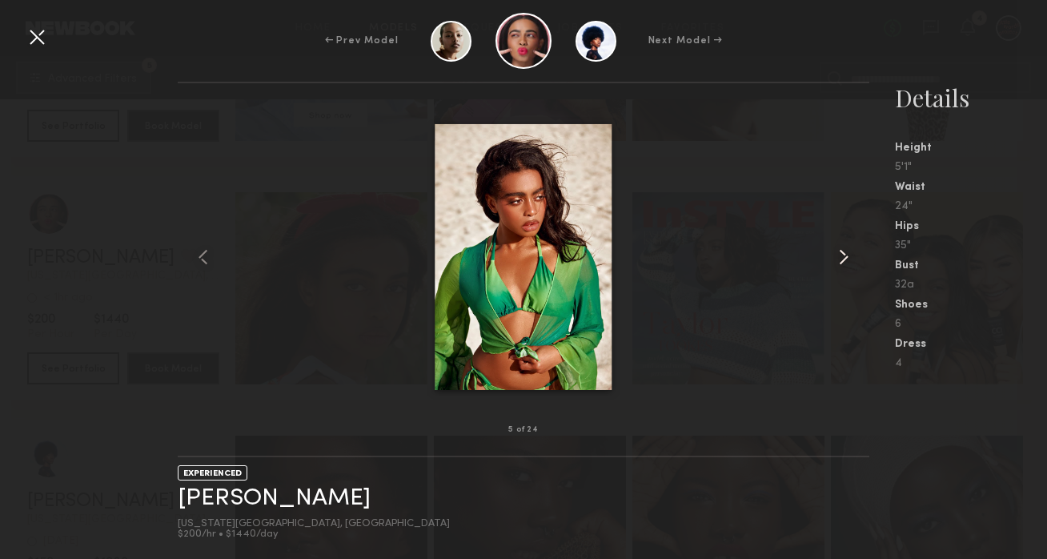
click at [859, 249] on div at bounding box center [855, 256] width 28 height 295
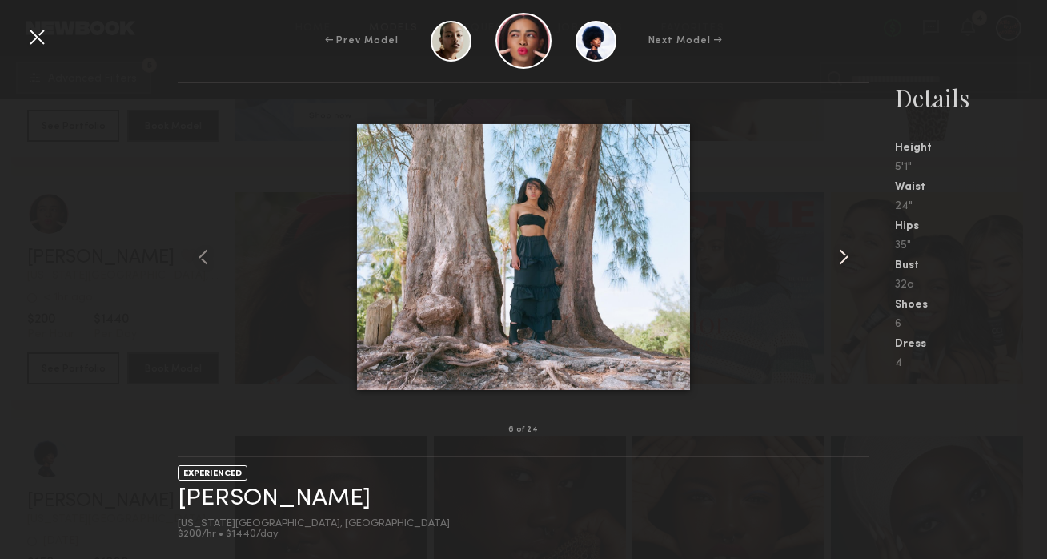
click at [859, 249] on div at bounding box center [855, 256] width 28 height 295
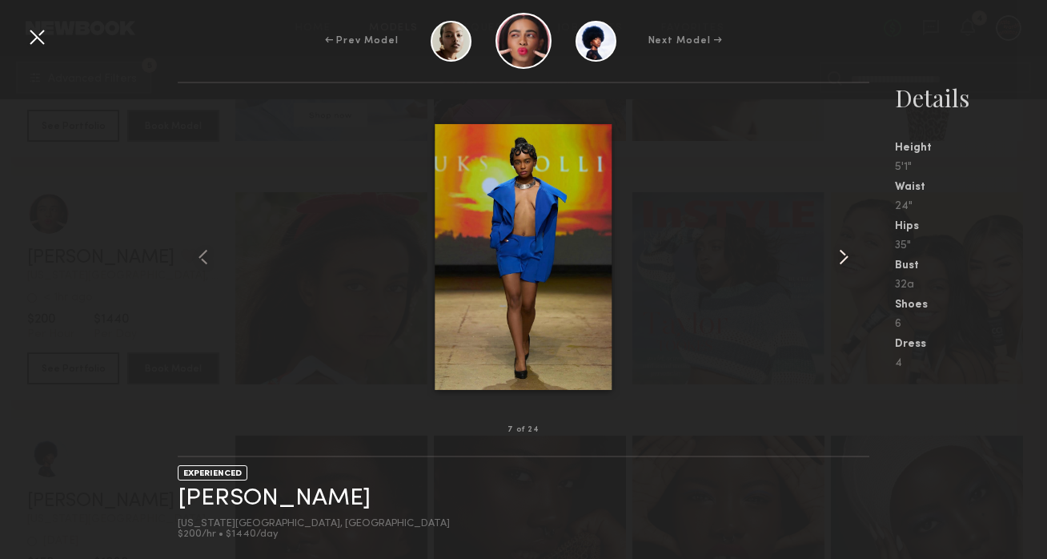
click at [859, 249] on div at bounding box center [855, 256] width 28 height 295
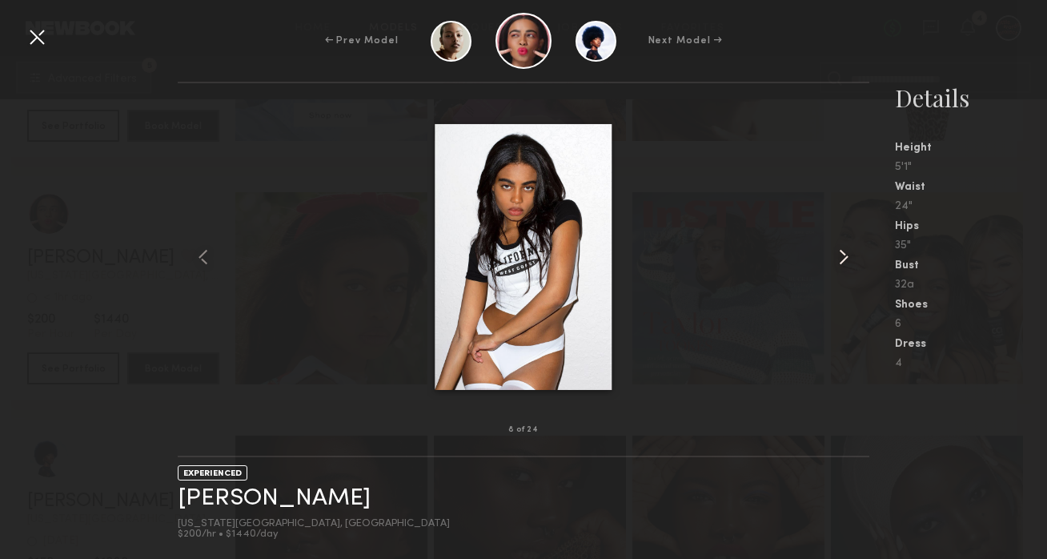
click at [859, 249] on div at bounding box center [855, 256] width 28 height 295
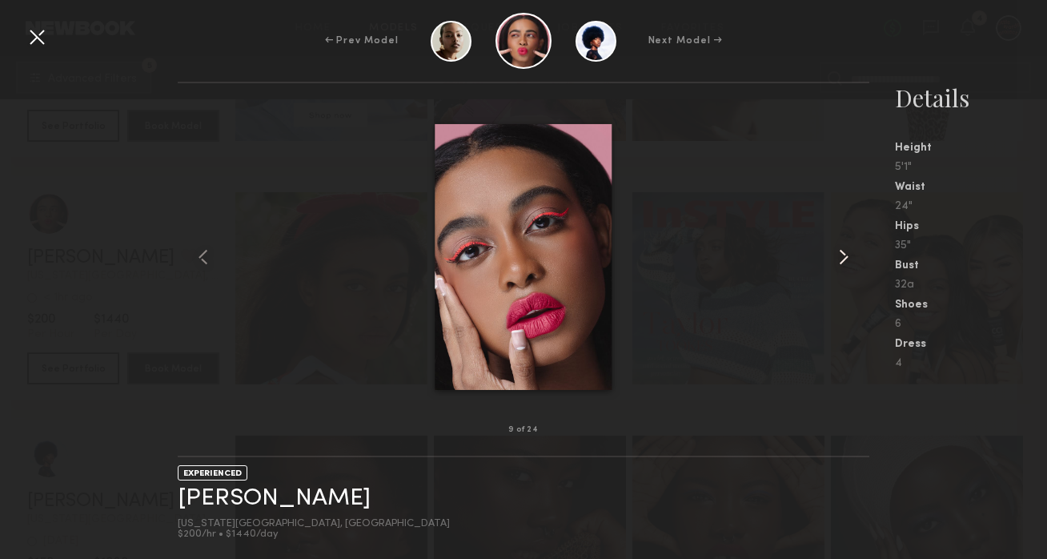
click at [859, 249] on div at bounding box center [855, 256] width 28 height 295
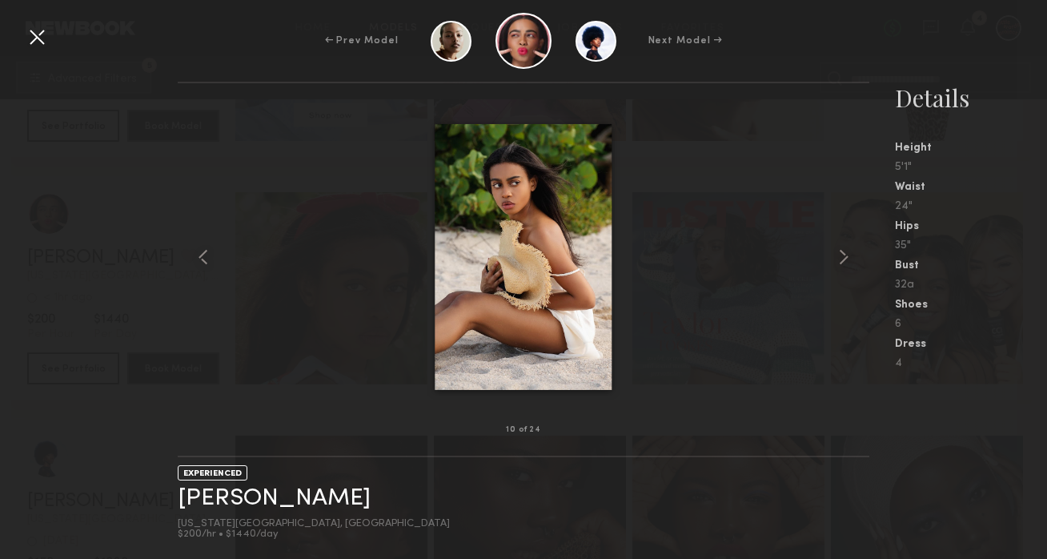
click at [32, 44] on div at bounding box center [37, 37] width 26 height 26
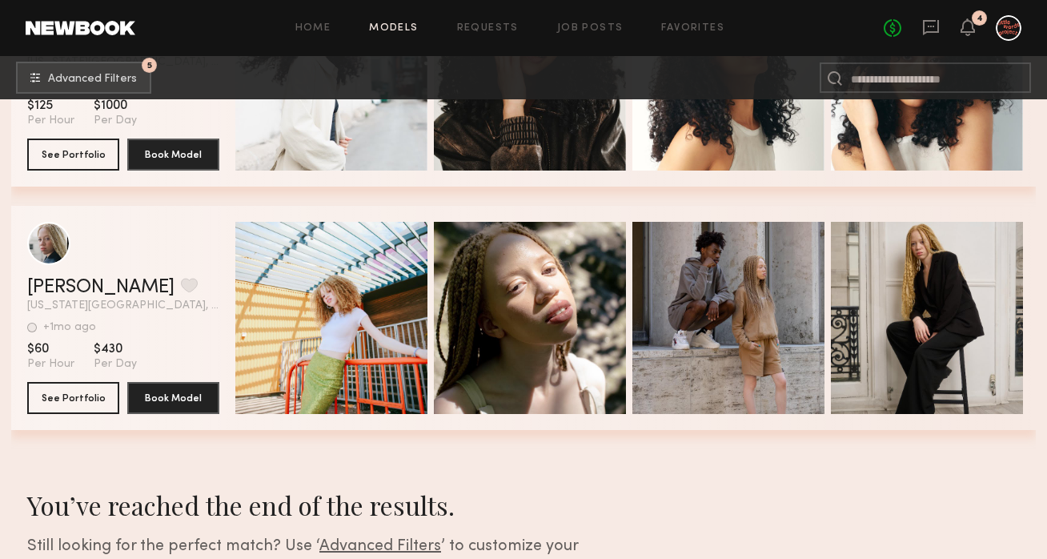
scroll to position [1396, 0]
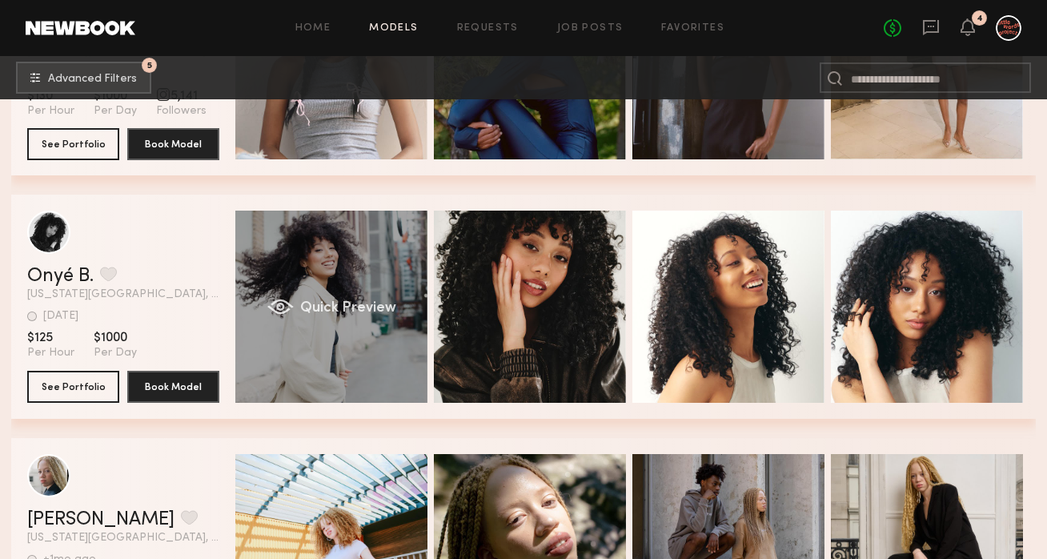
click at [289, 358] on div "Quick Preview" at bounding box center [331, 307] width 192 height 192
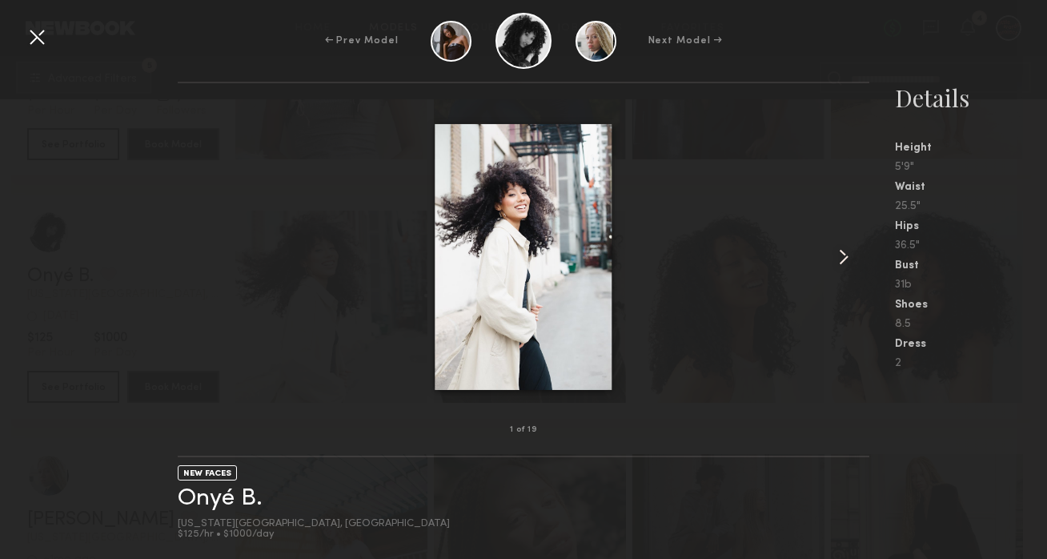
click at [831, 253] on common-icon at bounding box center [844, 257] width 26 height 26
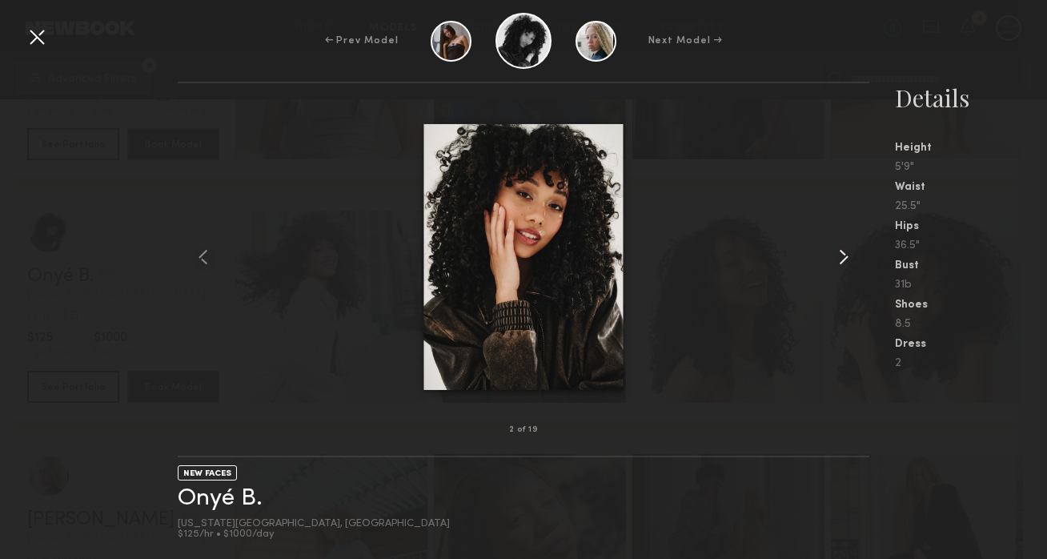
click at [831, 253] on common-icon at bounding box center [844, 257] width 26 height 26
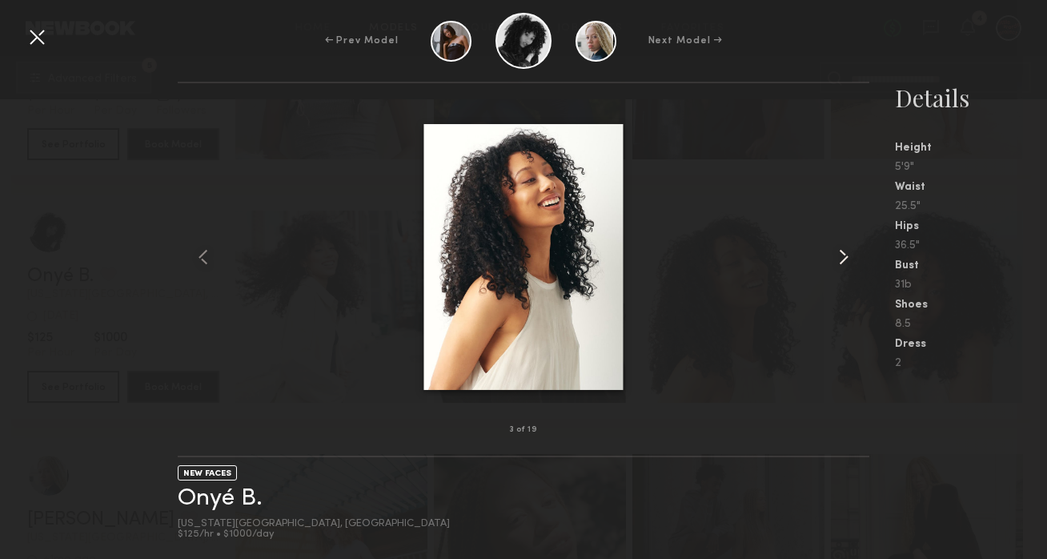
click at [831, 253] on common-icon at bounding box center [844, 257] width 26 height 26
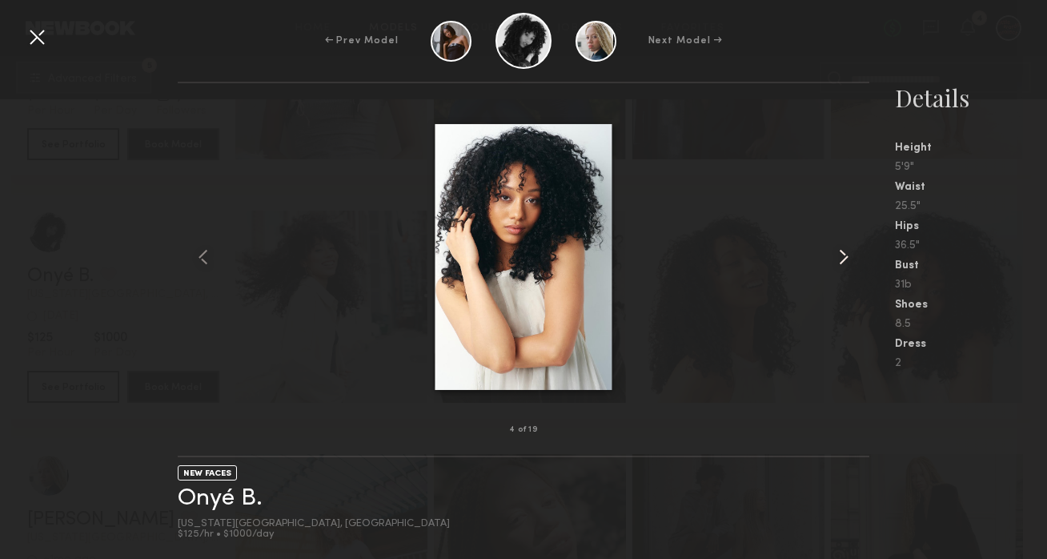
click at [831, 253] on common-icon at bounding box center [844, 257] width 26 height 26
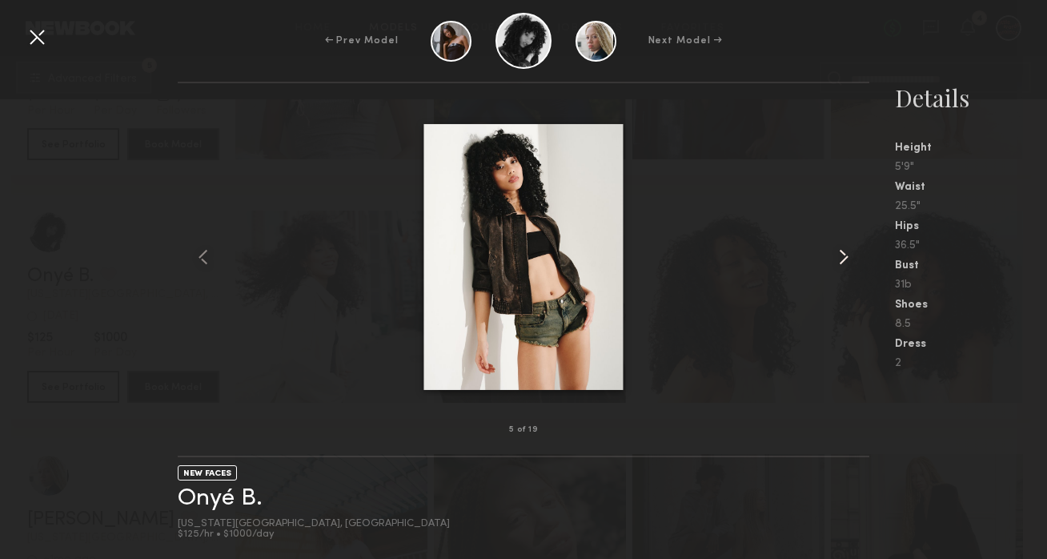
click at [831, 253] on common-icon at bounding box center [844, 257] width 26 height 26
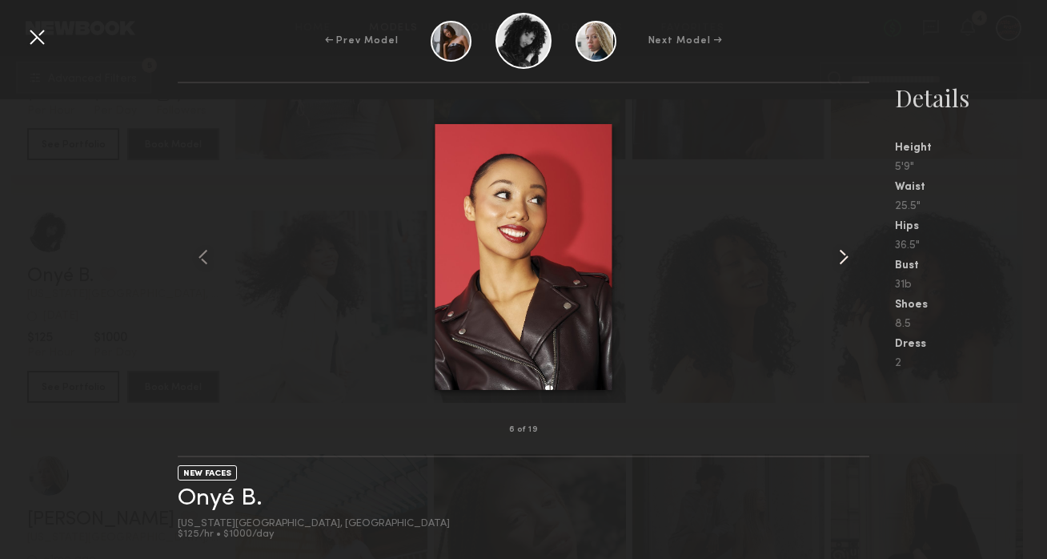
click at [831, 253] on common-icon at bounding box center [844, 257] width 26 height 26
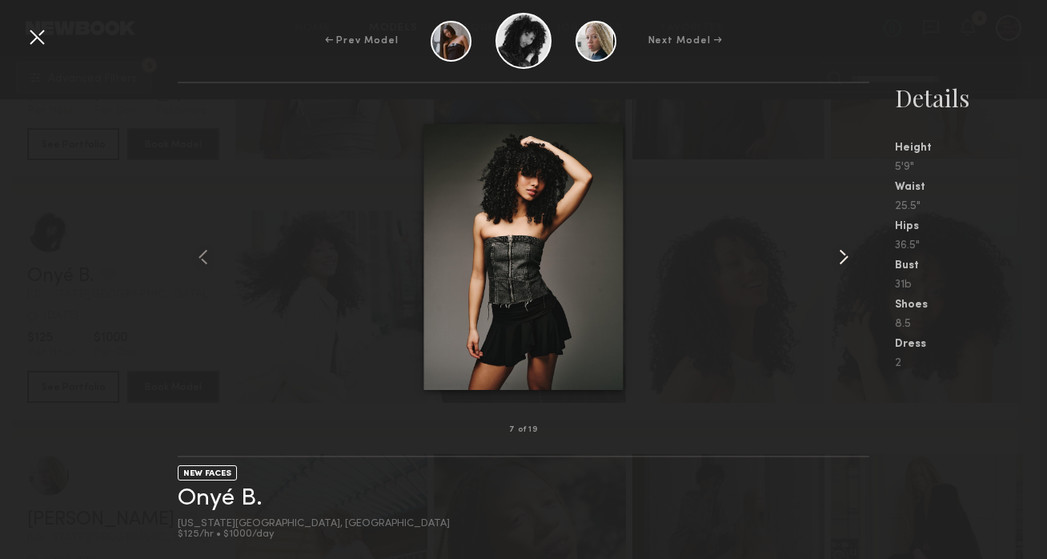
click at [831, 253] on common-icon at bounding box center [844, 257] width 26 height 26
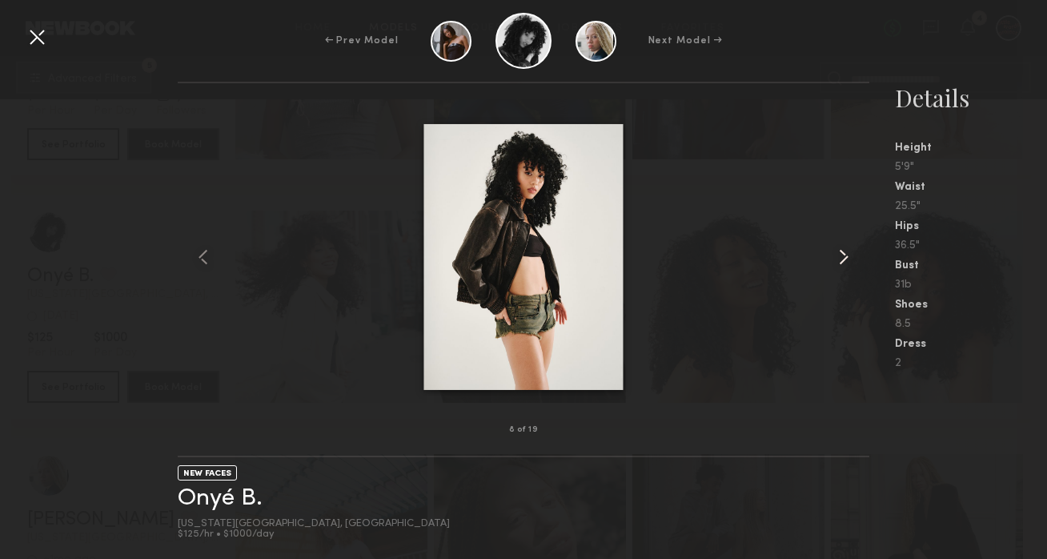
click at [831, 253] on common-icon at bounding box center [844, 257] width 26 height 26
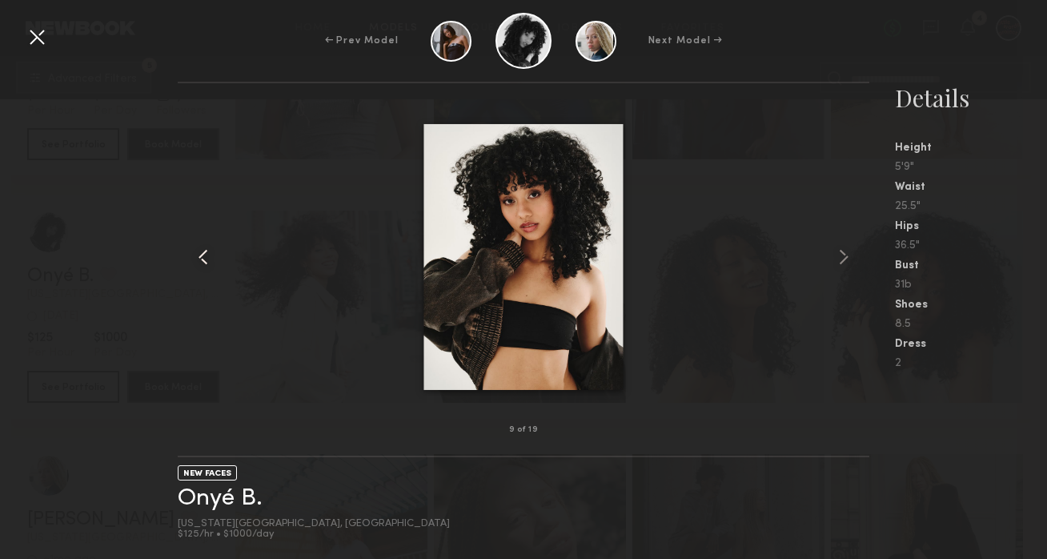
click at [203, 261] on common-icon at bounding box center [204, 257] width 26 height 26
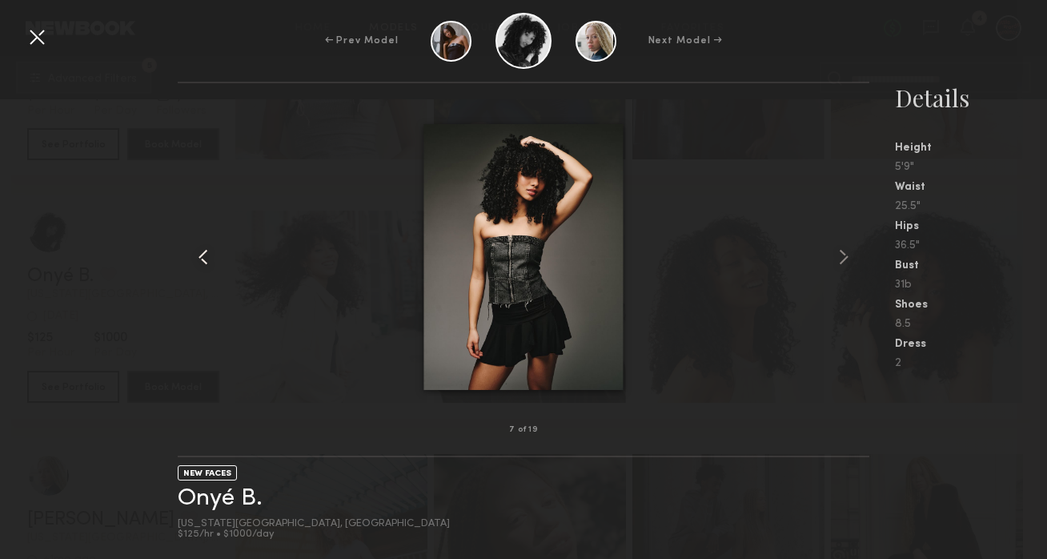
click at [203, 261] on common-icon at bounding box center [204, 257] width 26 height 26
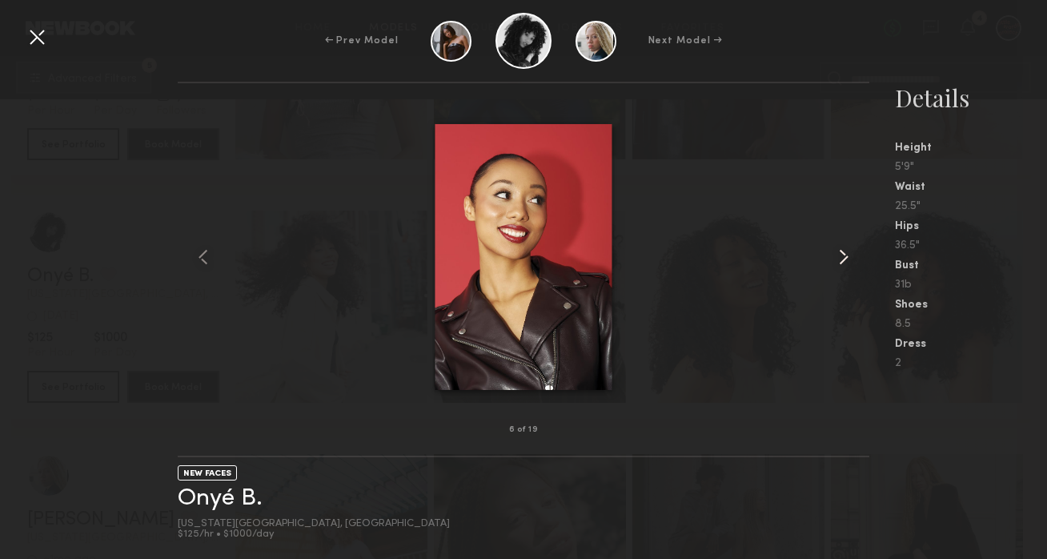
click at [838, 257] on common-icon at bounding box center [844, 257] width 26 height 26
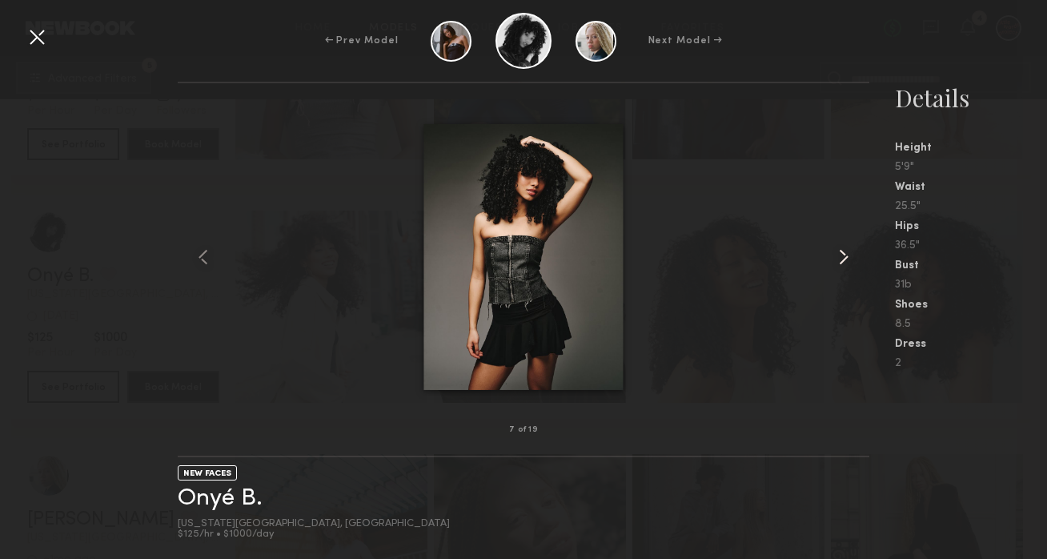
click at [838, 257] on common-icon at bounding box center [844, 257] width 26 height 26
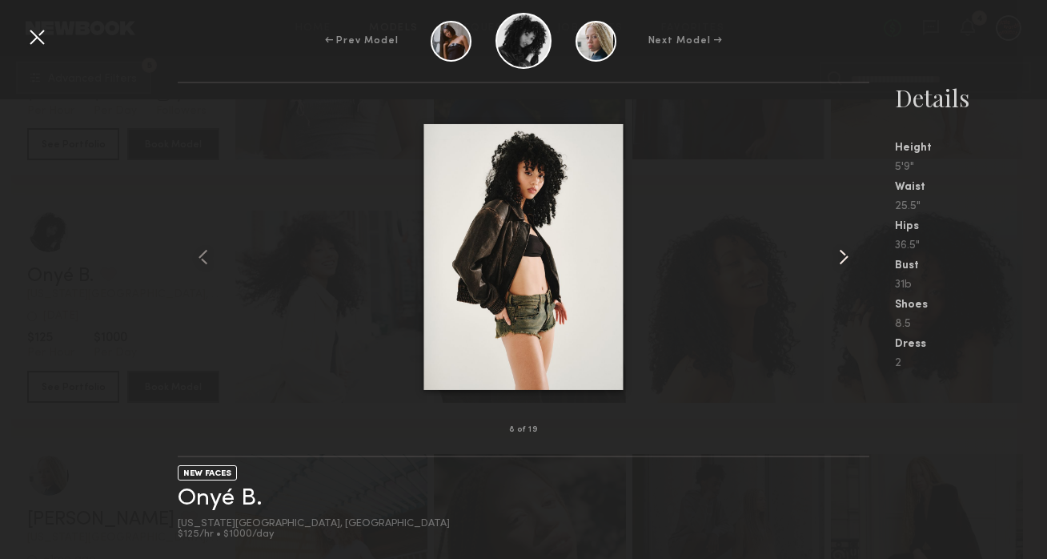
click at [838, 257] on common-icon at bounding box center [844, 257] width 26 height 26
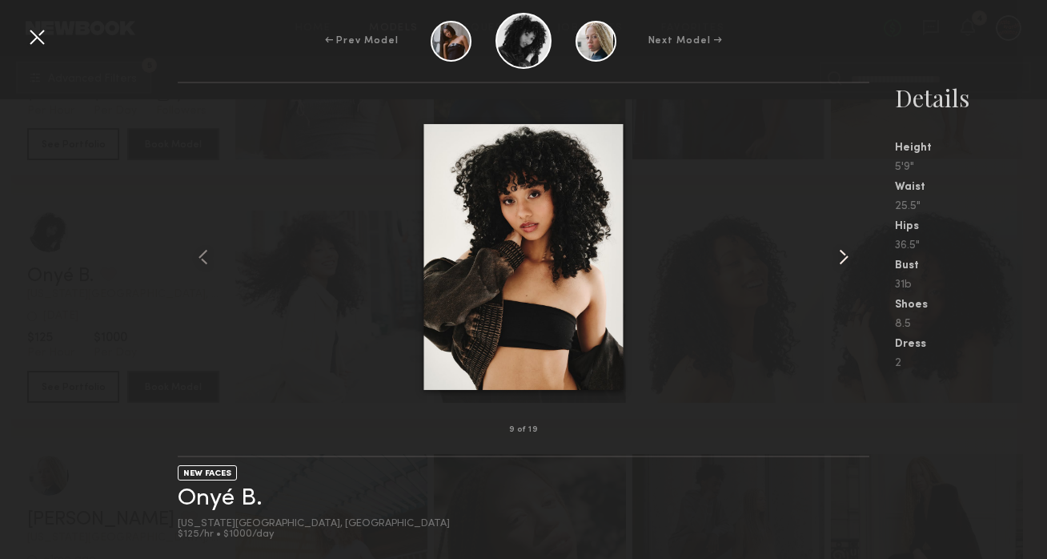
click at [838, 257] on common-icon at bounding box center [844, 257] width 26 height 26
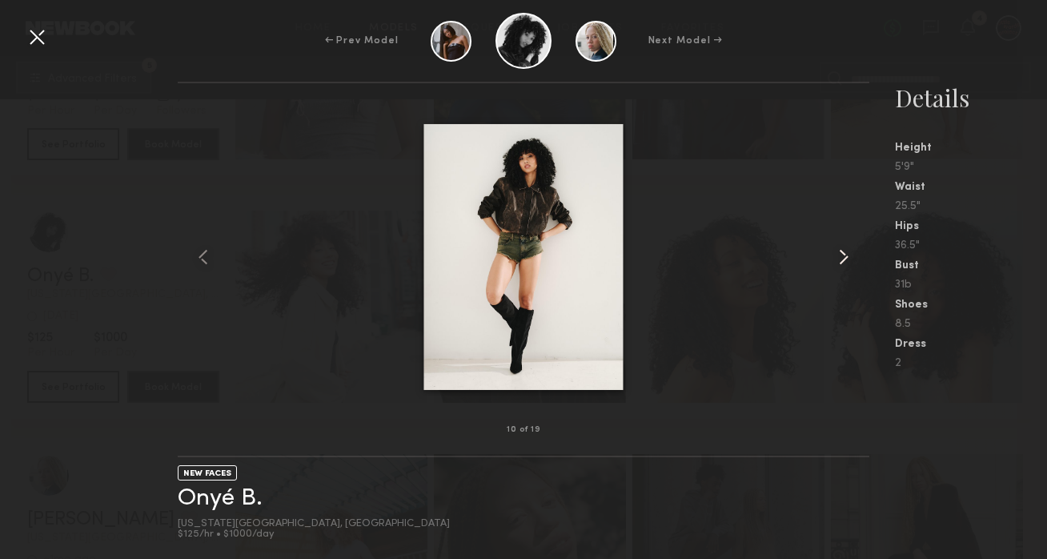
click at [838, 257] on common-icon at bounding box center [844, 257] width 26 height 26
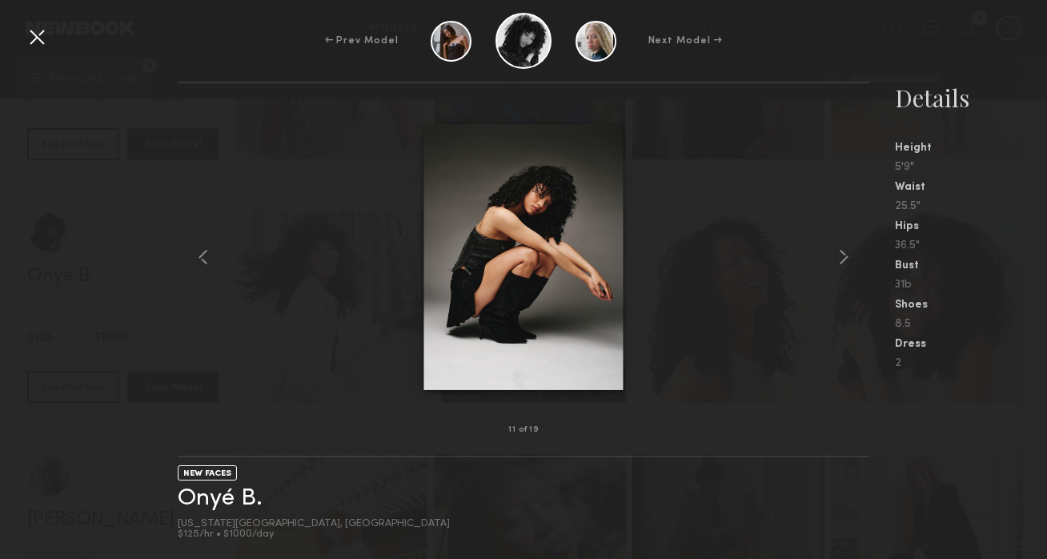
click at [929, 111] on div "Details" at bounding box center [971, 98] width 152 height 32
click at [237, 504] on link "Onyé B." at bounding box center [220, 498] width 85 height 25
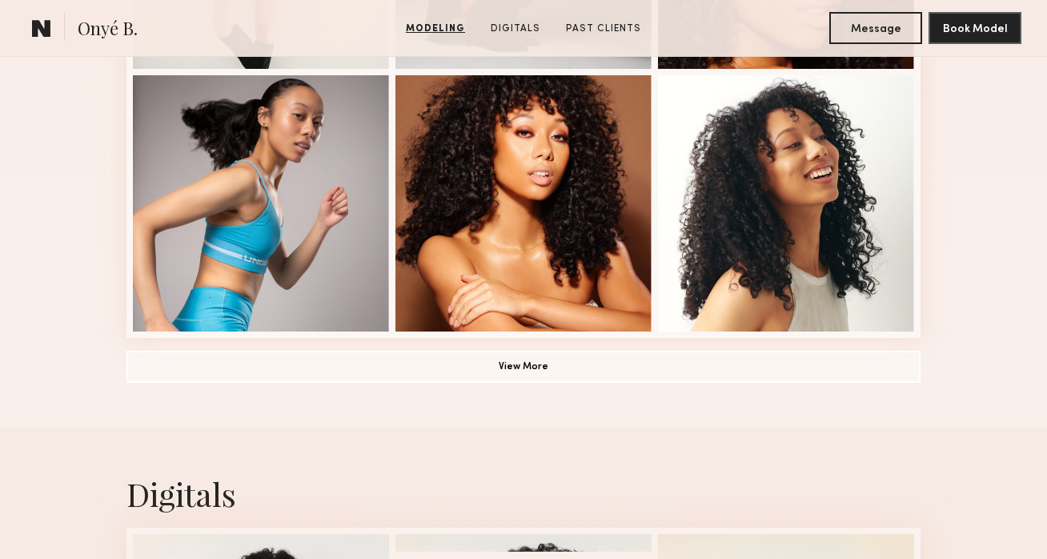
scroll to position [1187, 0]
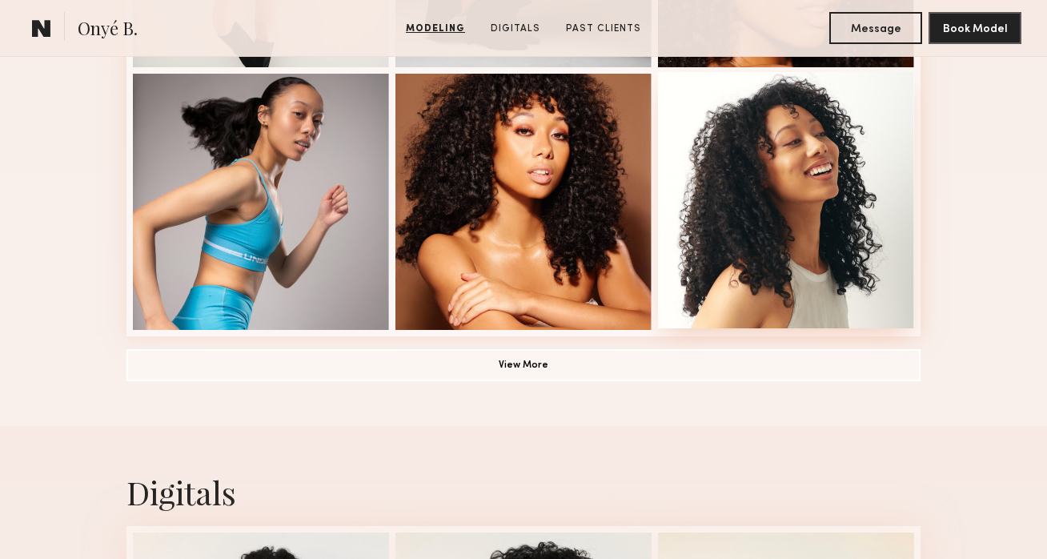
click at [847, 261] on div at bounding box center [786, 200] width 256 height 256
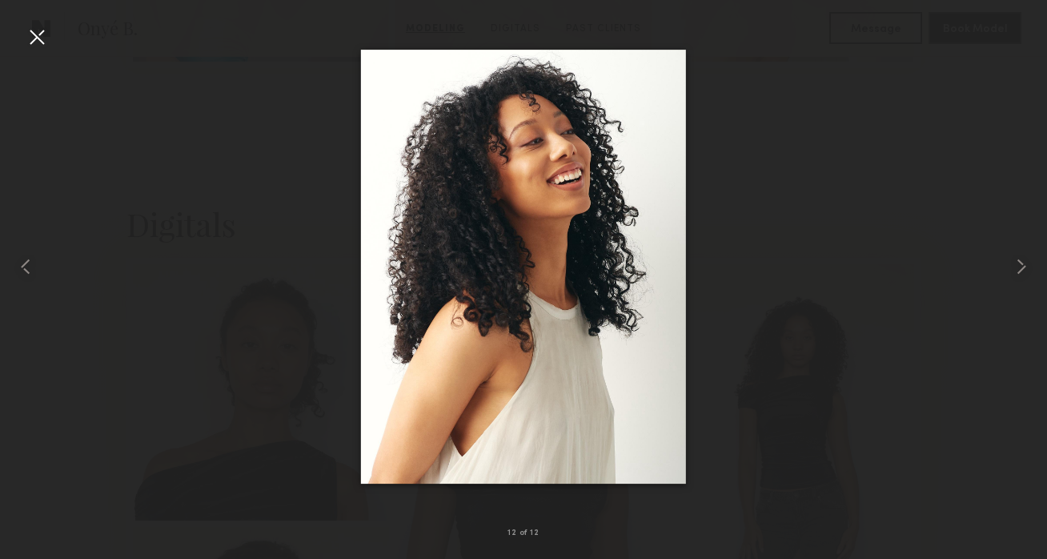
scroll to position [1458, 0]
click at [796, 358] on div at bounding box center [523, 267] width 1047 height 482
click at [852, 285] on div at bounding box center [523, 267] width 1047 height 482
click at [36, 30] on div at bounding box center [37, 37] width 26 height 26
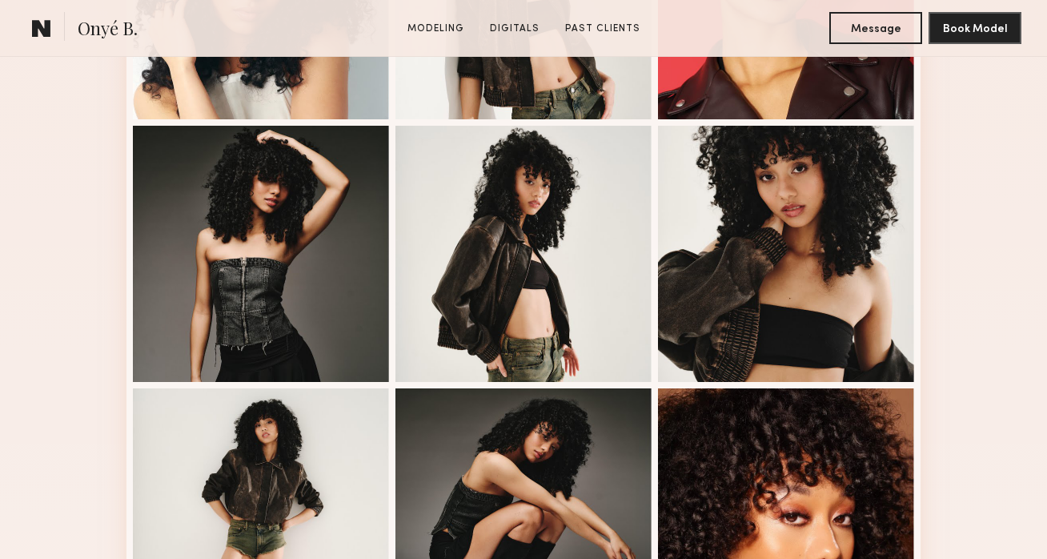
scroll to position [402, 0]
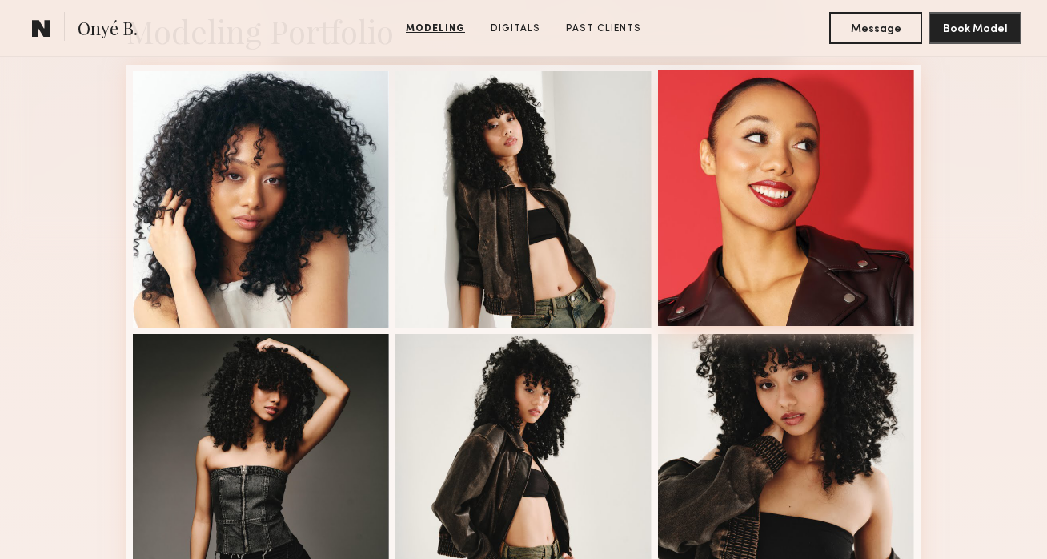
click at [757, 291] on div at bounding box center [786, 198] width 256 height 256
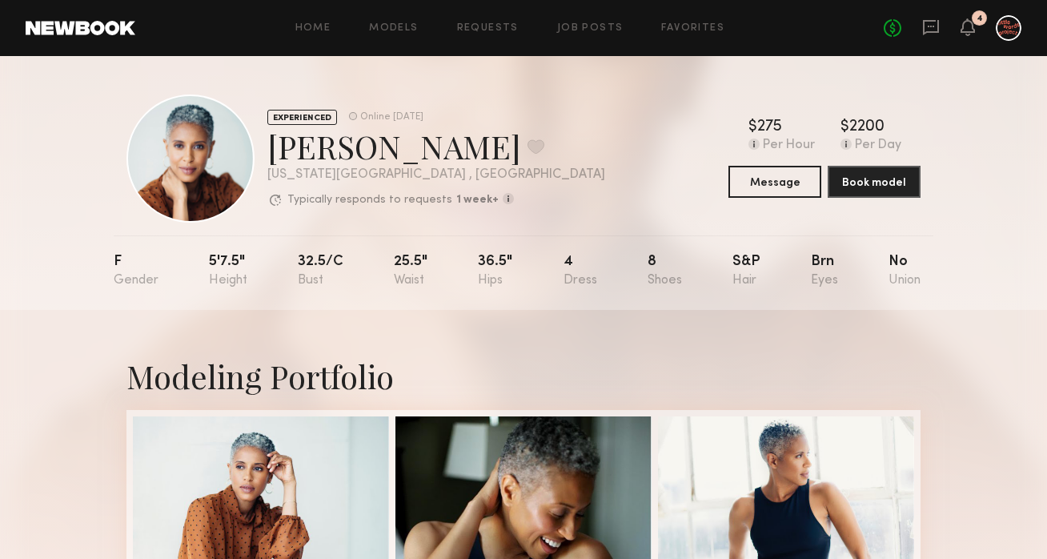
click at [383, 33] on div "Home Models Requests Job Posts Favorites Sign Out No fees up to $5,000 4" at bounding box center [578, 28] width 886 height 26
click at [391, 31] on link "Models" at bounding box center [393, 28] width 49 height 10
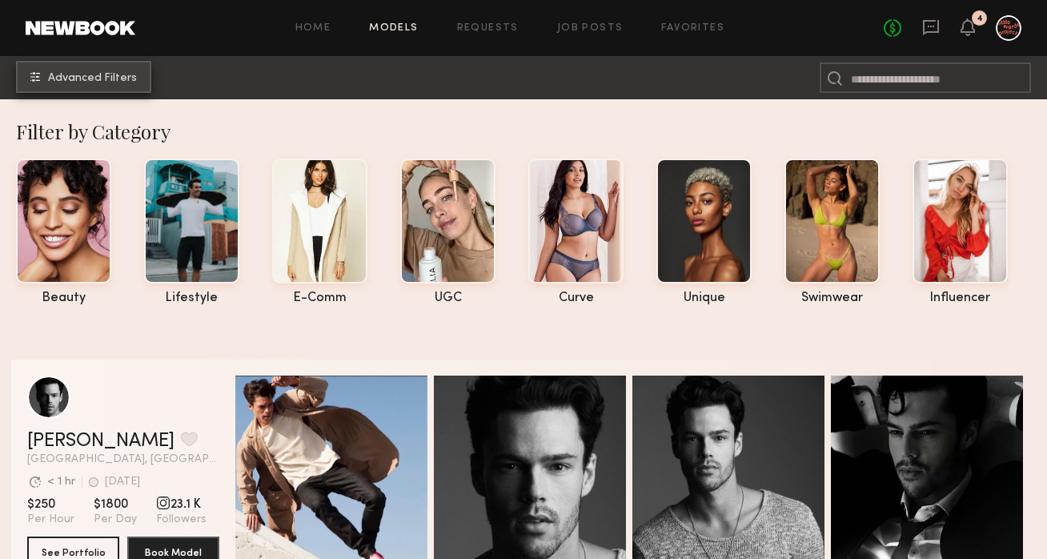
click at [60, 67] on button "Advanced Filters" at bounding box center [83, 77] width 135 height 32
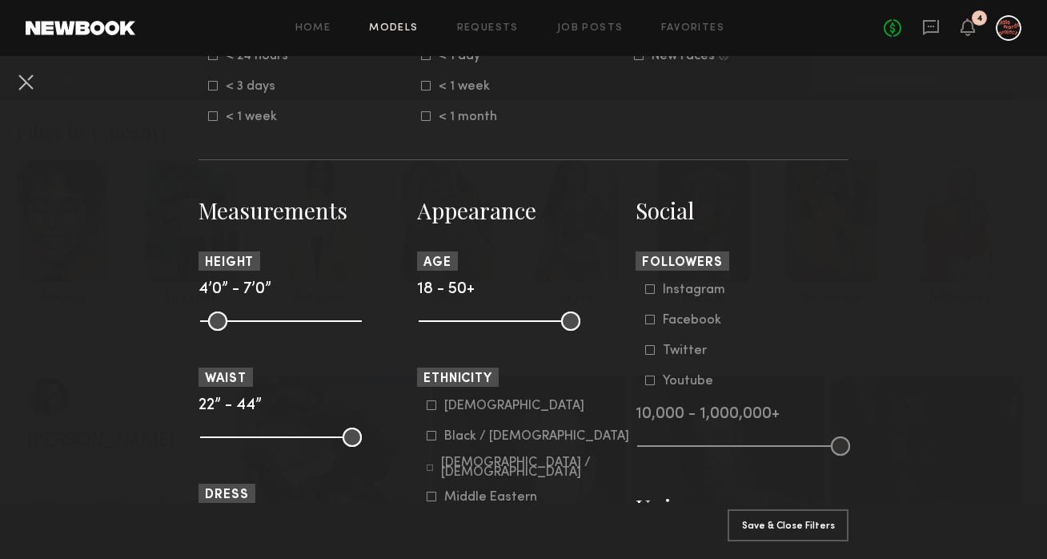
scroll to position [580, 0]
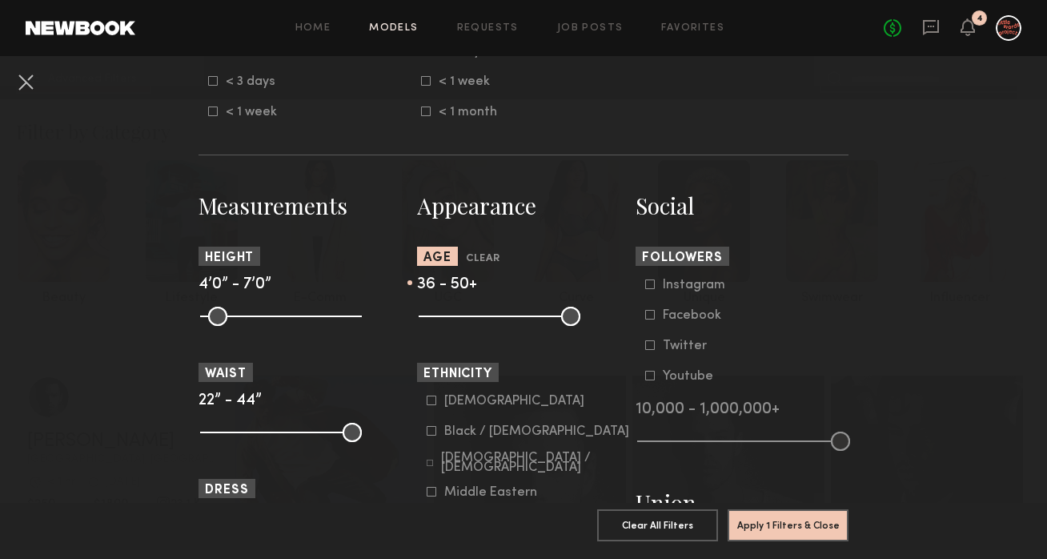
drag, startPoint x: 430, startPoint y: 319, endPoint x: 509, endPoint y: 322, distance: 79.3
type input "**"
click at [509, 322] on input "range" at bounding box center [500, 316] width 162 height 19
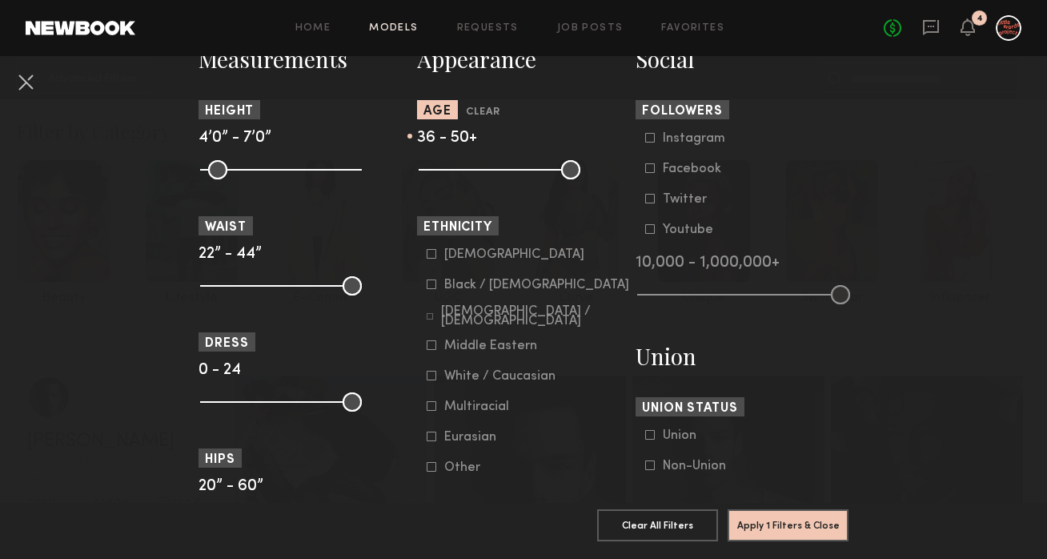
scroll to position [774, 0]
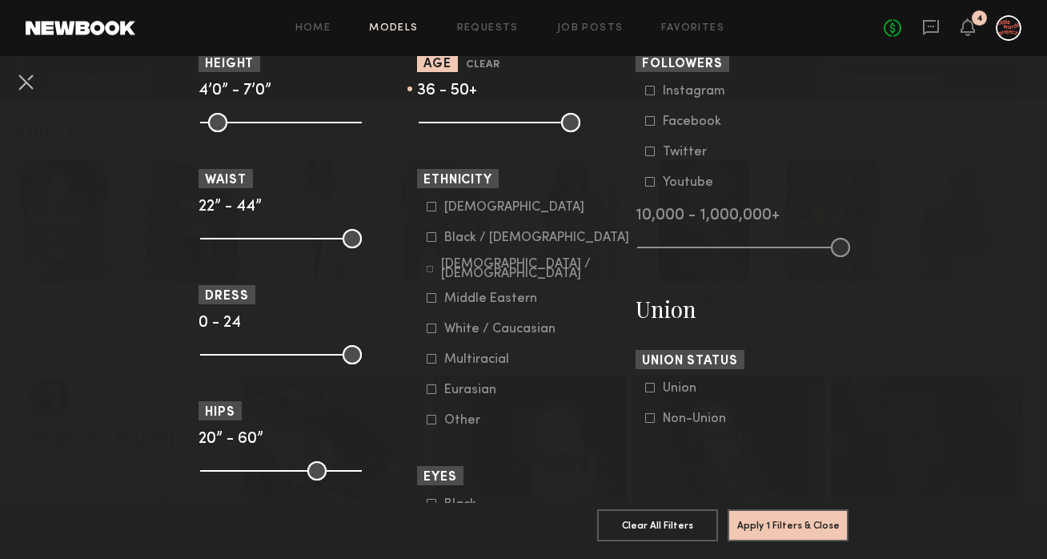
click at [458, 234] on div "Black / [DEMOGRAPHIC_DATA]" at bounding box center [536, 238] width 185 height 10
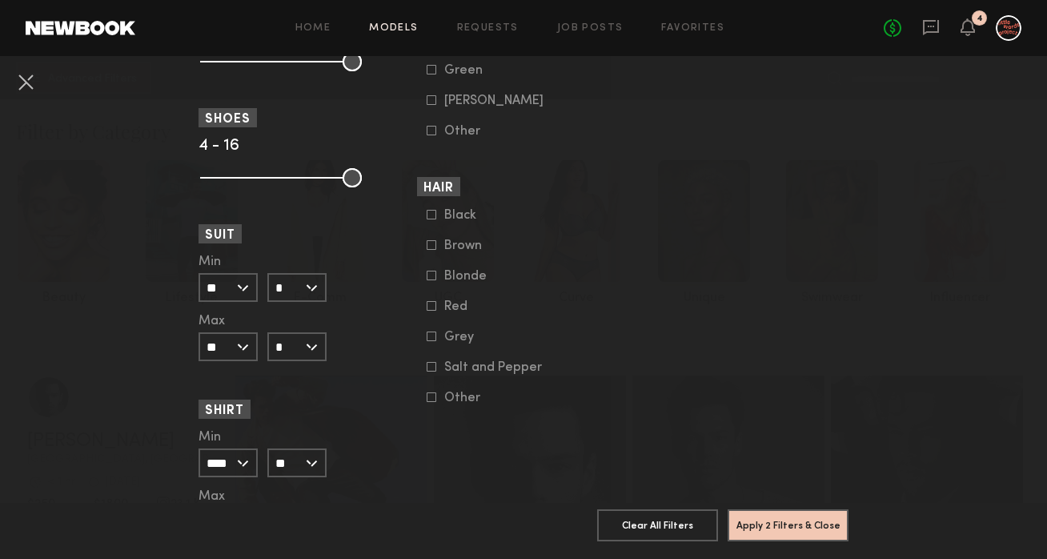
scroll to position [1541, 0]
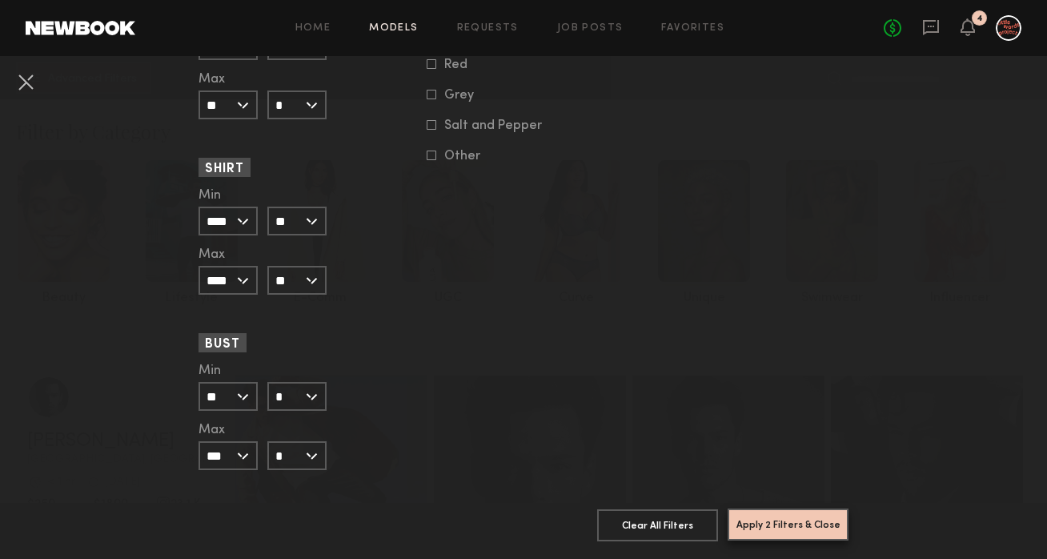
click at [754, 528] on button "Apply 2 Filters & Close" at bounding box center [788, 524] width 121 height 32
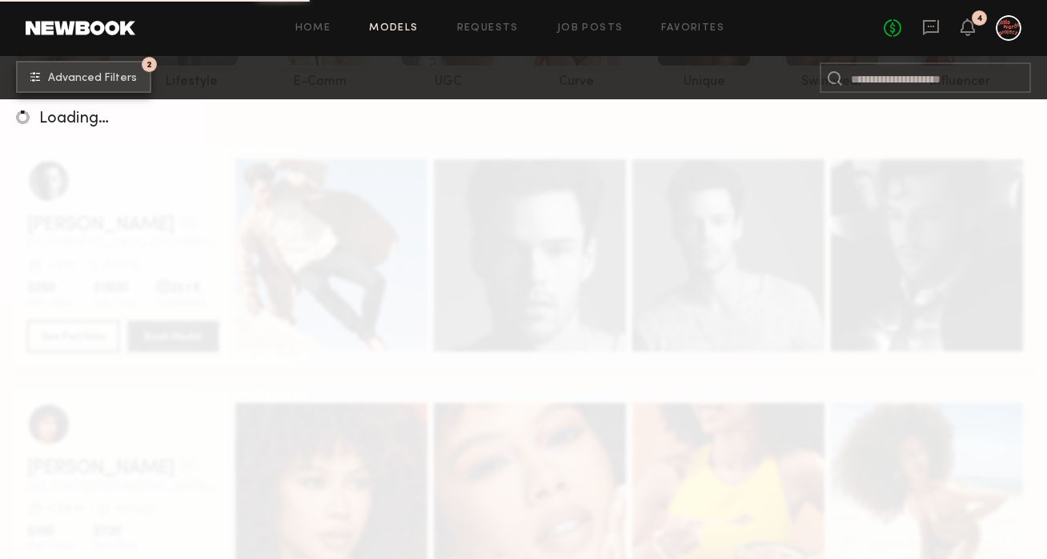
scroll to position [223, 0]
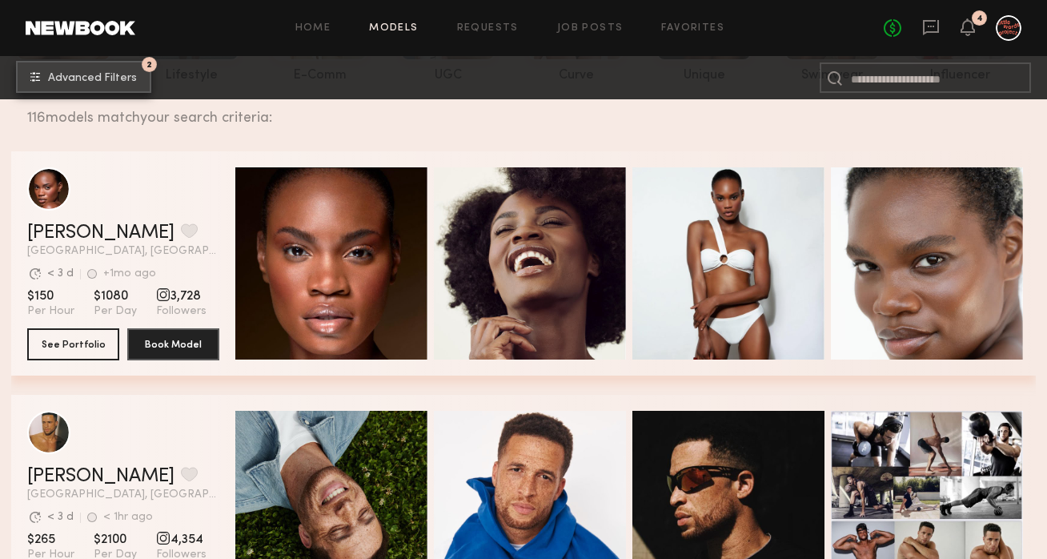
click at [138, 82] on button "2 Advanced Filters" at bounding box center [83, 77] width 135 height 32
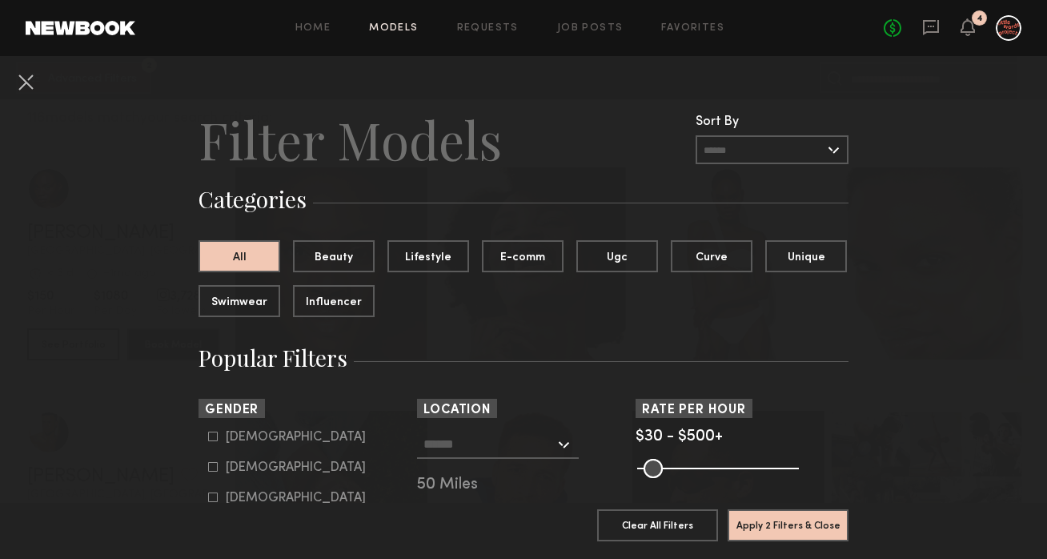
click at [496, 460] on div "[GEOGRAPHIC_DATA], [GEOGRAPHIC_DATA] [US_STATE][GEOGRAPHIC_DATA], [GEOGRAPHIC_D…" at bounding box center [523, 477] width 213 height 94
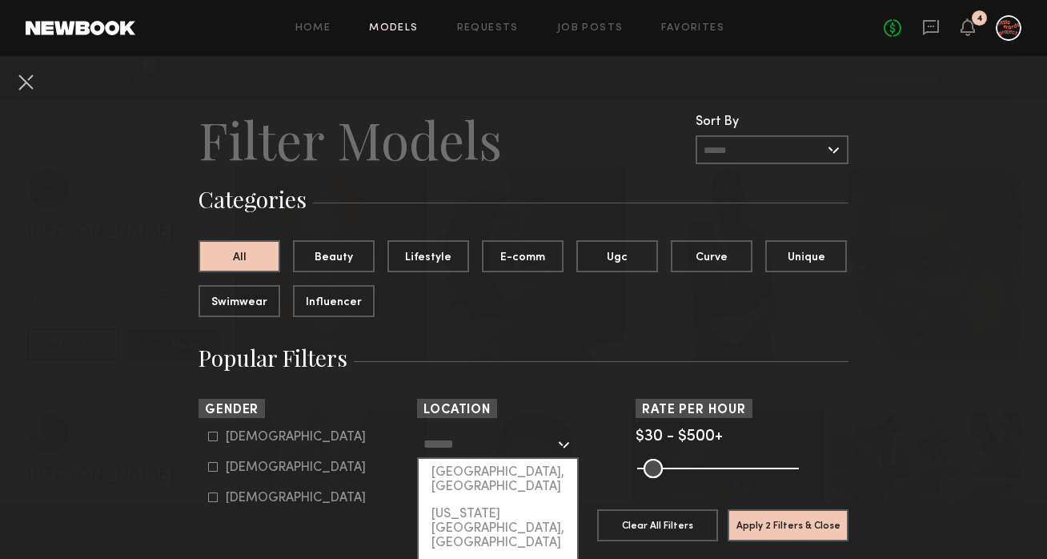
click at [494, 444] on input "text" at bounding box center [488, 443] width 131 height 27
click at [497, 500] on div "[US_STATE][GEOGRAPHIC_DATA], [GEOGRAPHIC_DATA]" at bounding box center [498, 528] width 159 height 56
type input "**********"
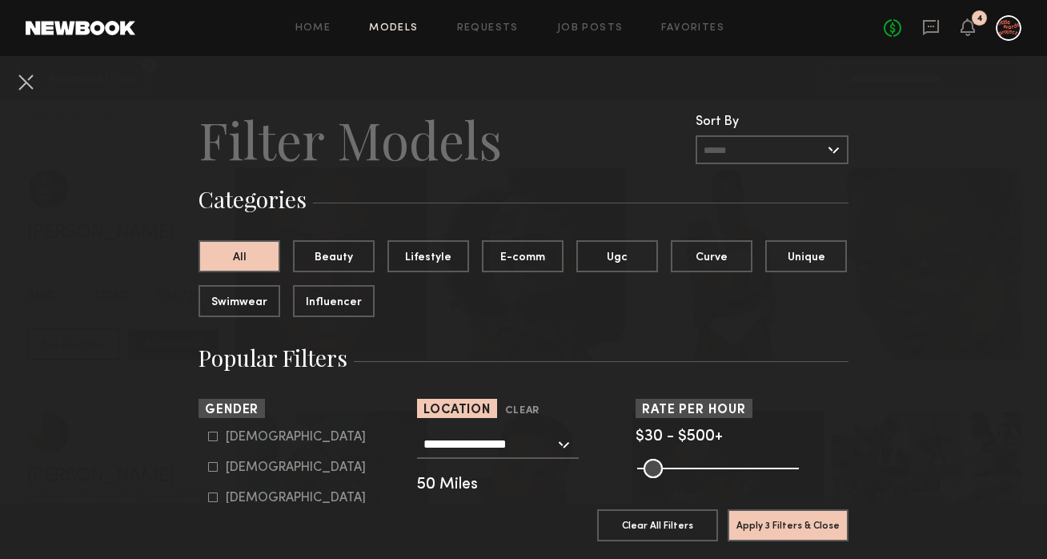
click at [483, 460] on div "**********" at bounding box center [523, 477] width 213 height 94
click at [485, 476] on div "**********" at bounding box center [523, 477] width 213 height 94
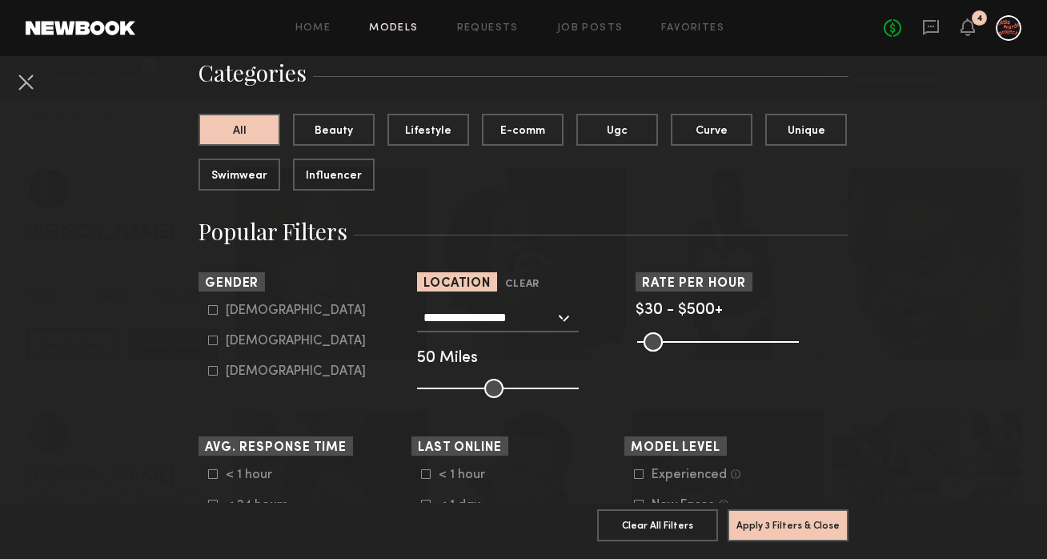
scroll to position [127, 0]
drag, startPoint x: 499, startPoint y: 375, endPoint x: 529, endPoint y: 386, distance: 32.2
click at [530, 387] on div "**********" at bounding box center [523, 350] width 213 height 94
type input "**"
click at [529, 386] on input "range" at bounding box center [498, 387] width 162 height 19
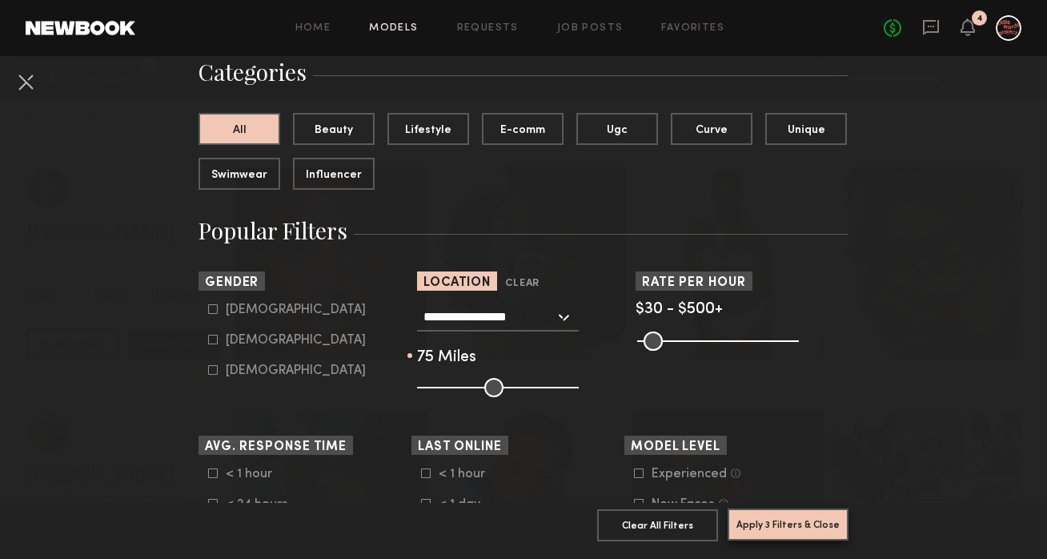
click at [764, 525] on button "Apply 3 Filters & Close" at bounding box center [788, 524] width 121 height 32
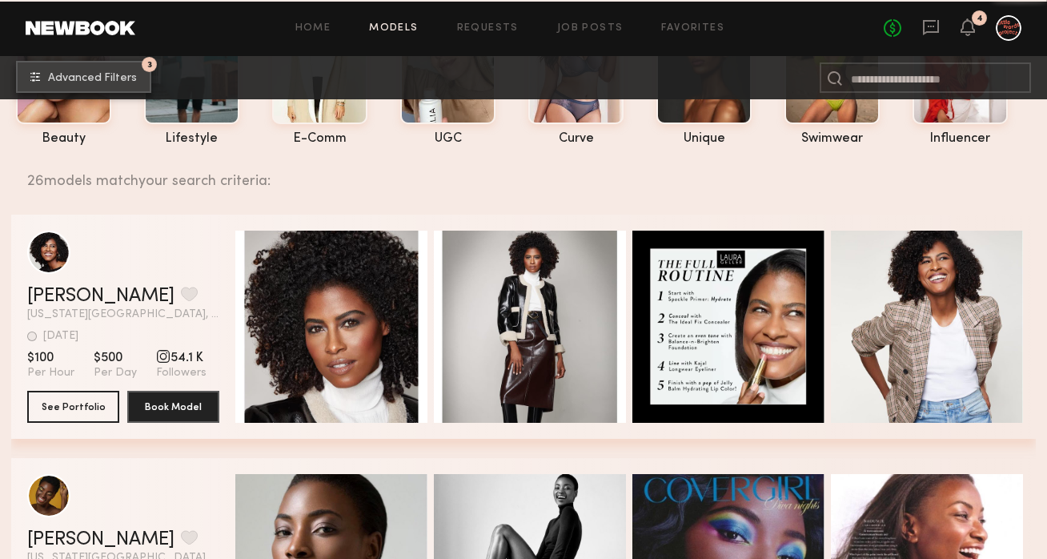
scroll to position [158, 0]
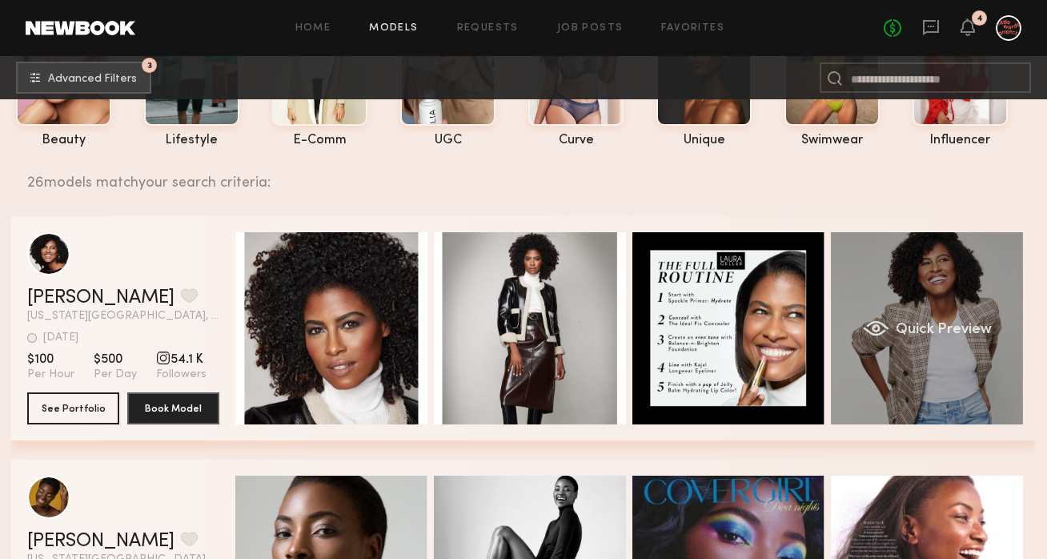
click at [889, 377] on div "Quick Preview" at bounding box center [927, 328] width 192 height 192
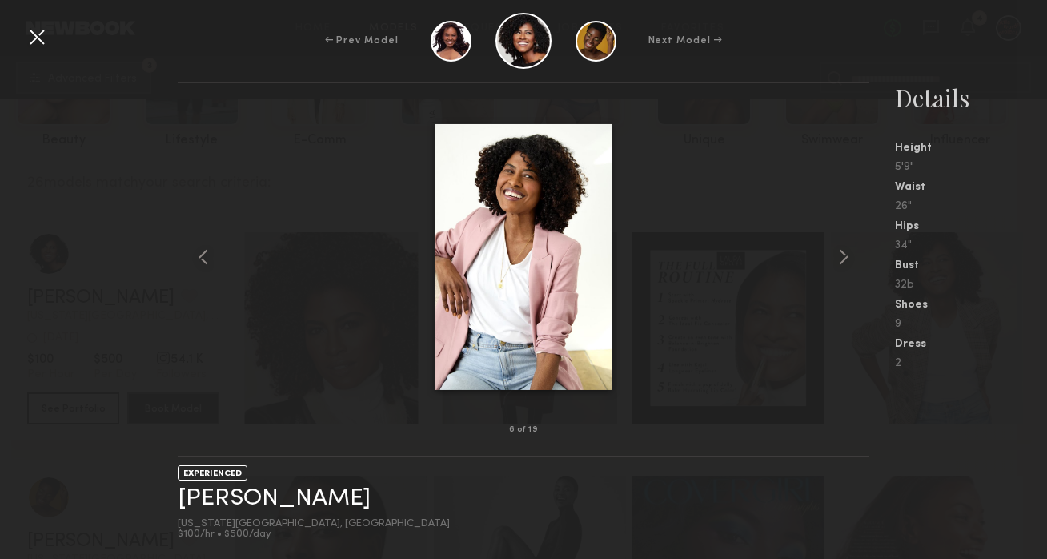
click at [742, 382] on div at bounding box center [523, 256] width 691 height 295
click at [725, 518] on div "EXPERIENCED [PERSON_NAME] [US_STATE][GEOGRAPHIC_DATA], [GEOGRAPHIC_DATA] $100/h…" at bounding box center [523, 508] width 691 height 102
click at [40, 39] on div at bounding box center [37, 37] width 26 height 26
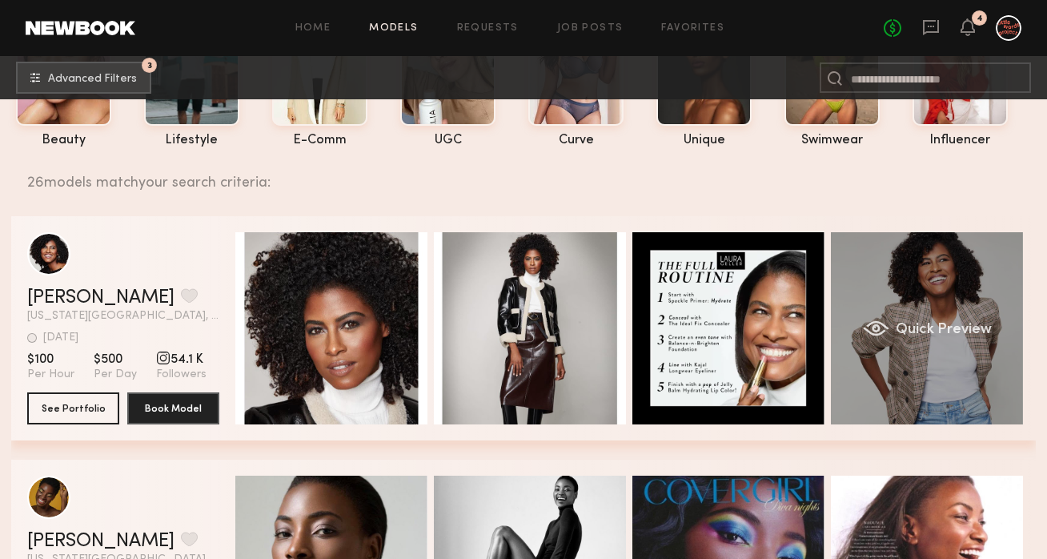
click at [902, 381] on div "Quick Preview" at bounding box center [927, 328] width 192 height 192
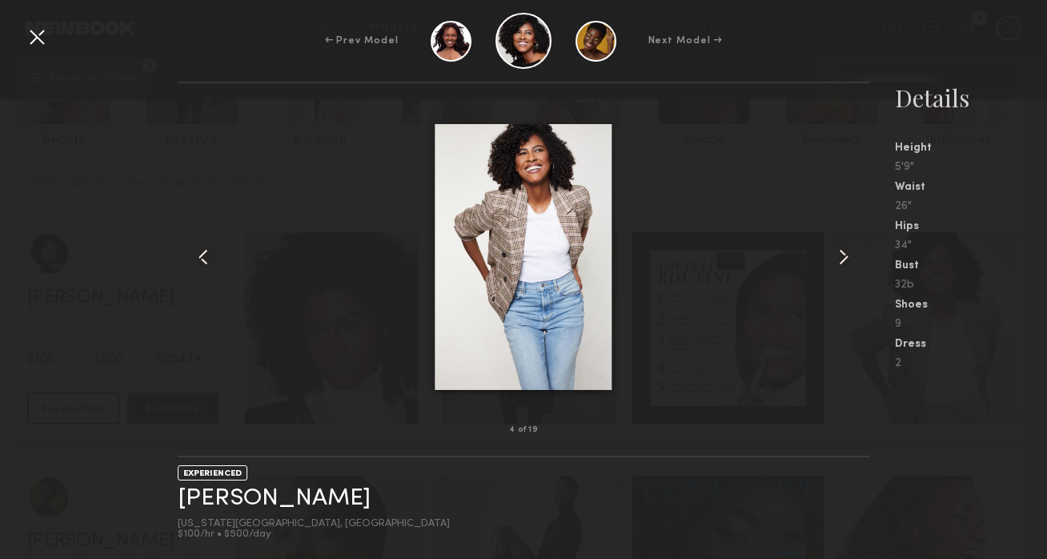
click at [837, 257] on common-icon at bounding box center [844, 257] width 26 height 26
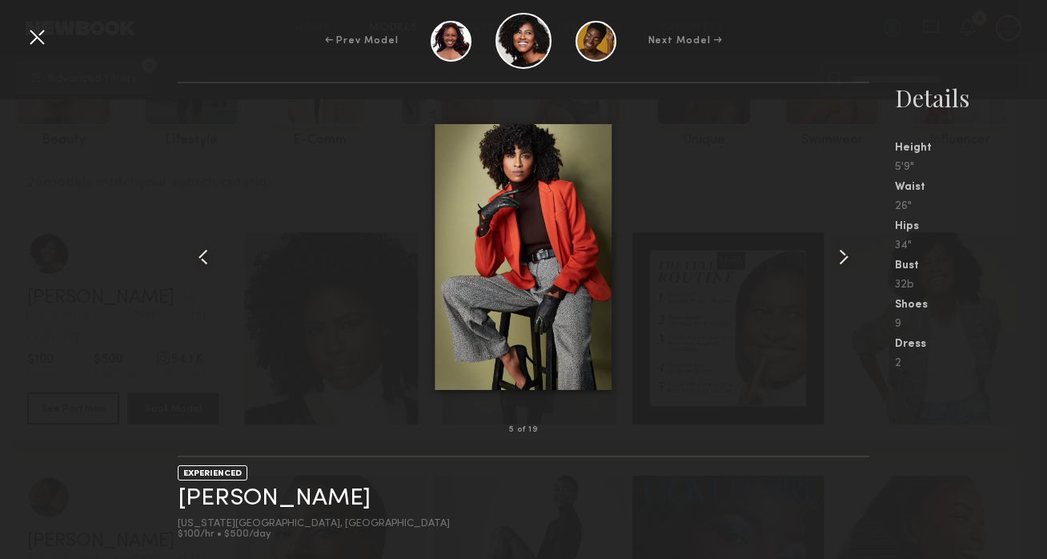
click at [837, 257] on common-icon at bounding box center [844, 257] width 26 height 26
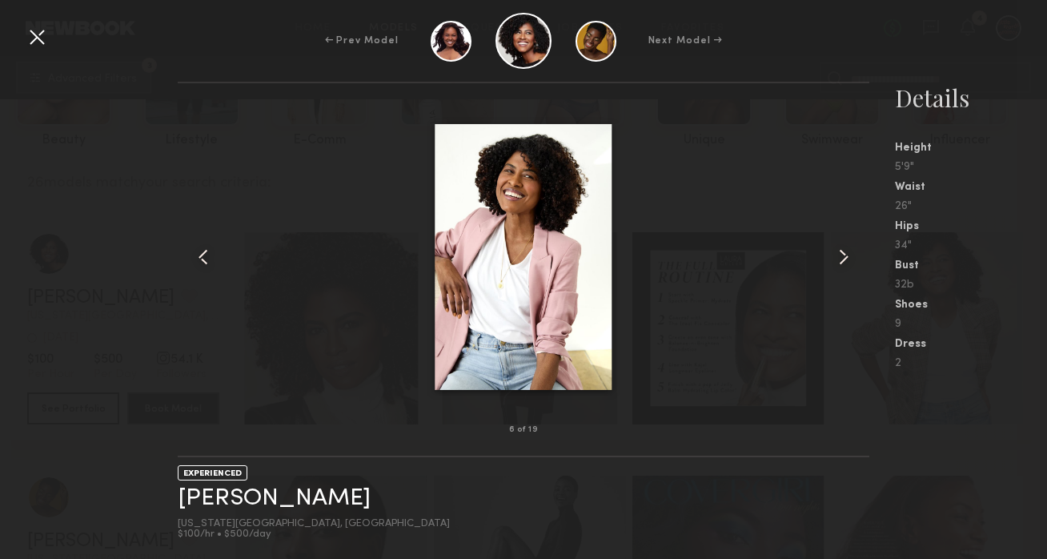
click at [837, 257] on common-icon at bounding box center [844, 257] width 26 height 26
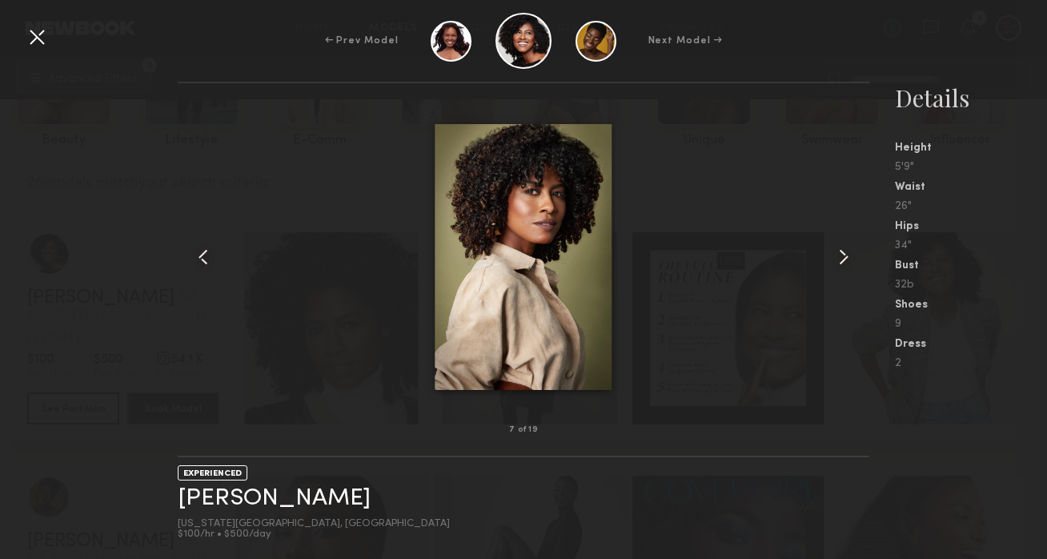
click at [189, 251] on div at bounding box center [192, 256] width 28 height 295
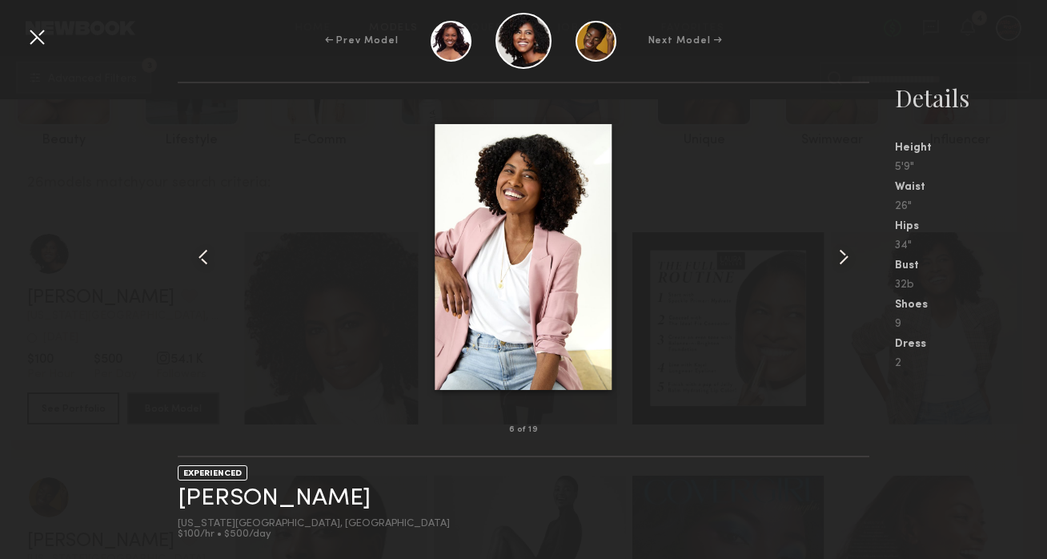
click at [189, 251] on div at bounding box center [192, 256] width 28 height 295
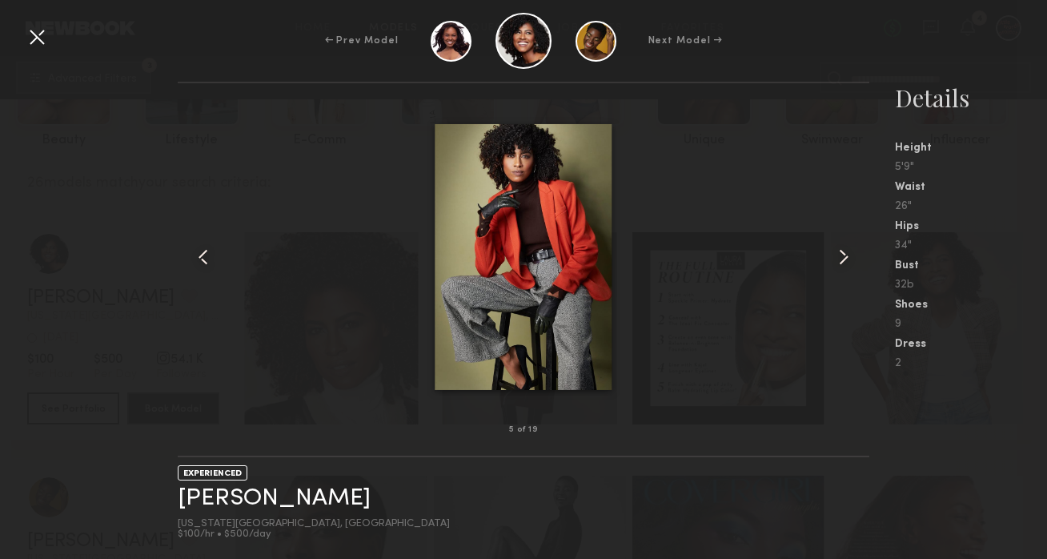
click at [189, 251] on div at bounding box center [192, 256] width 28 height 295
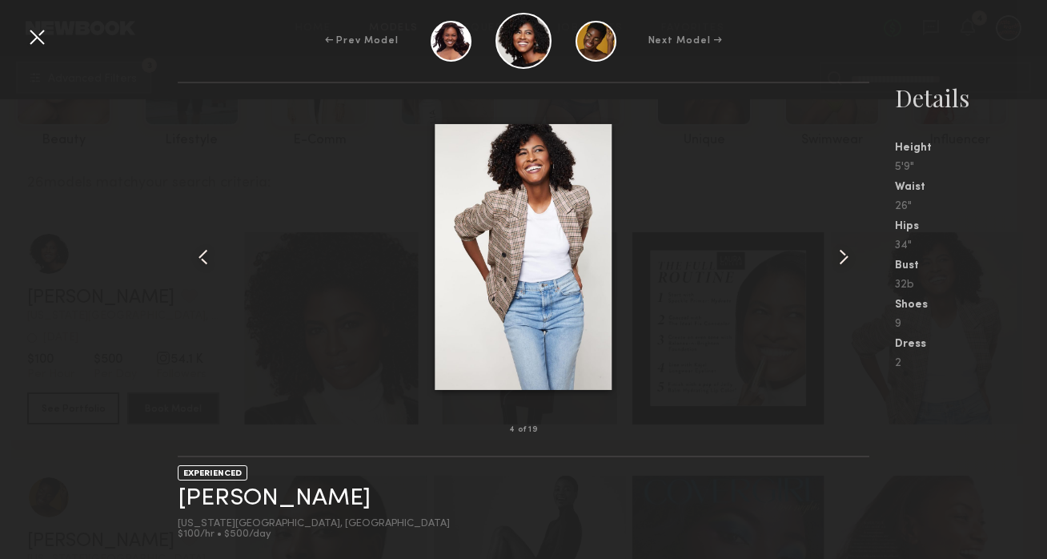
click at [189, 251] on div at bounding box center [192, 256] width 28 height 295
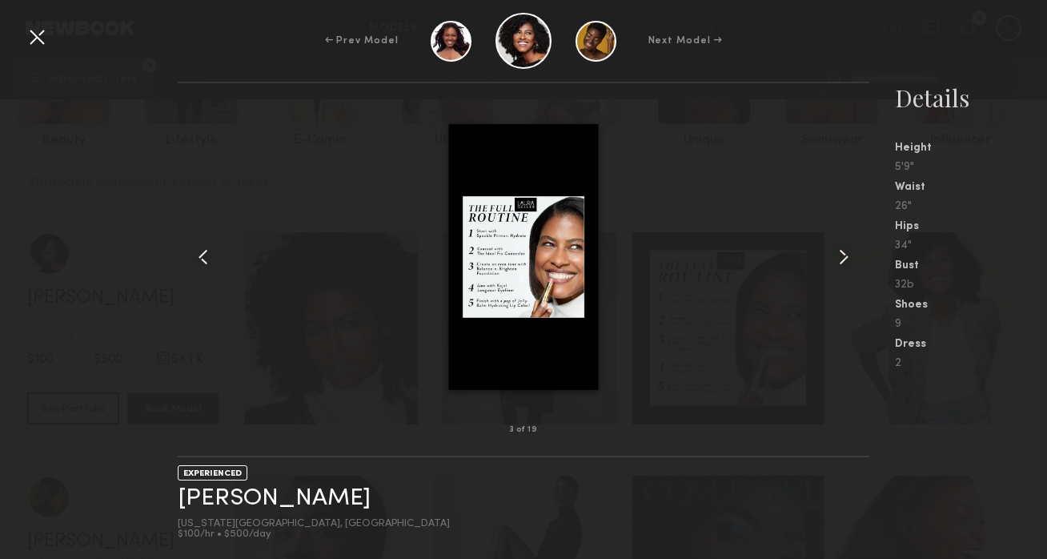
click at [843, 244] on common-icon at bounding box center [844, 257] width 26 height 26
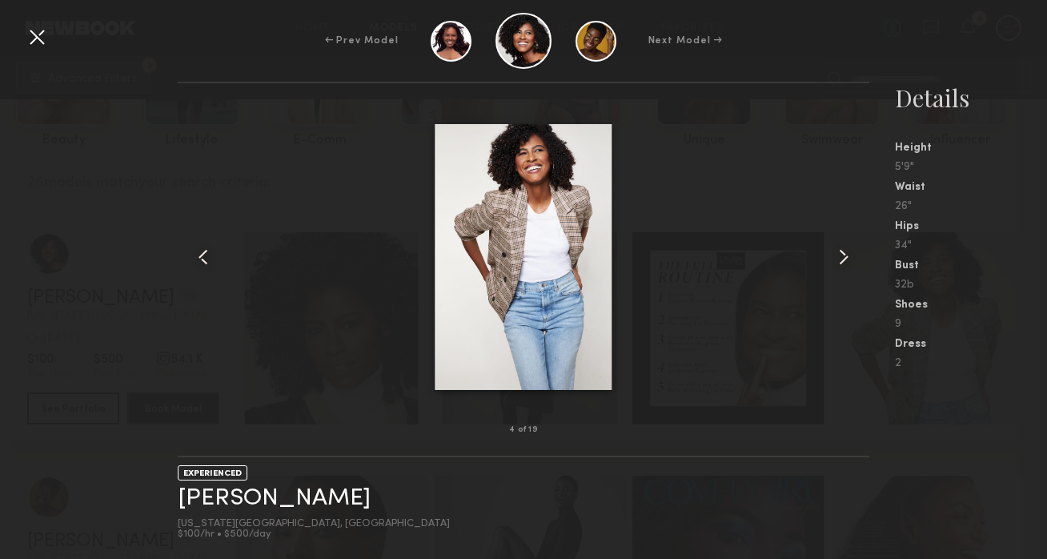
click at [843, 244] on common-icon at bounding box center [844, 257] width 26 height 26
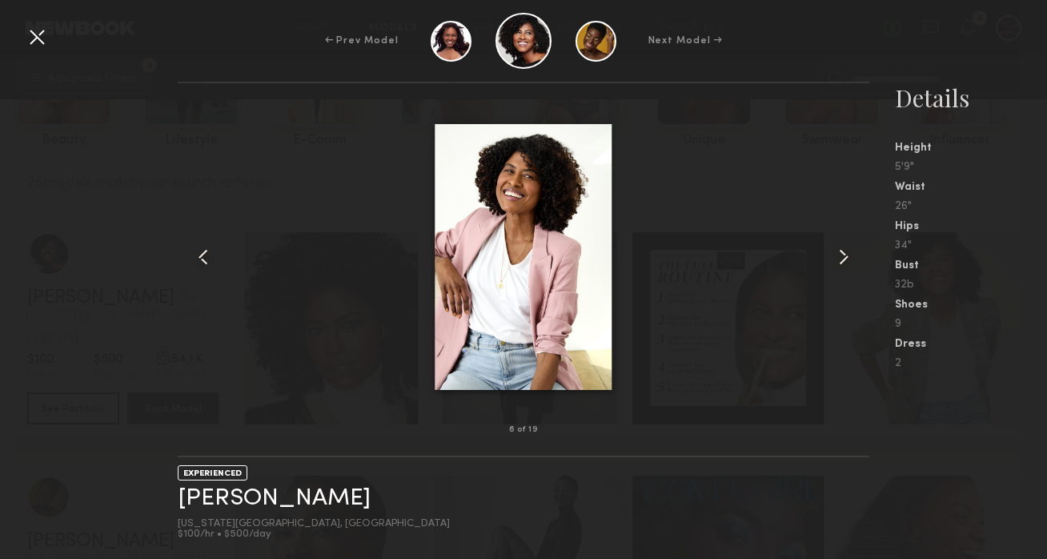
click at [843, 244] on common-icon at bounding box center [844, 257] width 26 height 26
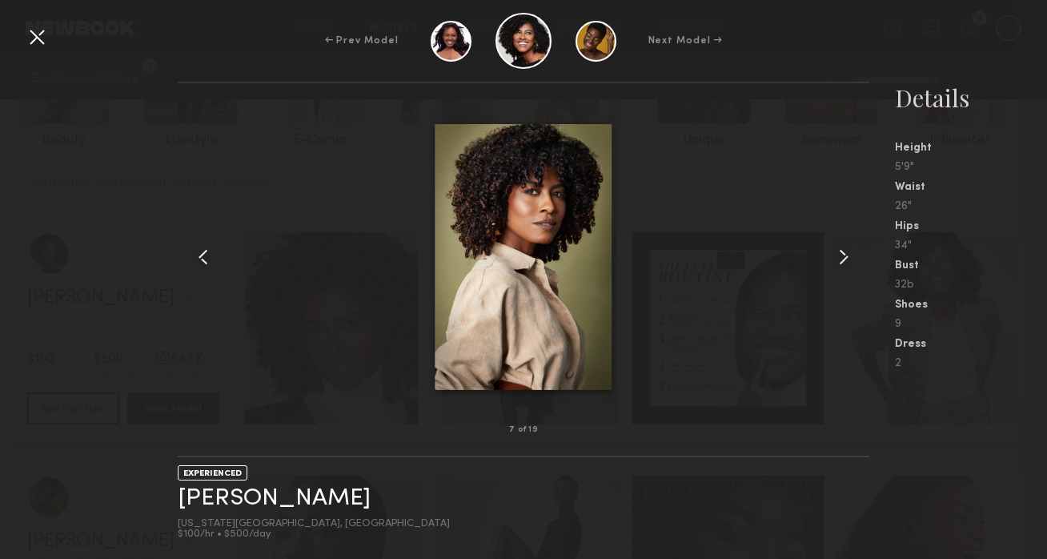
click at [843, 244] on common-icon at bounding box center [844, 257] width 26 height 26
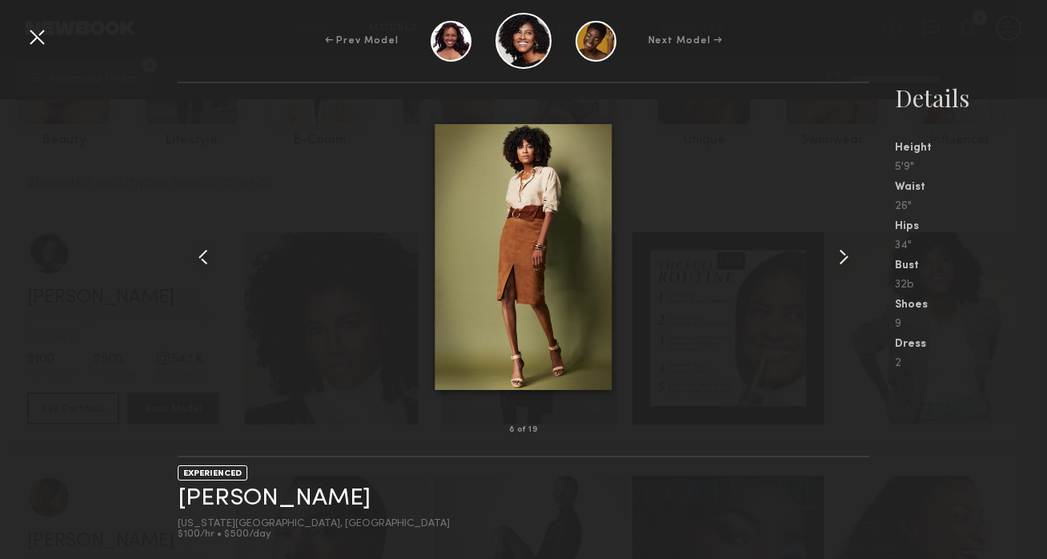
click at [843, 244] on common-icon at bounding box center [844, 257] width 26 height 26
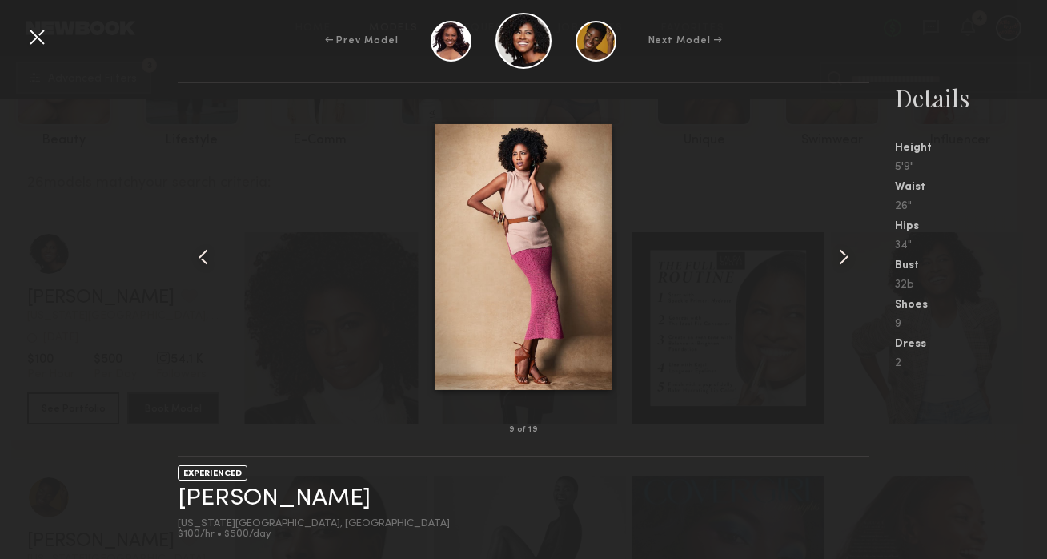
click at [843, 244] on common-icon at bounding box center [844, 257] width 26 height 26
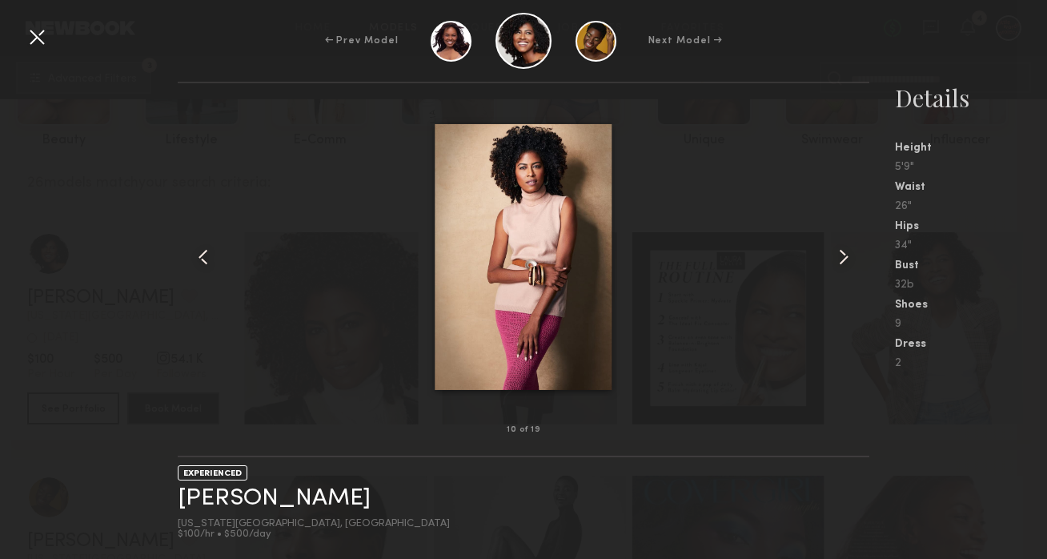
click at [843, 244] on common-icon at bounding box center [844, 257] width 26 height 26
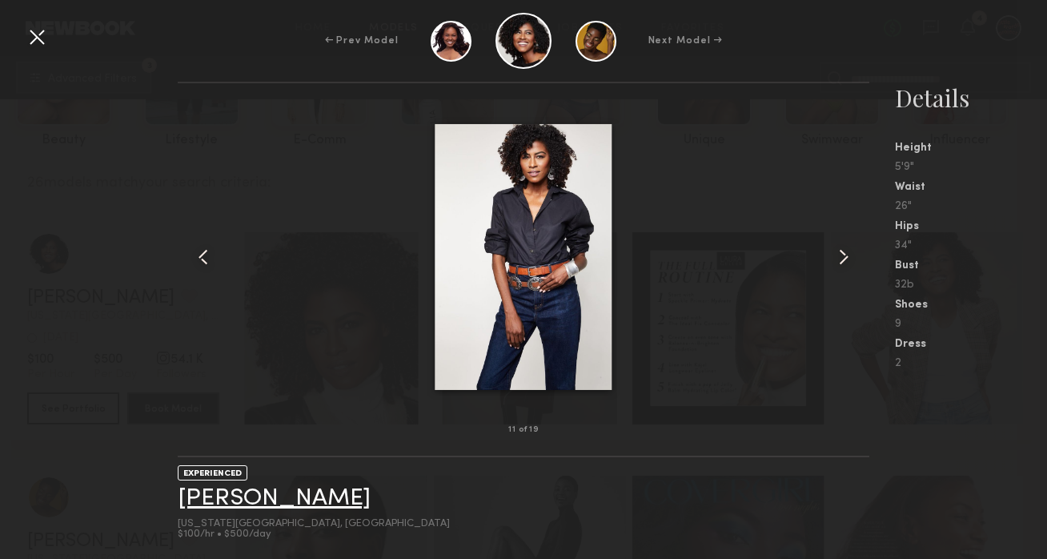
click at [214, 499] on link "[PERSON_NAME]" at bounding box center [274, 498] width 193 height 25
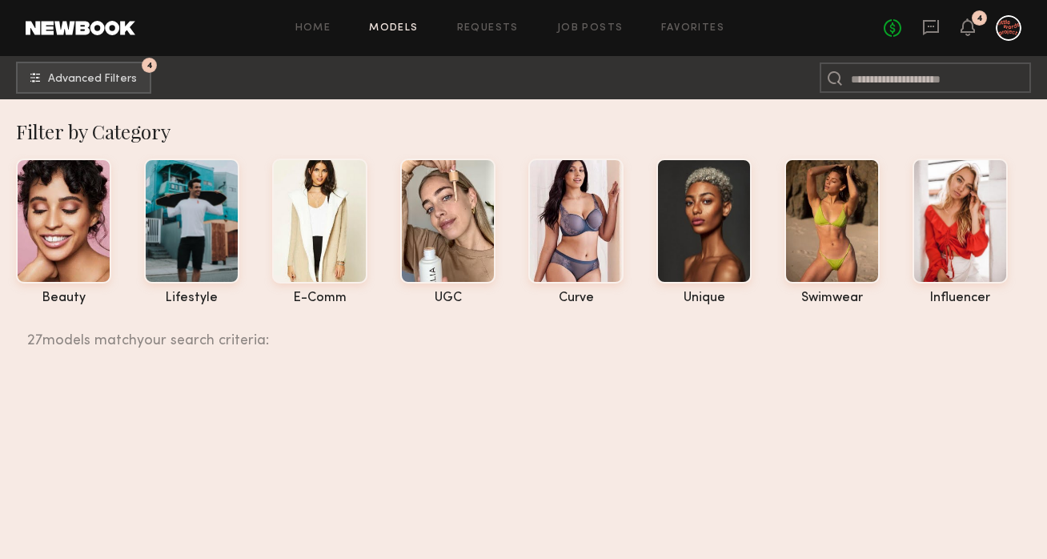
scroll to position [2619, 0]
